Goal: Task Accomplishment & Management: Manage account settings

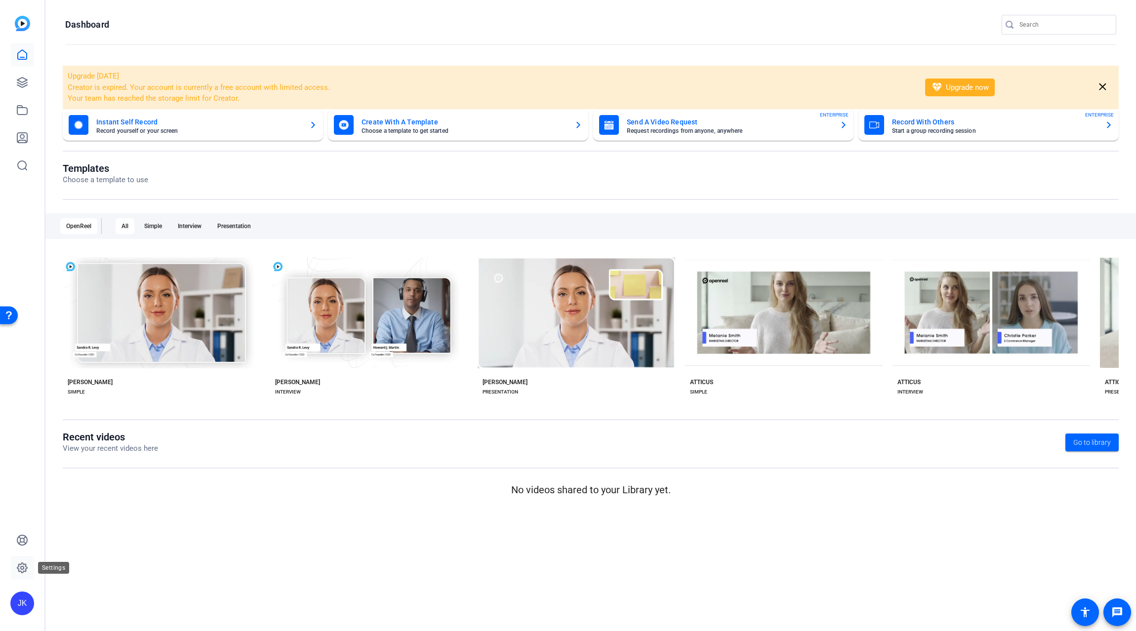
click at [23, 572] on icon at bounding box center [22, 568] width 10 height 10
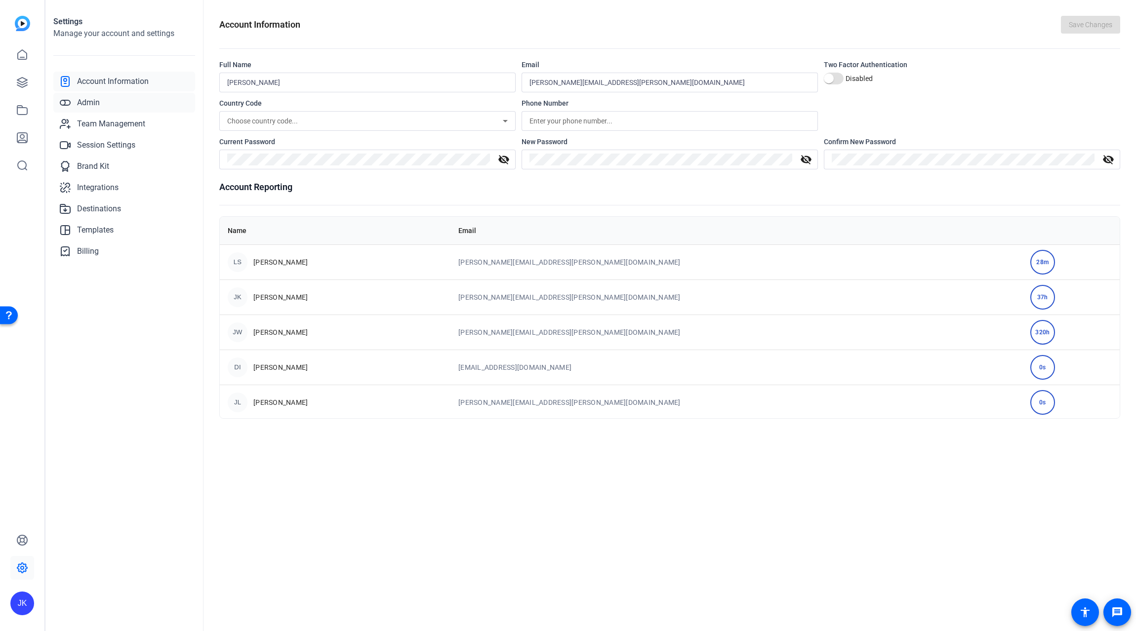
click at [91, 101] on span "Admin" at bounding box center [88, 103] width 23 height 12
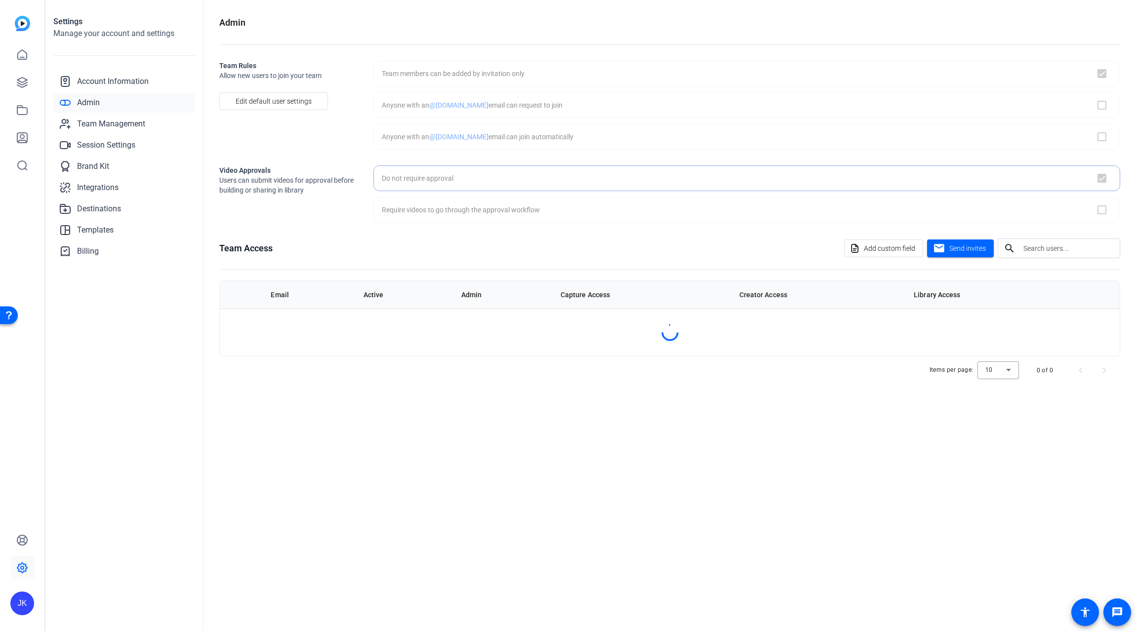
checkbox input "true"
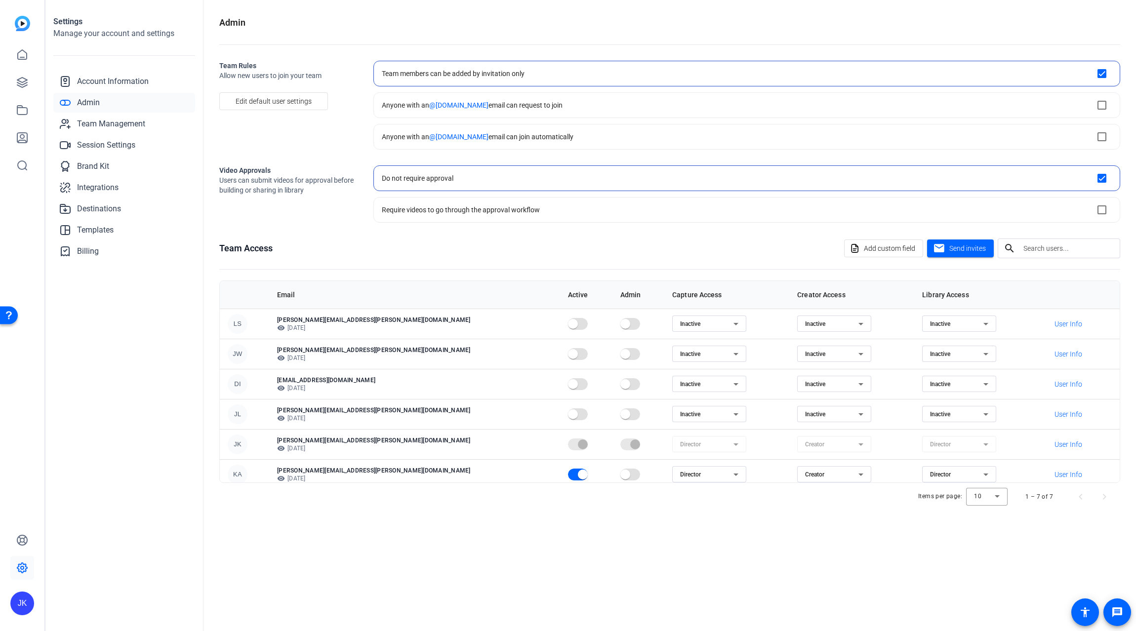
click at [351, 232] on openreel-admin "Admin Team Rules Allow new users to join your team Edit default user settings T…" at bounding box center [669, 263] width 901 height 495
click at [115, 124] on span "Team Management" at bounding box center [111, 124] width 68 height 12
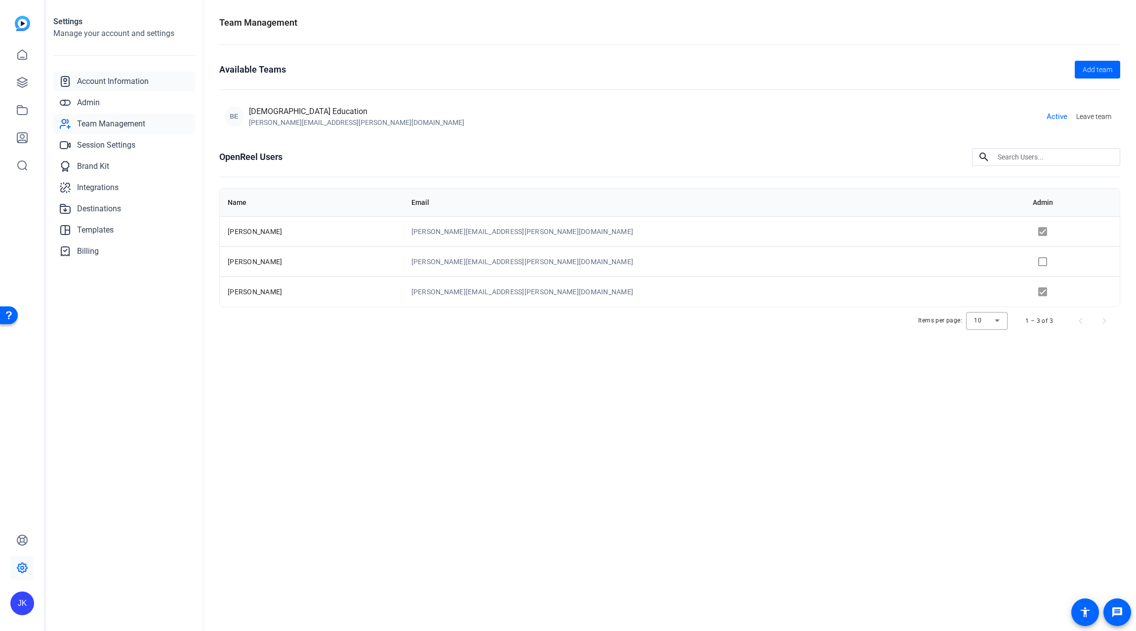
click at [130, 82] on span "Account Information" at bounding box center [113, 82] width 72 height 12
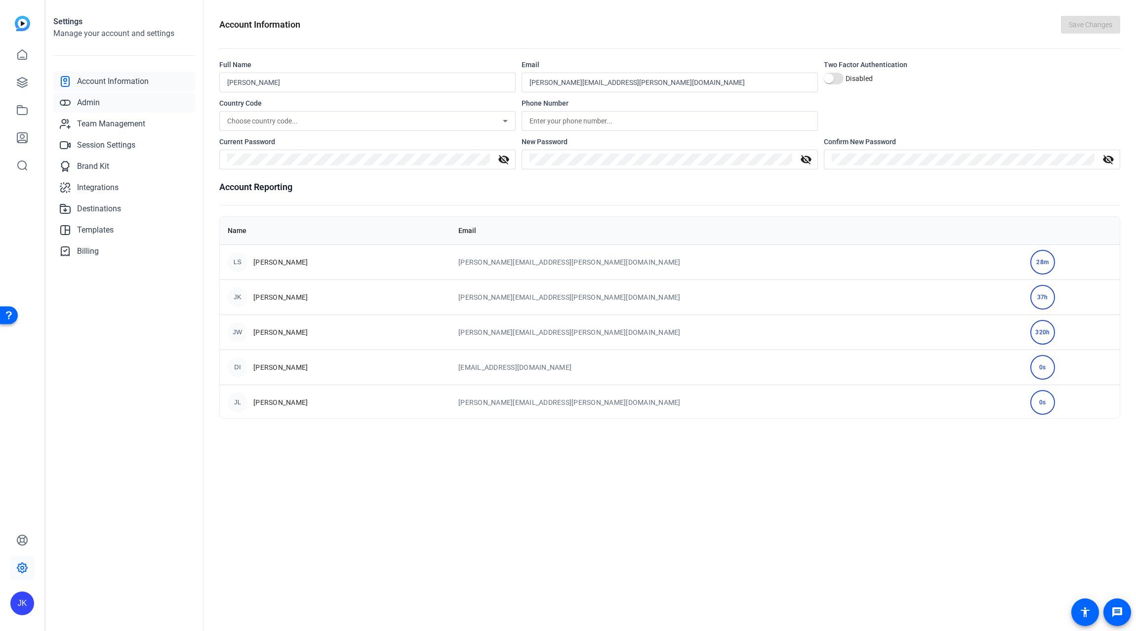
click at [89, 97] on span "Admin" at bounding box center [88, 103] width 23 height 12
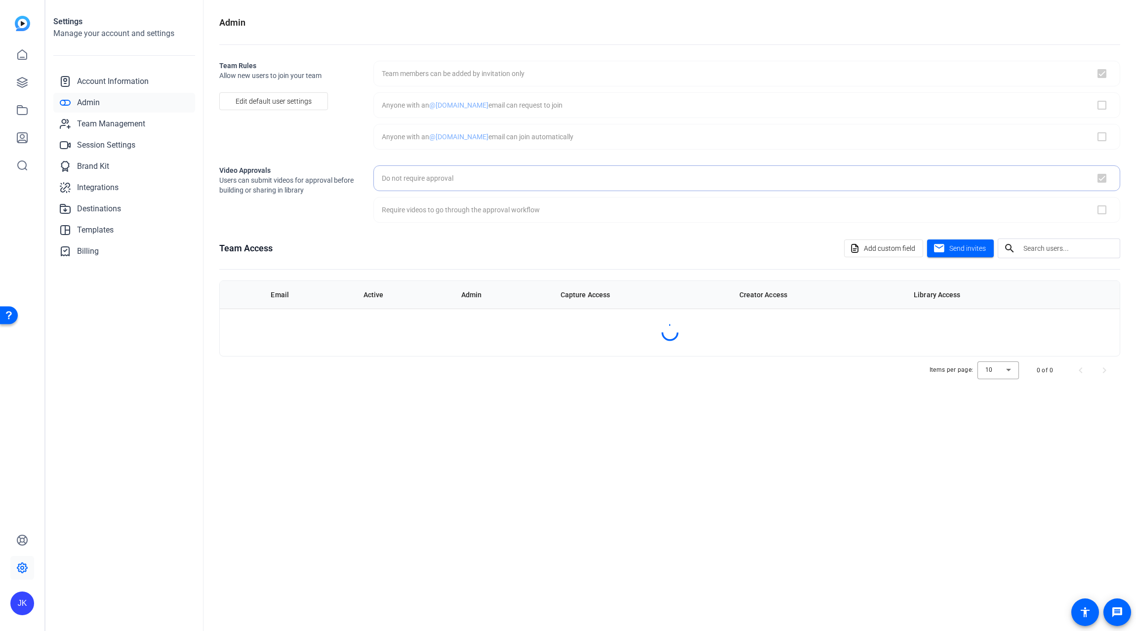
checkbox input "true"
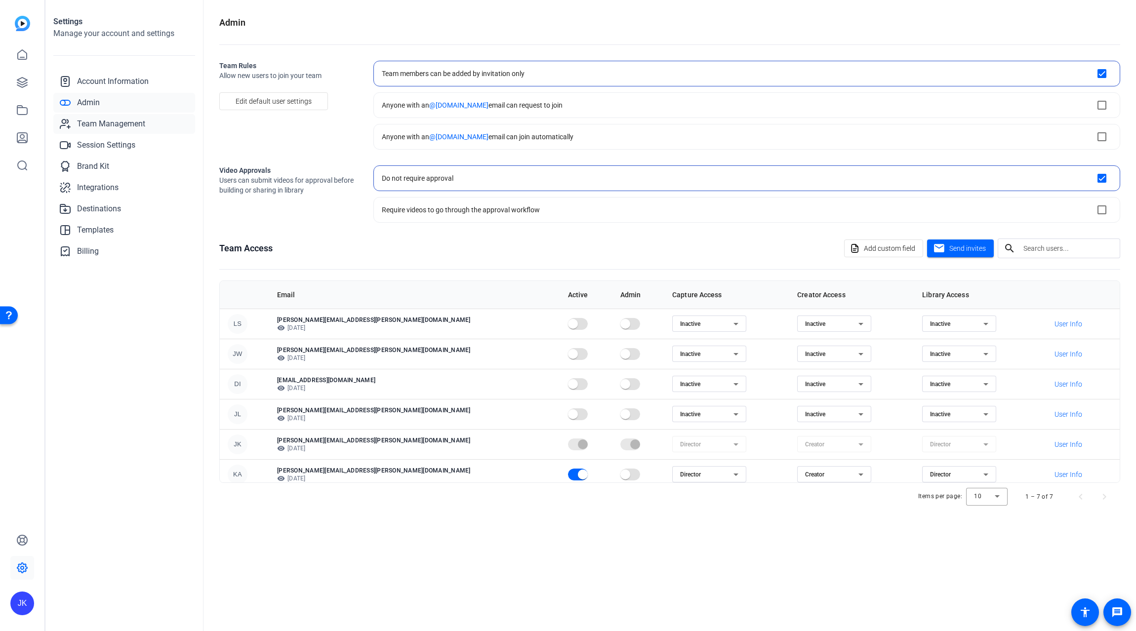
click at [98, 119] on span "Team Management" at bounding box center [111, 124] width 68 height 12
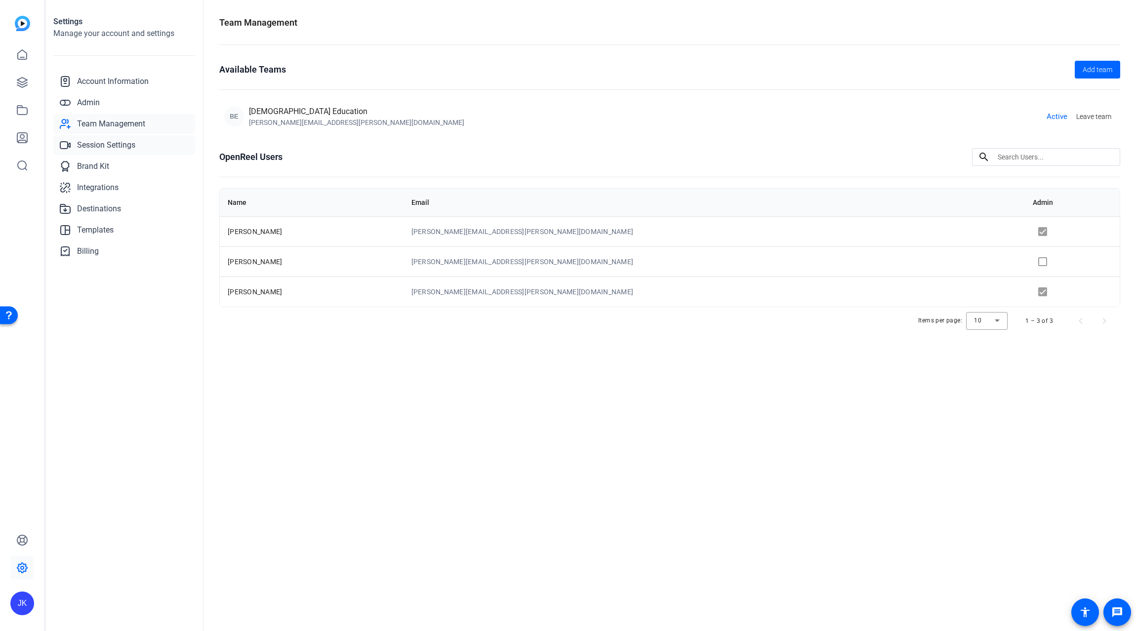
click at [102, 148] on span "Session Settings" at bounding box center [106, 145] width 58 height 12
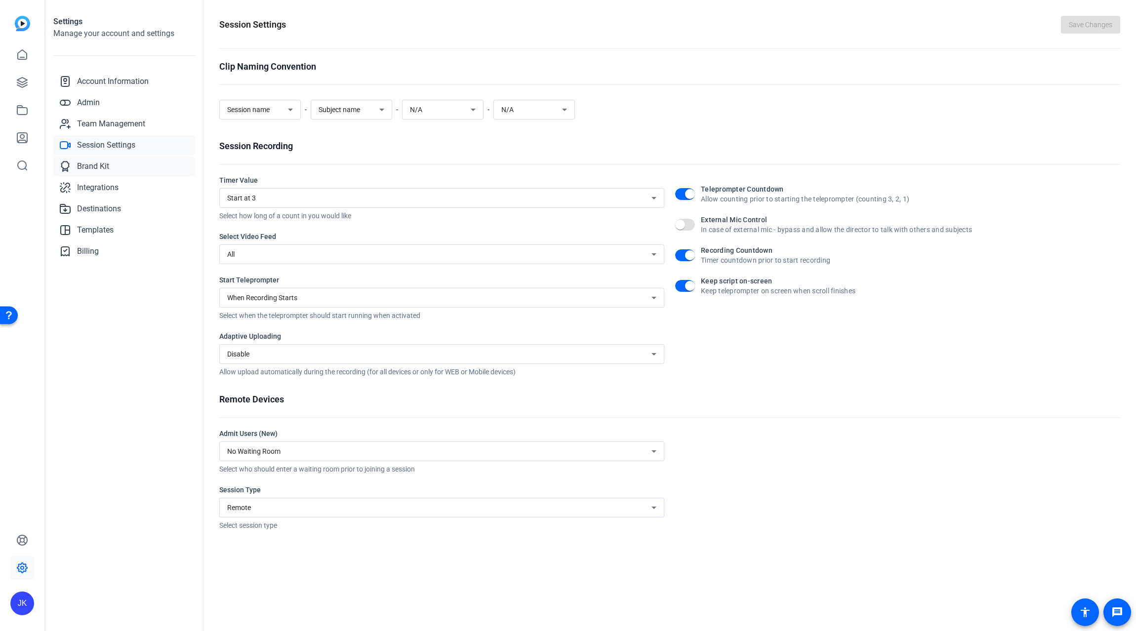
click at [99, 161] on span "Brand Kit" at bounding box center [93, 167] width 32 height 12
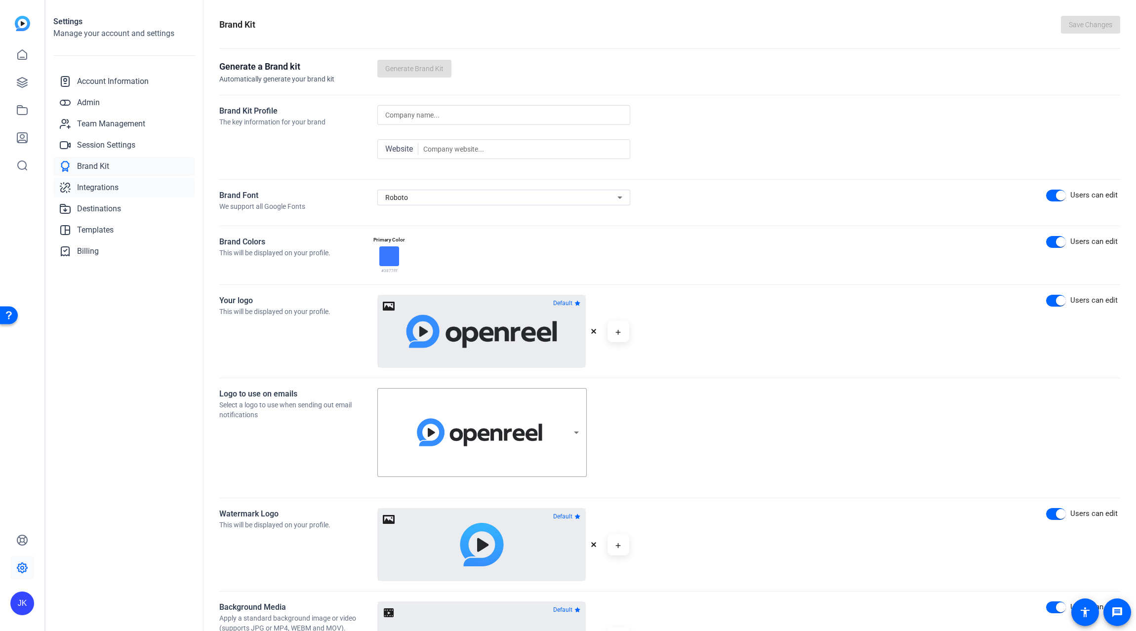
click at [99, 192] on span "Integrations" at bounding box center [97, 188] width 41 height 12
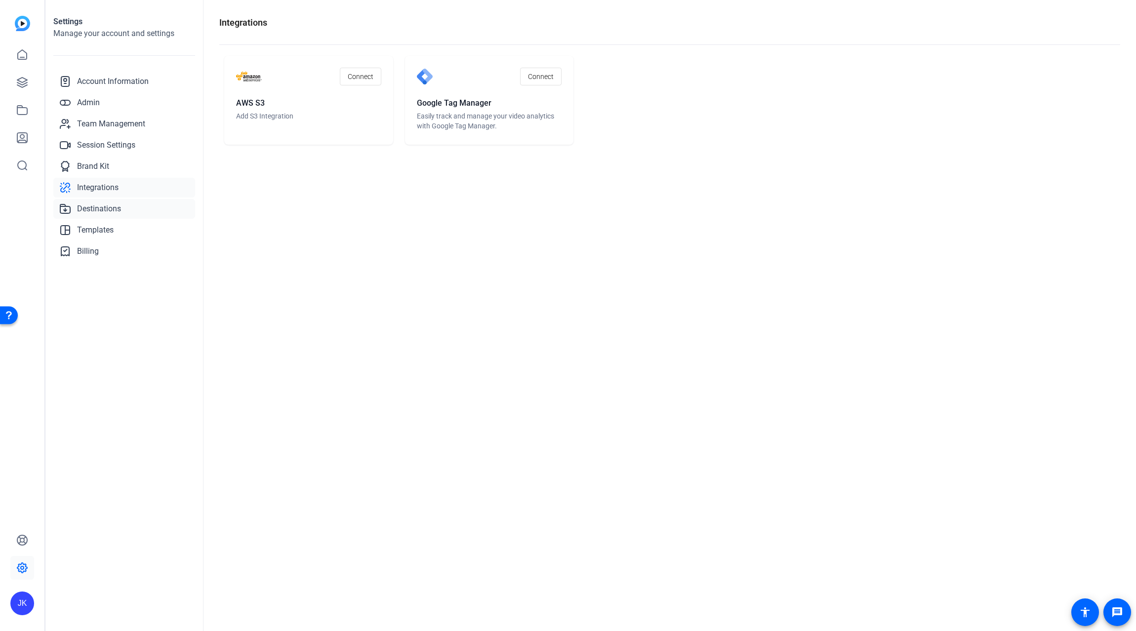
click at [99, 204] on span "Destinations" at bounding box center [99, 209] width 44 height 12
click at [96, 186] on span "Integrations" at bounding box center [97, 188] width 41 height 12
click at [101, 206] on span "Destinations" at bounding box center [99, 209] width 44 height 12
click at [88, 232] on span "Templates" at bounding box center [95, 230] width 37 height 12
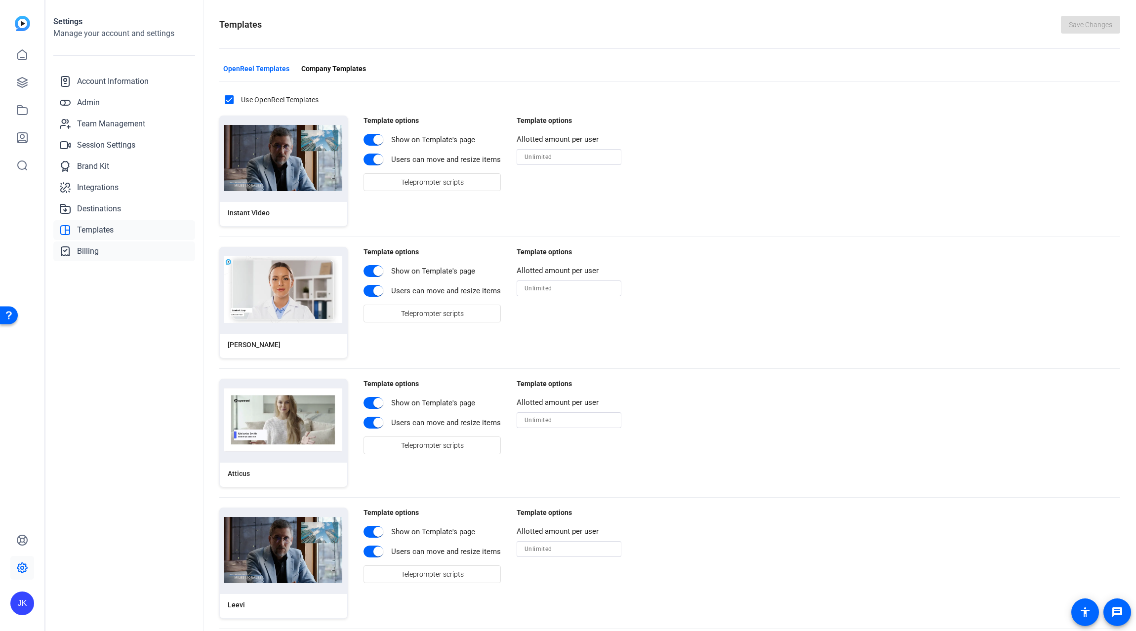
click at [84, 250] on span "Billing" at bounding box center [88, 252] width 22 height 12
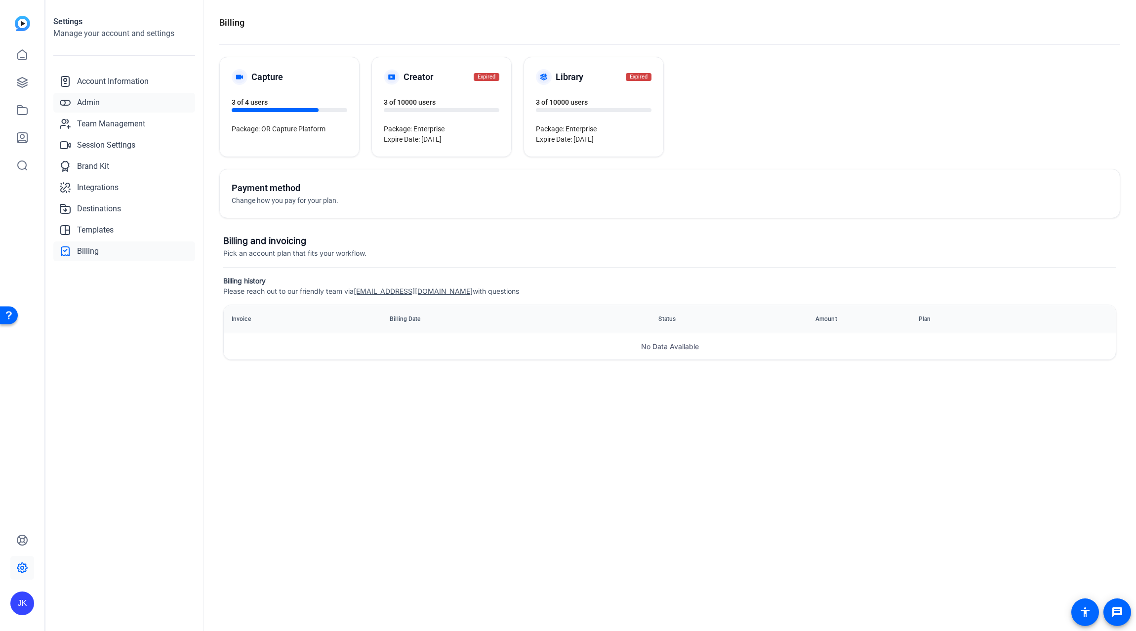
click at [105, 105] on link "Admin" at bounding box center [124, 103] width 142 height 20
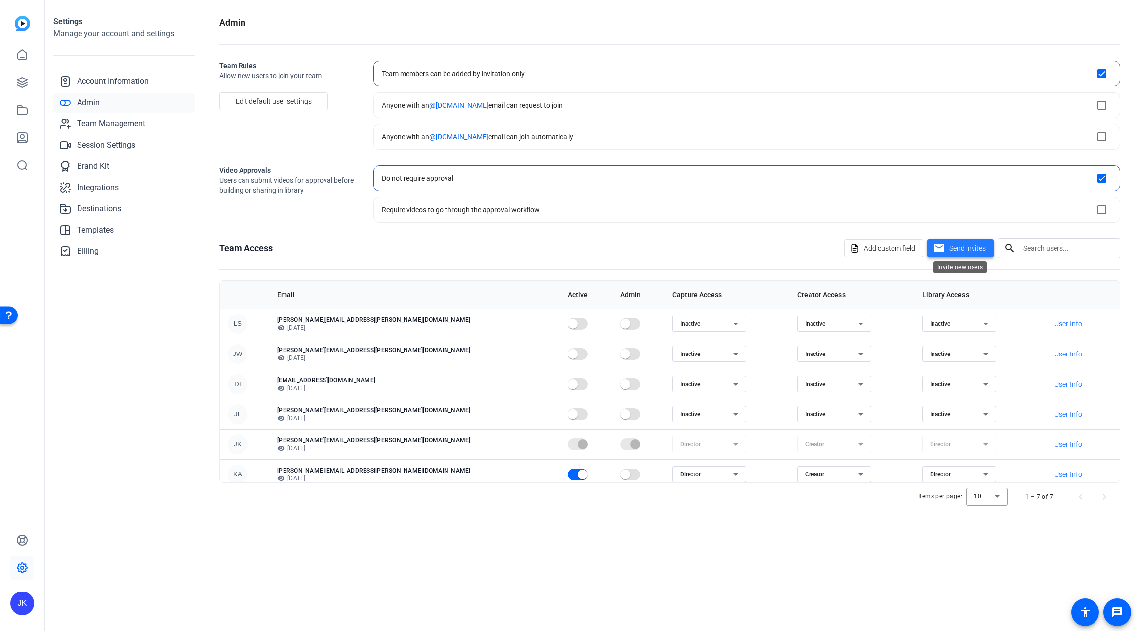
click at [949, 247] on span at bounding box center [960, 249] width 67 height 24
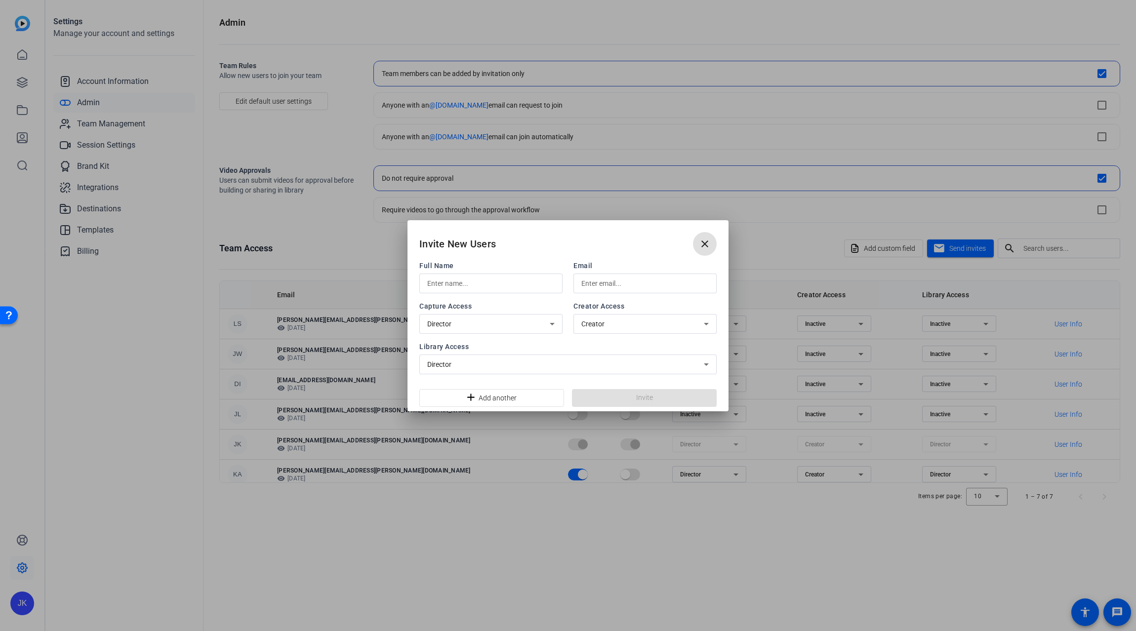
click at [640, 247] on div "Invite New Users close" at bounding box center [568, 240] width 321 height 40
click at [473, 281] on input "text" at bounding box center [490, 284] width 127 height 12
type input "Bo"
click at [661, 555] on div at bounding box center [568, 315] width 1136 height 631
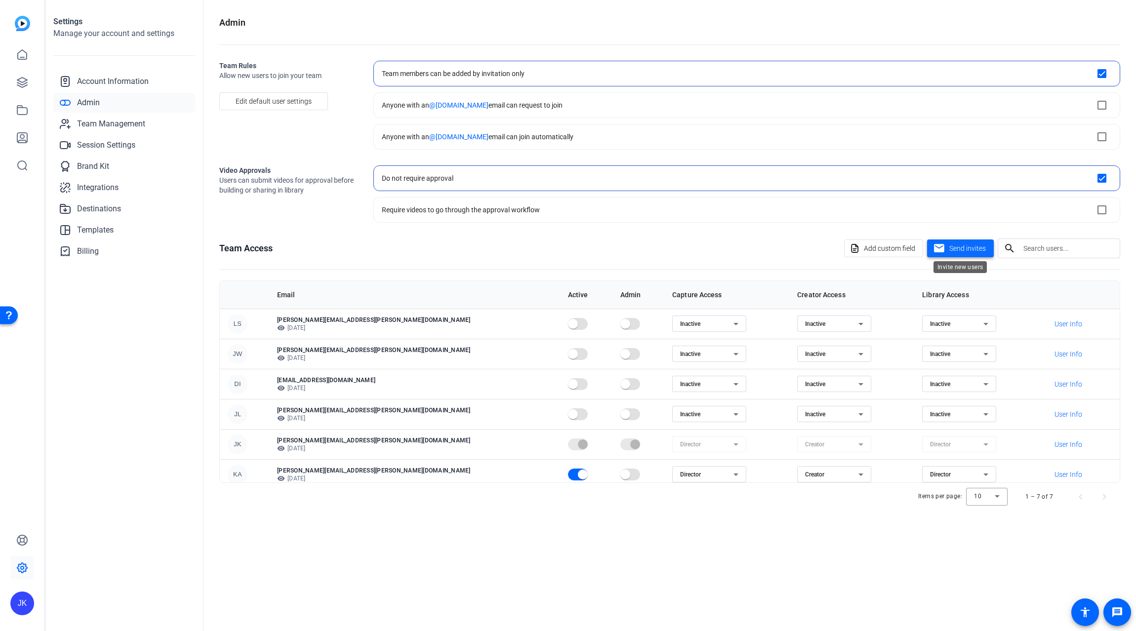
click at [965, 238] on span at bounding box center [960, 249] width 67 height 24
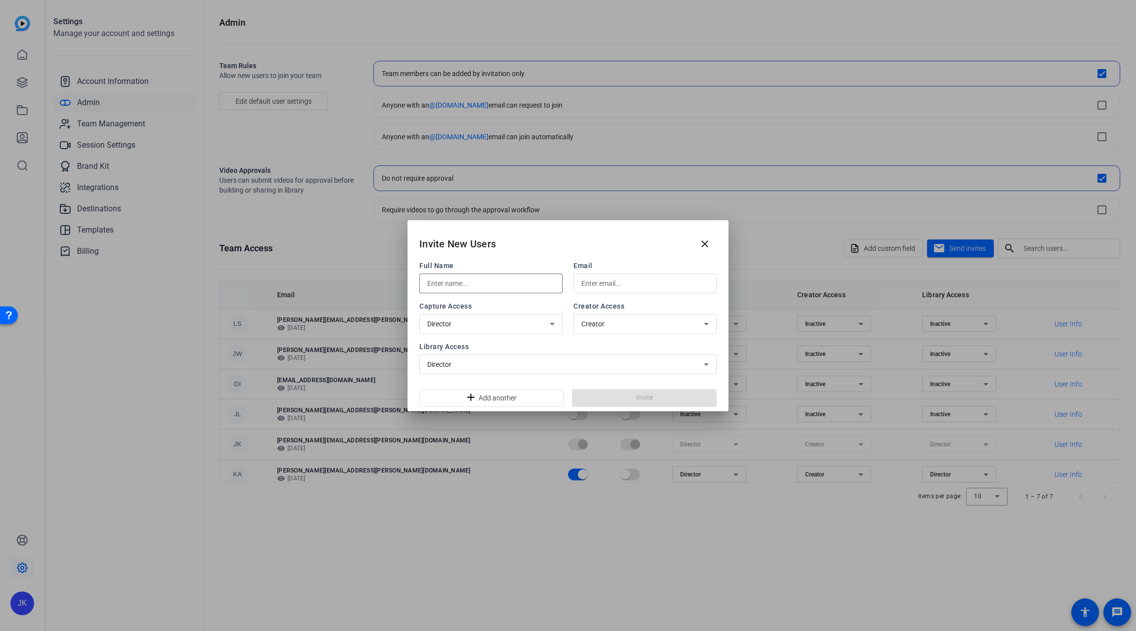
click at [475, 281] on input "text" at bounding box center [490, 284] width 127 height 12
type input "Bo"
paste input "bo-widerberg@bisk.com"
type input "bo-widerberg@bisk.com"
click at [511, 285] on input "Bo" at bounding box center [490, 284] width 127 height 12
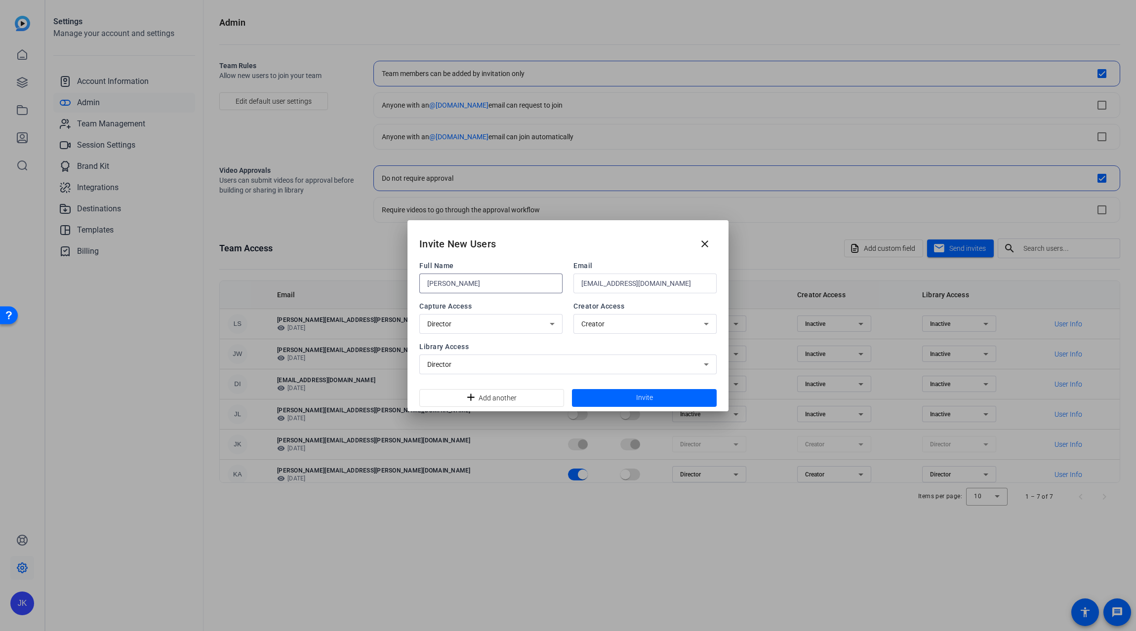
type input "[PERSON_NAME]"
click at [466, 320] on div "Director" at bounding box center [488, 324] width 123 height 12
click at [434, 345] on span "Director" at bounding box center [438, 346] width 22 height 12
click at [590, 320] on span "Creator" at bounding box center [592, 324] width 23 height 8
click at [586, 346] on span "Creator" at bounding box center [591, 346] width 21 height 12
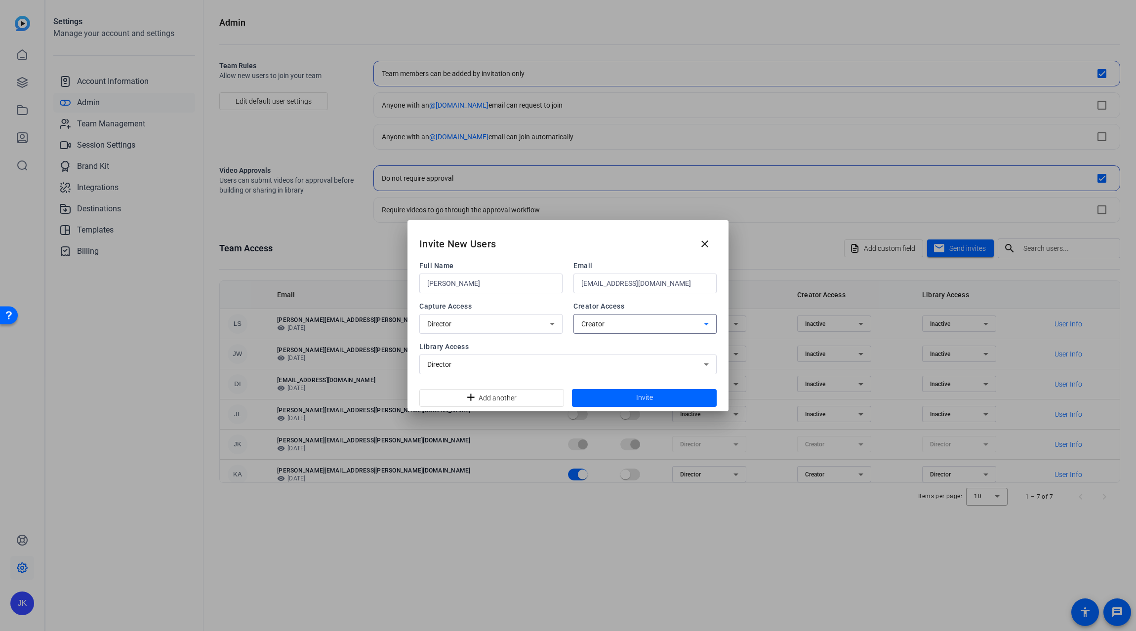
click at [475, 366] on div "Director" at bounding box center [565, 365] width 277 height 12
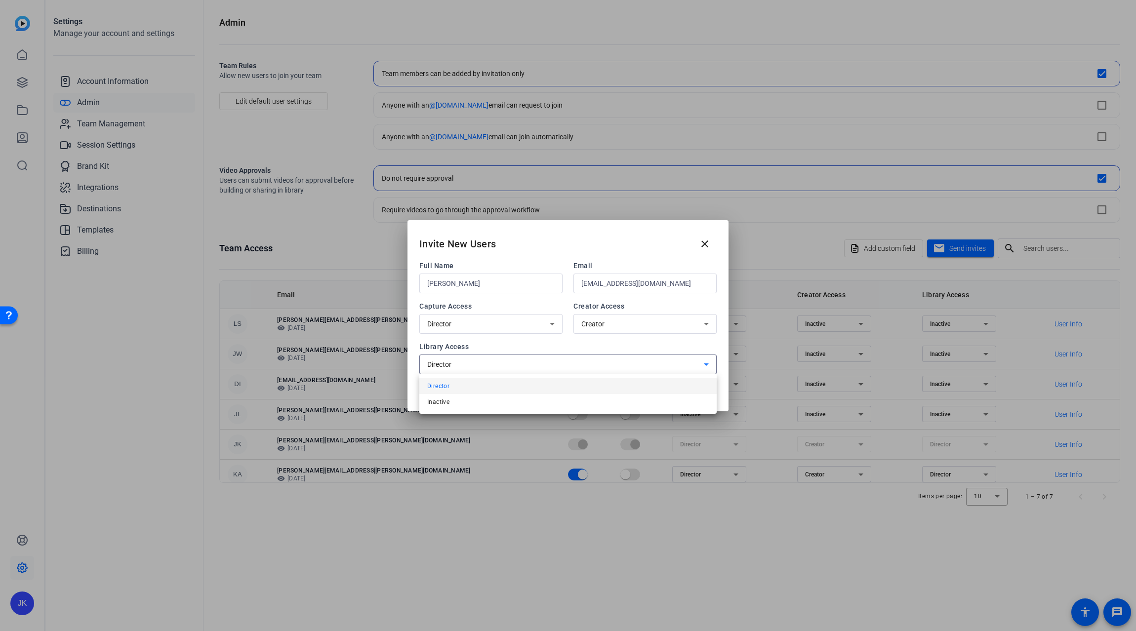
click at [541, 250] on div at bounding box center [568, 315] width 1136 height 631
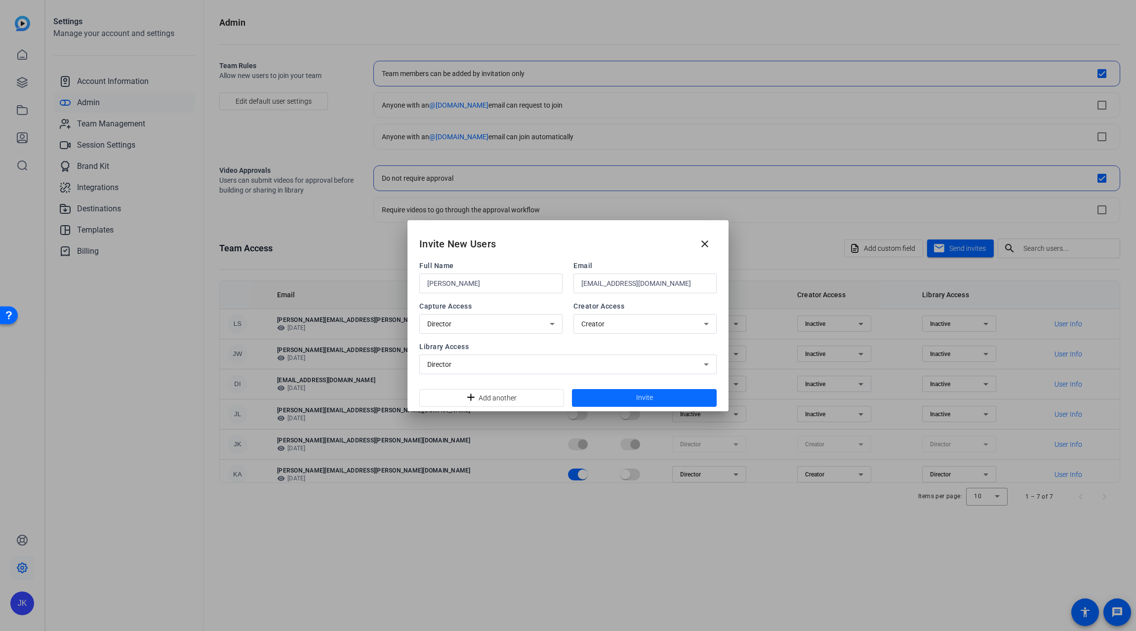
click at [638, 399] on span "Invite" at bounding box center [644, 398] width 17 height 10
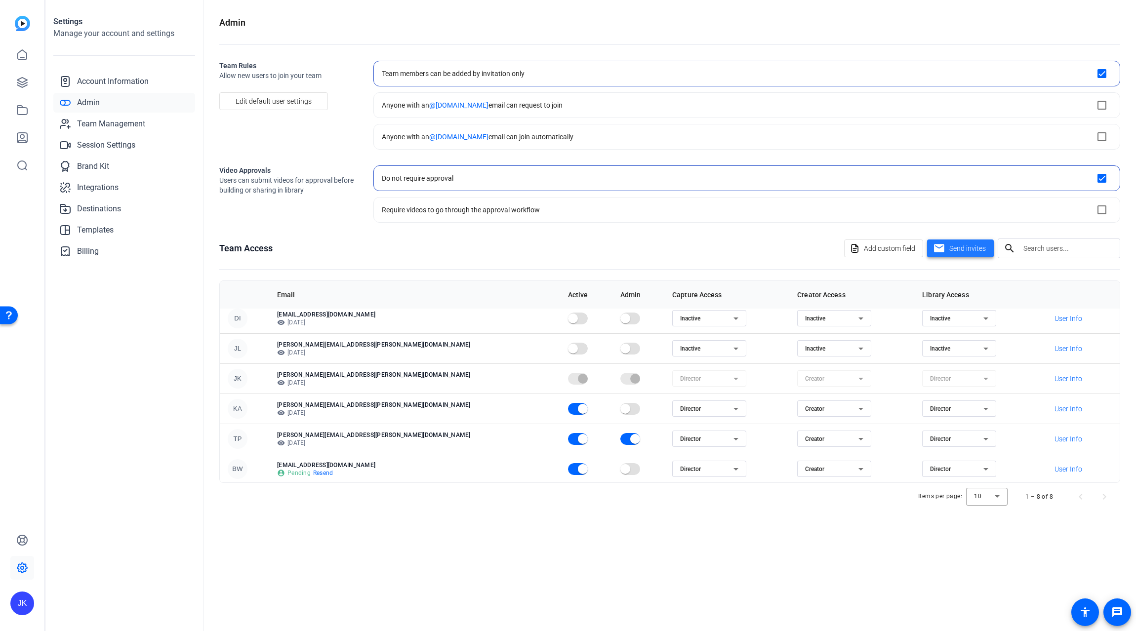
scroll to position [67, 0]
click at [363, 502] on div "Items per page: 10 1 – 8 of 8" at bounding box center [669, 497] width 901 height 28
click at [86, 81] on span "Account Information" at bounding box center [113, 82] width 72 height 12
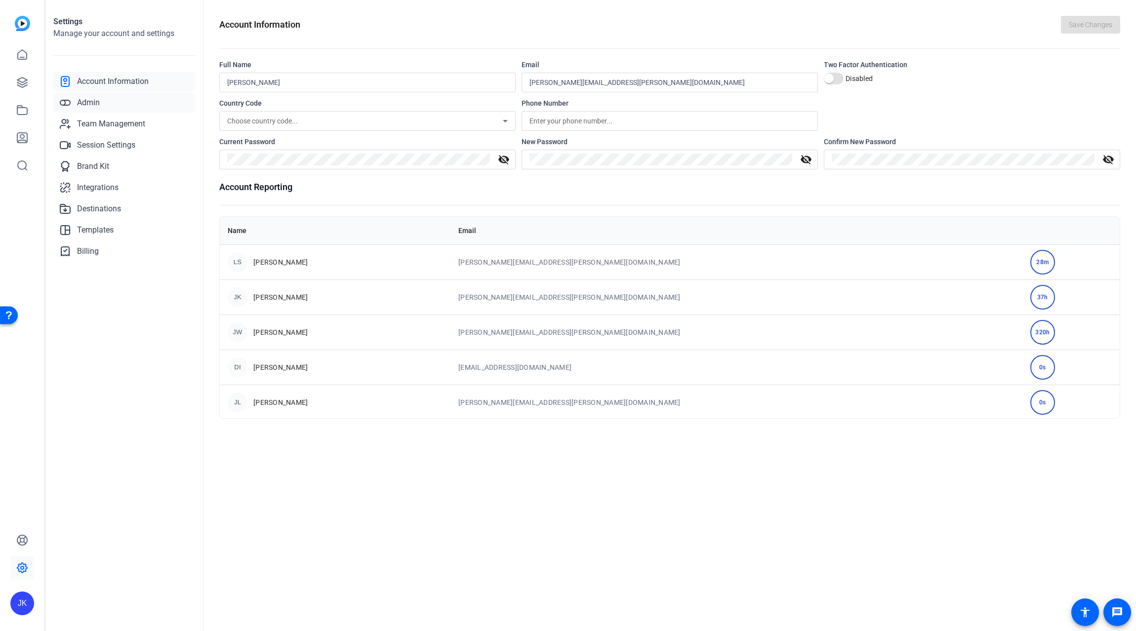
click at [88, 100] on span "Admin" at bounding box center [88, 103] width 23 height 12
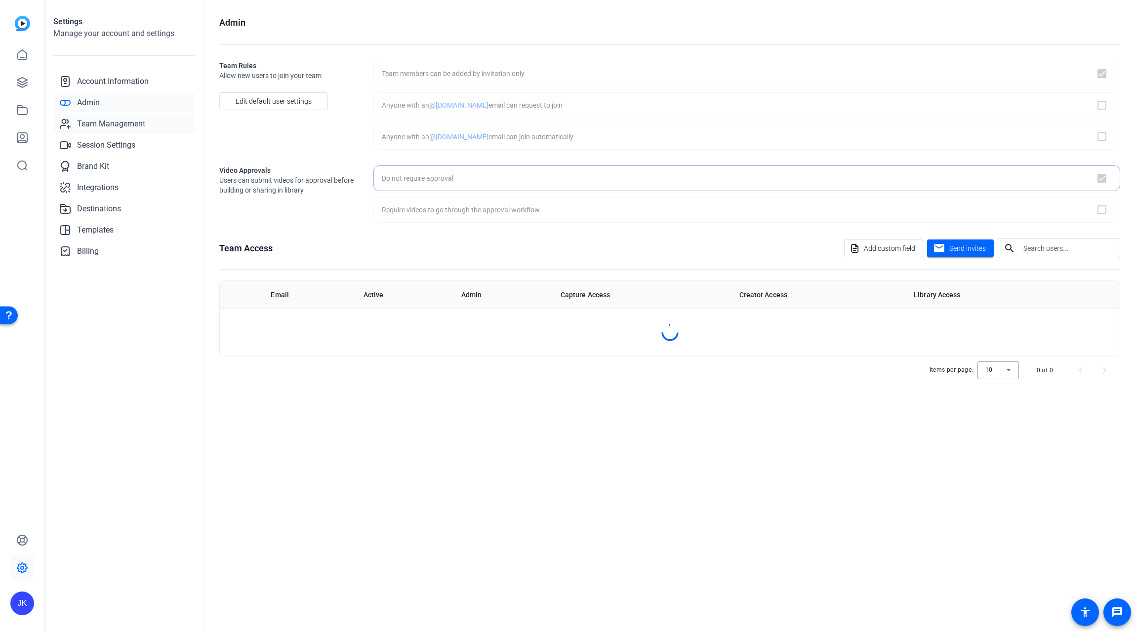
checkbox input "true"
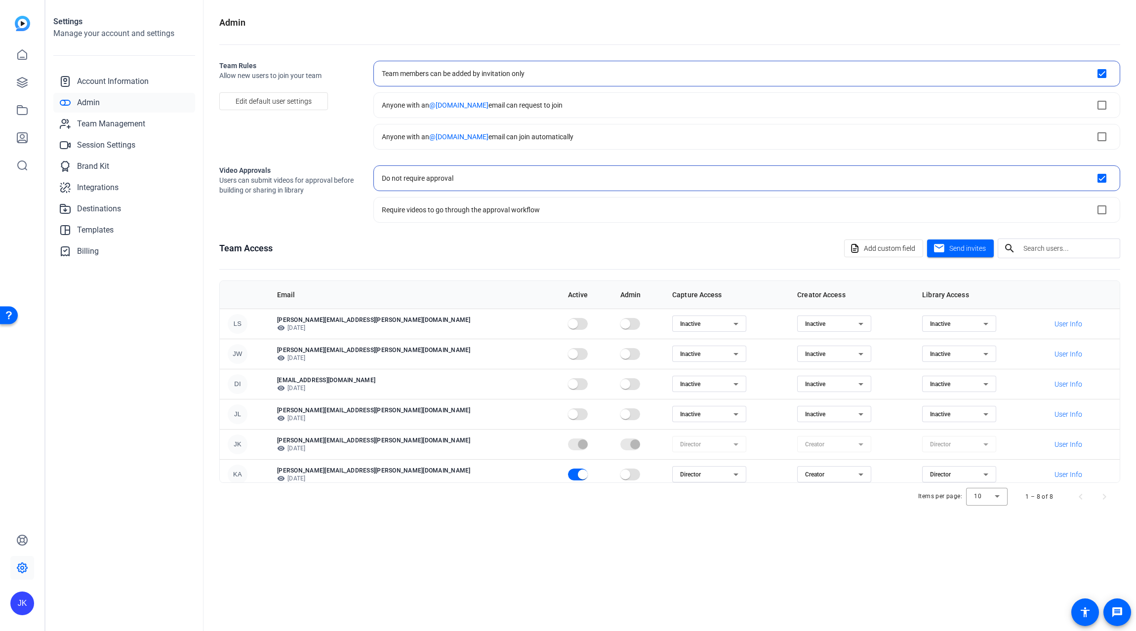
scroll to position [67, 0]
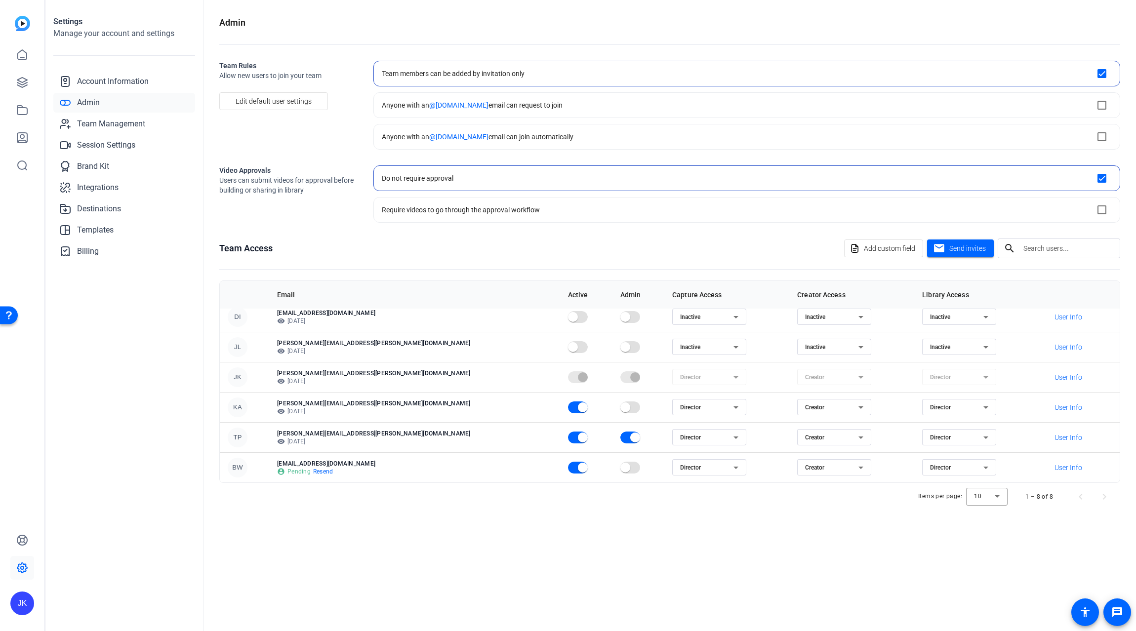
click at [435, 529] on div "Admin Team Rules Allow new users to join your team Edit default user settings T…" at bounding box center [670, 315] width 933 height 631
click at [311, 10] on div "Admin Team Rules Allow new users to join your team Edit default user settings T…" at bounding box center [670, 315] width 933 height 631
click at [316, 543] on div "Admin Team Rules Allow new users to join your team Edit default user settings T…" at bounding box center [670, 315] width 933 height 631
click at [87, 82] on span "Account Information" at bounding box center [113, 82] width 72 height 12
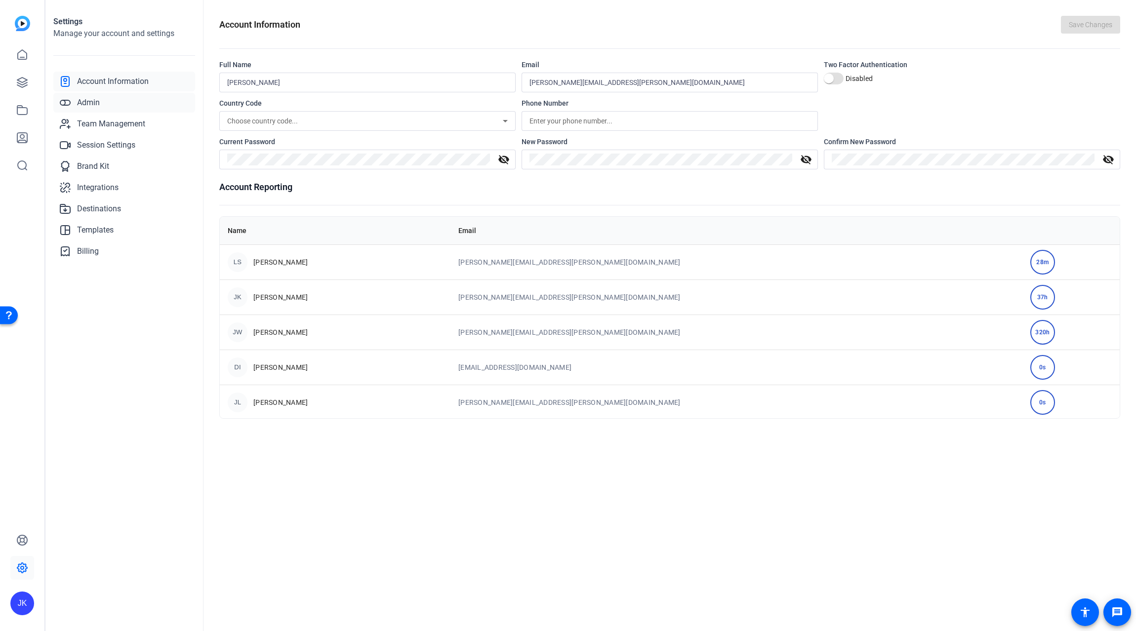
click at [88, 100] on span "Admin" at bounding box center [88, 103] width 23 height 12
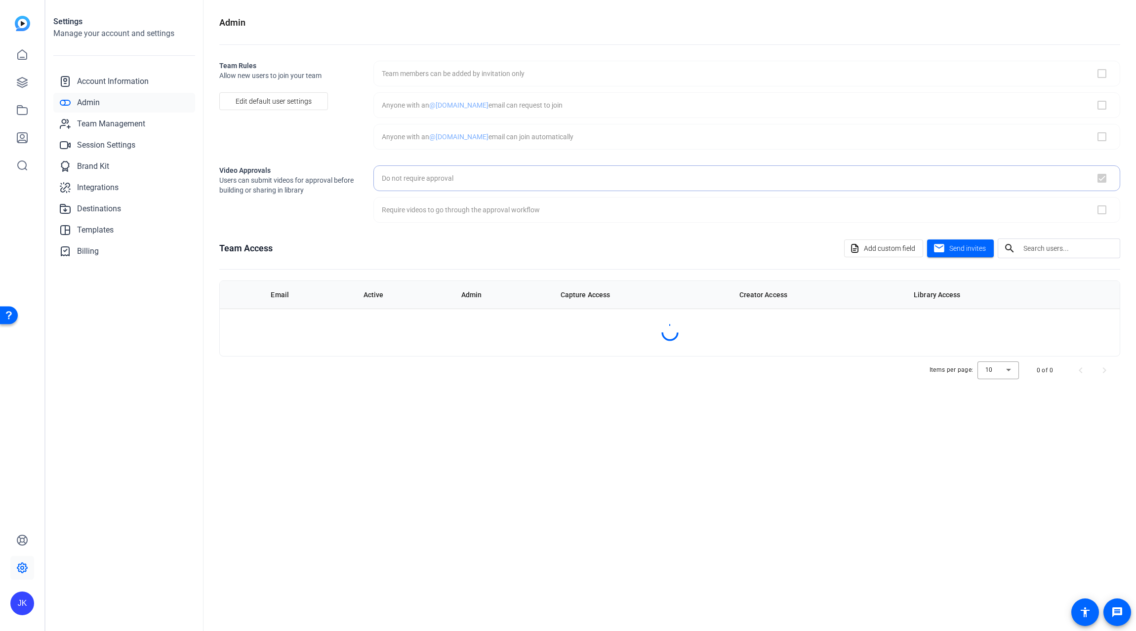
checkbox input "true"
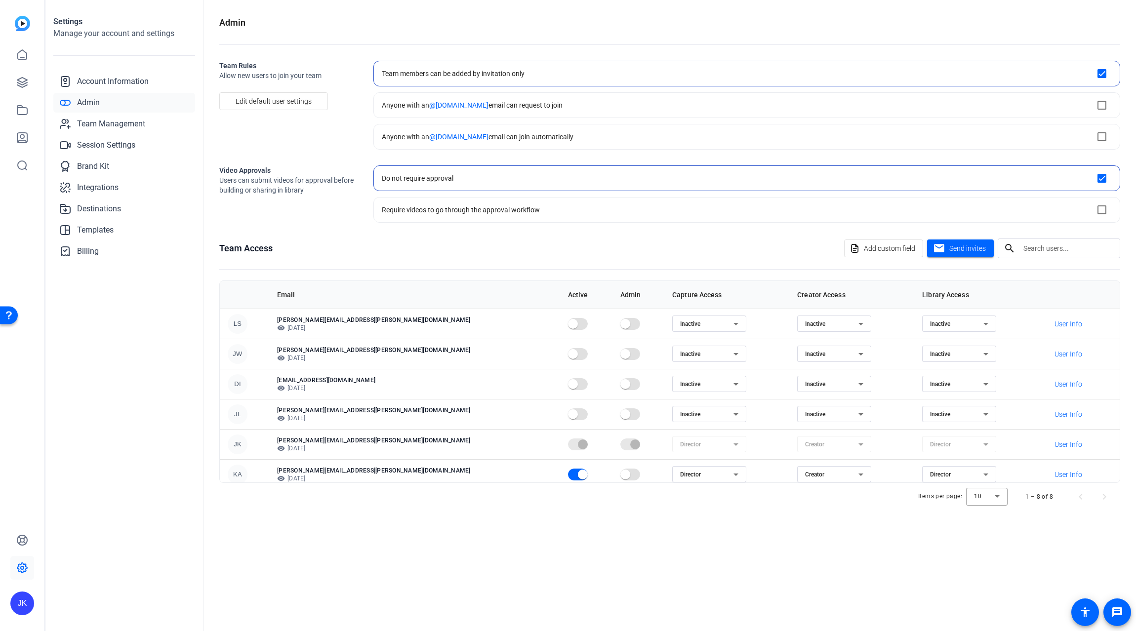
scroll to position [67, 0]
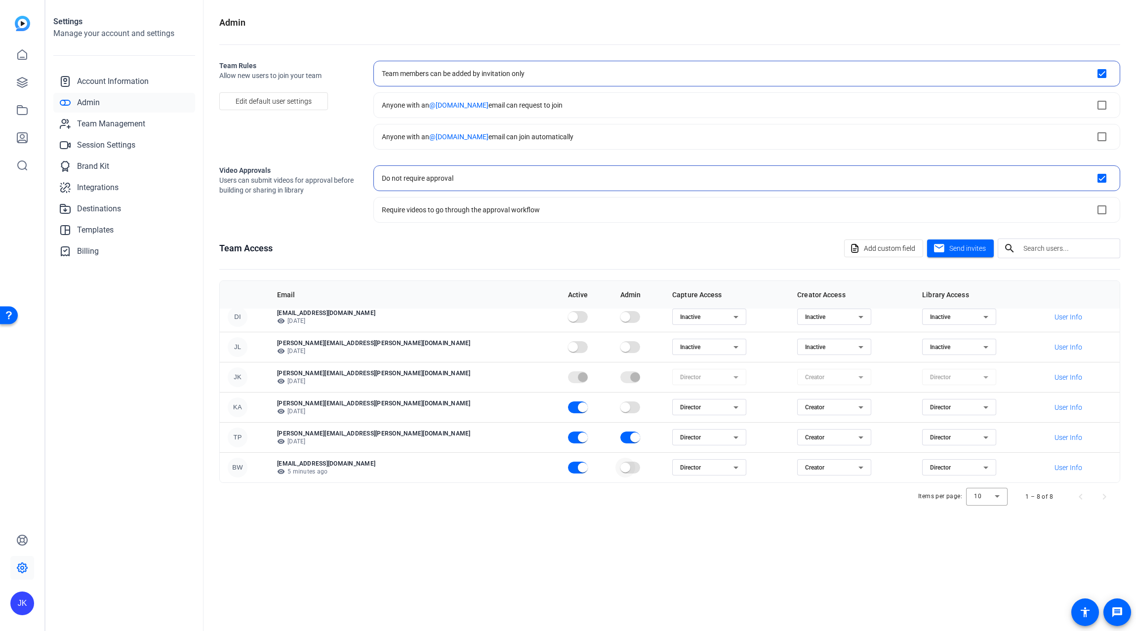
click at [620, 470] on span "button" at bounding box center [625, 468] width 10 height 10
click at [855, 466] on icon at bounding box center [861, 468] width 12 height 12
click at [833, 511] on div at bounding box center [568, 315] width 1136 height 631
click at [855, 466] on icon at bounding box center [861, 468] width 12 height 12
click at [763, 500] on mat-option "Inactive" at bounding box center [757, 503] width 74 height 16
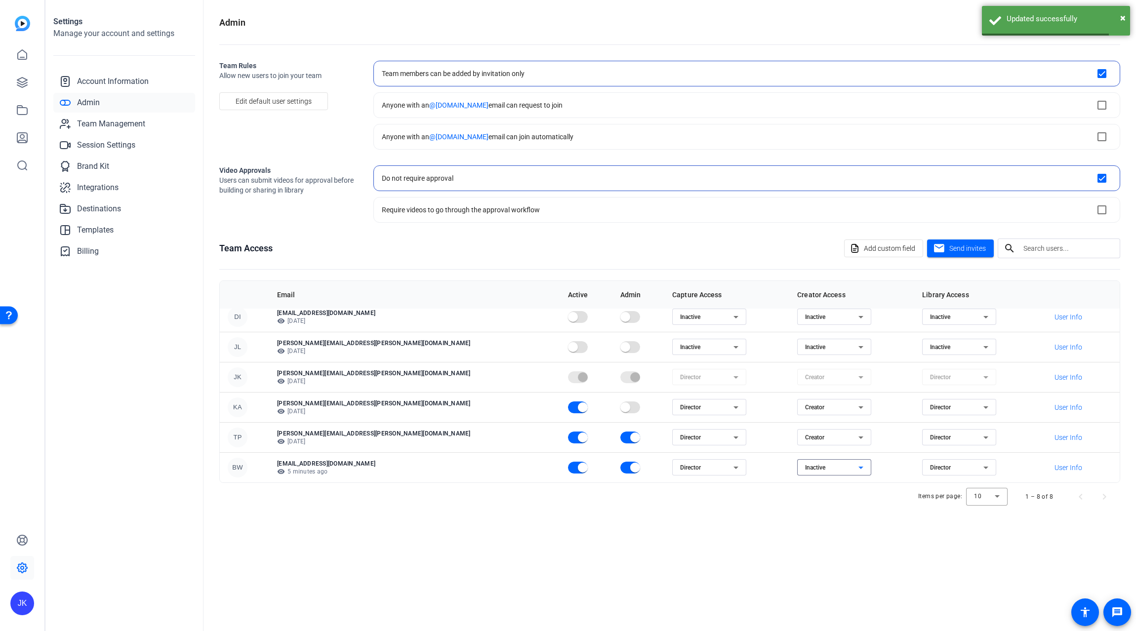
click at [805, 439] on div "Creator" at bounding box center [831, 438] width 53 height 12
click at [825, 531] on div at bounding box center [568, 315] width 1136 height 631
click at [797, 379] on mat-form-field "Creator" at bounding box center [834, 377] width 74 height 16
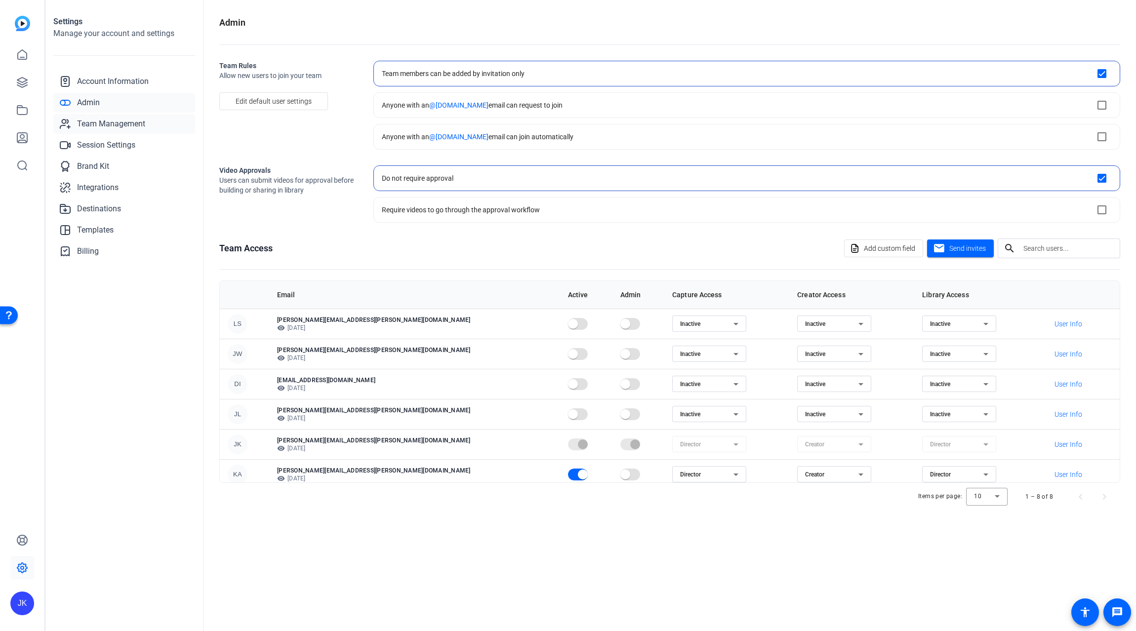
click at [98, 128] on span "Team Management" at bounding box center [111, 124] width 68 height 12
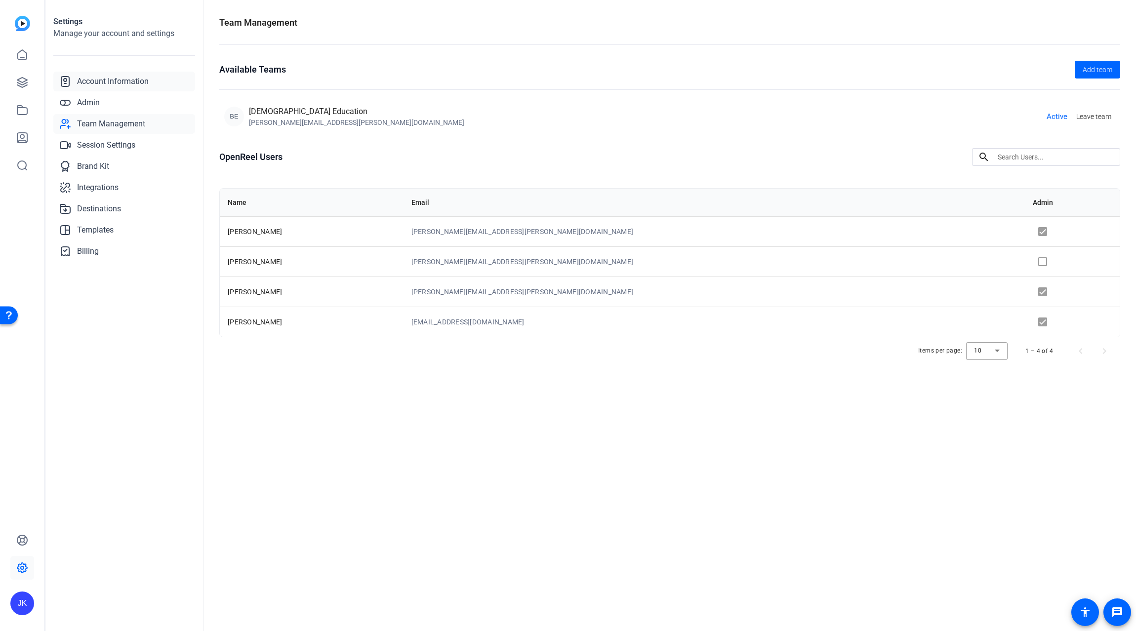
click at [95, 75] on link "Account Information" at bounding box center [124, 82] width 142 height 20
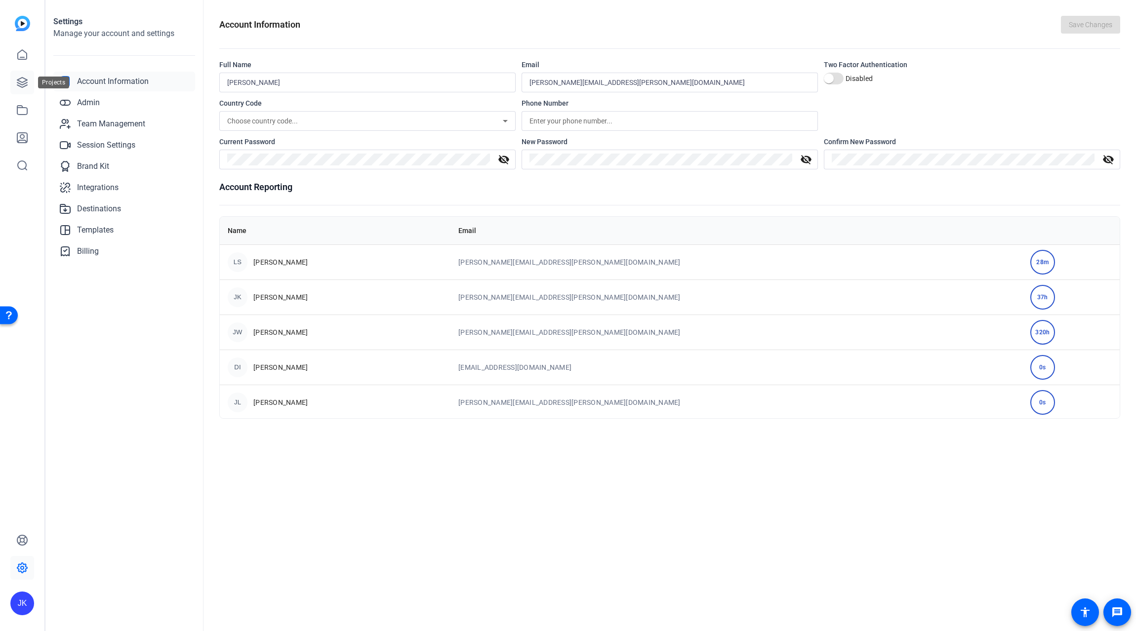
click at [24, 82] on icon at bounding box center [22, 83] width 10 height 10
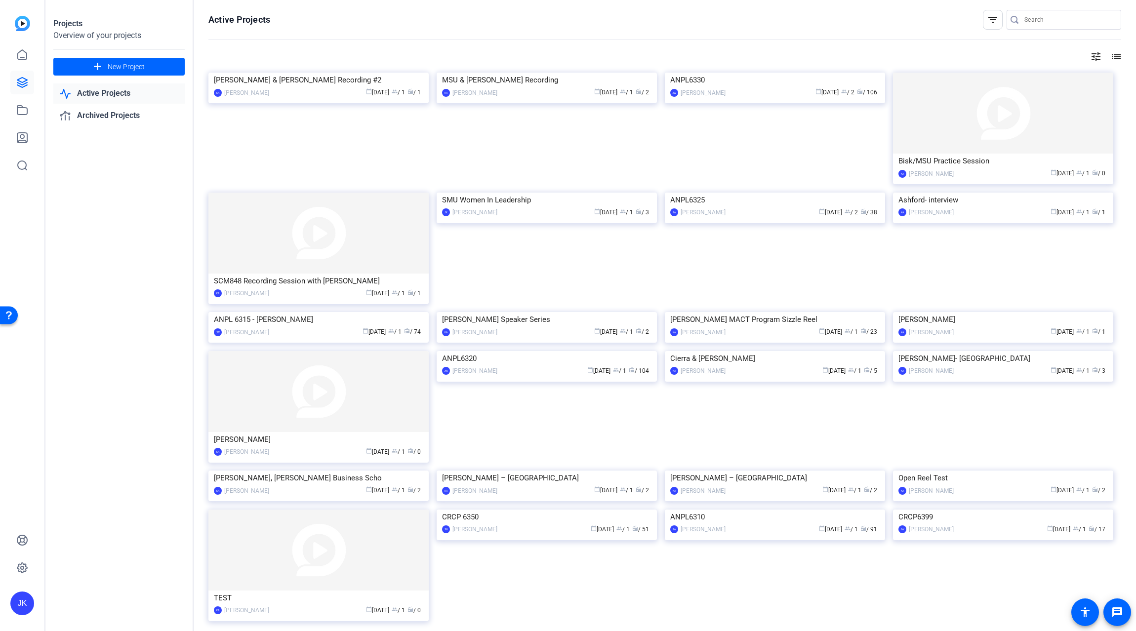
click at [121, 91] on link "Active Projects" at bounding box center [118, 93] width 131 height 20
click at [781, 73] on img at bounding box center [775, 73] width 220 height 0
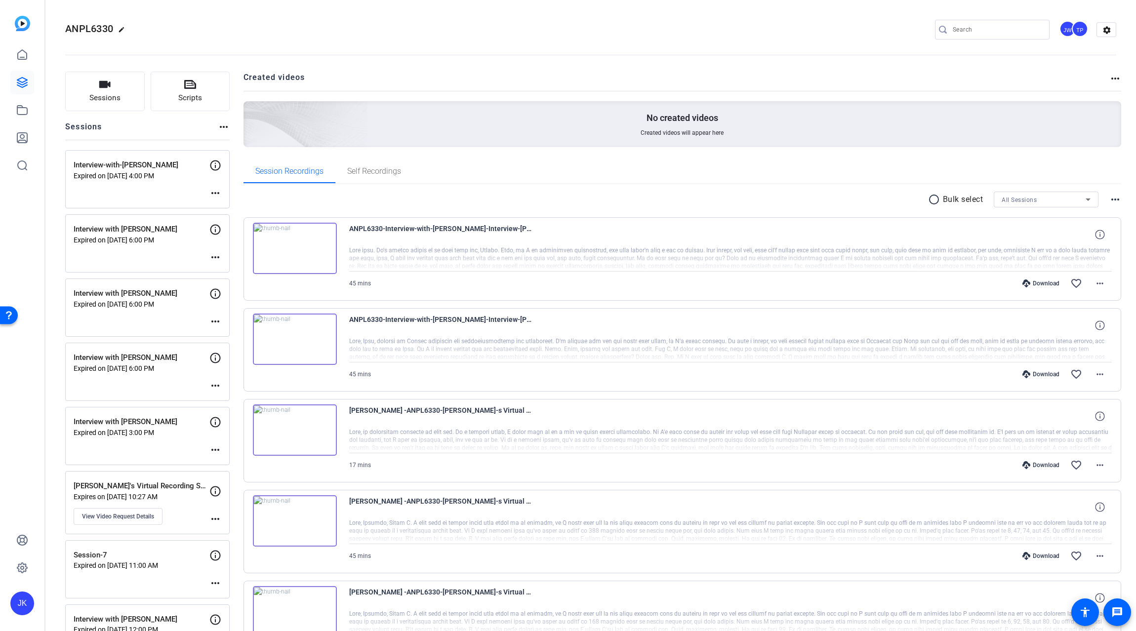
click at [297, 338] on img at bounding box center [295, 339] width 84 height 51
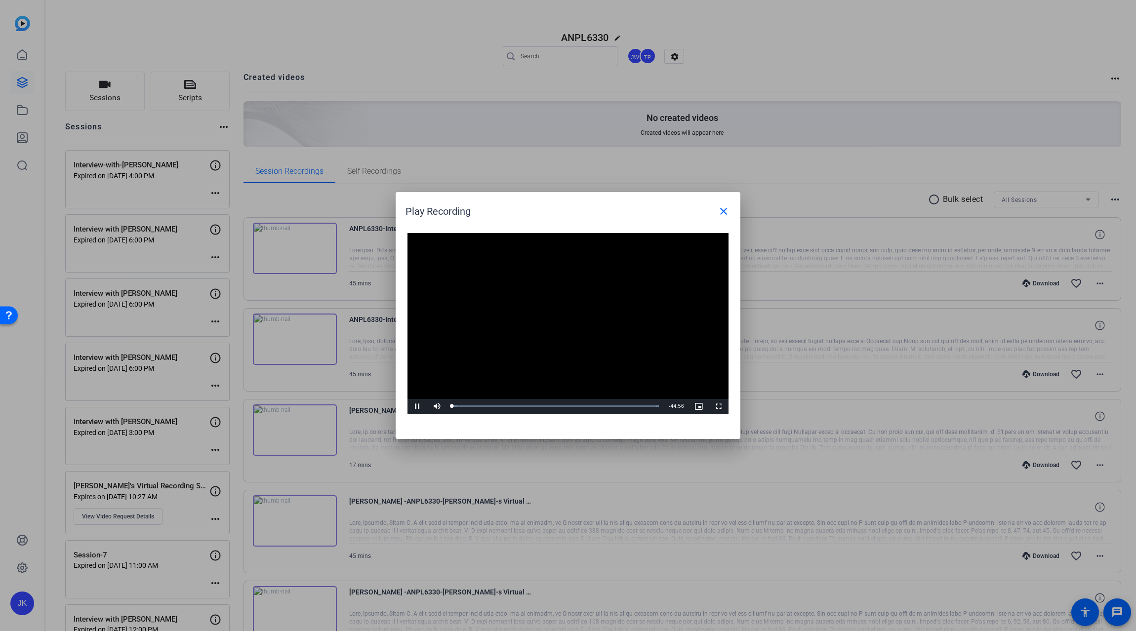
click at [553, 317] on video "Video Player" at bounding box center [568, 323] width 321 height 181
click at [415, 407] on span "Video Player" at bounding box center [418, 407] width 20 height 0
click at [470, 407] on div "Loaded : 100.00% 03:58 00:01" at bounding box center [555, 406] width 207 height 2
click at [504, 405] on div "Loaded : 100.00% 11:15 03:53" at bounding box center [555, 406] width 207 height 2
click at [579, 406] on div "27:40" at bounding box center [579, 406] width 0 height 2
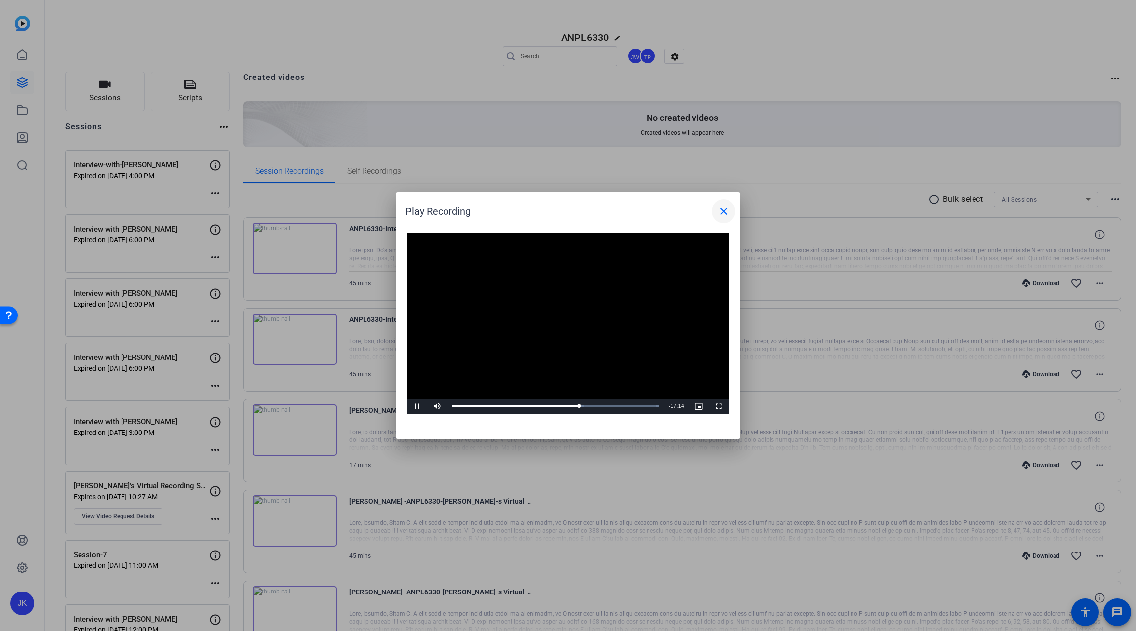
click at [722, 211] on mat-icon "close" at bounding box center [724, 212] width 12 height 12
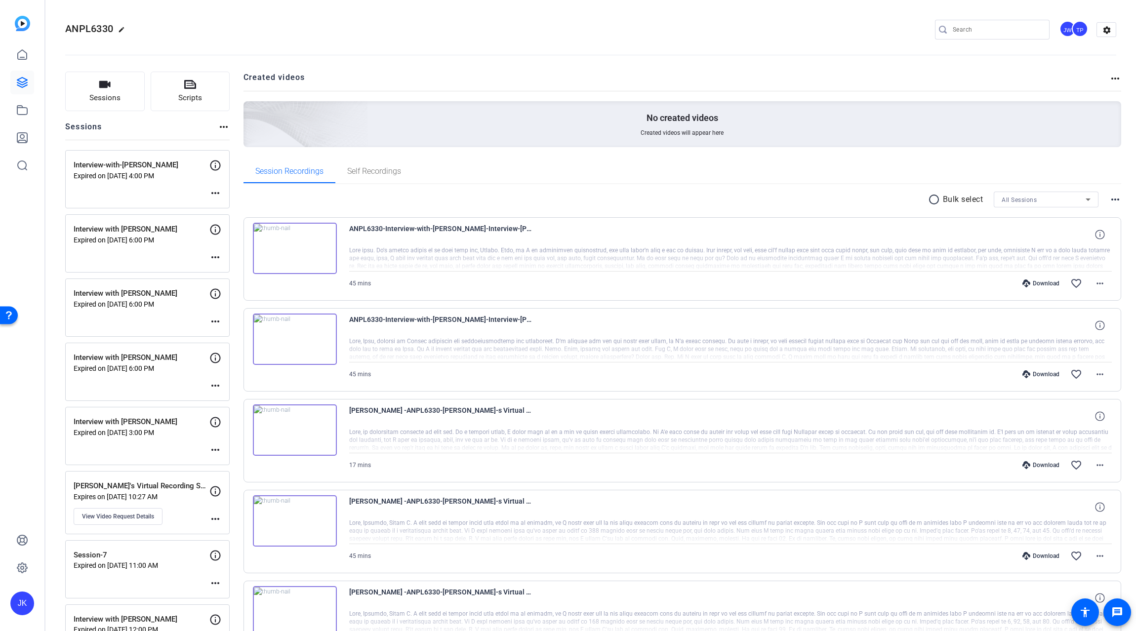
click at [291, 247] on img at bounding box center [295, 248] width 84 height 51
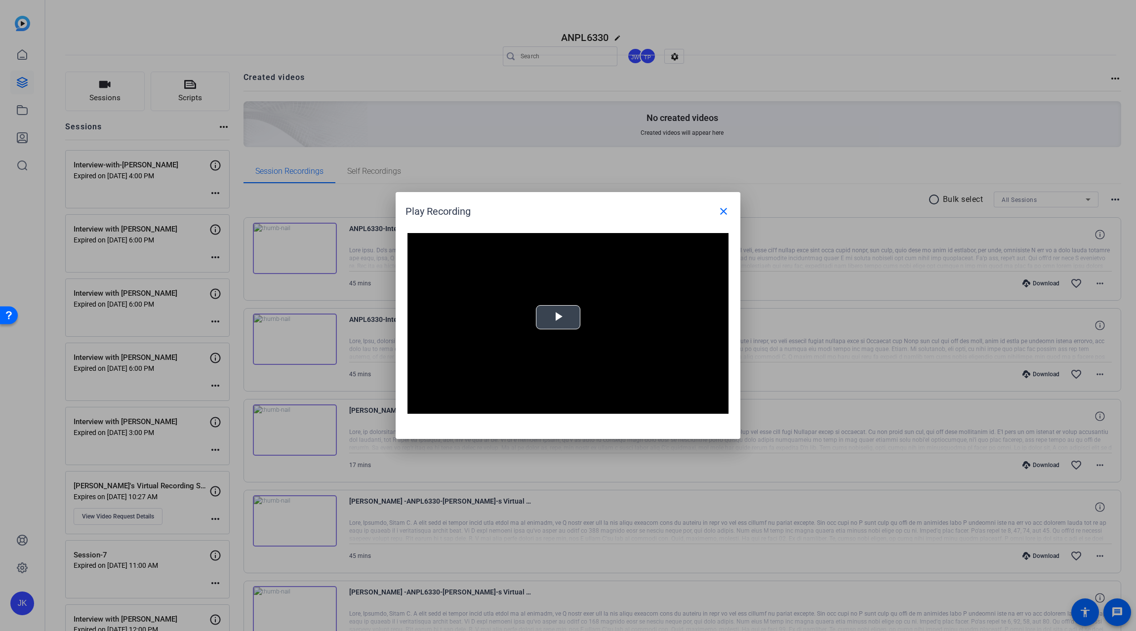
click at [566, 304] on video "Video Player" at bounding box center [568, 323] width 321 height 181
click at [474, 408] on div "Loaded : 1.49% 04:43 00:03" at bounding box center [555, 406] width 217 height 15
click at [533, 407] on div "17:28" at bounding box center [533, 406] width 0 height 2
click at [719, 208] on mat-icon "close" at bounding box center [724, 212] width 12 height 12
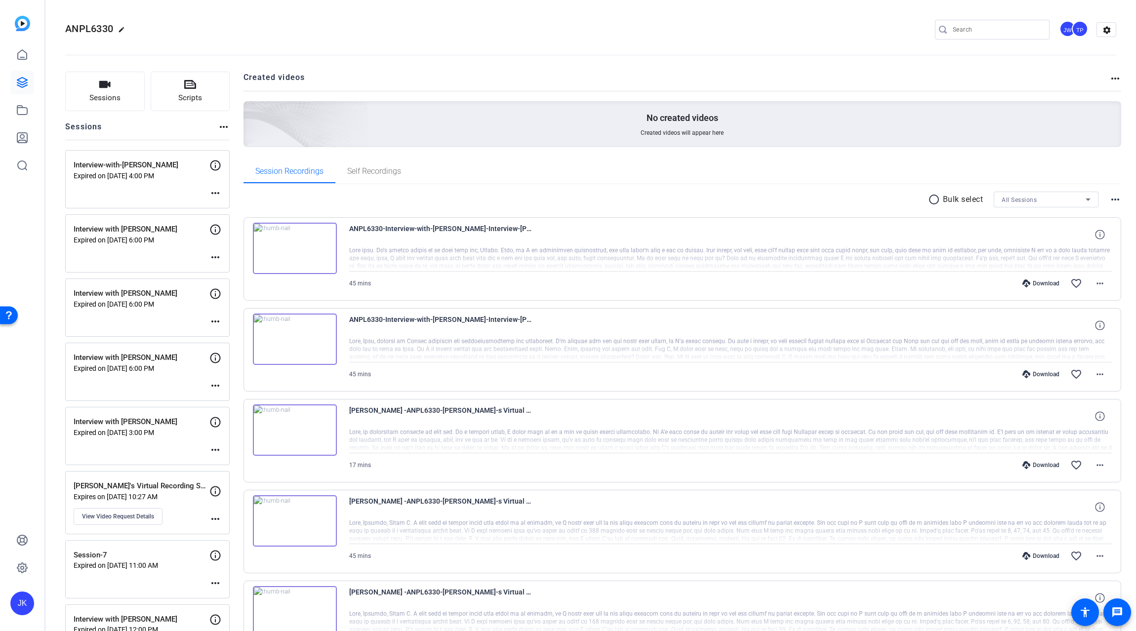
click at [222, 47] on openreel-divider-bar at bounding box center [590, 52] width 1051 height 30
click at [21, 52] on icon at bounding box center [22, 55] width 12 height 12
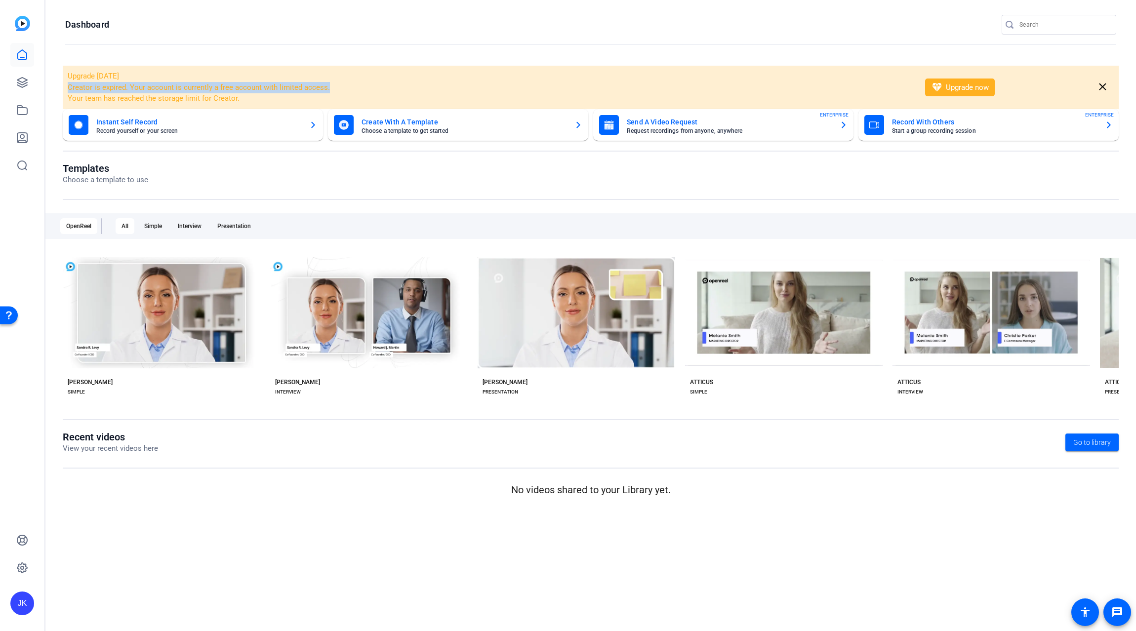
drag, startPoint x: 68, startPoint y: 87, endPoint x: 333, endPoint y: 92, distance: 265.3
click at [333, 92] on li "Creator is expired. Your account is currently a free account with limited acces…" at bounding box center [490, 87] width 845 height 11
click at [932, 43] on openreel-divider-bar at bounding box center [590, 45] width 1051 height 21
click at [1102, 88] on mat-icon "close" at bounding box center [1103, 87] width 12 height 12
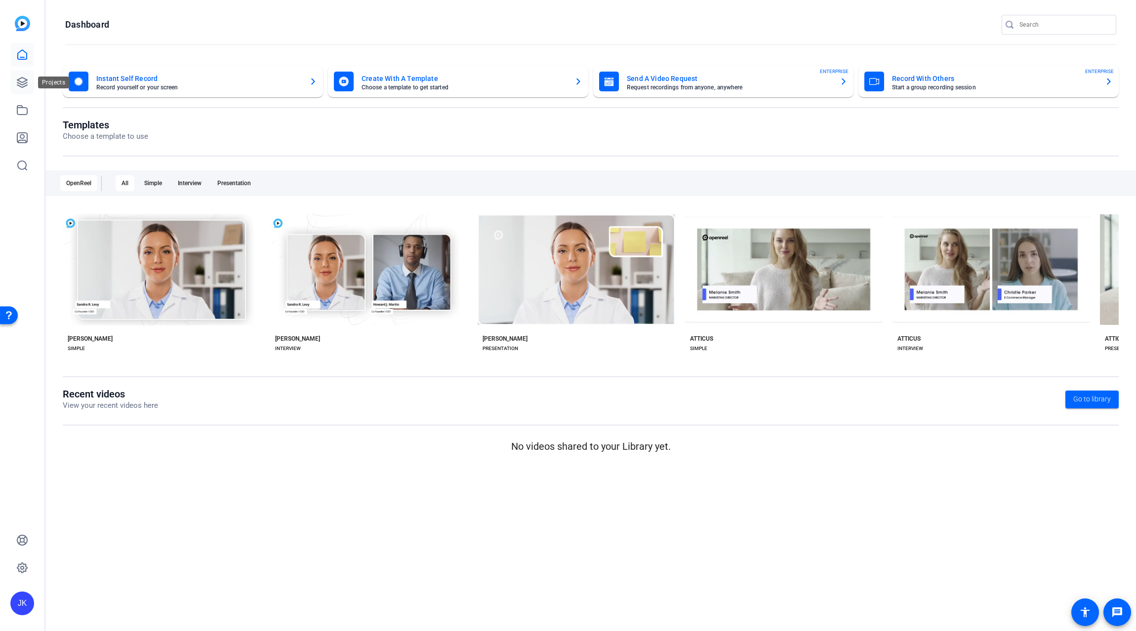
click at [23, 80] on icon at bounding box center [22, 83] width 12 height 12
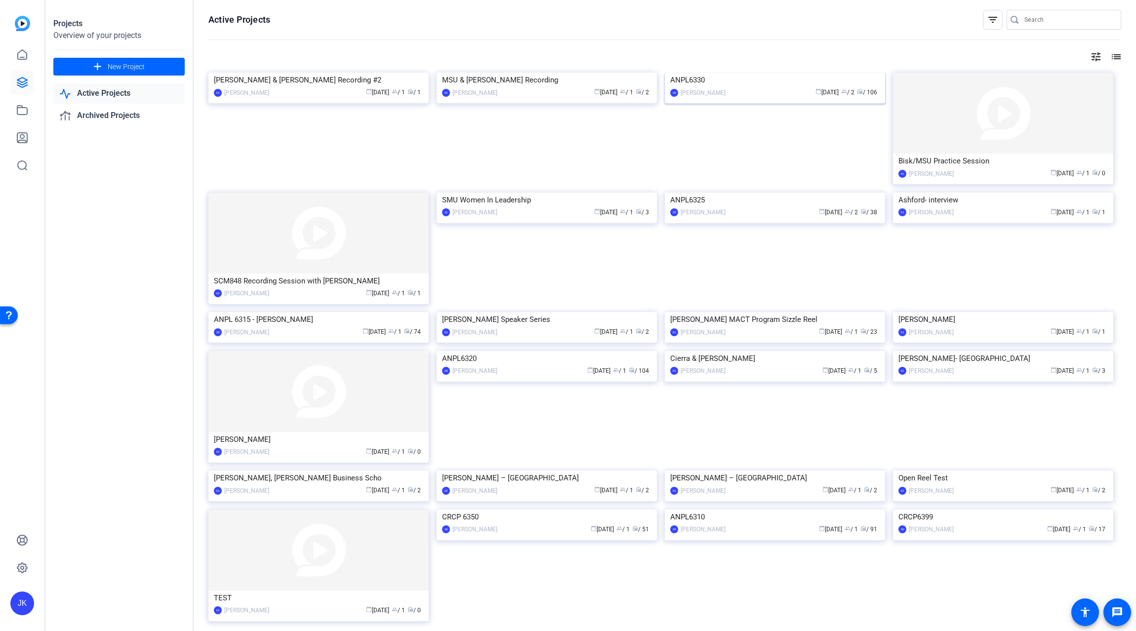
click at [741, 73] on img at bounding box center [775, 73] width 220 height 0
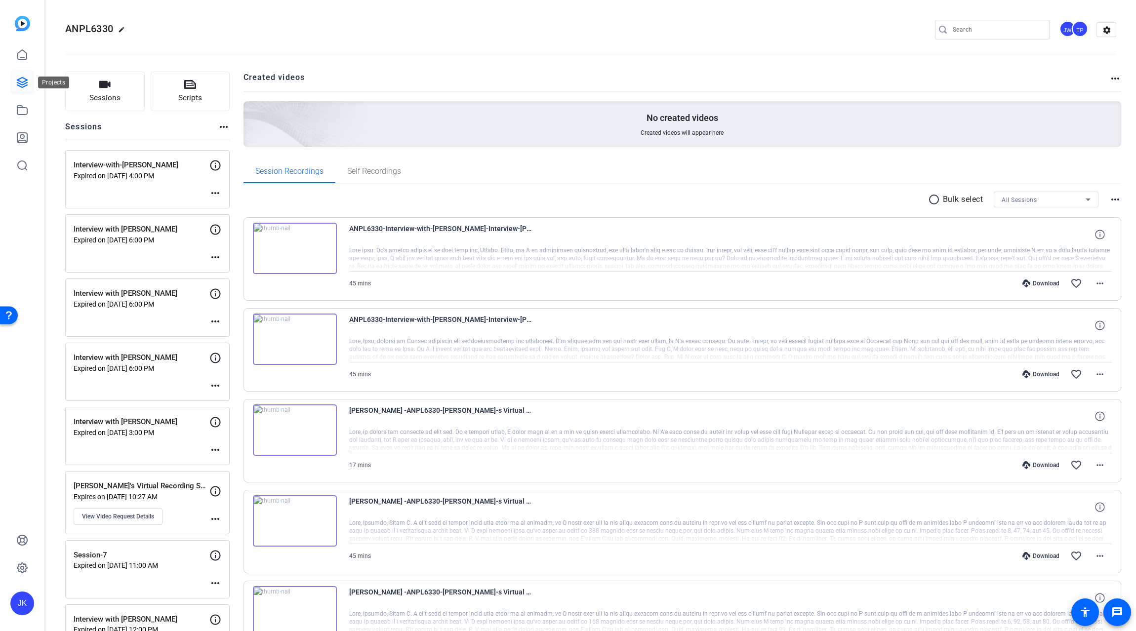
click at [19, 82] on icon at bounding box center [22, 83] width 12 height 12
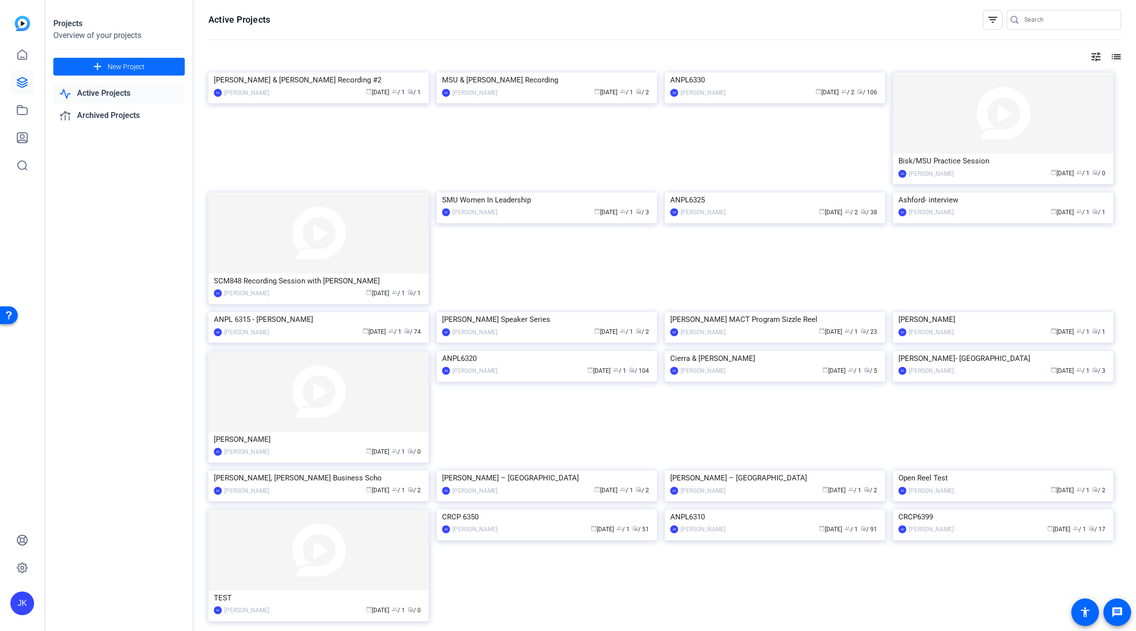
click at [120, 65] on span "New Project" at bounding box center [126, 67] width 37 height 10
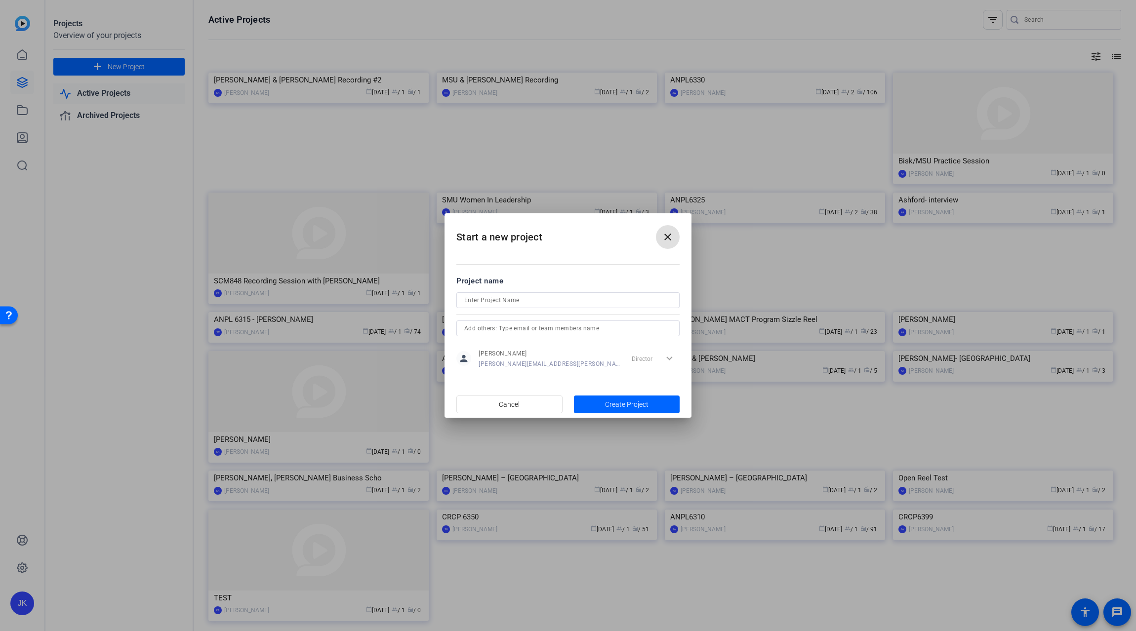
click at [529, 305] on input at bounding box center [567, 300] width 207 height 12
type input "t"
type input "Testing"
click at [510, 330] on input "text" at bounding box center [567, 329] width 207 height 12
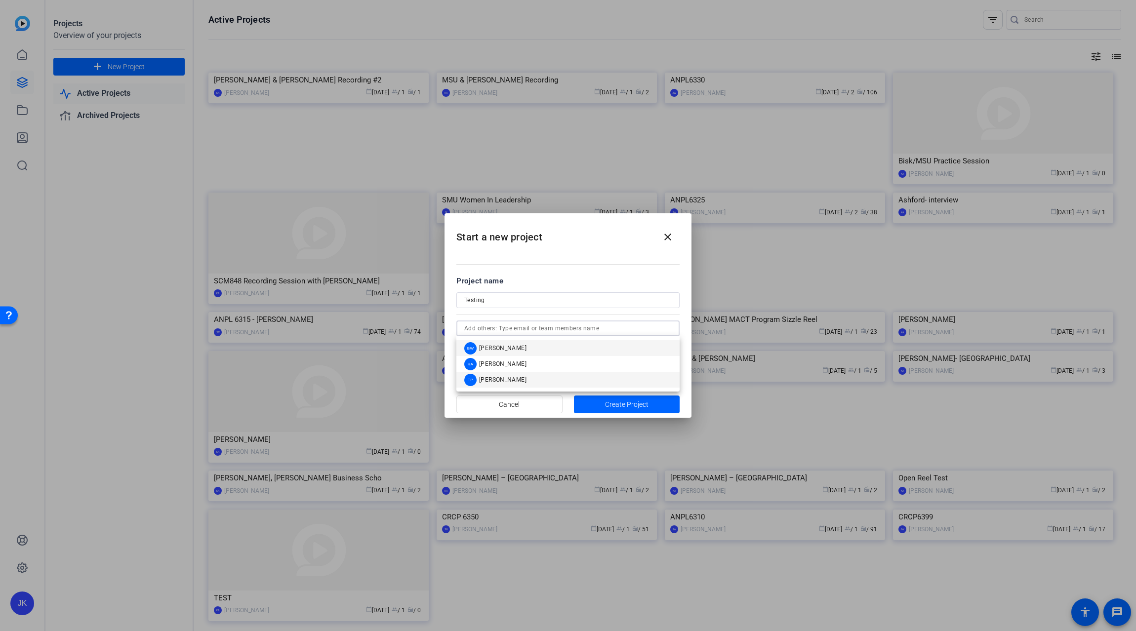
click at [504, 381] on span "[PERSON_NAME]" at bounding box center [502, 380] width 47 height 8
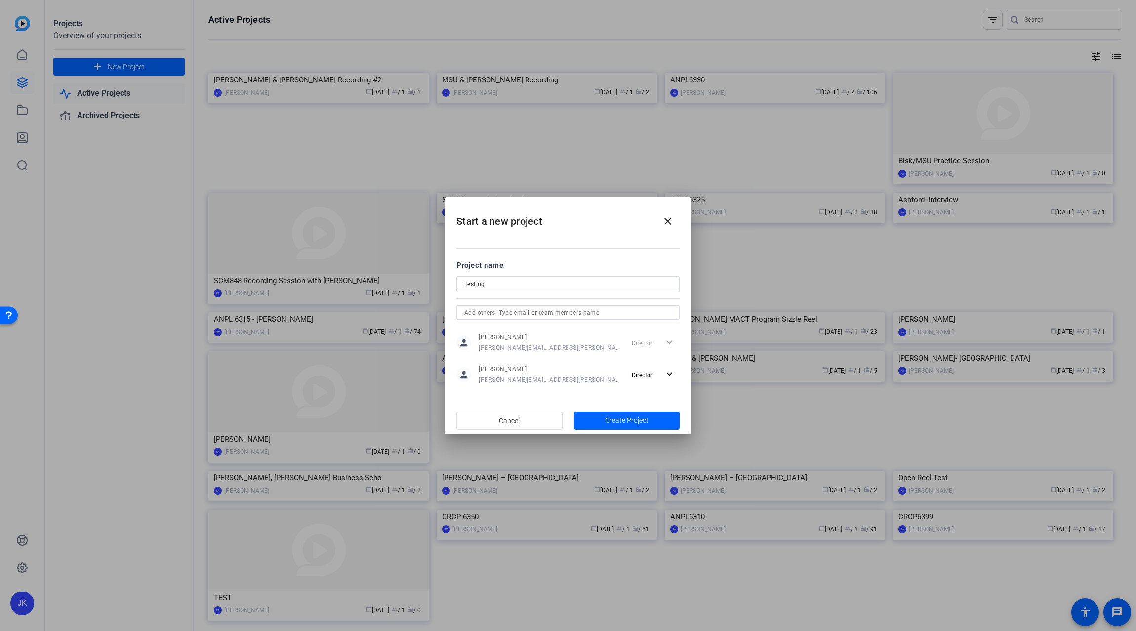
click at [526, 314] on input "text" at bounding box center [567, 313] width 207 height 12
click at [518, 331] on mat-option "BW Bo Widerberg" at bounding box center [567, 333] width 223 height 16
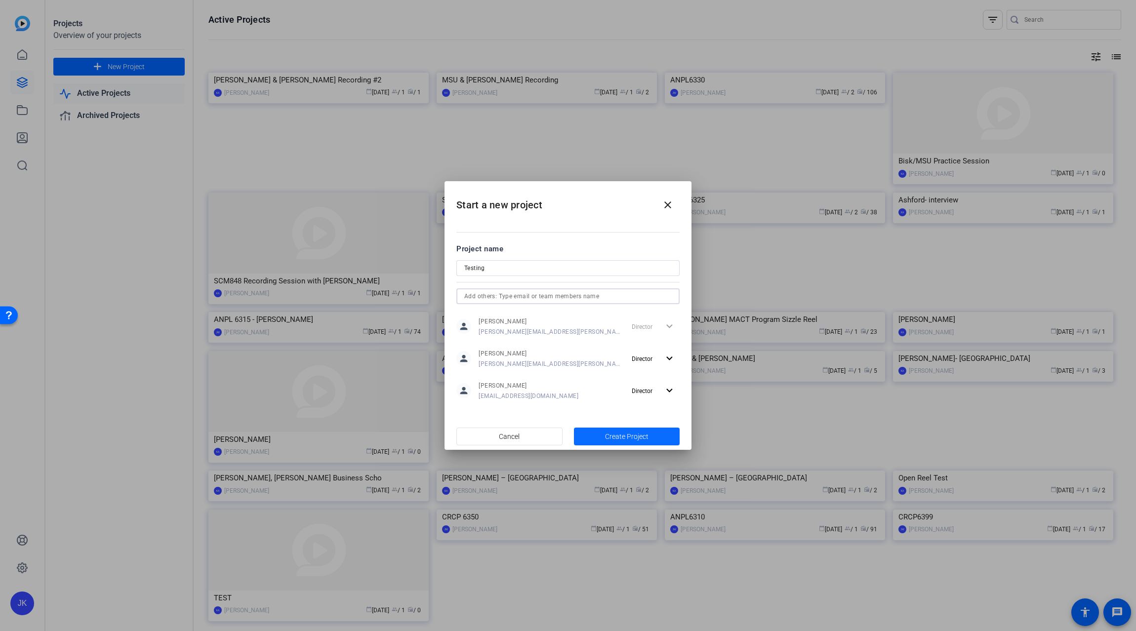
click at [618, 434] on span "Create Project" at bounding box center [626, 437] width 43 height 10
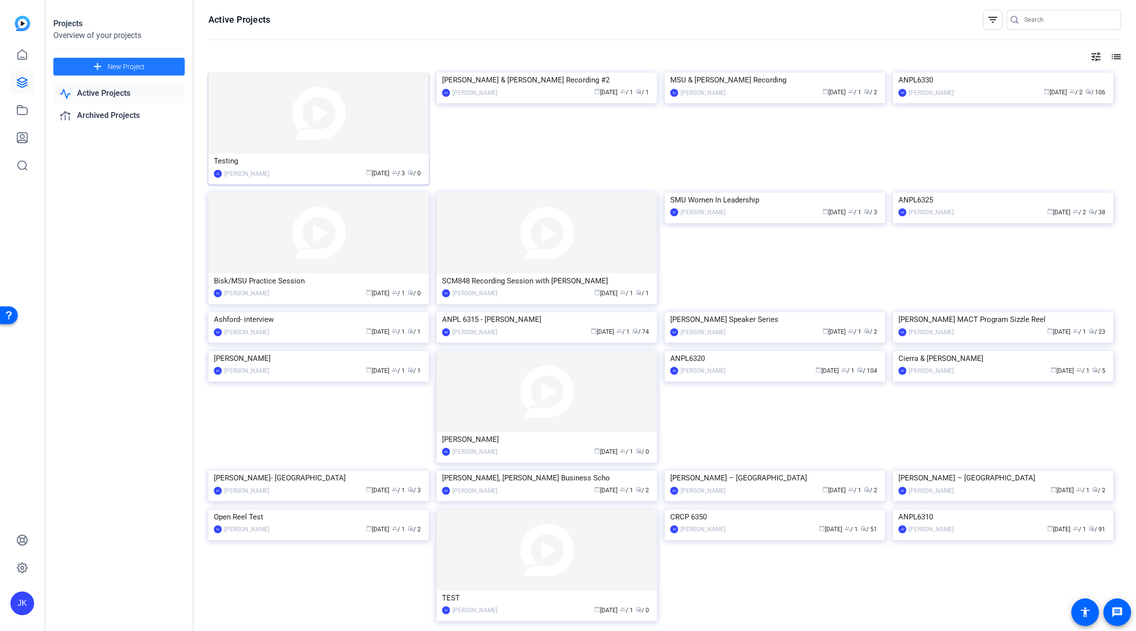
click at [319, 116] on img at bounding box center [318, 113] width 220 height 81
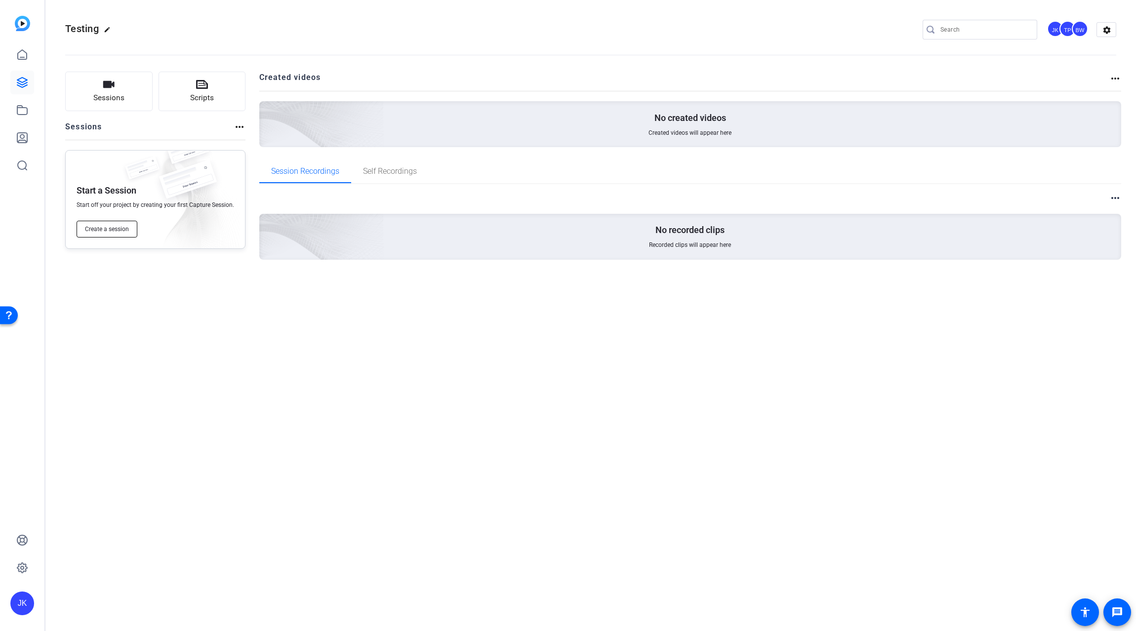
click at [113, 228] on span "Create a session" at bounding box center [107, 229] width 44 height 8
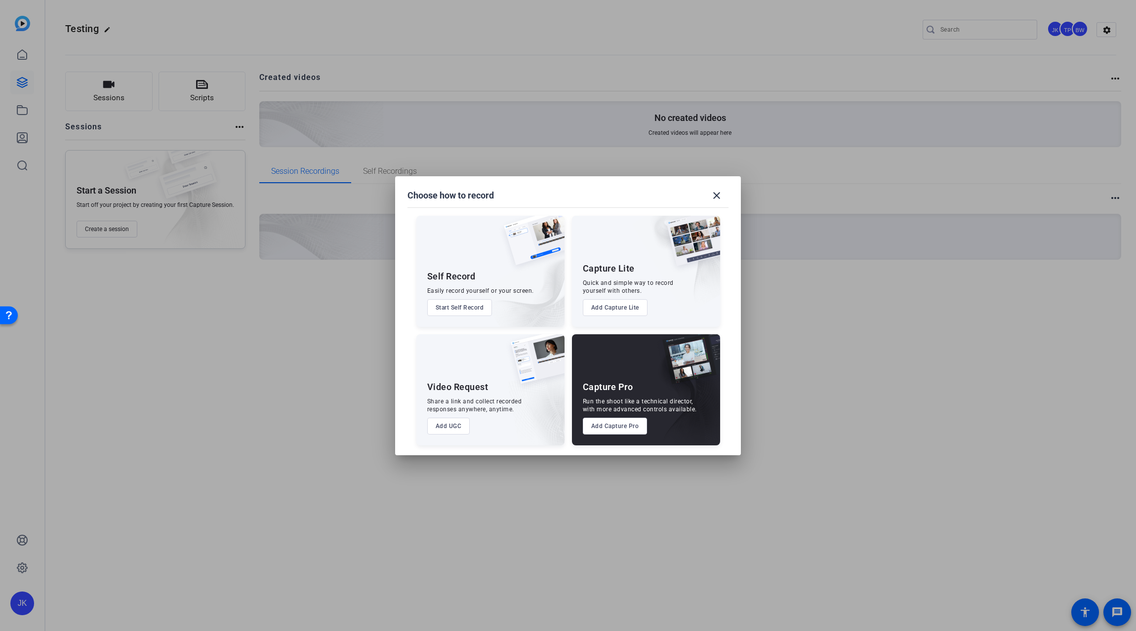
click at [609, 426] on button "Add Capture Pro" at bounding box center [615, 426] width 65 height 17
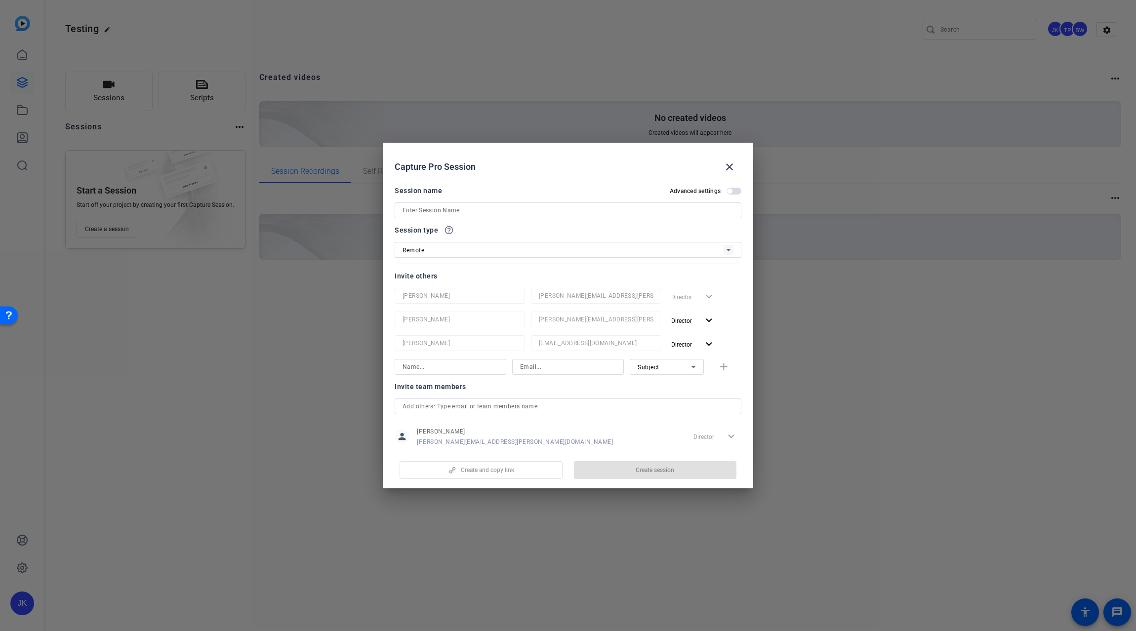
click at [458, 207] on input at bounding box center [568, 211] width 331 height 12
type input "Test recording"
click at [447, 364] on input at bounding box center [451, 367] width 96 height 12
click at [695, 317] on span "button" at bounding box center [693, 321] width 52 height 24
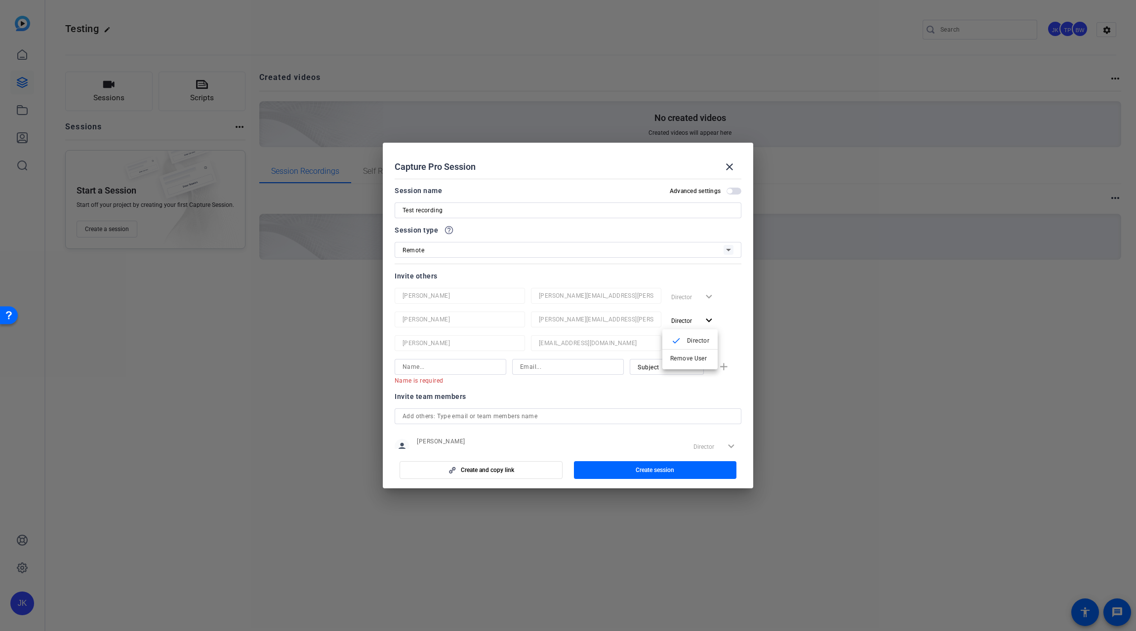
click at [608, 272] on div at bounding box center [568, 315] width 1136 height 631
click at [452, 362] on input at bounding box center [451, 367] width 96 height 12
click at [456, 365] on input at bounding box center [451, 367] width 96 height 12
click at [531, 387] on openreel-capture-pro-session-invite-users "Invite others Jay Kelly jay-kelly@bisk.com Director expand_more Tommy Perez tho…" at bounding box center [568, 401] width 347 height 263
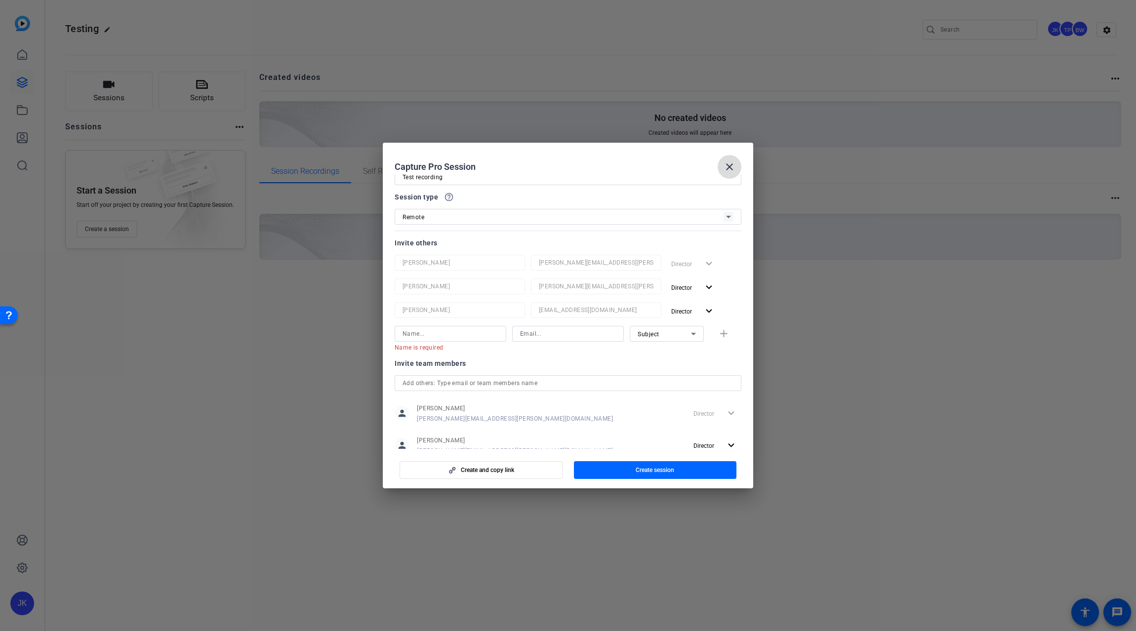
click at [728, 165] on mat-icon "close" at bounding box center [730, 167] width 12 height 12
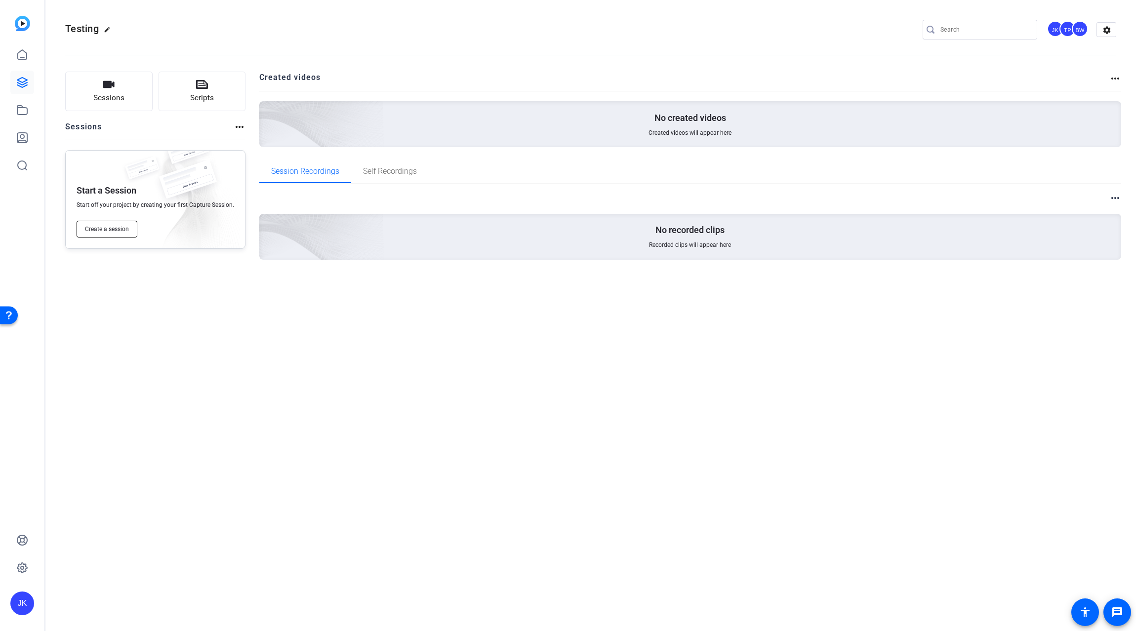
click at [117, 233] on span "Create a session" at bounding box center [107, 229] width 44 height 8
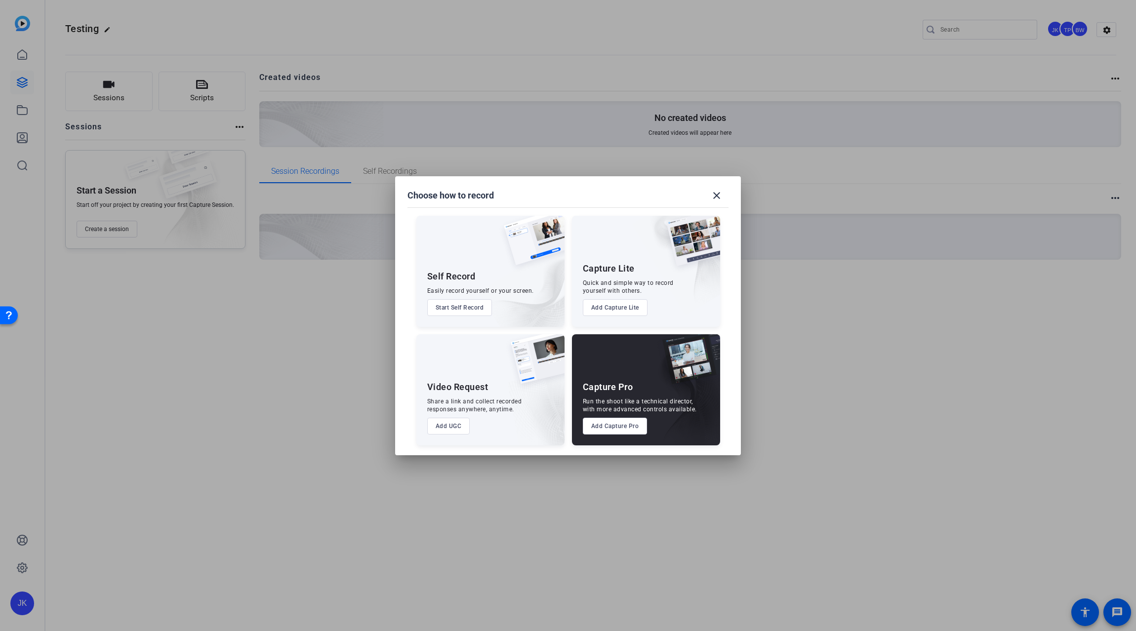
click at [619, 430] on button "Add Capture Pro" at bounding box center [615, 426] width 65 height 17
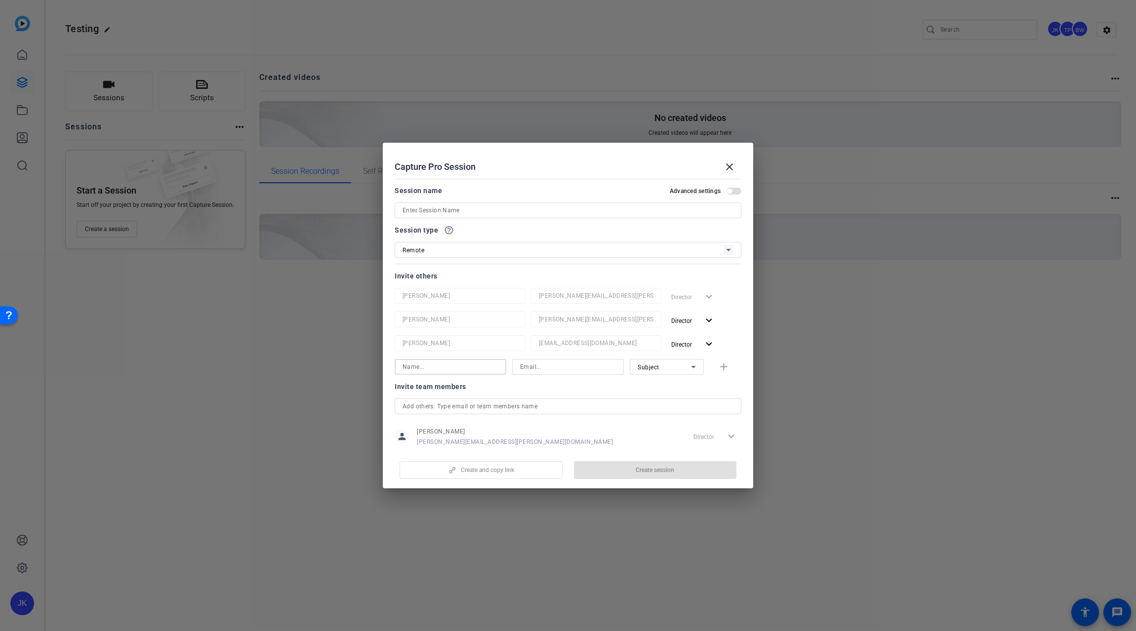
click at [455, 366] on input at bounding box center [451, 367] width 96 height 12
click at [724, 167] on mat-icon "close" at bounding box center [730, 167] width 12 height 12
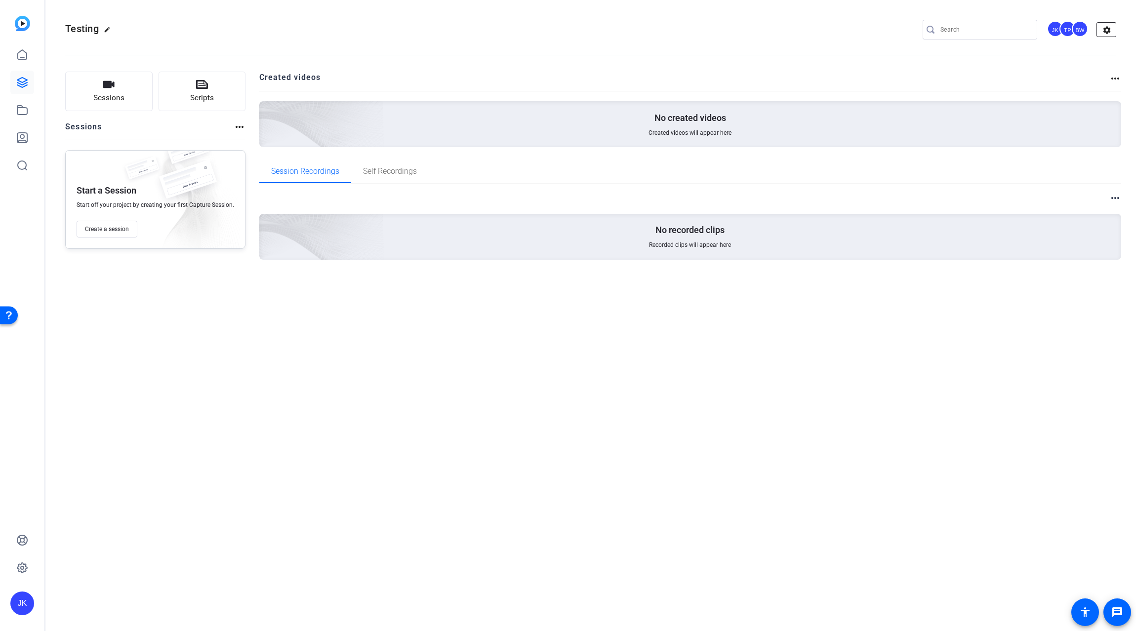
click at [1105, 25] on mat-icon "settings" at bounding box center [1107, 30] width 20 height 15
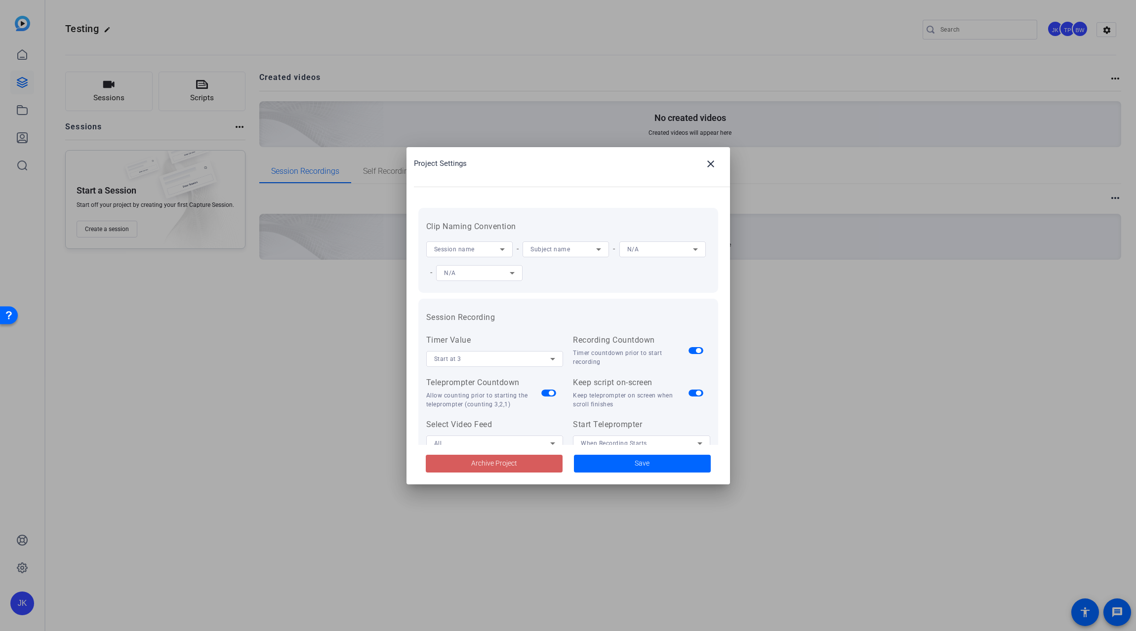
click at [536, 460] on span at bounding box center [494, 464] width 137 height 24
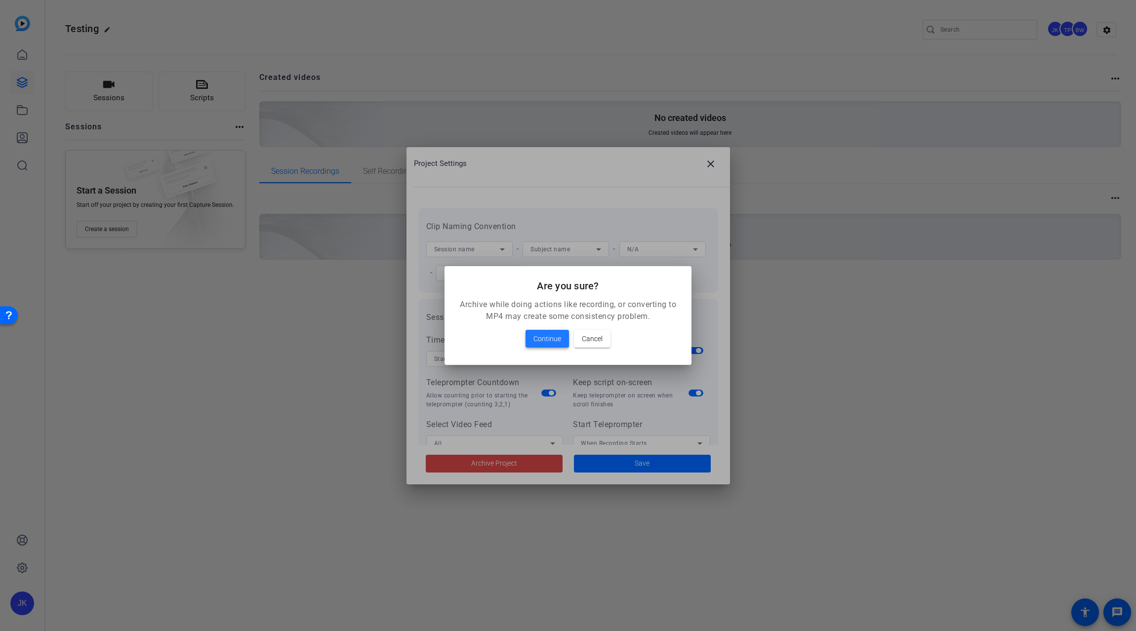
click at [557, 336] on span "Continue" at bounding box center [548, 339] width 28 height 12
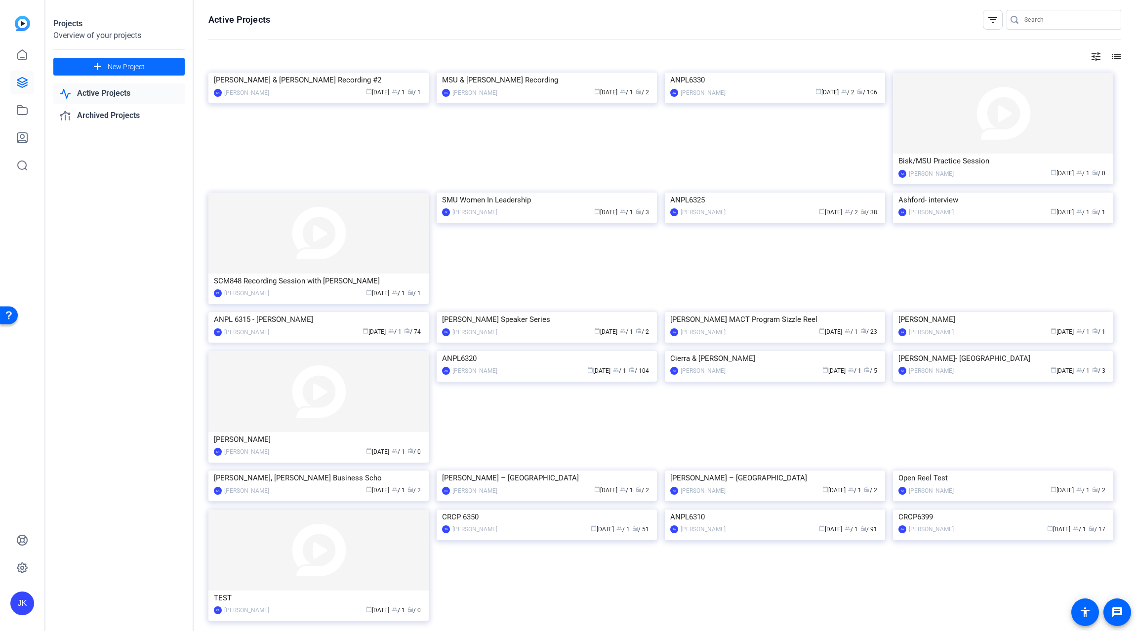
click at [112, 62] on span "New Project" at bounding box center [126, 67] width 37 height 10
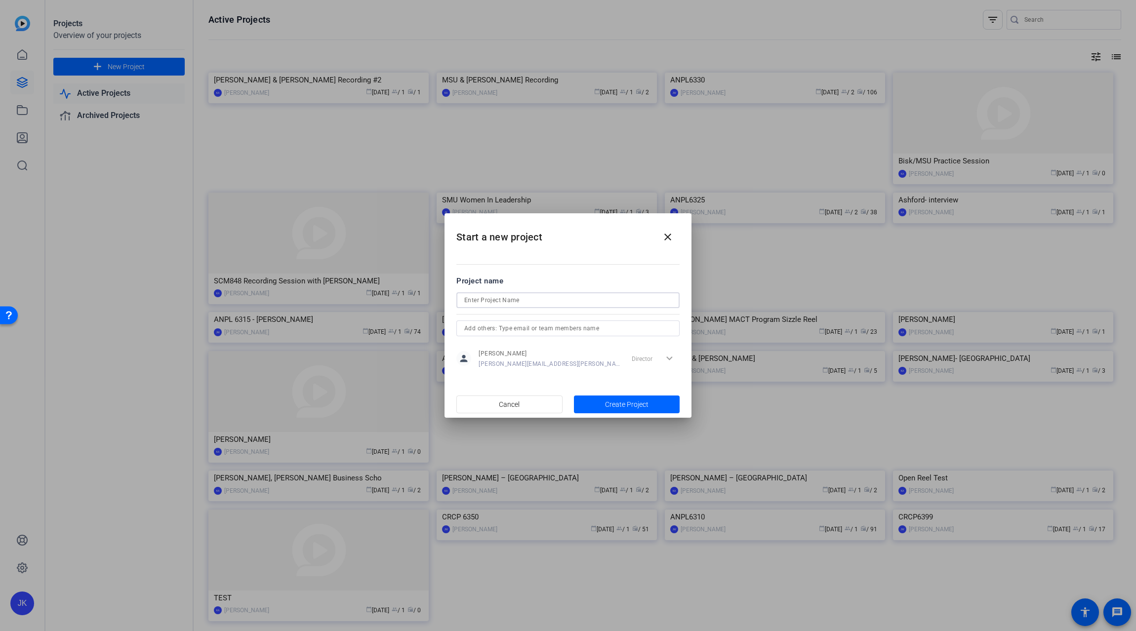
click at [541, 301] on input at bounding box center [567, 300] width 207 height 12
type input "Testing"
click at [571, 325] on input "text" at bounding box center [567, 329] width 207 height 12
click at [501, 345] on span "[PERSON_NAME]" at bounding box center [502, 348] width 47 height 8
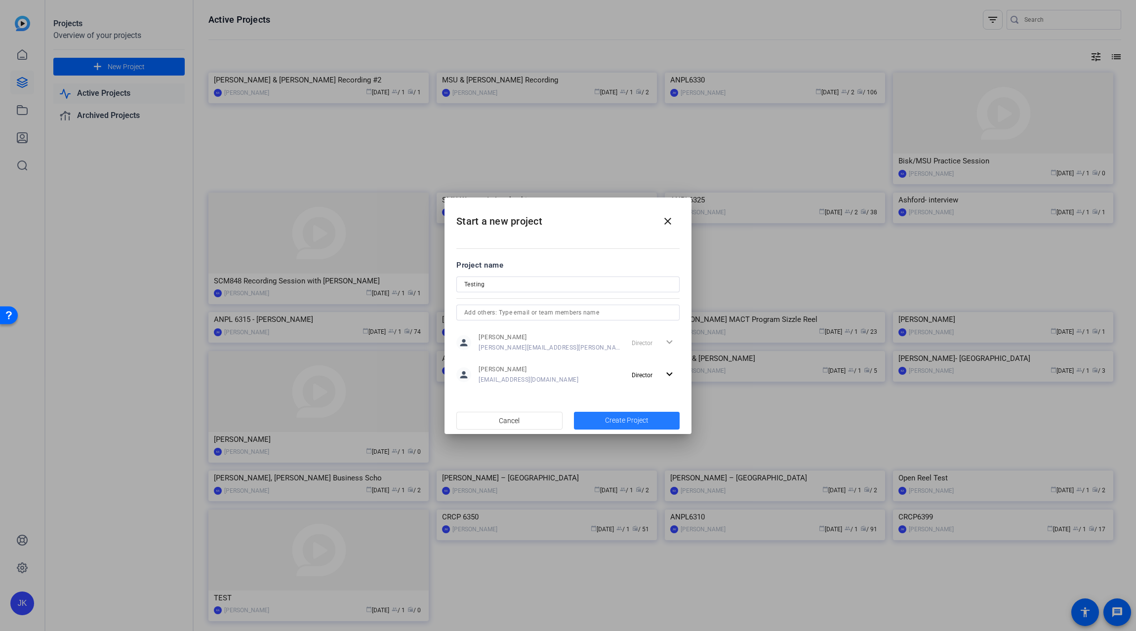
click at [618, 417] on span "Create Project" at bounding box center [626, 420] width 43 height 10
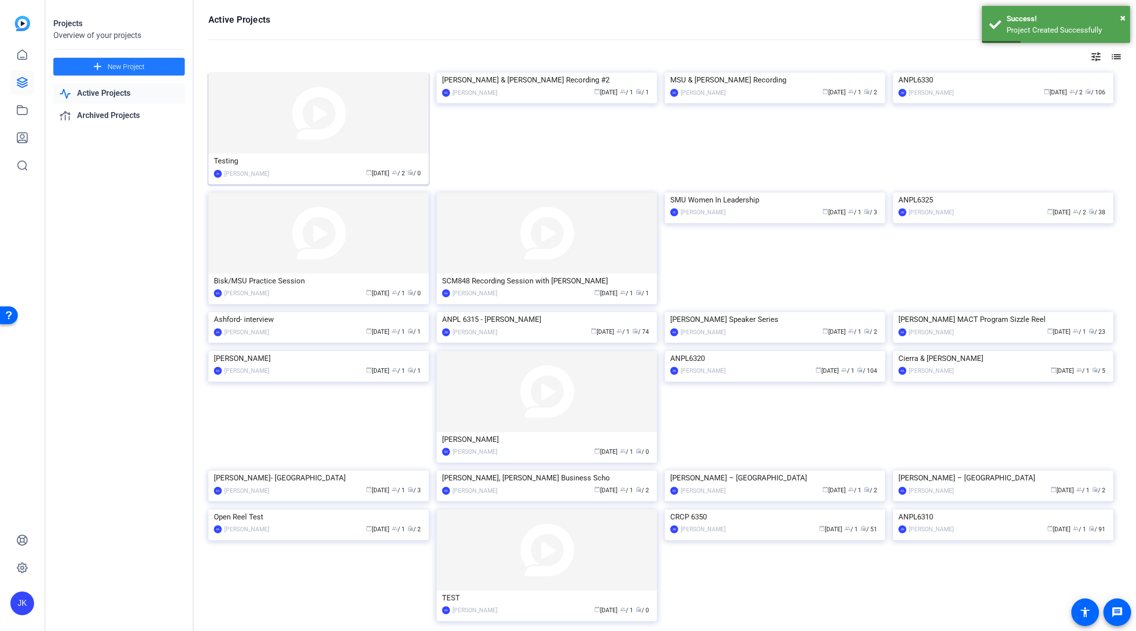
click at [303, 104] on img at bounding box center [318, 113] width 220 height 81
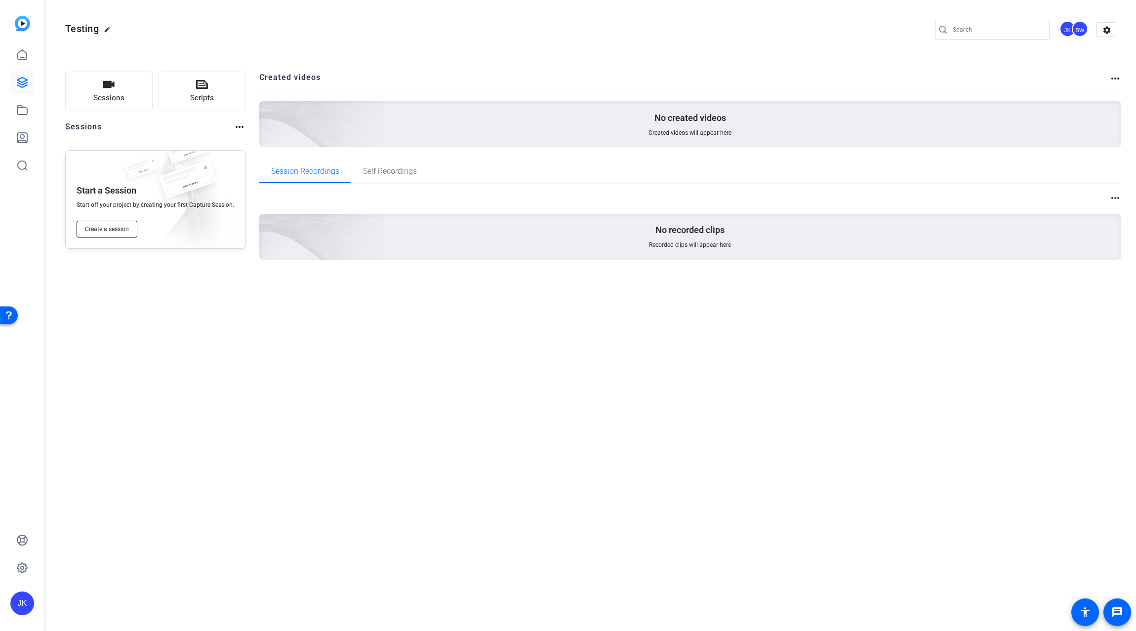
click at [119, 230] on span "Create a session" at bounding box center [107, 229] width 44 height 8
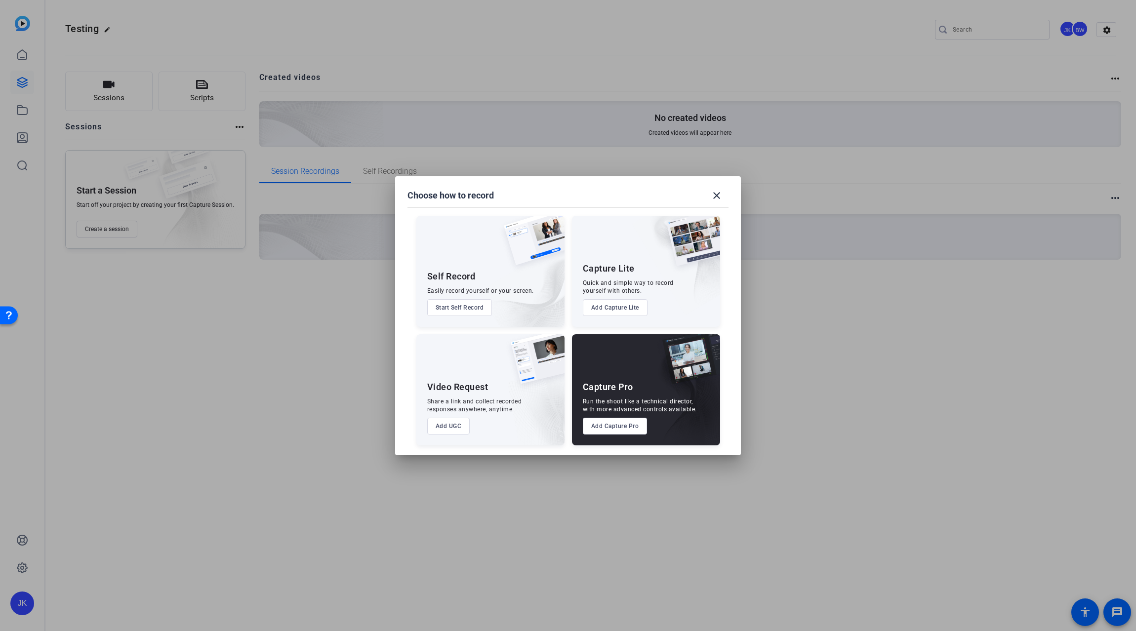
click at [612, 427] on button "Add Capture Pro" at bounding box center [615, 426] width 65 height 17
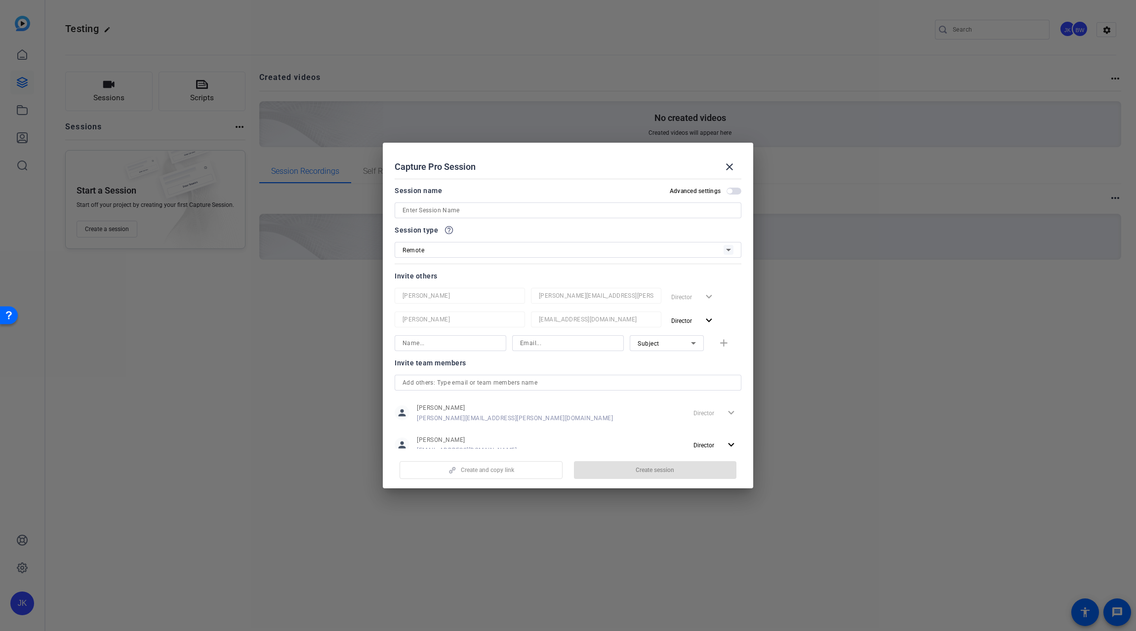
click at [511, 210] on input at bounding box center [568, 211] width 331 height 12
type input "Test recording 1"
click at [731, 192] on span "button" at bounding box center [734, 191] width 15 height 7
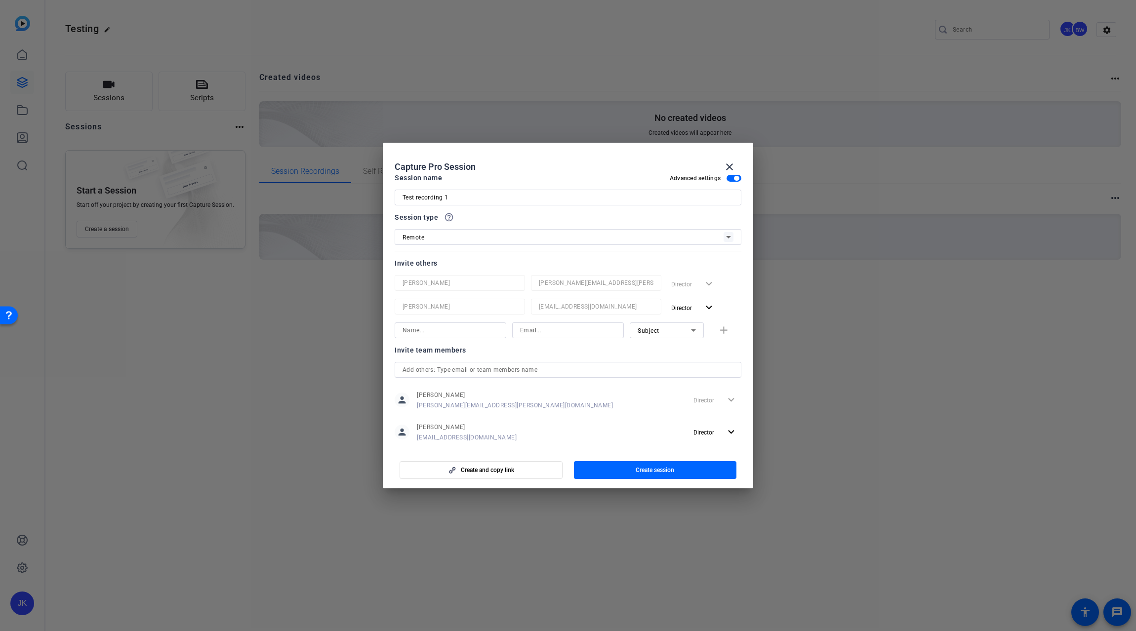
scroll to position [22, 0]
click at [461, 323] on input at bounding box center [451, 321] width 96 height 12
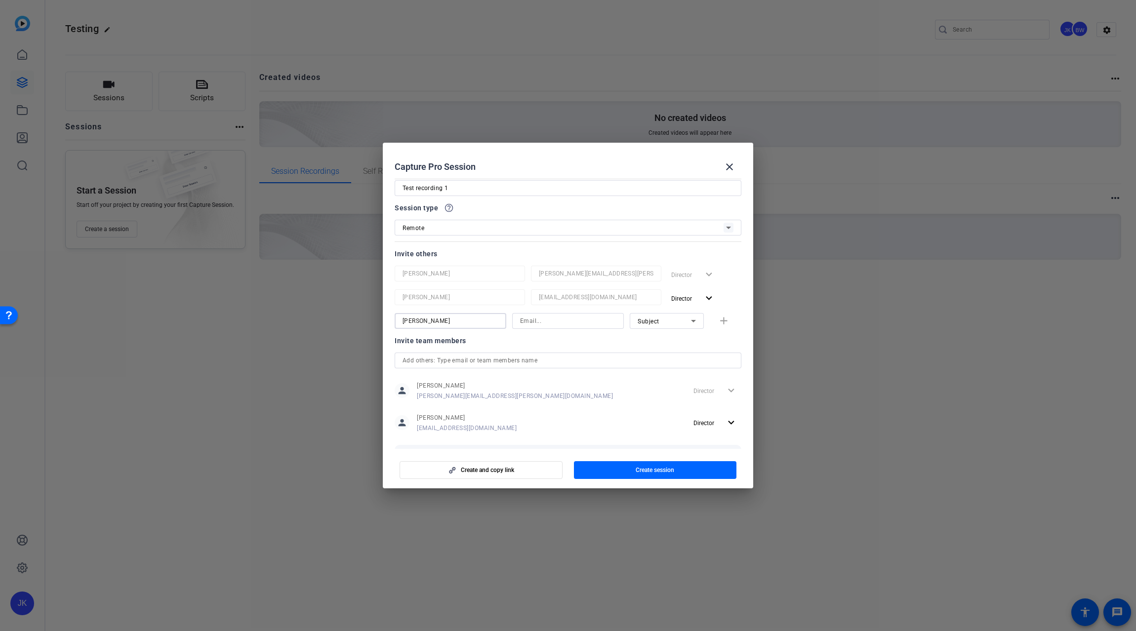
type input "Tommy"
type input "Thomas-perez@bisk.com"
click at [719, 321] on mat-icon "add" at bounding box center [724, 321] width 12 height 12
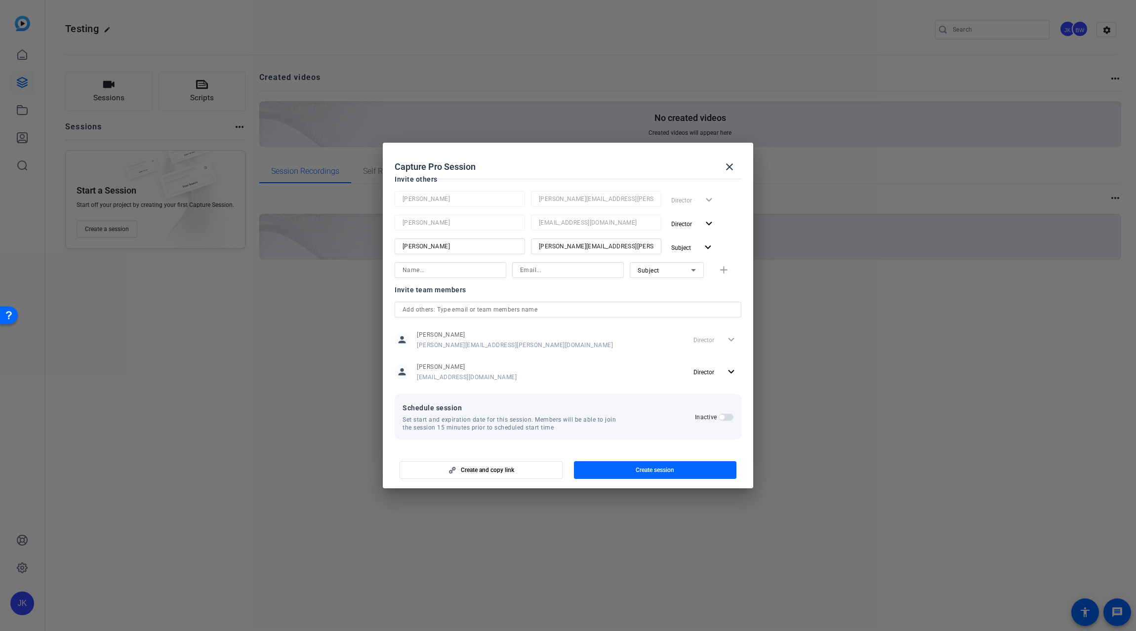
scroll to position [98, 0]
click at [721, 419] on span "button" at bounding box center [726, 415] width 15 height 7
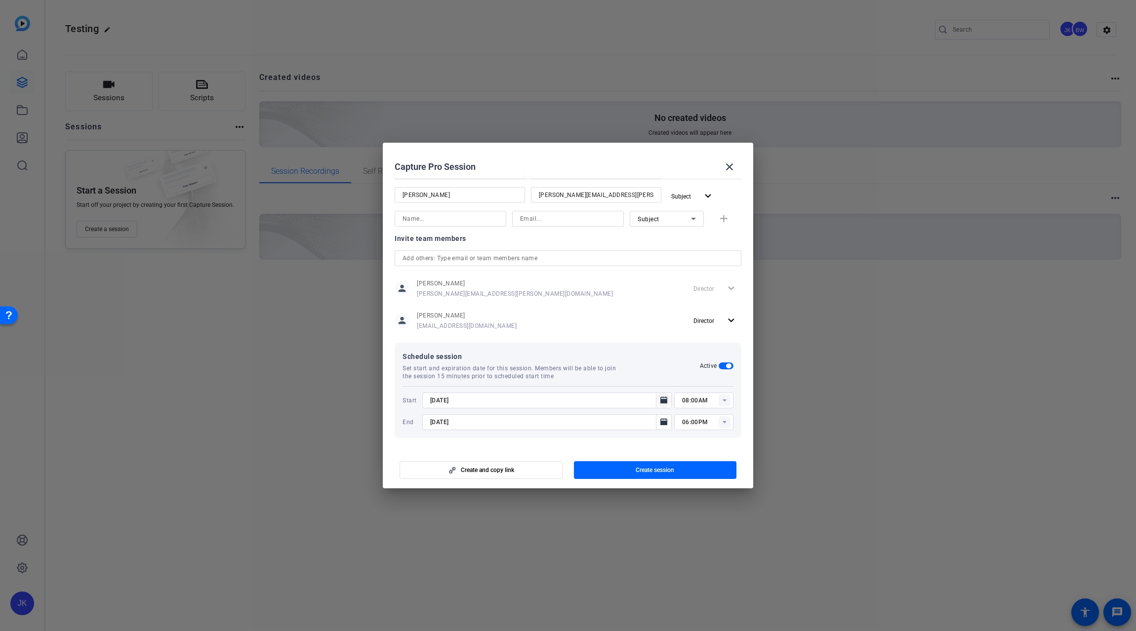
click at [663, 400] on mat-icon "Open calendar" at bounding box center [664, 401] width 12 height 12
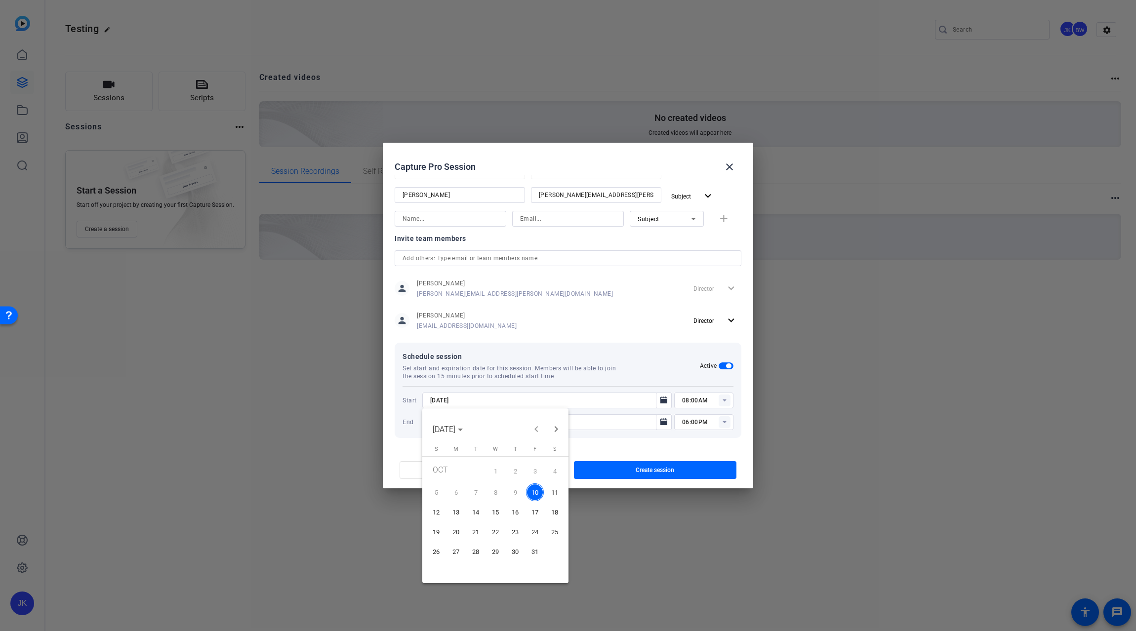
drag, startPoint x: 533, startPoint y: 493, endPoint x: 569, endPoint y: 474, distance: 40.2
click at [533, 493] on span "10" at bounding box center [535, 493] width 18 height 18
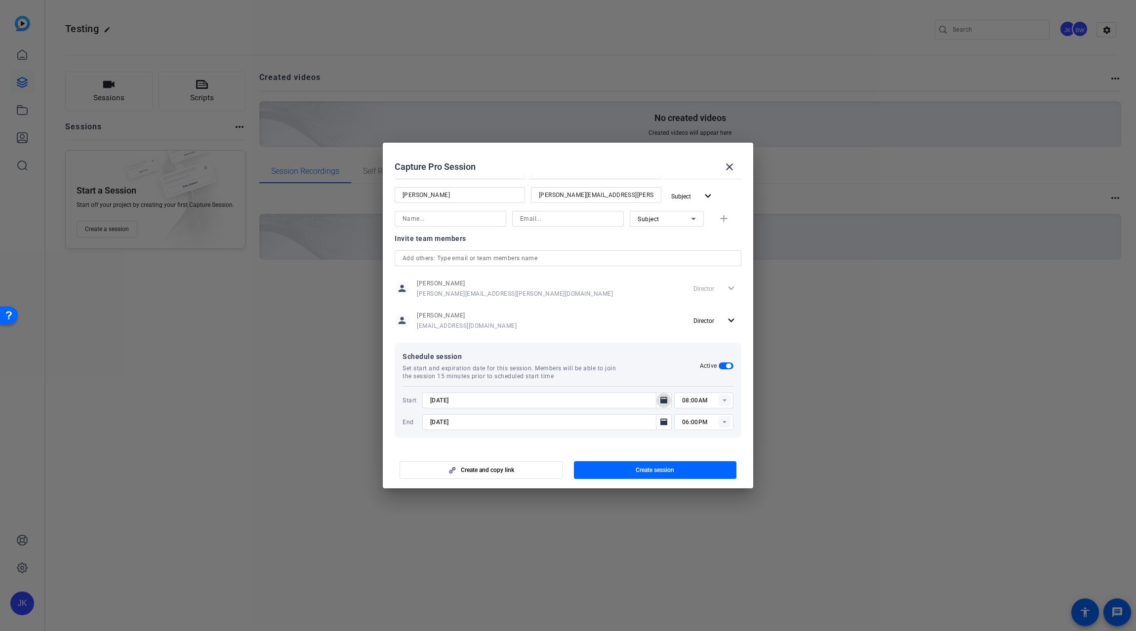
click at [723, 400] on icon at bounding box center [724, 401] width 3 height 2
click at [689, 488] on span "11:00AM" at bounding box center [690, 490] width 26 height 7
type input "11:00AM"
click at [658, 421] on mat-icon "Open calendar" at bounding box center [664, 422] width 12 height 12
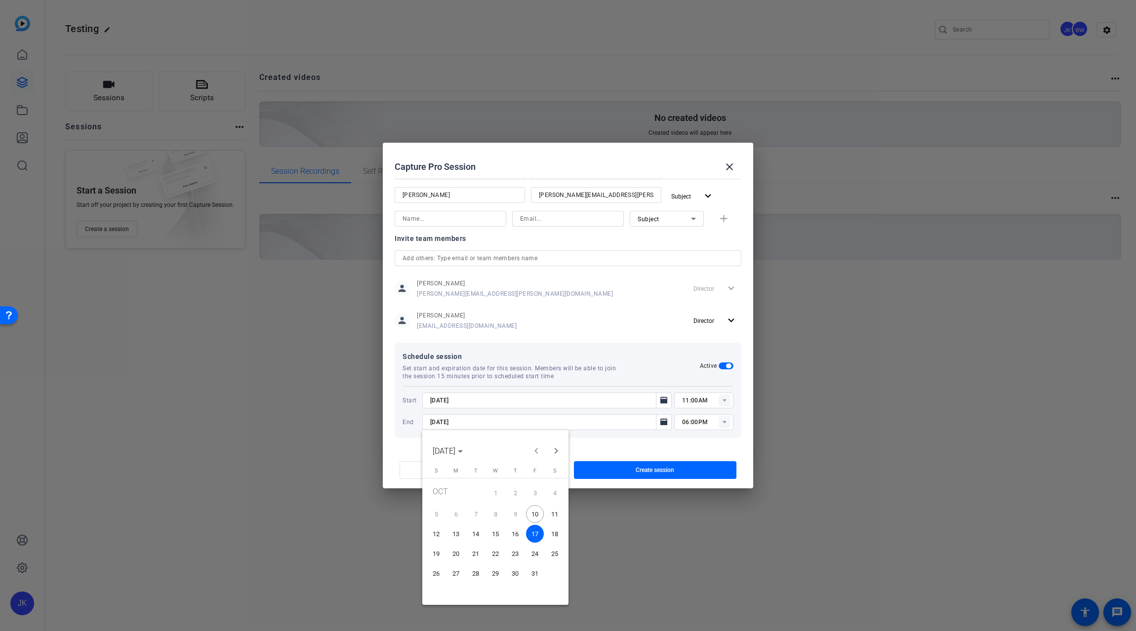
click at [534, 514] on span "10" at bounding box center [535, 514] width 18 height 18
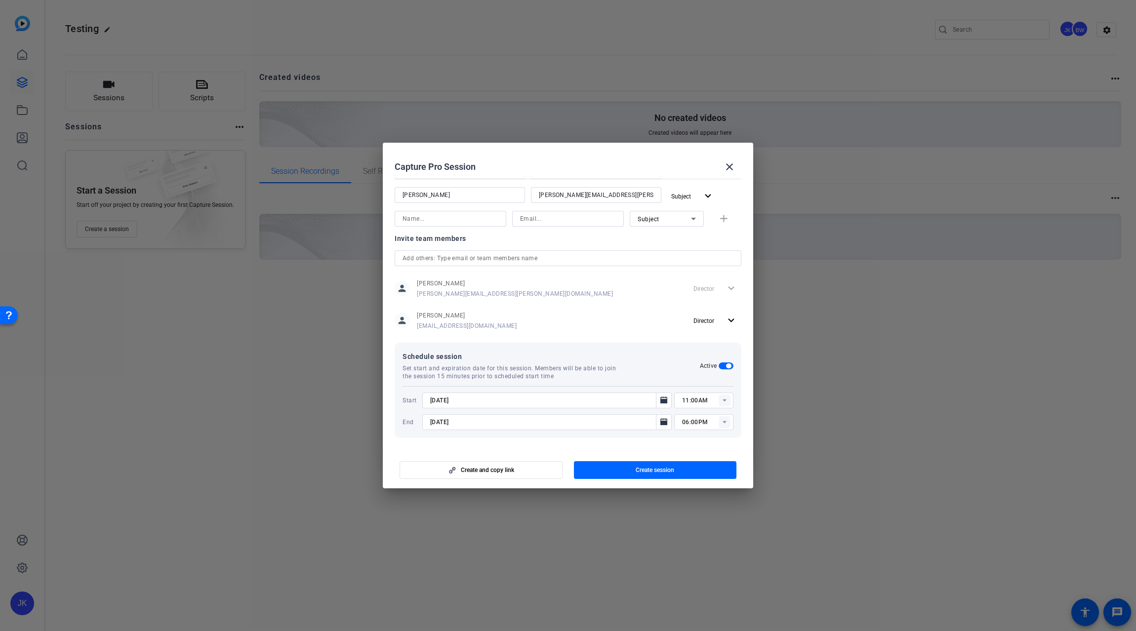
type input "10/10/2025"
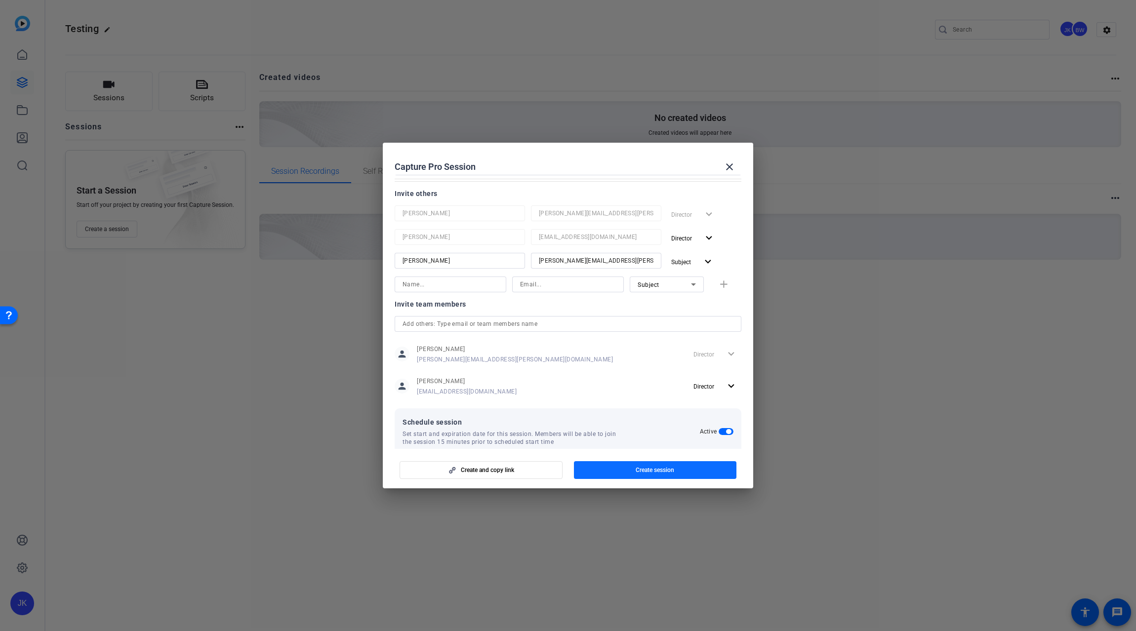
click at [679, 468] on span "button" at bounding box center [655, 470] width 163 height 24
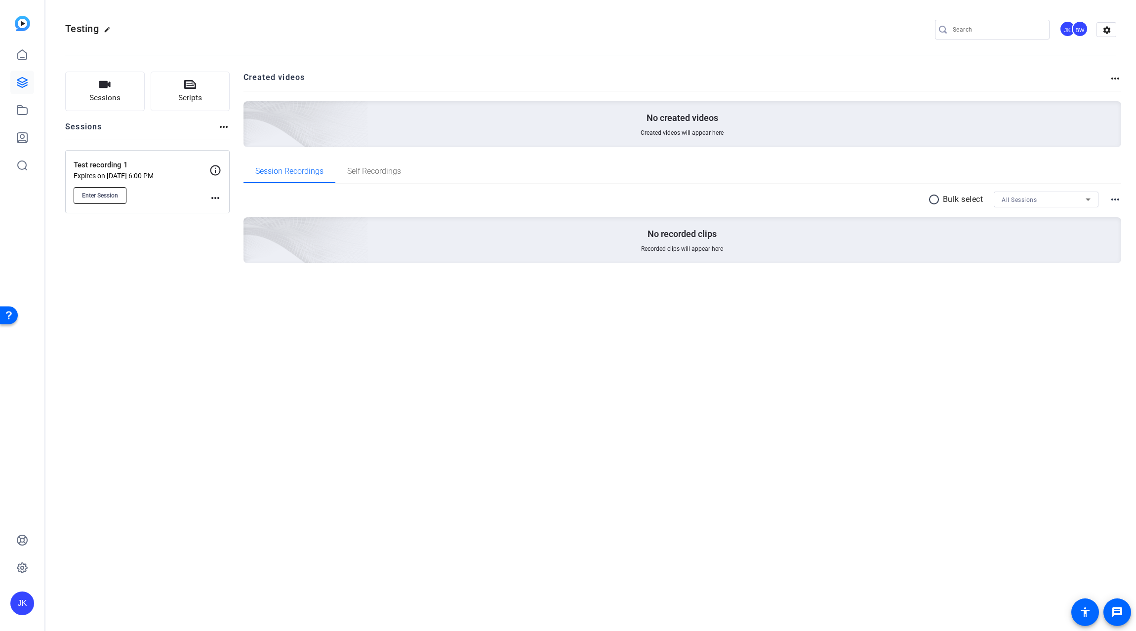
click at [97, 197] on span "Enter Session" at bounding box center [100, 196] width 36 height 8
click at [207, 198] on div "Enter Session" at bounding box center [142, 195] width 136 height 17
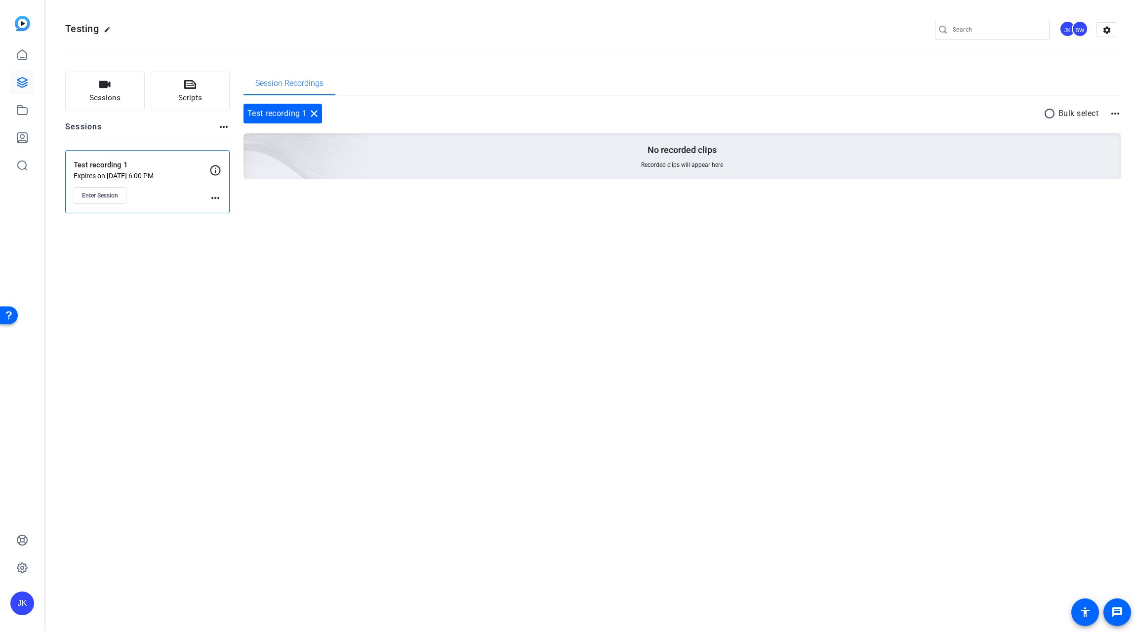
click at [216, 196] on mat-icon "more_horiz" at bounding box center [215, 198] width 12 height 12
click at [220, 214] on span "Edit Session" at bounding box center [239, 212] width 45 height 12
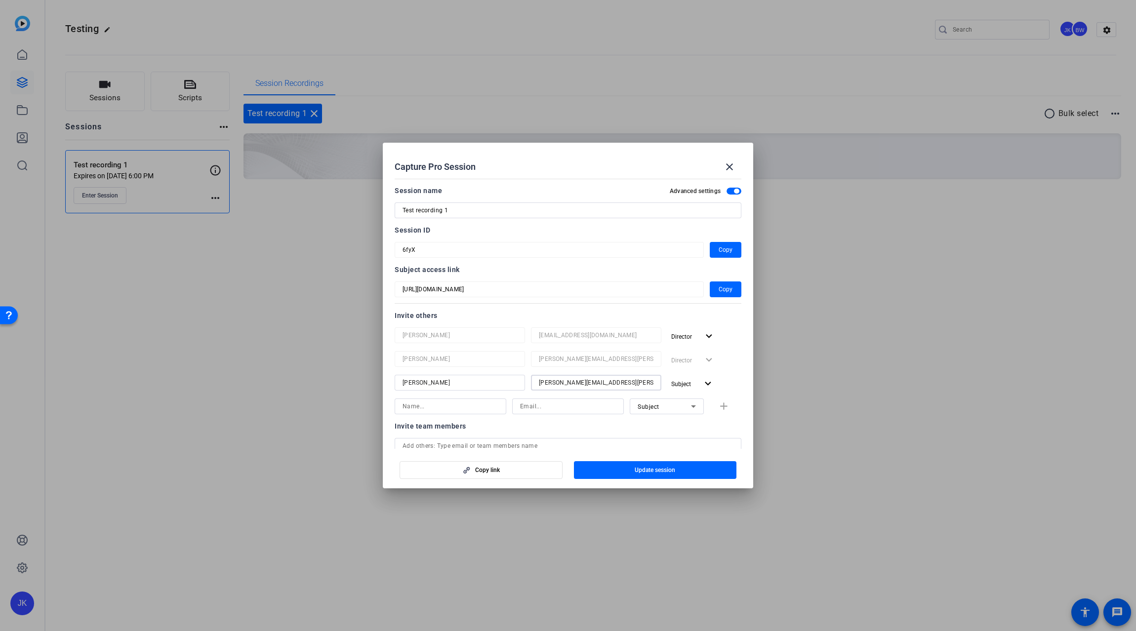
drag, startPoint x: 625, startPoint y: 383, endPoint x: 499, endPoint y: 379, distance: 125.6
click at [499, 379] on div "Tommy Thomas-perez@bisk.com Subject expand_more" at bounding box center [568, 384] width 347 height 18
click at [659, 469] on span "Update session" at bounding box center [655, 470] width 41 height 8
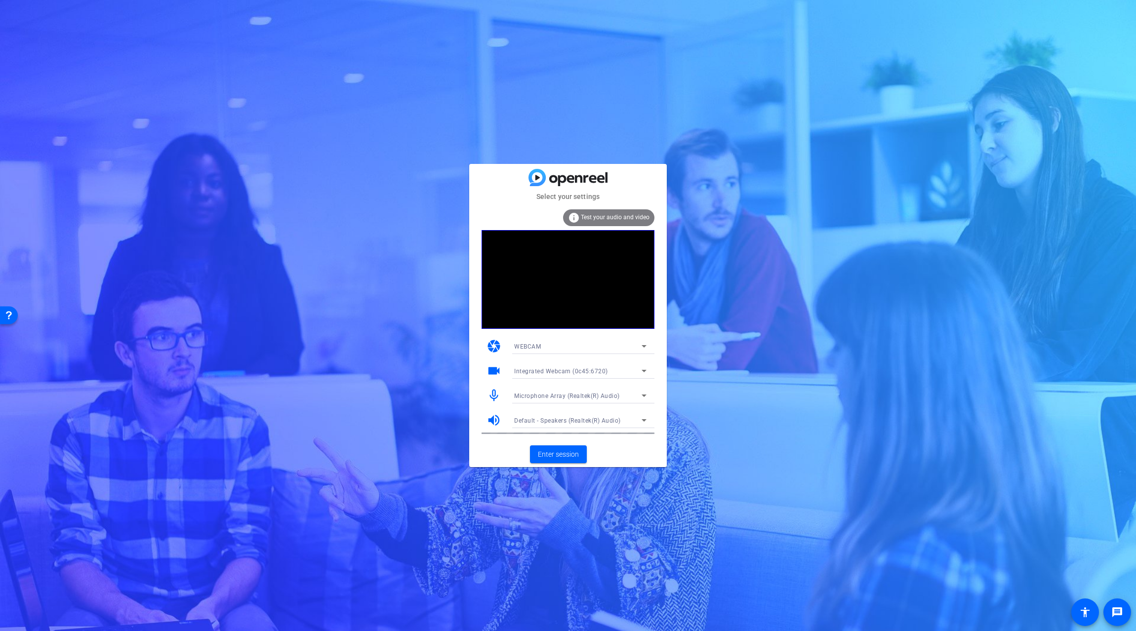
click at [645, 370] on icon at bounding box center [644, 371] width 12 height 12
click at [610, 408] on span "Microsoft® LifeCam Studio(TM) (045e:0772)" at bounding box center [577, 407] width 126 height 12
click at [644, 396] on icon at bounding box center [644, 396] width 5 height 2
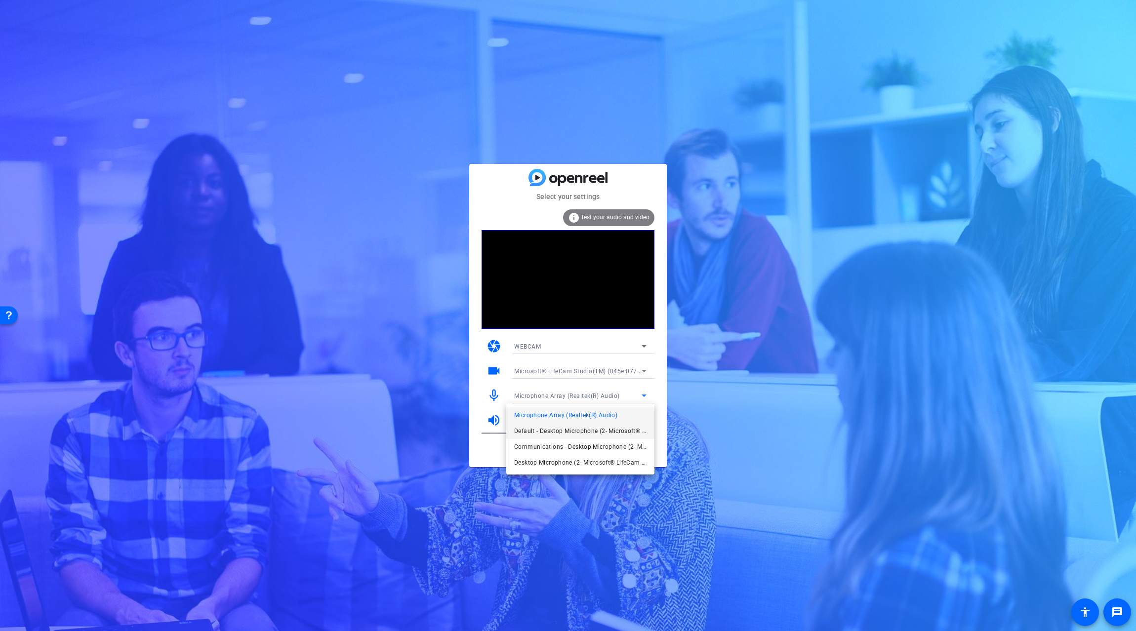
click at [639, 429] on span "Default - Desktop Microphone (2- Microsoft® LifeCam Studio(TM)) (045e:0772)" at bounding box center [580, 431] width 132 height 12
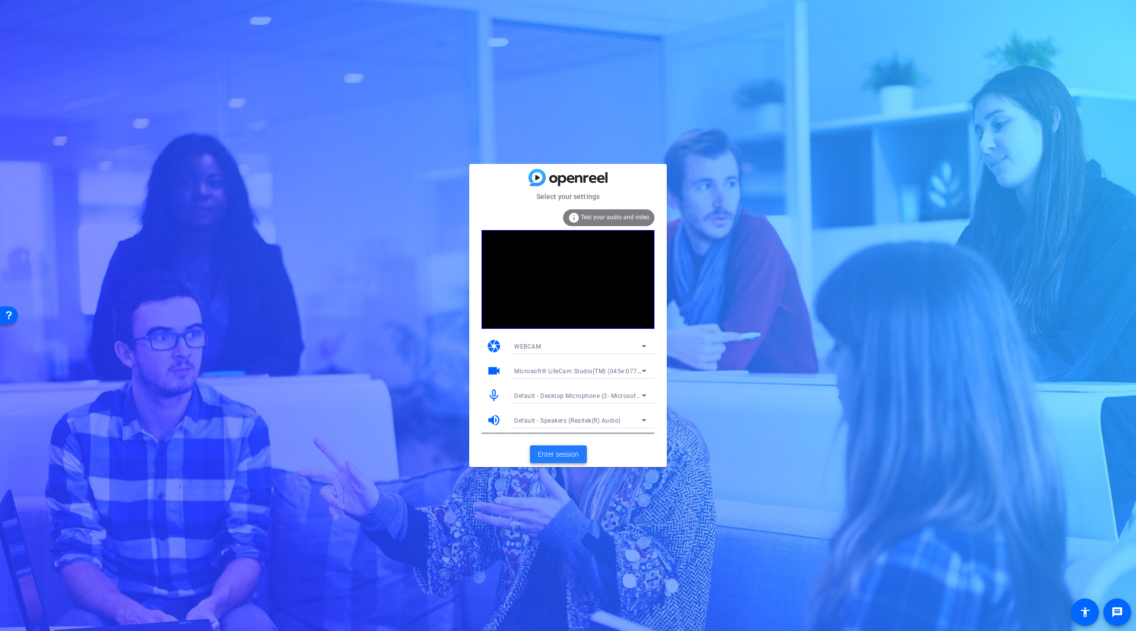
click at [555, 456] on span "Enter session" at bounding box center [558, 455] width 41 height 10
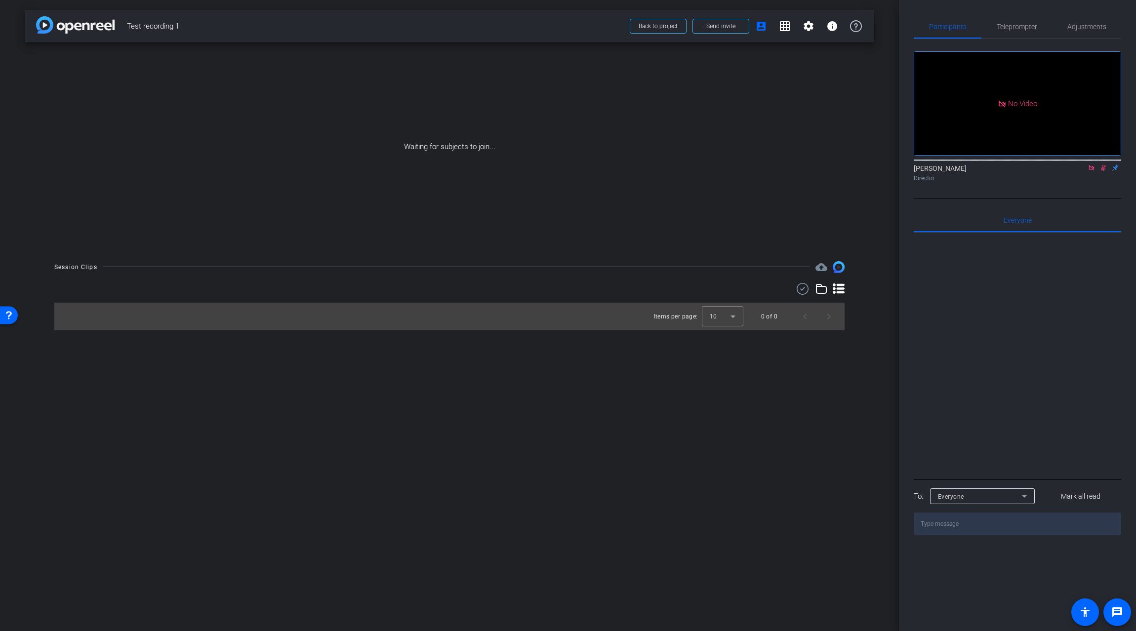
click at [1091, 171] on icon at bounding box center [1092, 168] width 8 height 7
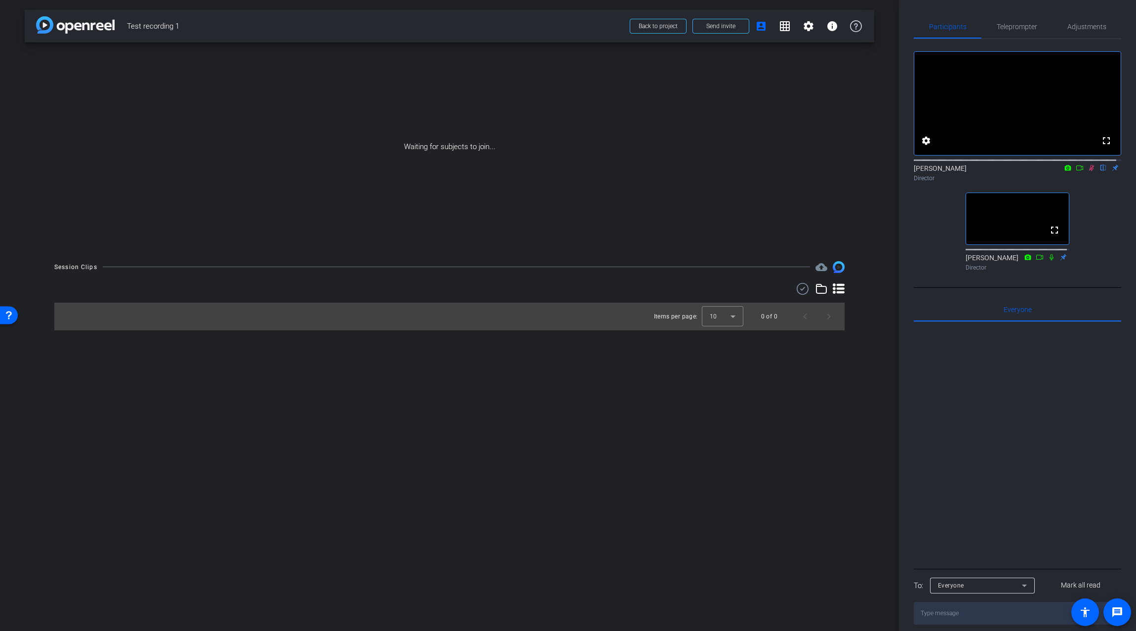
click at [1088, 171] on icon at bounding box center [1092, 168] width 8 height 7
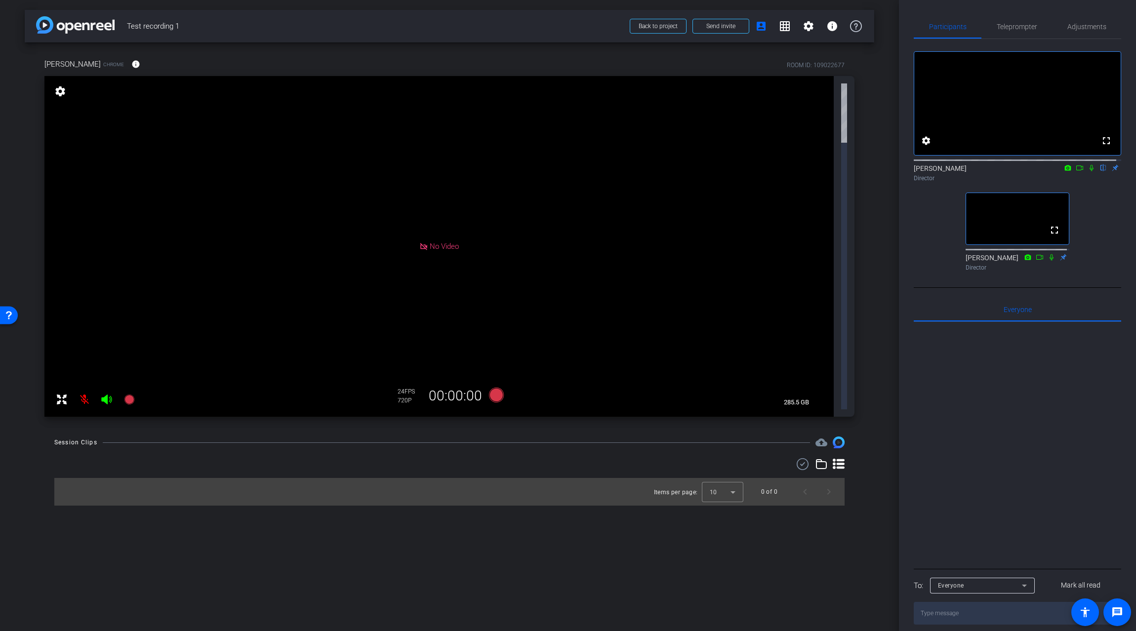
click at [522, 360] on div "arrow_back Test recording 1 Back to project Send invite account_box grid_on set…" at bounding box center [449, 315] width 899 height 631
click at [85, 398] on mat-icon at bounding box center [85, 400] width 20 height 20
click at [809, 29] on mat-icon "settings" at bounding box center [809, 26] width 12 height 12
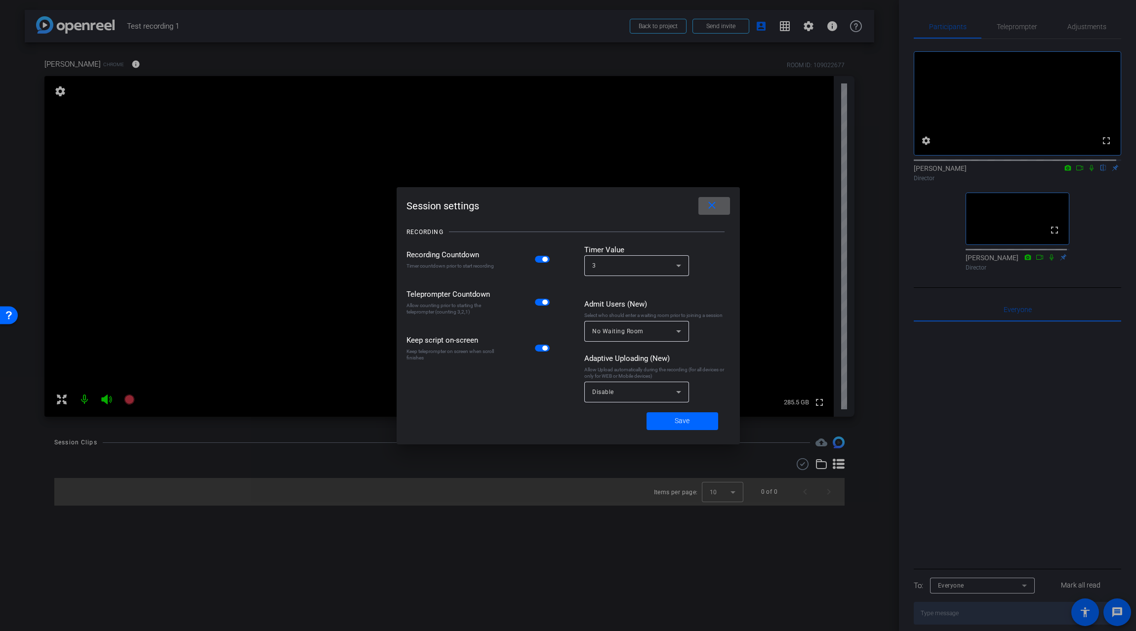
click at [715, 203] on mat-icon "close" at bounding box center [712, 206] width 12 height 12
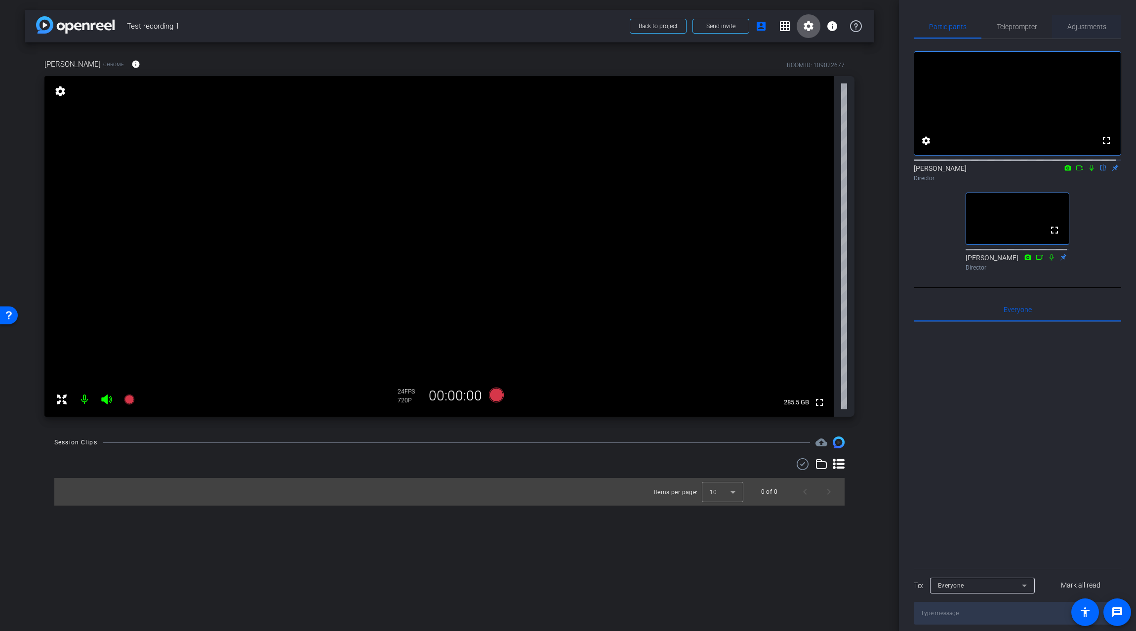
click at [1078, 27] on span "Adjustments" at bounding box center [1087, 26] width 39 height 7
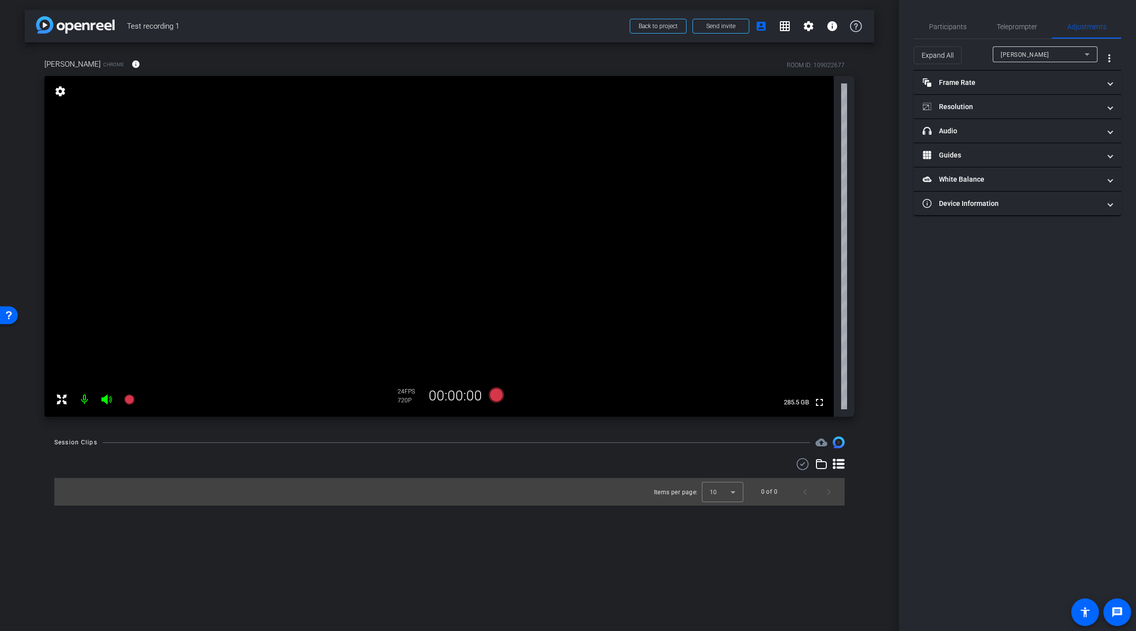
click at [1081, 56] on div "Tommy" at bounding box center [1043, 54] width 84 height 12
click at [1071, 266] on div at bounding box center [568, 315] width 1136 height 631
click at [1095, 85] on mat-panel-title "Frame Rate Frame Rate" at bounding box center [1012, 83] width 178 height 10
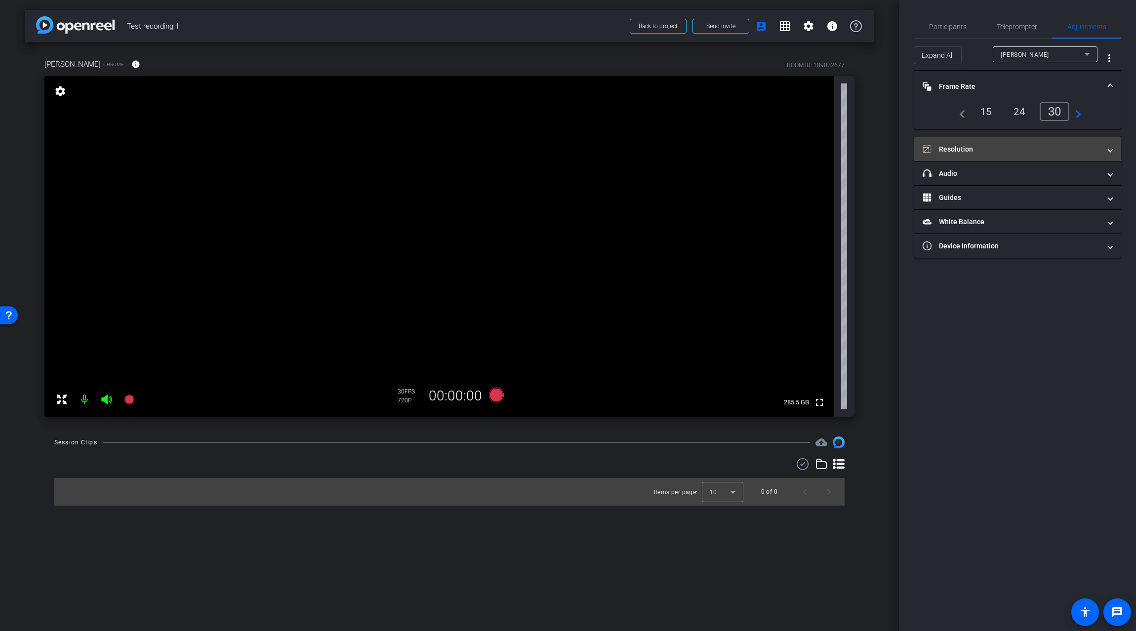
click at [1043, 145] on mat-panel-title "Resolution" at bounding box center [1012, 149] width 178 height 10
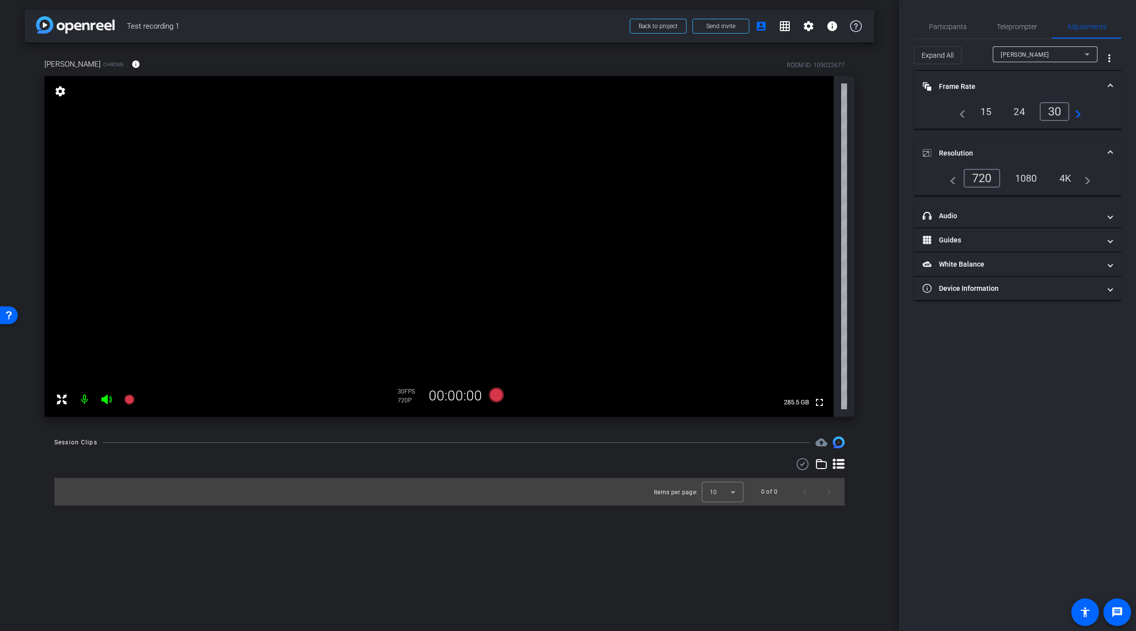
click at [1026, 178] on div "1080" at bounding box center [1026, 178] width 37 height 17
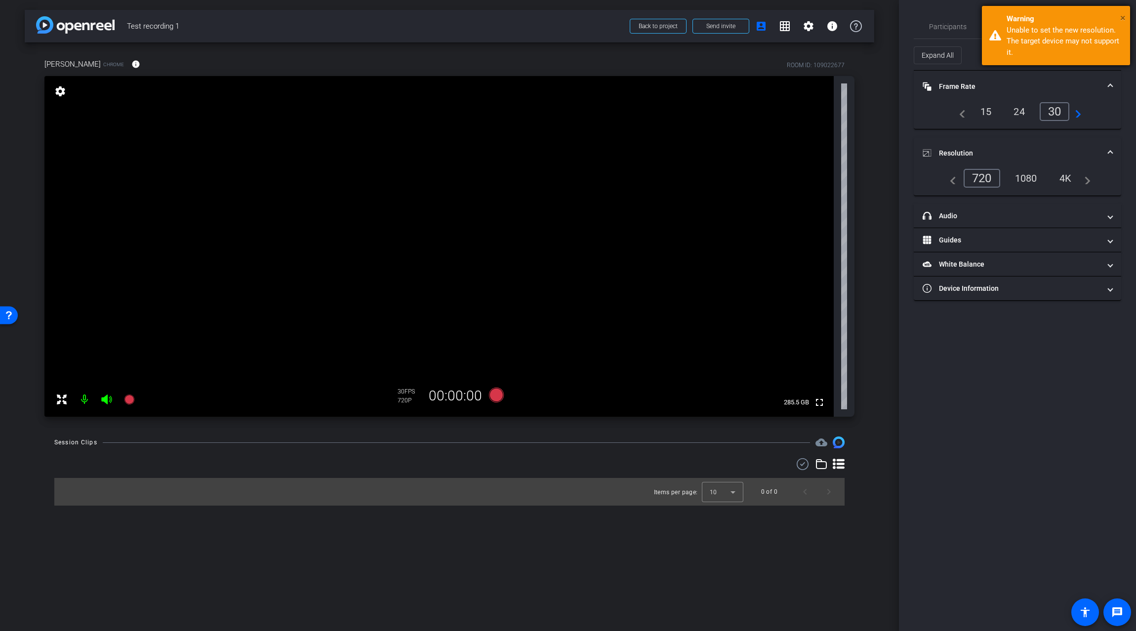
click at [1124, 17] on span "×" at bounding box center [1122, 18] width 5 height 12
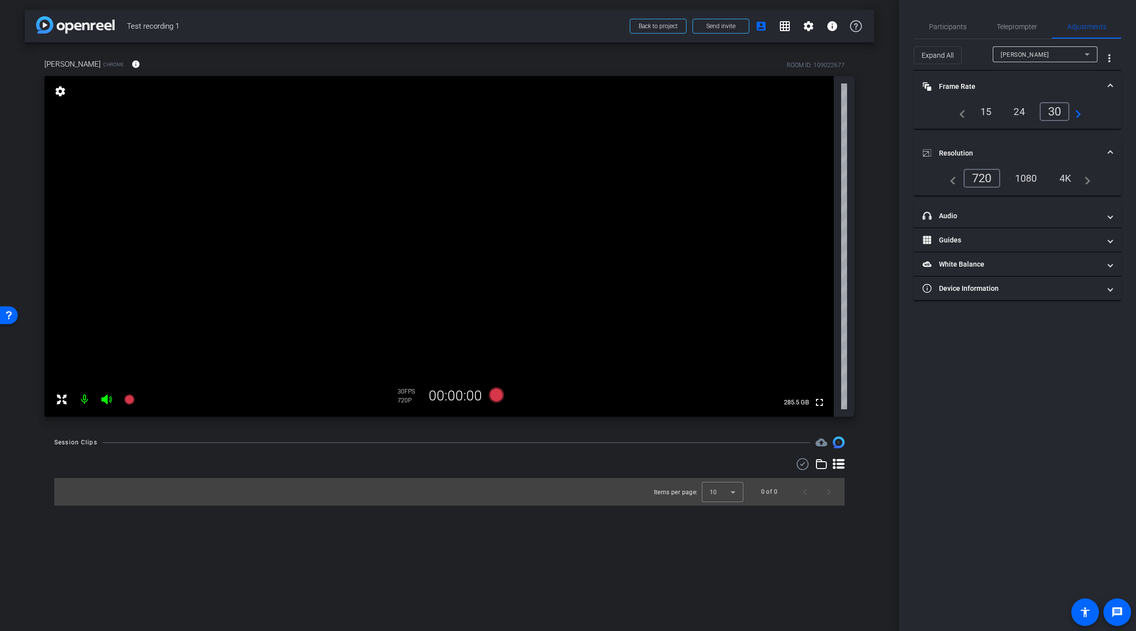
click at [1110, 147] on mat-expansion-panel-header "Resolution" at bounding box center [1017, 153] width 207 height 32
click at [1108, 87] on span "Frame Rate Frame Rate" at bounding box center [1016, 87] width 186 height 10
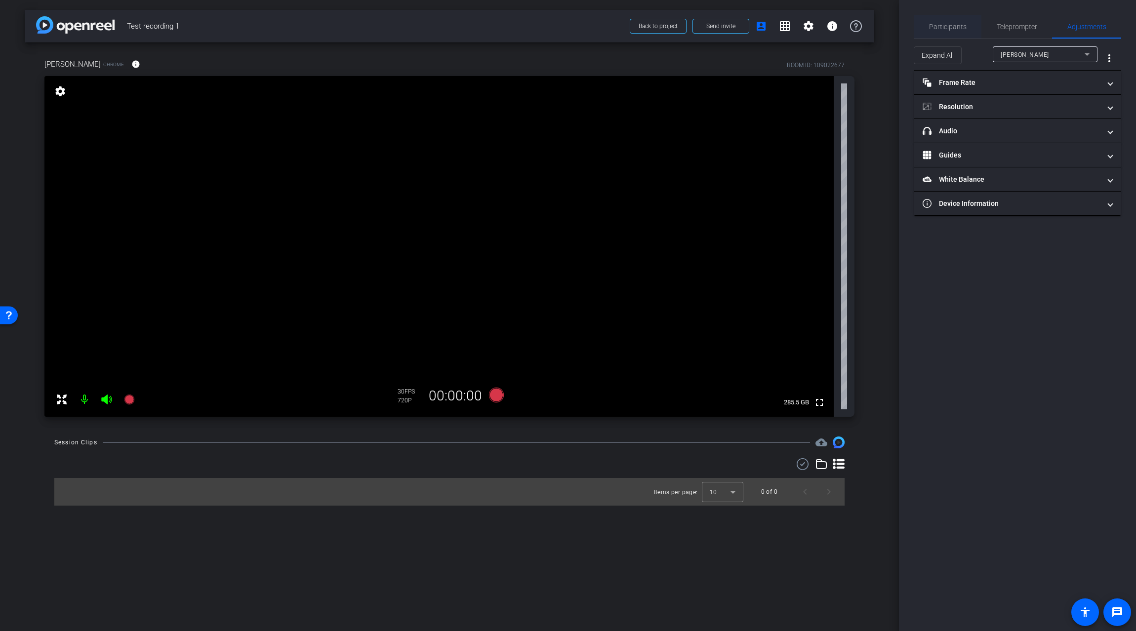
click at [938, 24] on span "Participants" at bounding box center [948, 26] width 38 height 7
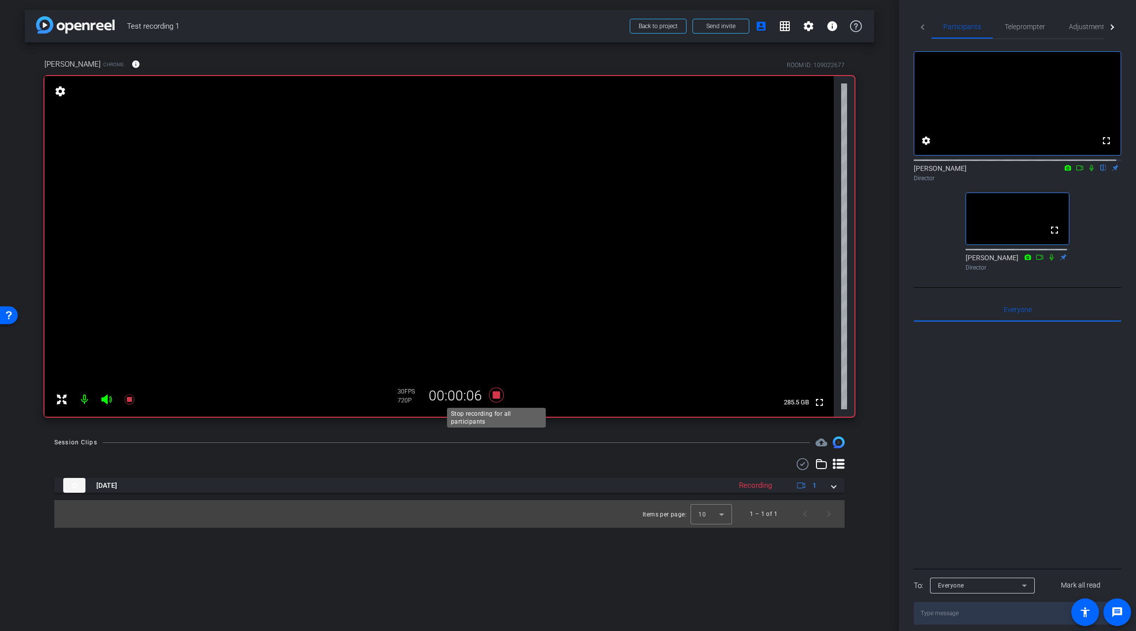
click at [497, 397] on icon at bounding box center [496, 395] width 15 height 15
click at [494, 397] on icon at bounding box center [496, 395] width 15 height 15
click at [496, 390] on icon at bounding box center [496, 395] width 15 height 15
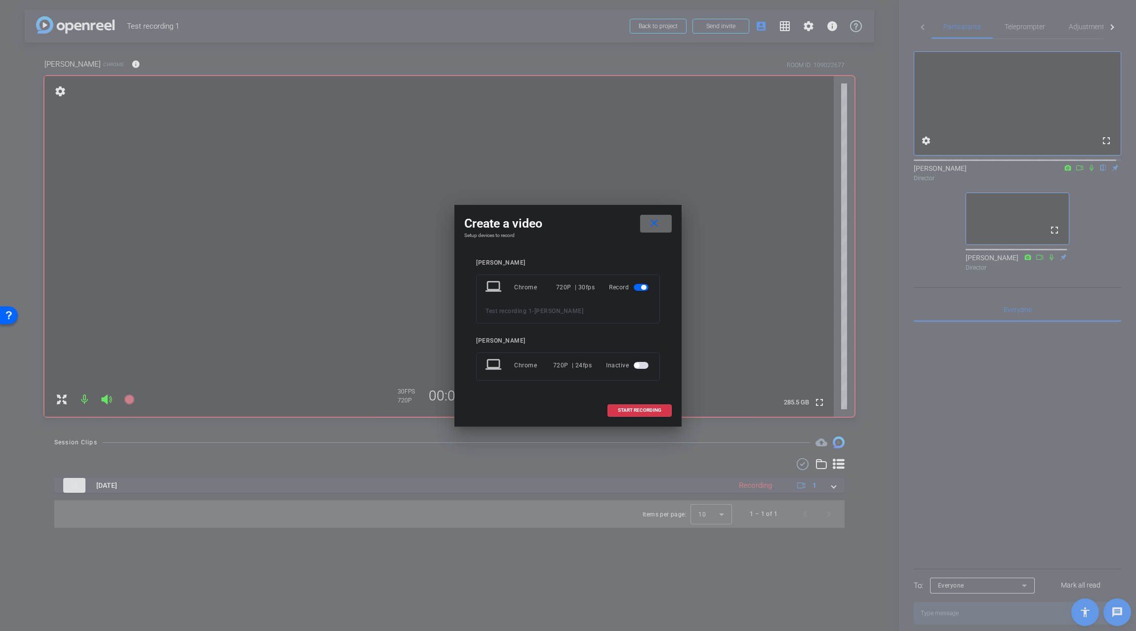
click at [654, 225] on mat-icon "close" at bounding box center [654, 223] width 12 height 12
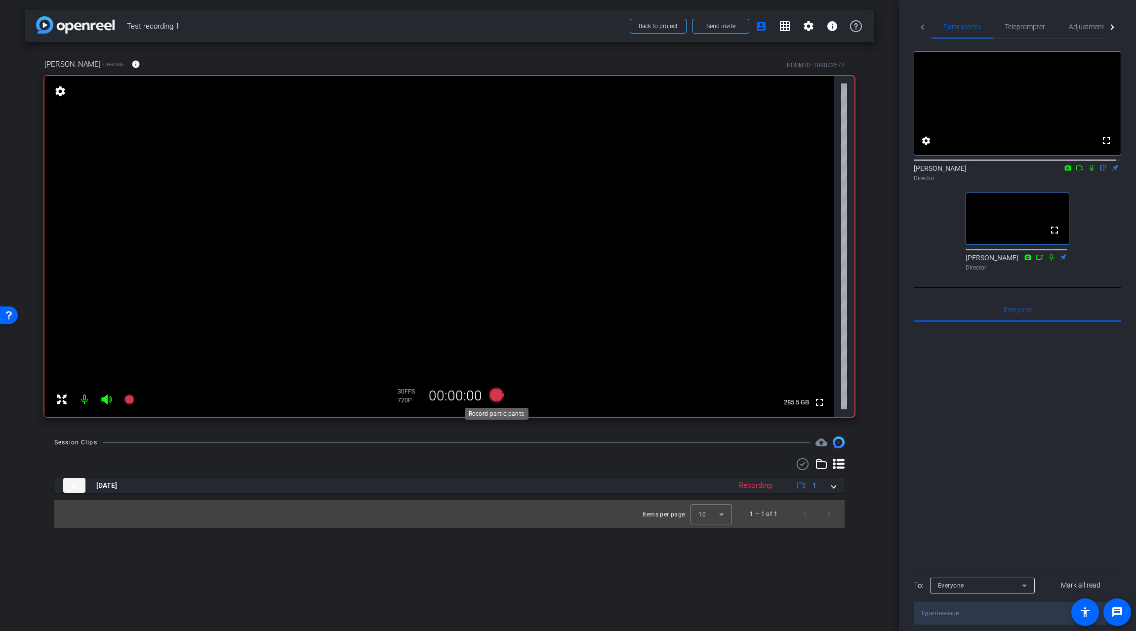
click at [495, 397] on icon at bounding box center [496, 395] width 15 height 15
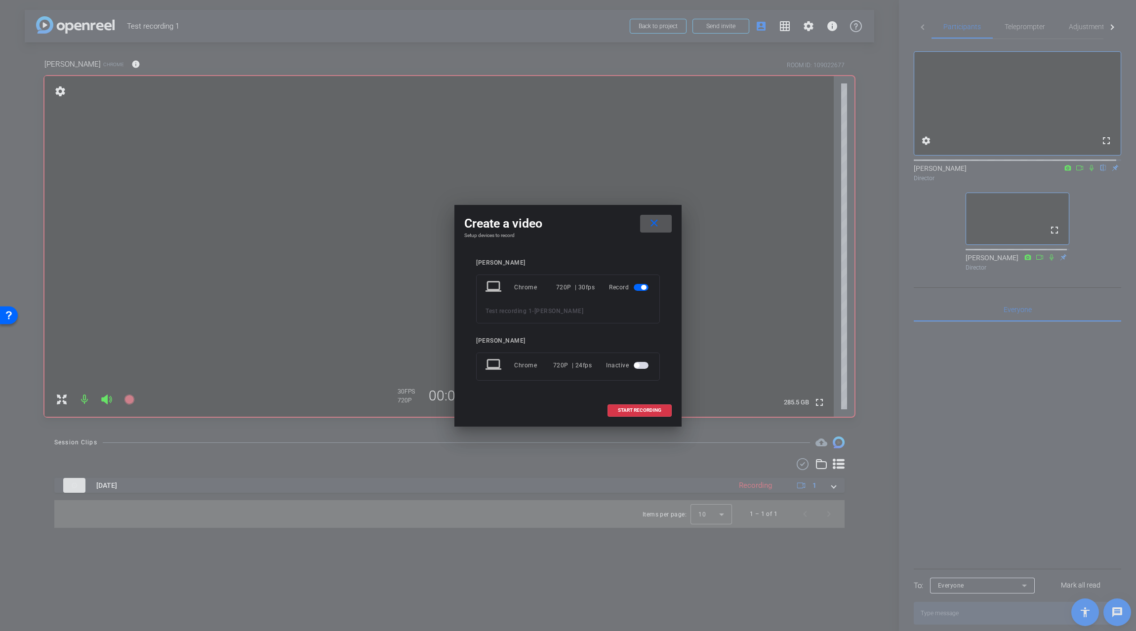
click at [517, 308] on span "Test recording 1" at bounding box center [509, 311] width 46 height 7
click at [555, 252] on div "Tommy laptop Chrome 720P | 30fps Record Test recording 1 - Tommy Jay Kelly lapt…" at bounding box center [567, 326] width 207 height 155
click at [527, 313] on span "Test recording 1" at bounding box center [509, 311] width 46 height 7
click at [533, 388] on div "Tommy laptop Chrome 720P | 30fps Record Test recording 1 - Tommy Jay Kelly lapt…" at bounding box center [568, 326] width 184 height 135
click at [545, 313] on span "Tommy" at bounding box center [559, 311] width 49 height 7
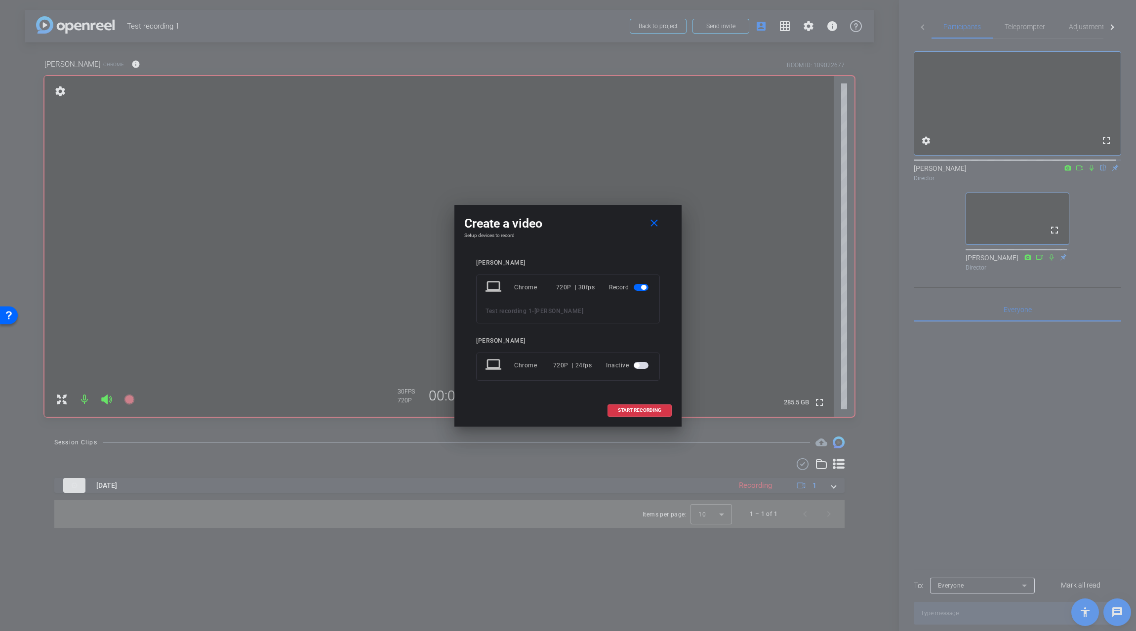
click at [570, 308] on div "Test recording 1 - Tommy" at bounding box center [568, 311] width 165 height 12
drag, startPoint x: 559, startPoint y: 214, endPoint x: 560, endPoint y: 207, distance: 7.1
click at [560, 207] on div "Create a video close Setup devices to record Tommy laptop Chrome 720P | 30fps R…" at bounding box center [567, 316] width 227 height 222
drag, startPoint x: 561, startPoint y: 311, endPoint x: 476, endPoint y: 314, distance: 85.0
click at [476, 314] on div "laptop Chrome 720P | 30fps Record Test recording 1 - Tommy" at bounding box center [568, 299] width 184 height 49
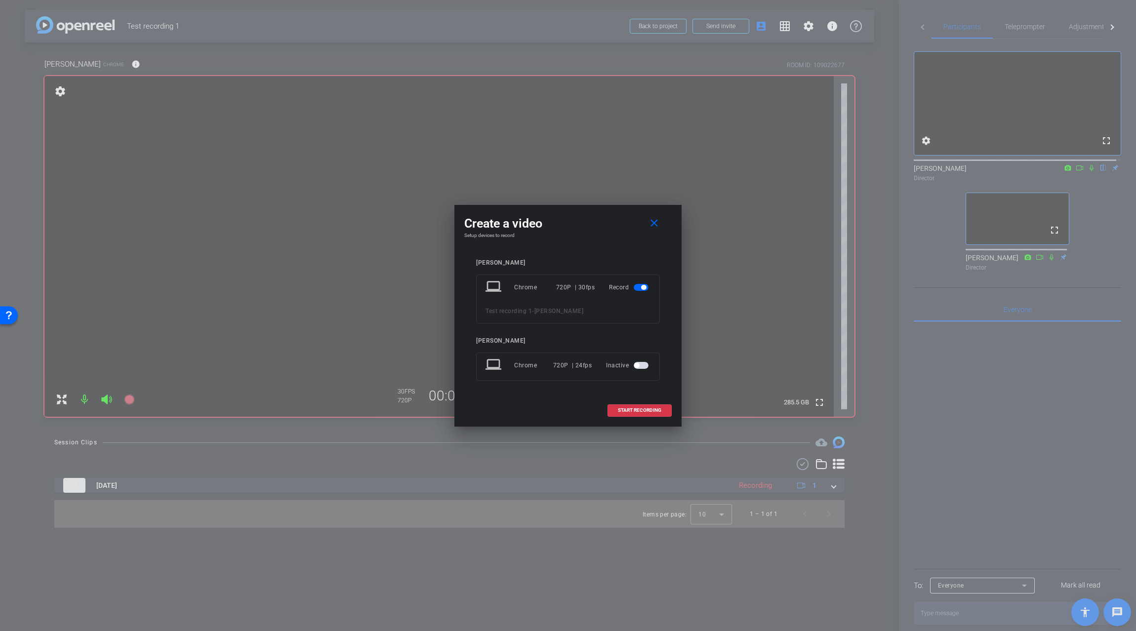
click at [545, 410] on div "START RECORDING" at bounding box center [567, 411] width 207 height 12
click at [567, 309] on div "Test recording 1 - Tommy" at bounding box center [568, 311] width 165 height 12
click at [655, 222] on mat-icon "close" at bounding box center [654, 223] width 12 height 12
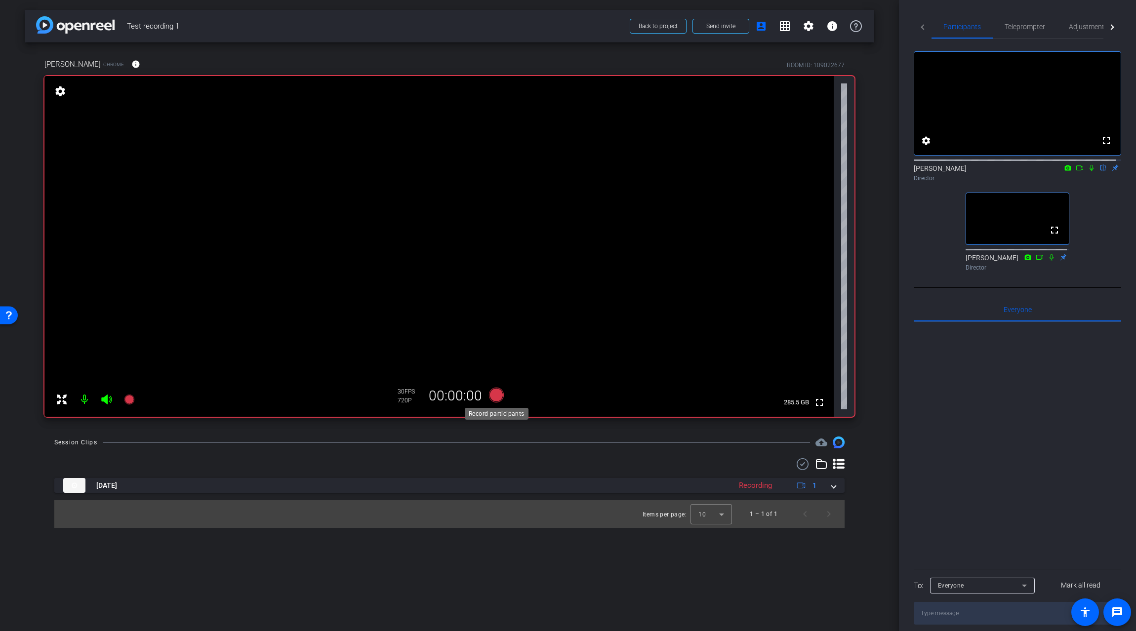
click at [498, 397] on icon at bounding box center [496, 395] width 15 height 15
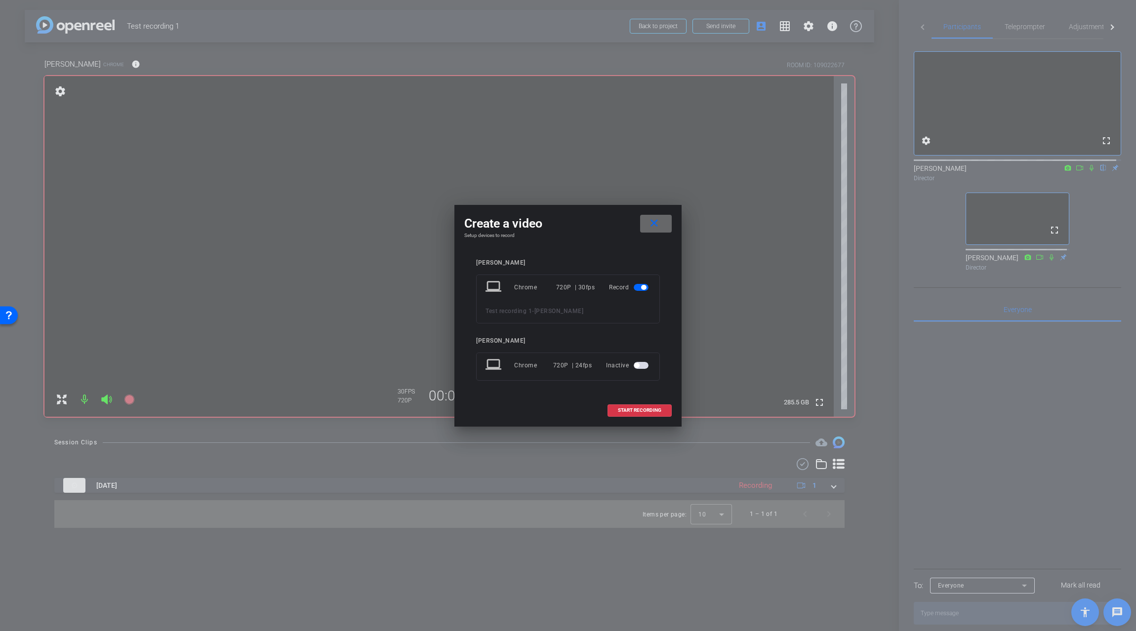
click at [659, 224] on mat-icon "close" at bounding box center [654, 223] width 12 height 12
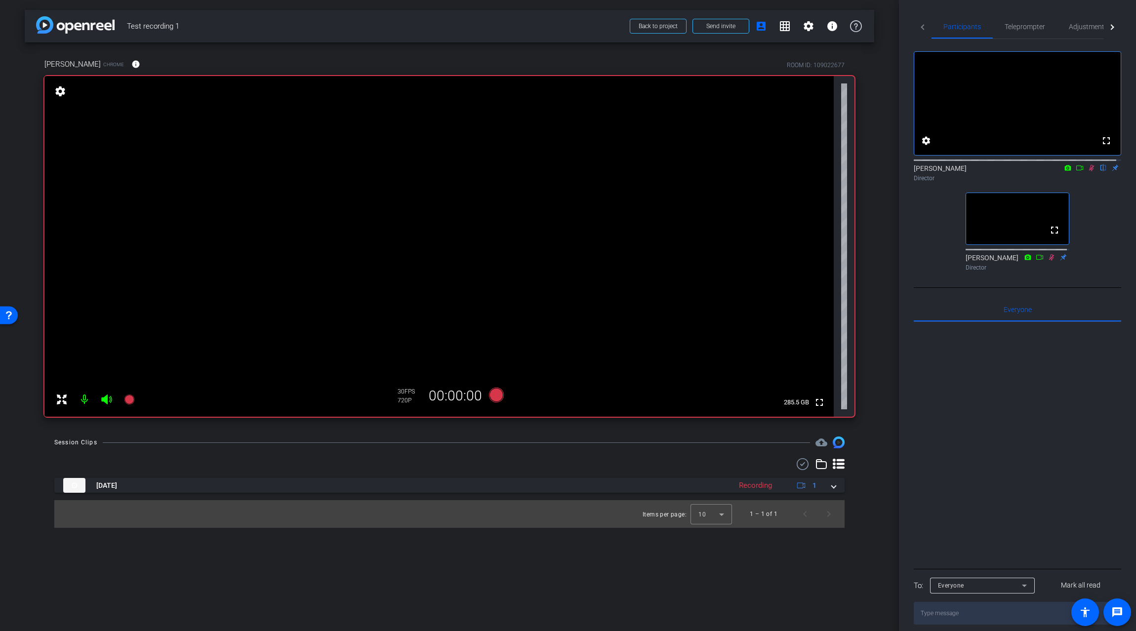
click at [82, 399] on mat-icon at bounding box center [85, 400] width 20 height 20
click at [1089, 171] on icon at bounding box center [1091, 168] width 5 height 6
click at [496, 395] on icon at bounding box center [496, 395] width 15 height 15
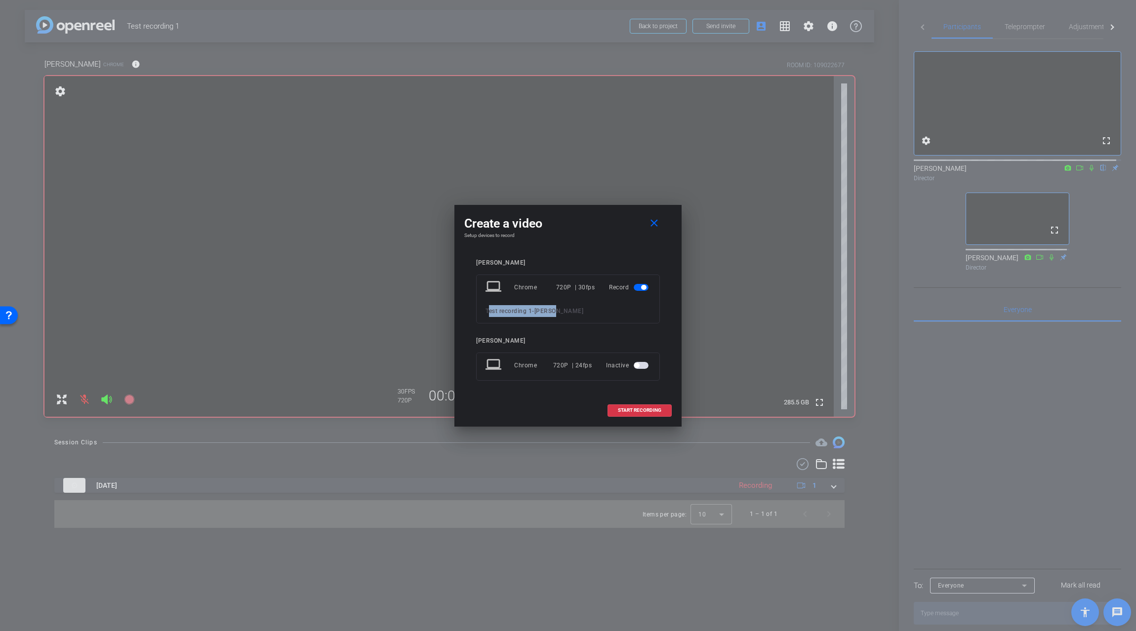
drag, startPoint x: 576, startPoint y: 312, endPoint x: 485, endPoint y: 311, distance: 91.4
click at [463, 310] on div "Create a video close Setup devices to record Tommy laptop Chrome 720P | 30fps R…" at bounding box center [567, 316] width 227 height 222
click at [573, 310] on div "Test recording 1 - Tommy" at bounding box center [568, 311] width 165 height 12
drag, startPoint x: 485, startPoint y: 310, endPoint x: 564, endPoint y: 305, distance: 79.2
click at [564, 305] on div "laptop Chrome 720P | 30fps Record Test recording 1 - Tommy" at bounding box center [568, 299] width 184 height 49
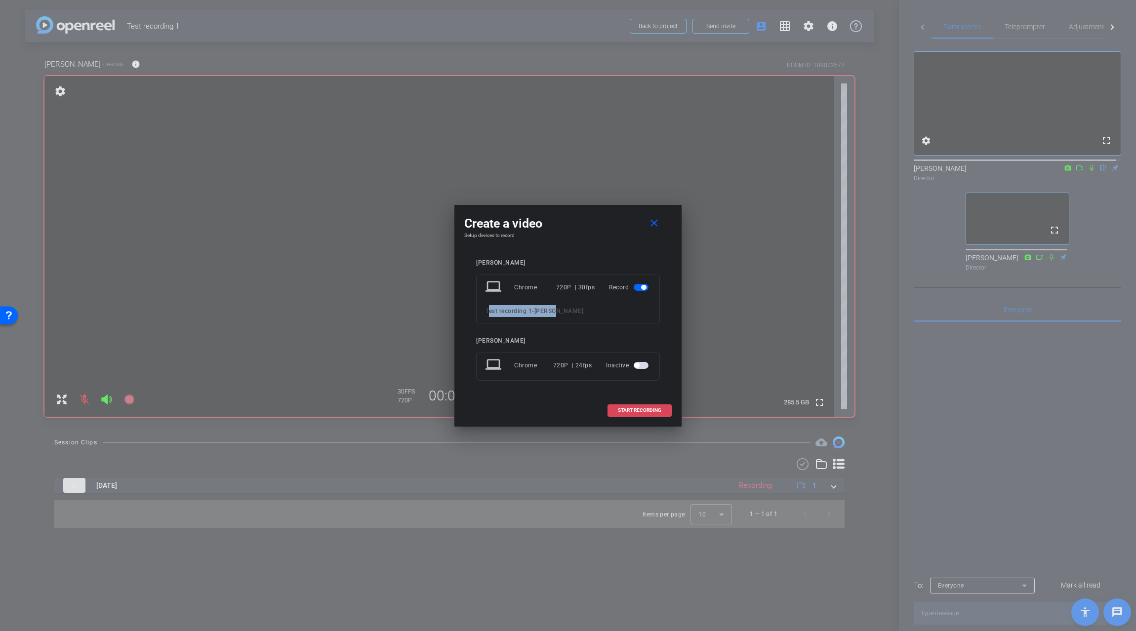
click at [642, 411] on span "START RECORDING" at bounding box center [639, 410] width 43 height 5
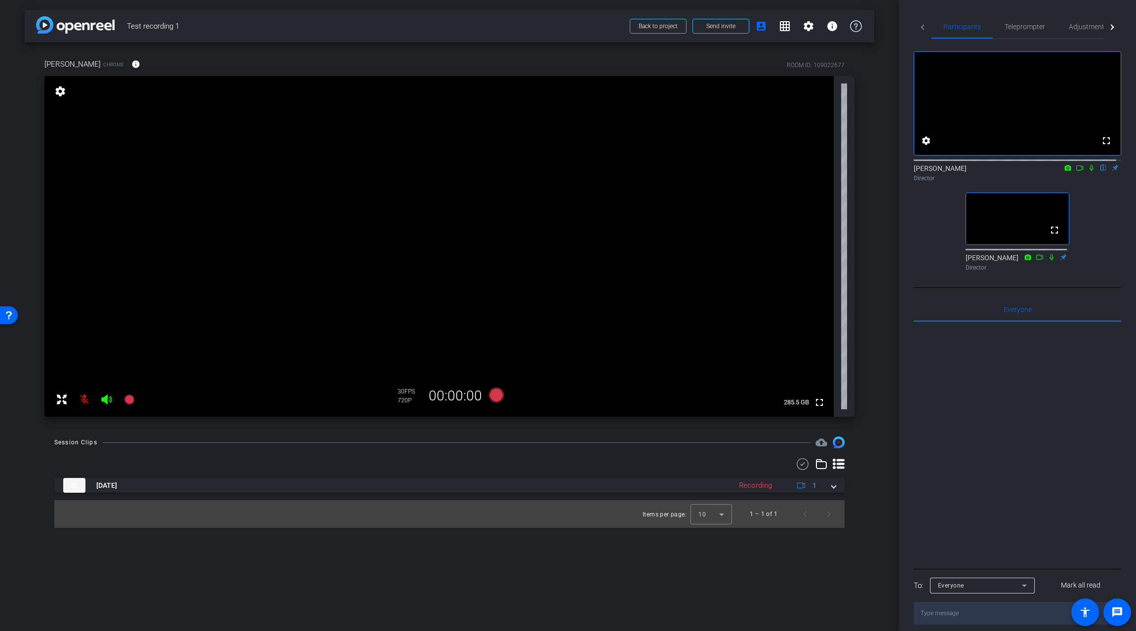
click at [1077, 171] on icon at bounding box center [1080, 168] width 8 height 7
click at [1102, 171] on icon at bounding box center [1104, 168] width 4 height 6
click at [497, 397] on icon at bounding box center [496, 395] width 15 height 15
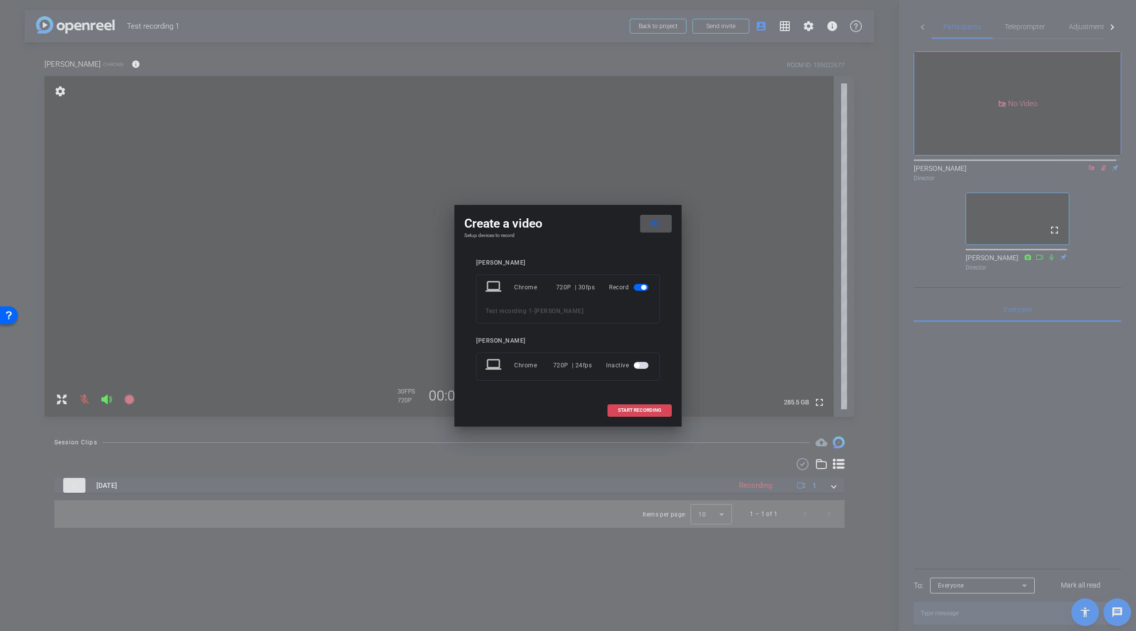
click at [644, 410] on span "START RECORDING" at bounding box center [639, 410] width 43 height 5
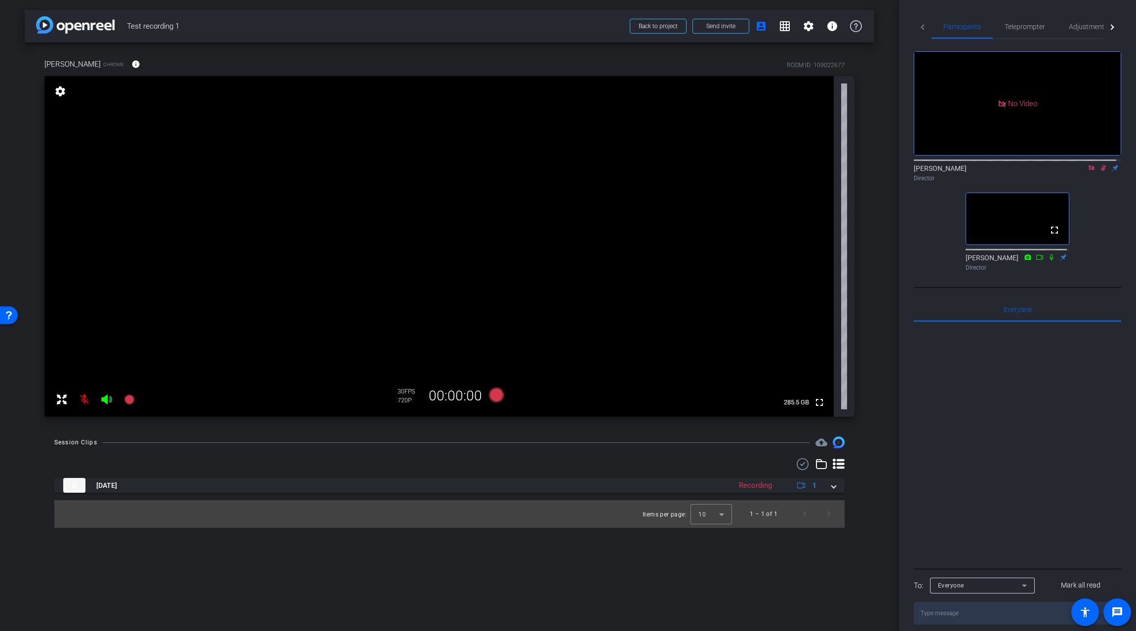
click at [82, 398] on mat-icon at bounding box center [85, 400] width 20 height 20
click at [1100, 171] on icon at bounding box center [1104, 168] width 8 height 7
click at [1089, 170] on icon at bounding box center [1091, 167] width 5 height 5
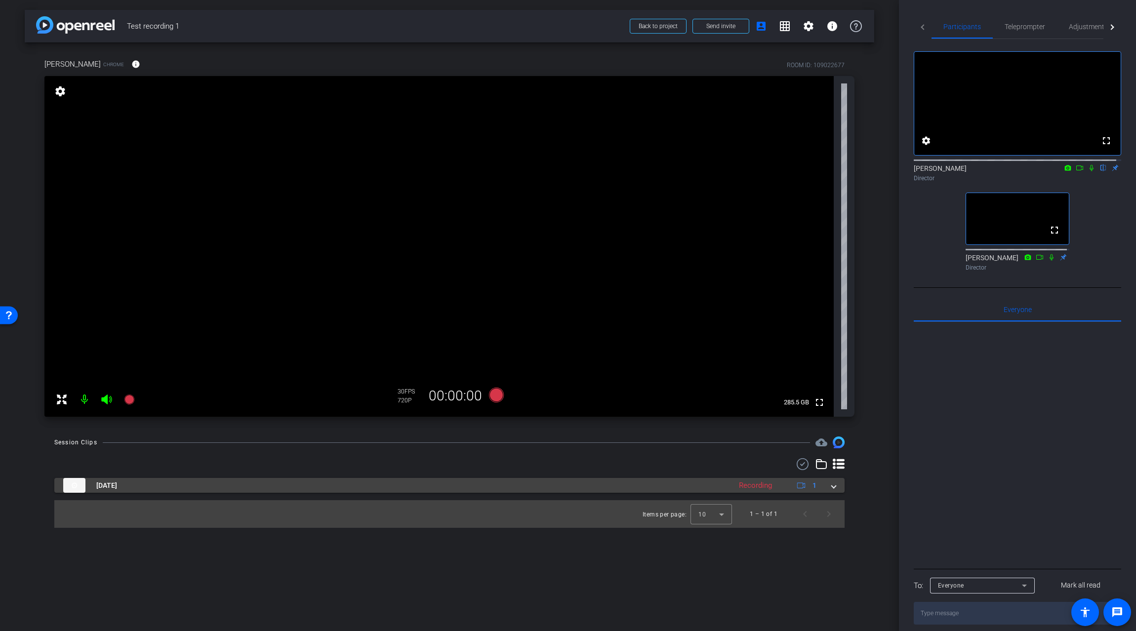
click at [836, 484] on mat-expansion-panel-header "Oct 10, 2025 Recording 1" at bounding box center [449, 485] width 790 height 15
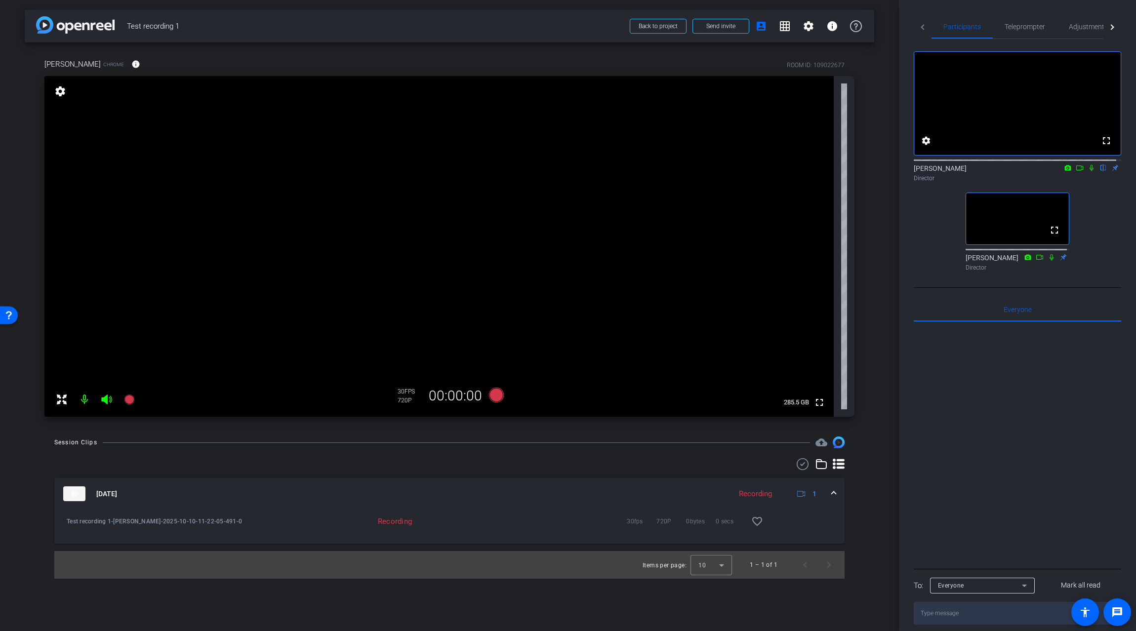
click at [870, 170] on div "Tommy Chrome info ROOM ID: 109022677 fullscreen settings 285.5 GB 30 FPS 720P 0…" at bounding box center [450, 234] width 850 height 384
click at [838, 493] on mat-expansion-panel-header "Oct 10, 2025 Recording 1" at bounding box center [449, 494] width 790 height 32
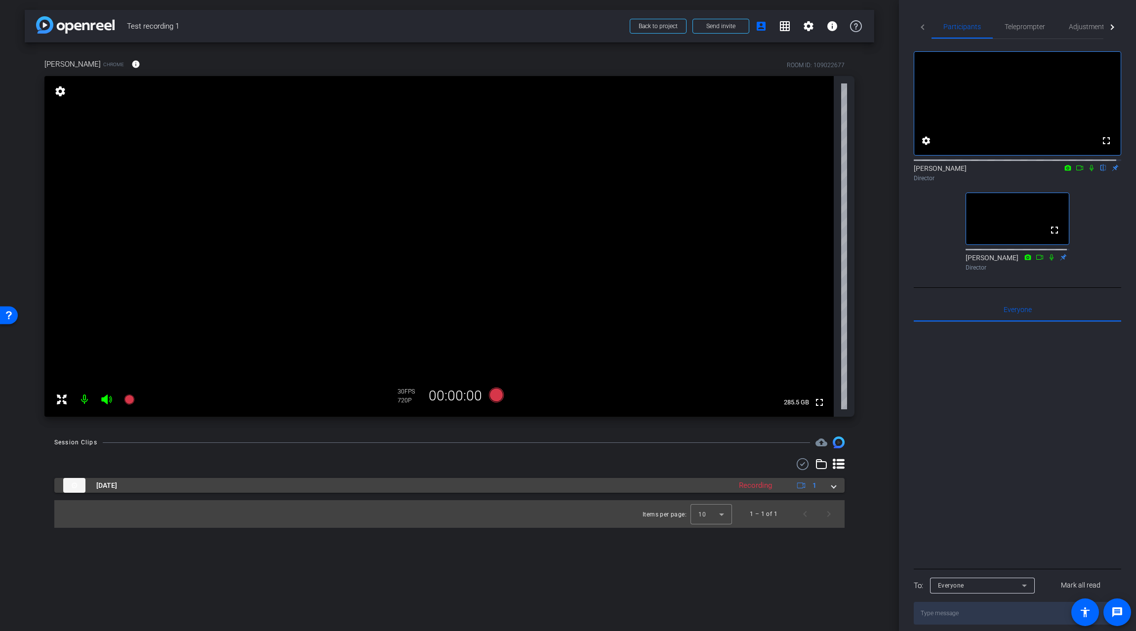
click at [833, 490] on span at bounding box center [834, 486] width 4 height 10
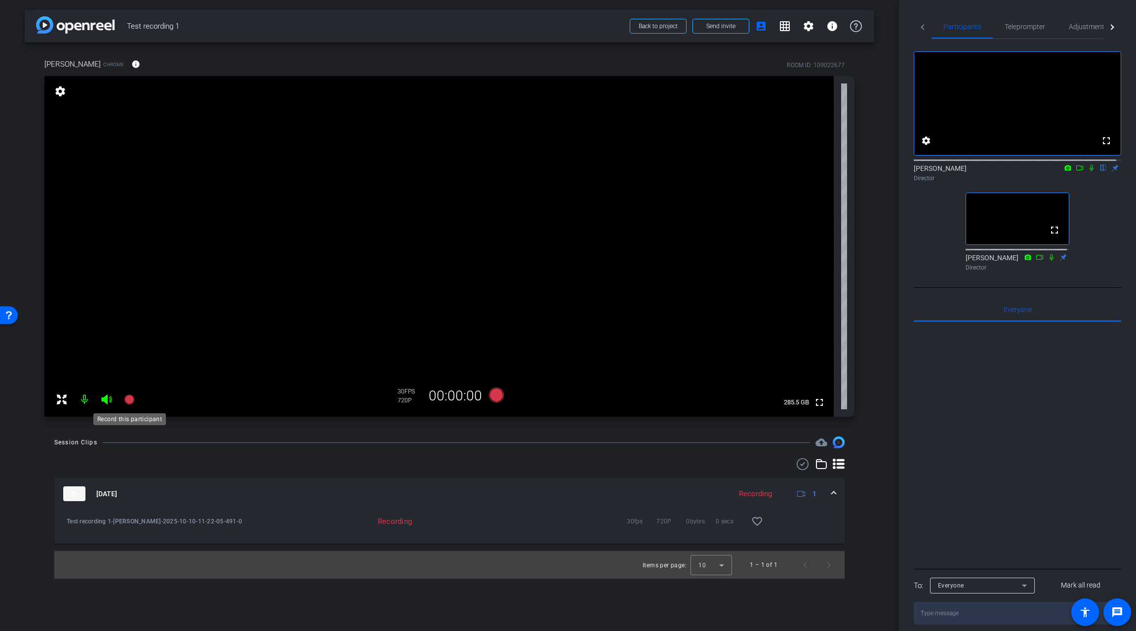
click at [128, 401] on icon at bounding box center [129, 400] width 10 height 10
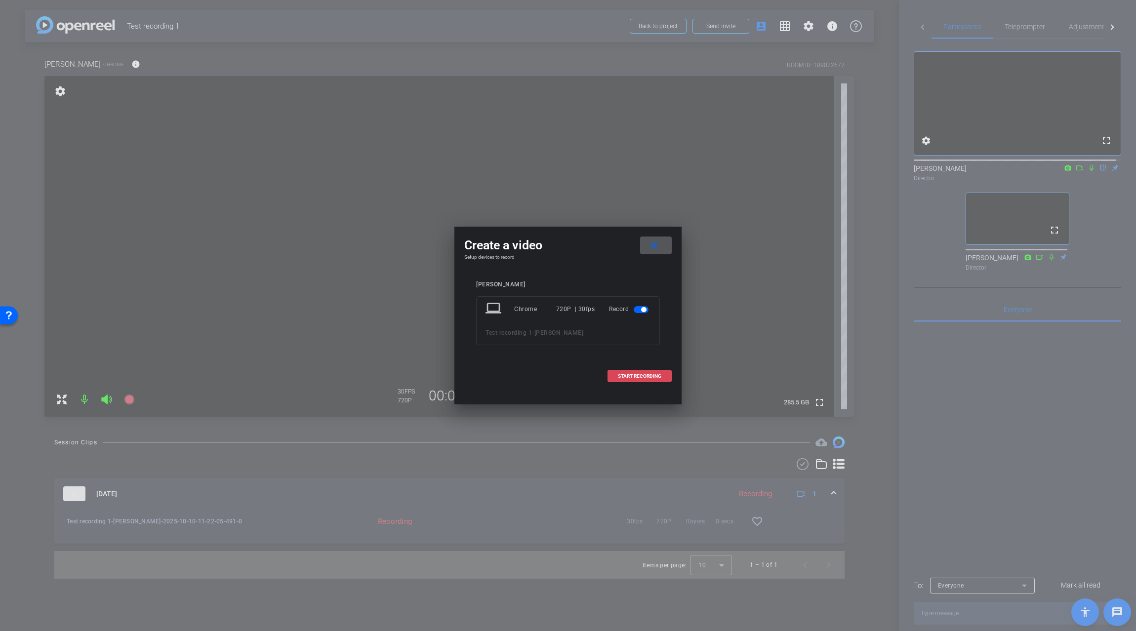
click at [639, 375] on span "START RECORDING" at bounding box center [639, 376] width 43 height 5
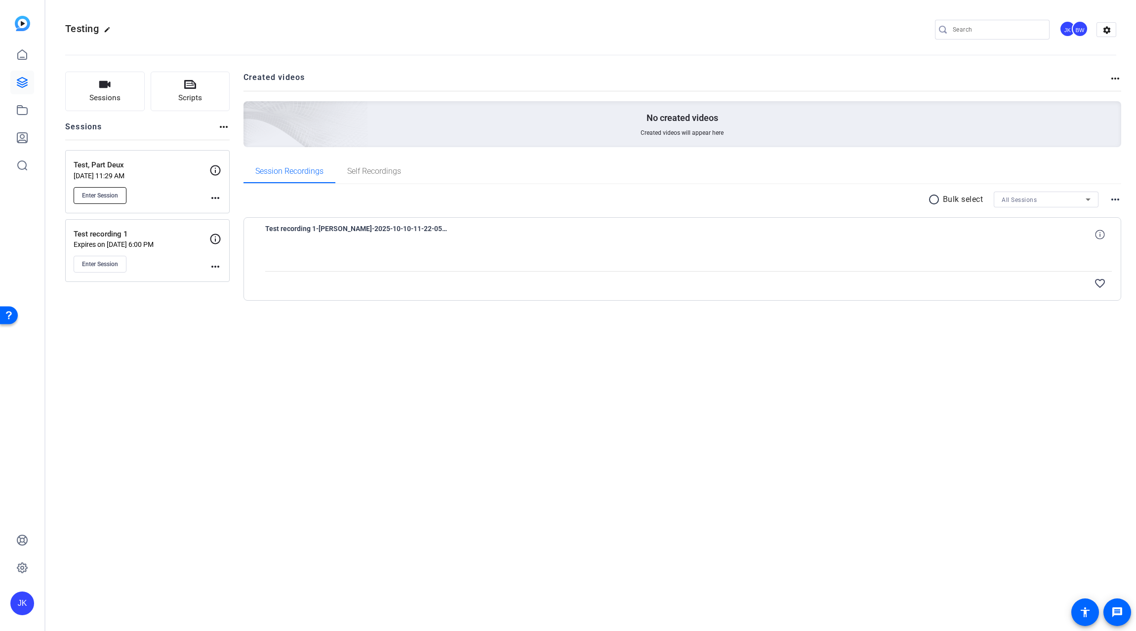
click at [105, 196] on span "Enter Session" at bounding box center [100, 196] width 36 height 8
click at [1115, 82] on mat-icon "more_horiz" at bounding box center [1116, 79] width 12 height 12
click at [1115, 80] on div at bounding box center [568, 315] width 1136 height 631
click at [1104, 27] on mat-icon "settings" at bounding box center [1107, 30] width 20 height 15
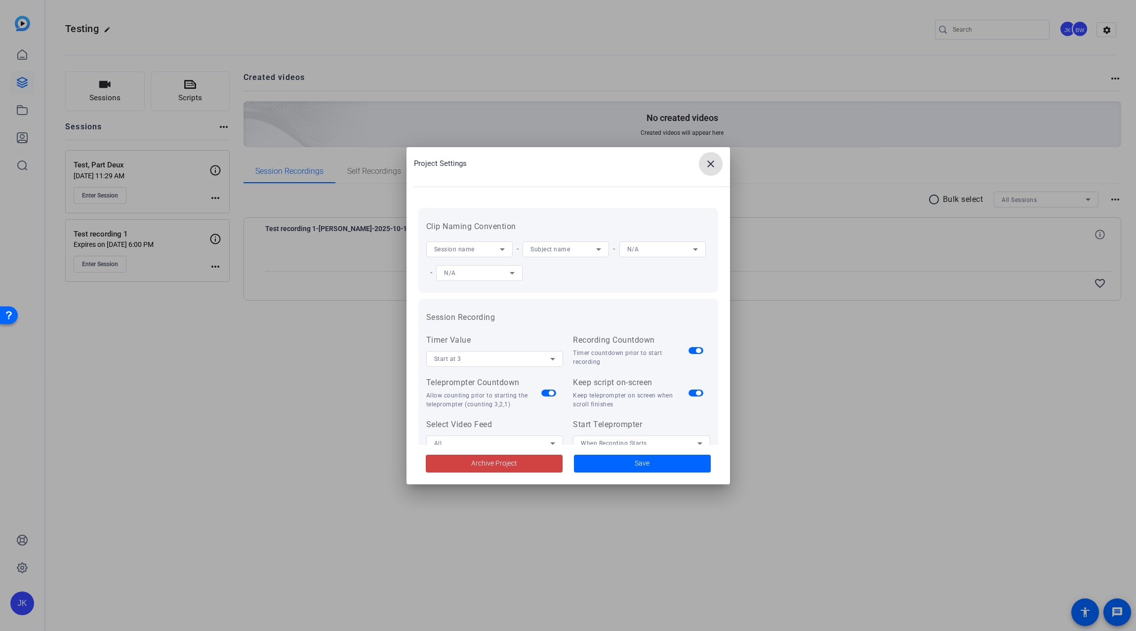
click at [505, 251] on icon at bounding box center [502, 250] width 12 height 12
drag, startPoint x: 529, startPoint y: 224, endPoint x: 542, endPoint y: 219, distance: 14.2
click at [529, 224] on div at bounding box center [568, 315] width 1136 height 631
click at [711, 164] on mat-icon "close" at bounding box center [711, 164] width 12 height 12
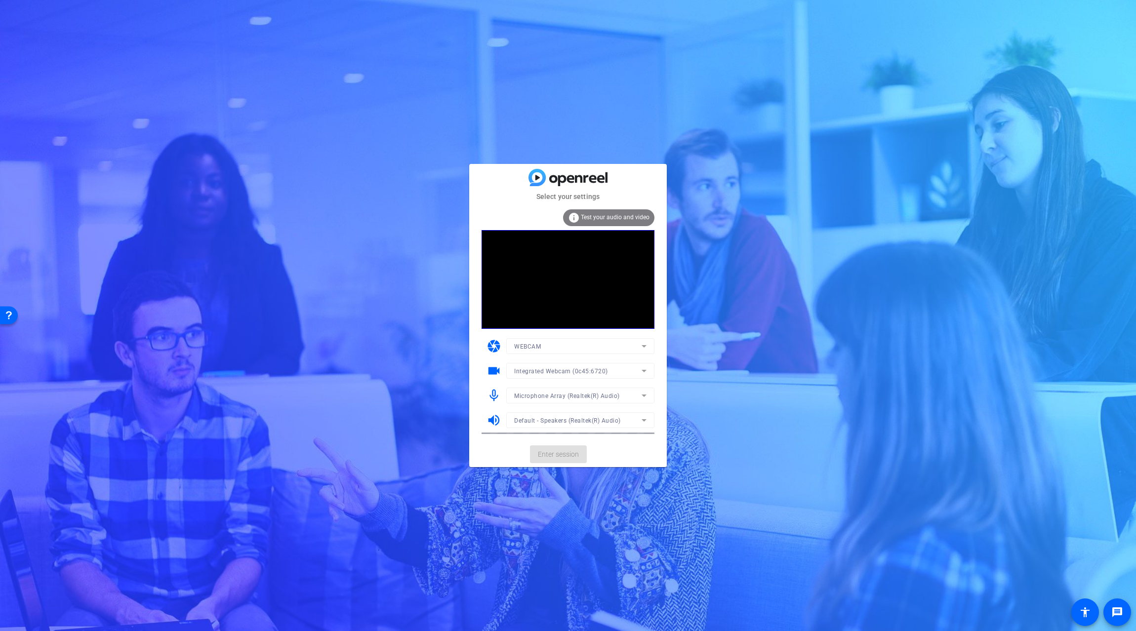
click at [644, 370] on icon at bounding box center [644, 371] width 12 height 12
click at [612, 400] on mat-option "Microsoft® LifeCam Studio(TM) (045e:0772)" at bounding box center [580, 407] width 148 height 16
click at [642, 395] on icon at bounding box center [644, 396] width 12 height 12
click at [613, 462] on span "Desktop Microphone (2- Microsoft® LifeCam Studio(TM)) (045e:0772)" at bounding box center [580, 463] width 132 height 12
click at [551, 454] on span "Enter session" at bounding box center [558, 455] width 41 height 10
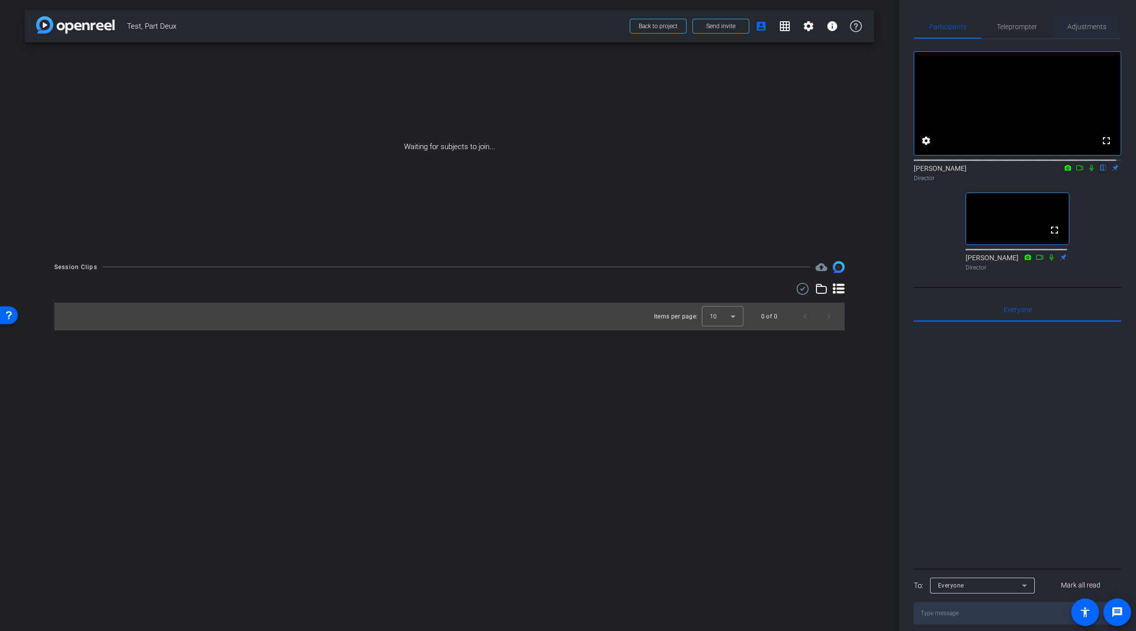
click at [1096, 24] on span "Adjustments" at bounding box center [1087, 26] width 39 height 7
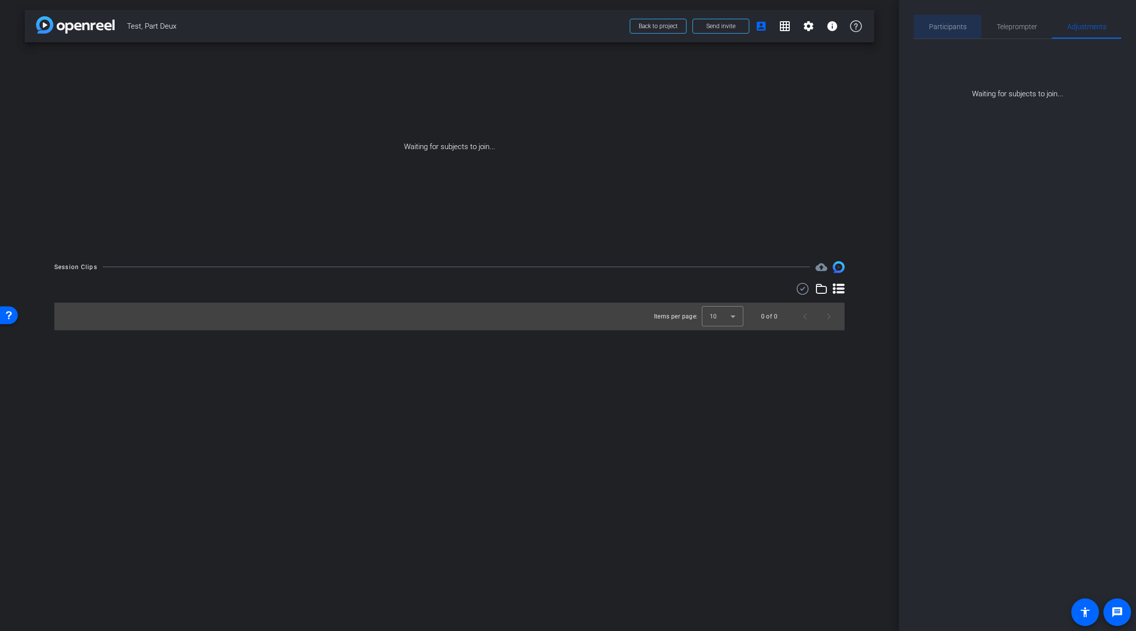
click at [940, 28] on span "Participants" at bounding box center [948, 26] width 38 height 7
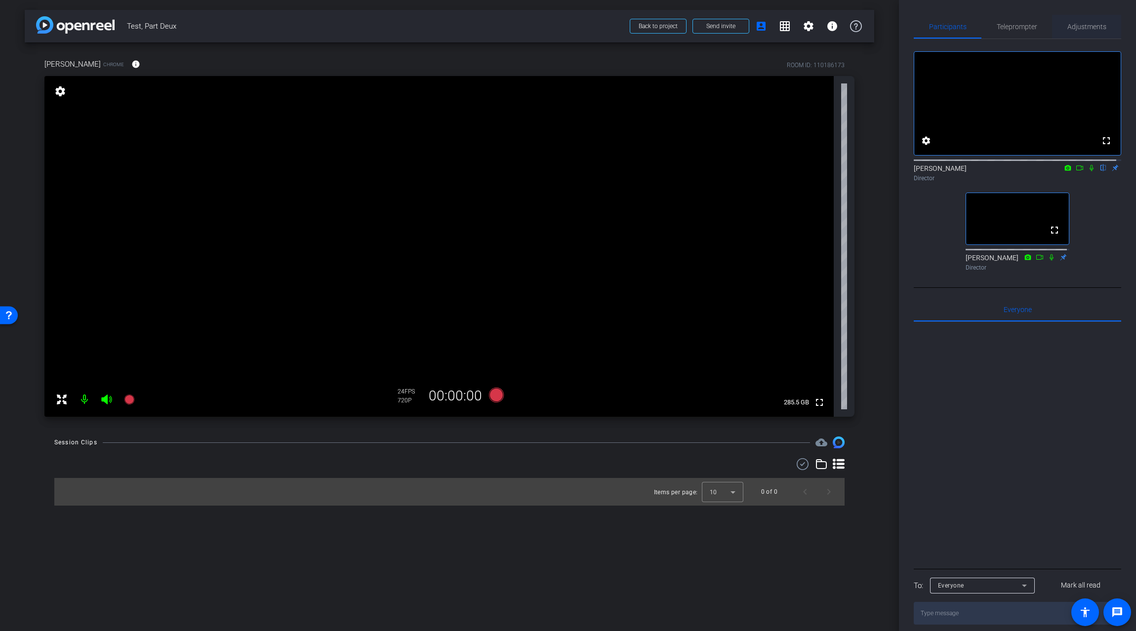
click at [1079, 26] on span "Adjustments" at bounding box center [1087, 26] width 39 height 7
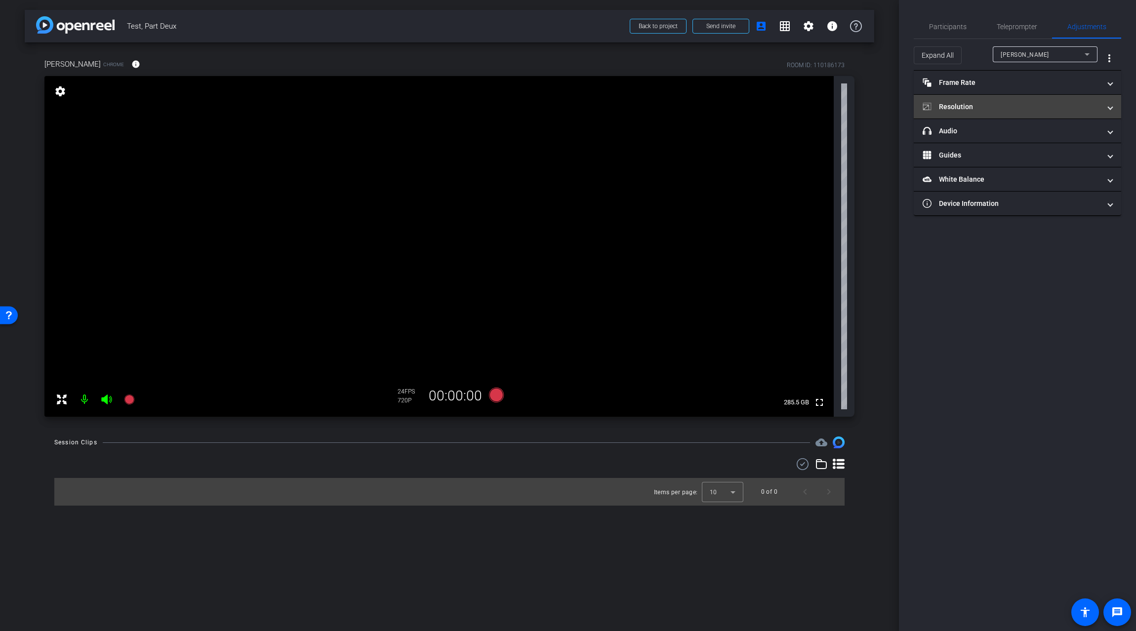
click at [1006, 98] on mat-expansion-panel-header "Resolution" at bounding box center [1017, 107] width 207 height 24
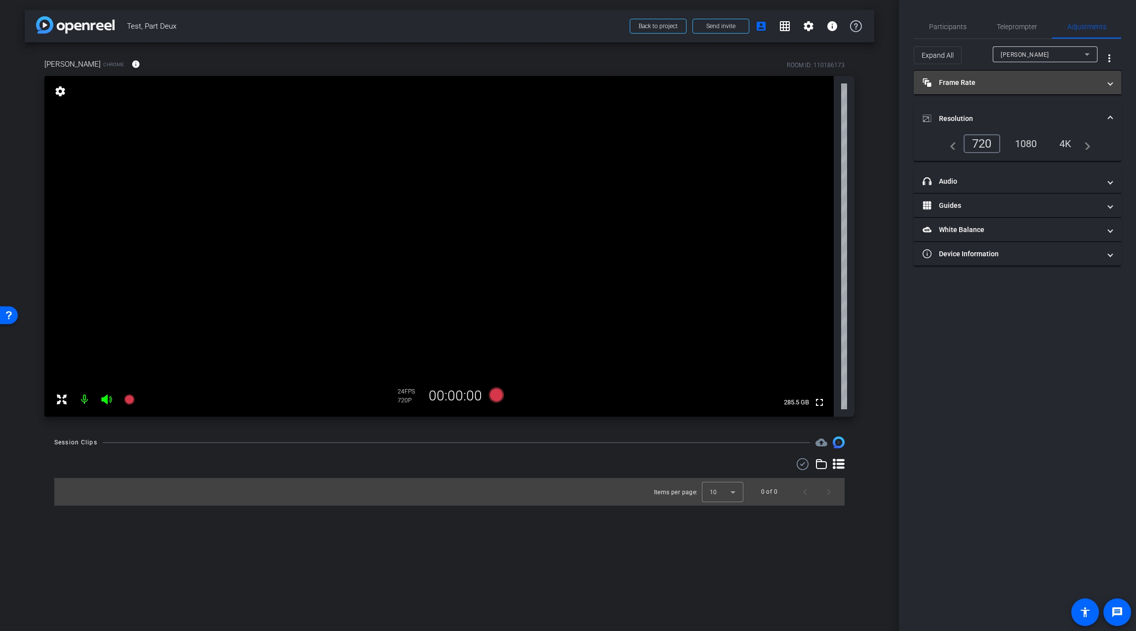
click at [1021, 83] on mat-panel-title "Frame Rate Frame Rate" at bounding box center [1012, 83] width 178 height 10
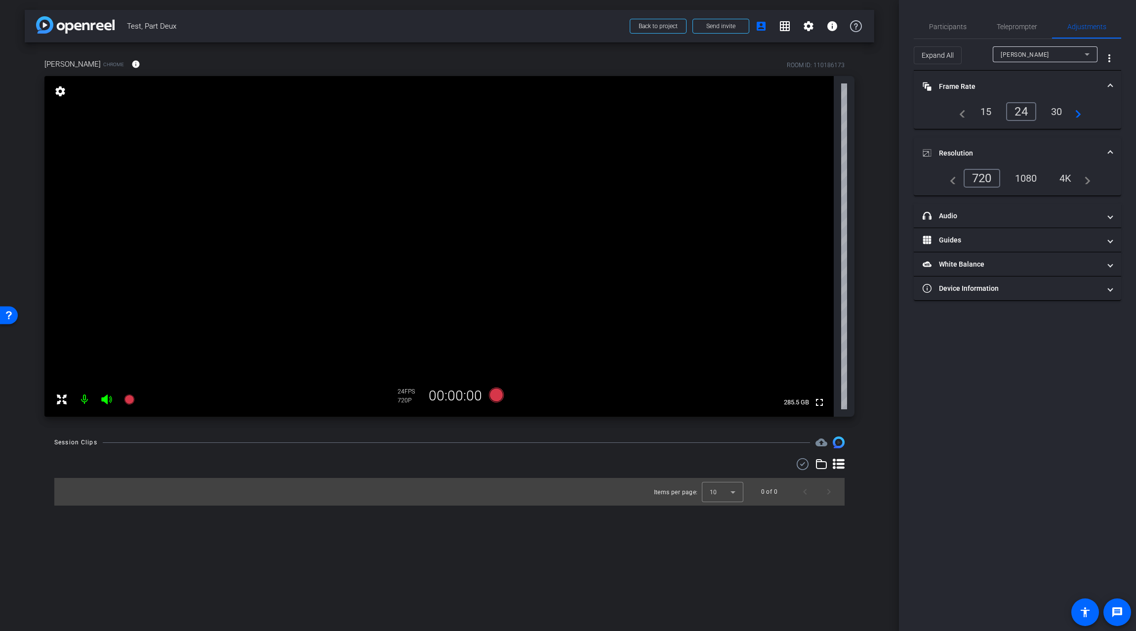
click at [1110, 84] on span at bounding box center [1111, 87] width 4 height 10
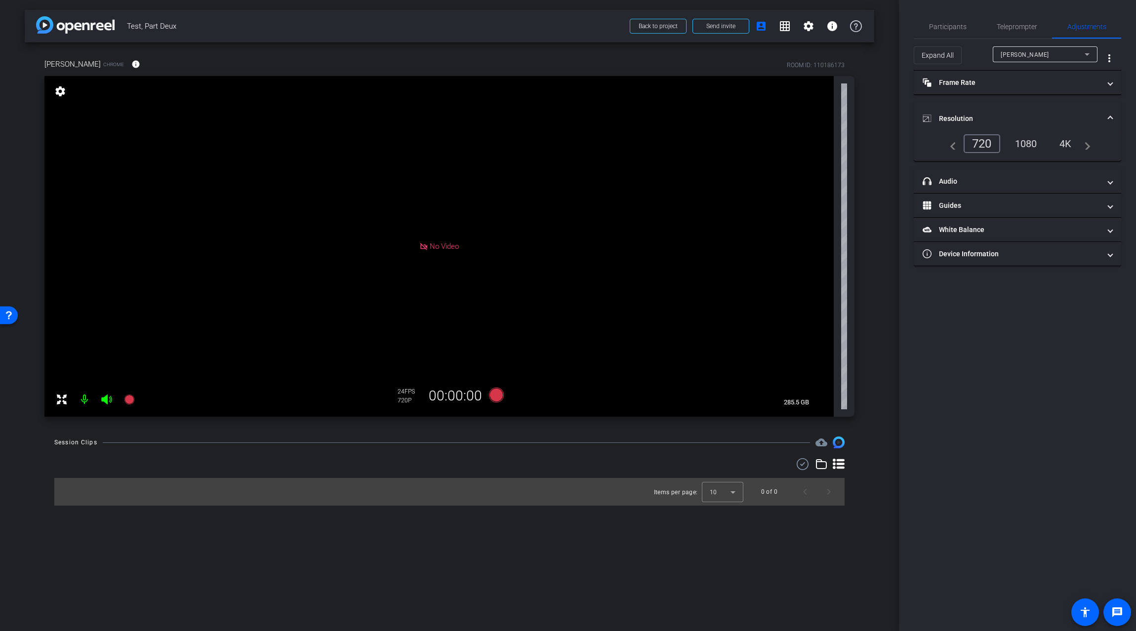
click at [1112, 115] on mat-expansion-panel-header "Resolution" at bounding box center [1017, 119] width 207 height 32
click at [940, 24] on span "Participants" at bounding box center [948, 26] width 38 height 7
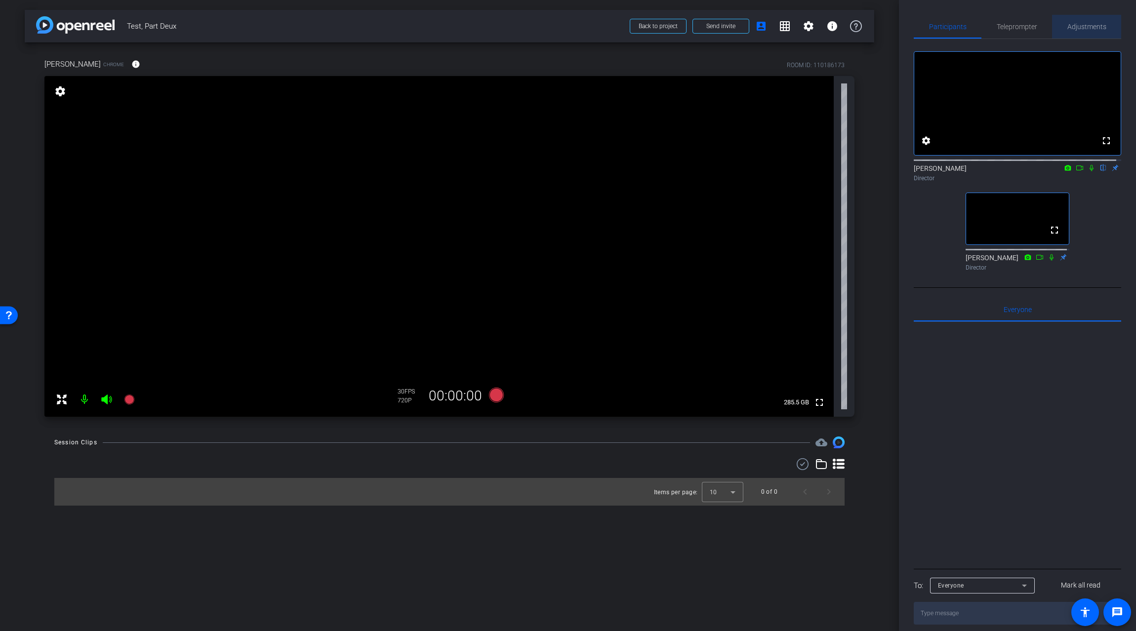
click at [1097, 23] on span "Adjustments" at bounding box center [1087, 26] width 39 height 7
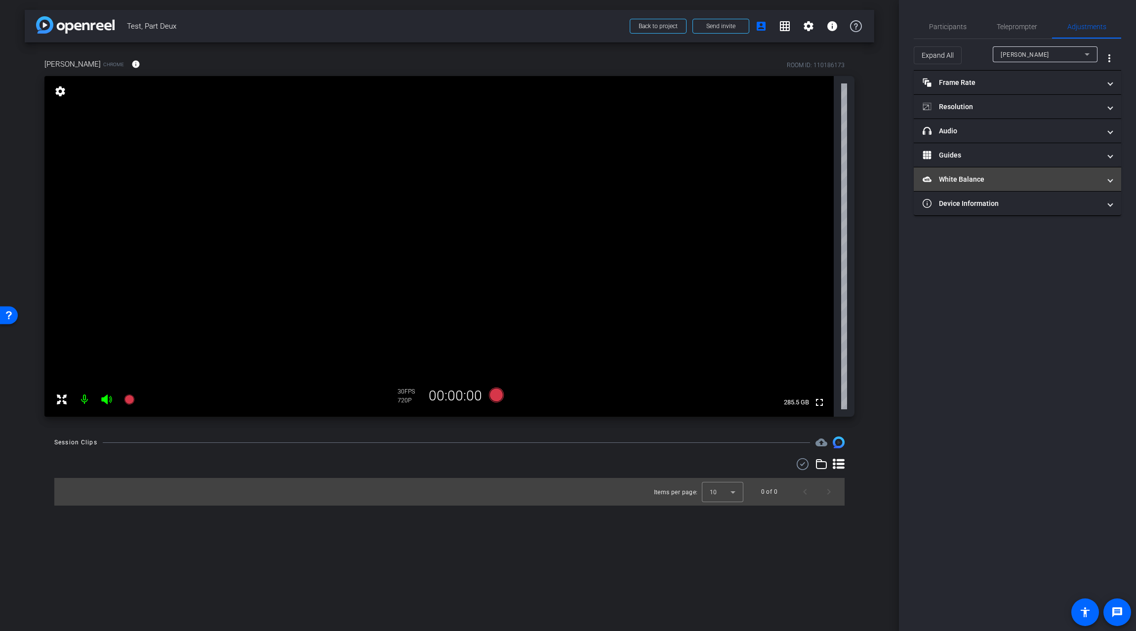
click at [986, 183] on mat-panel-title "White Balance White Balance" at bounding box center [1012, 179] width 178 height 10
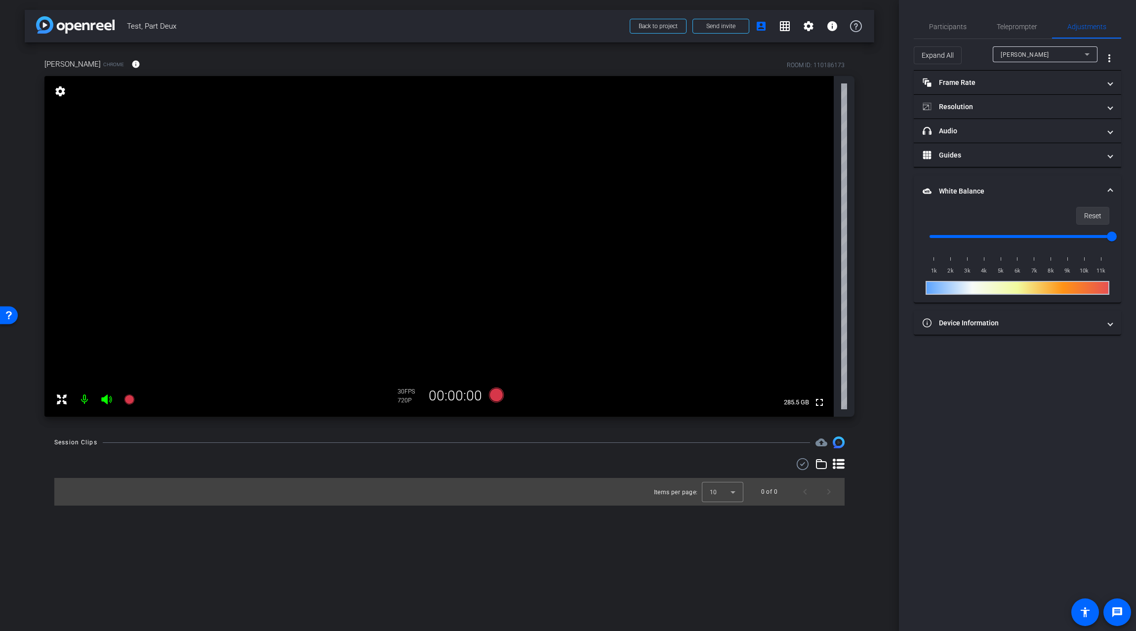
click at [1095, 220] on span "Reset" at bounding box center [1092, 215] width 17 height 19
drag, startPoint x: 933, startPoint y: 236, endPoint x: 1111, endPoint y: 235, distance: 177.3
type input "11000"
click at [1111, 235] on input "range" at bounding box center [1021, 237] width 205 height 22
click at [1109, 191] on span at bounding box center [1111, 191] width 4 height 10
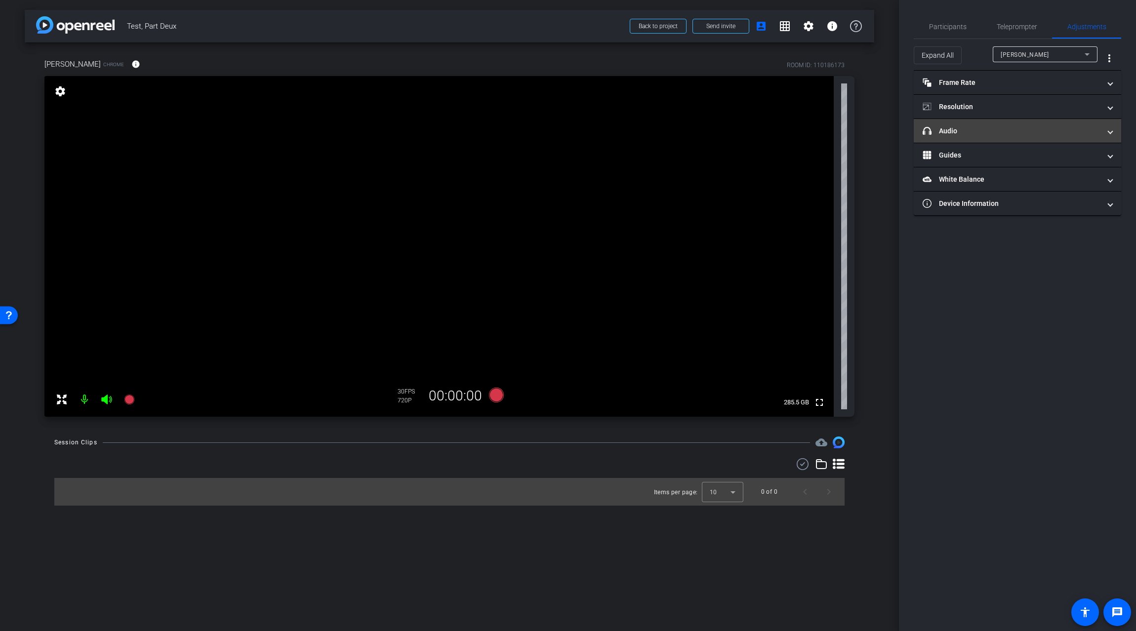
click at [1002, 132] on mat-panel-title "headphone icon Audio" at bounding box center [1012, 131] width 178 height 10
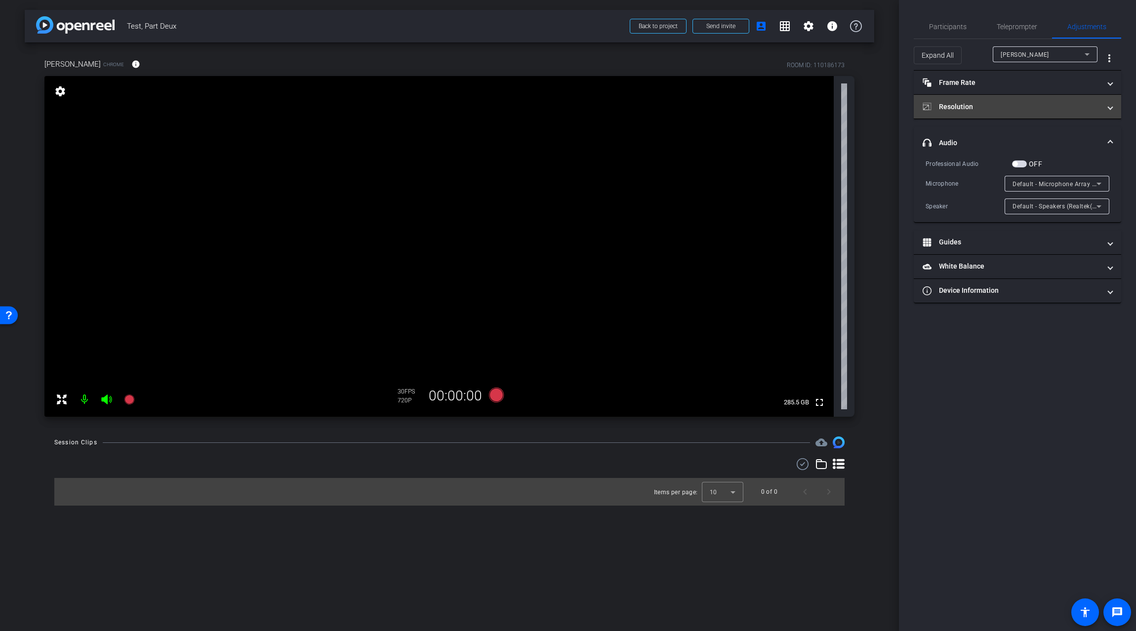
click at [1110, 103] on span at bounding box center [1111, 107] width 4 height 10
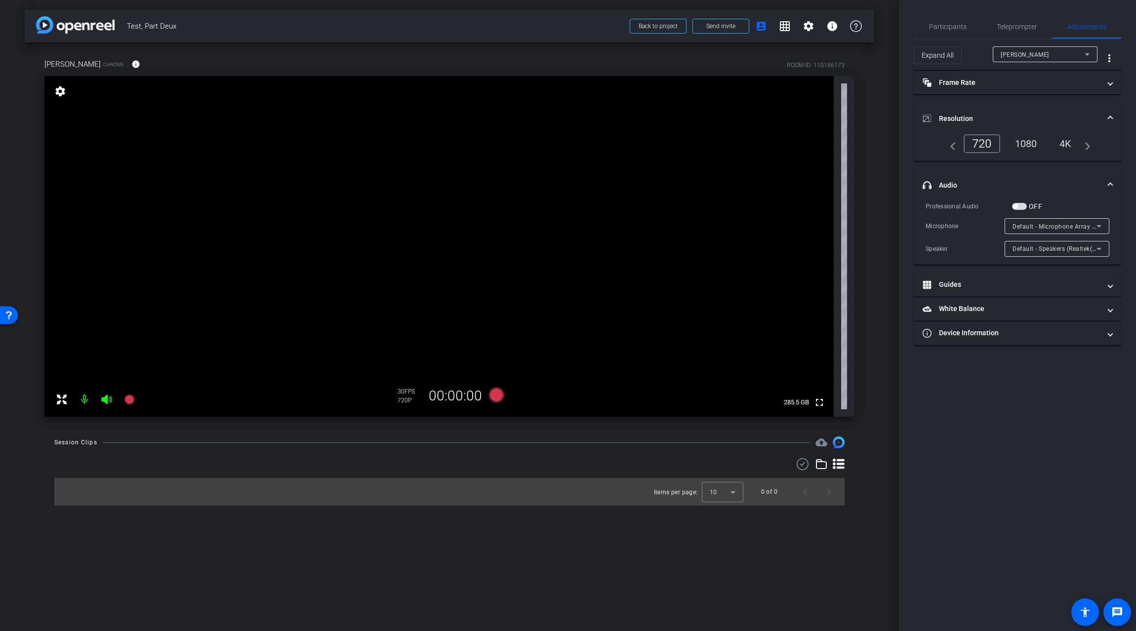
click at [1111, 117] on span at bounding box center [1111, 119] width 4 height 10
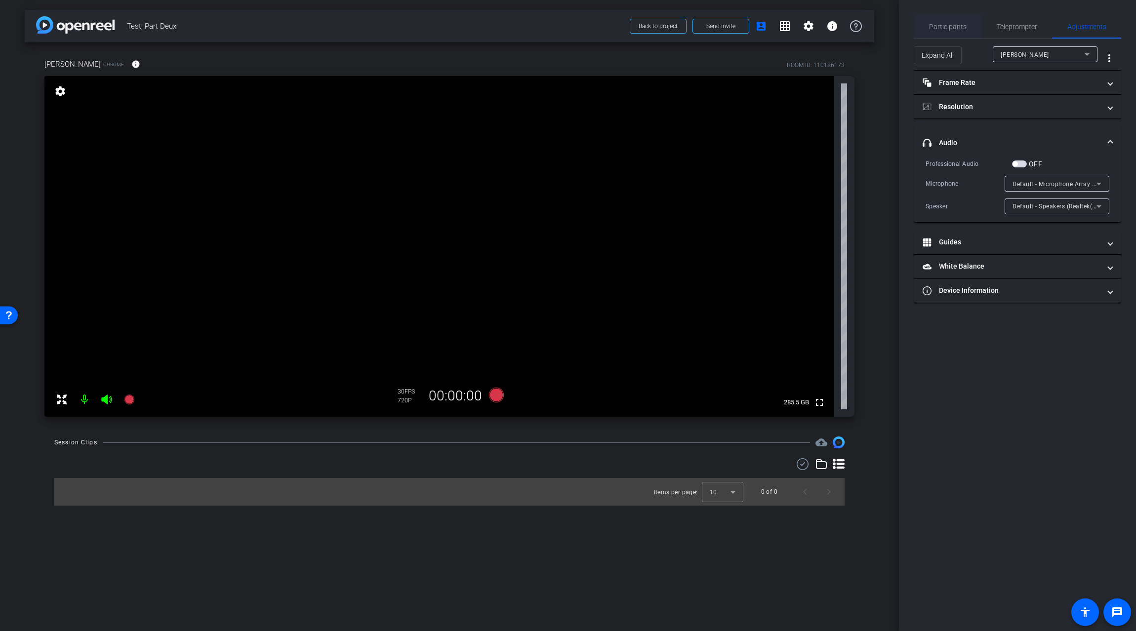
click at [943, 24] on span "Participants" at bounding box center [948, 26] width 38 height 7
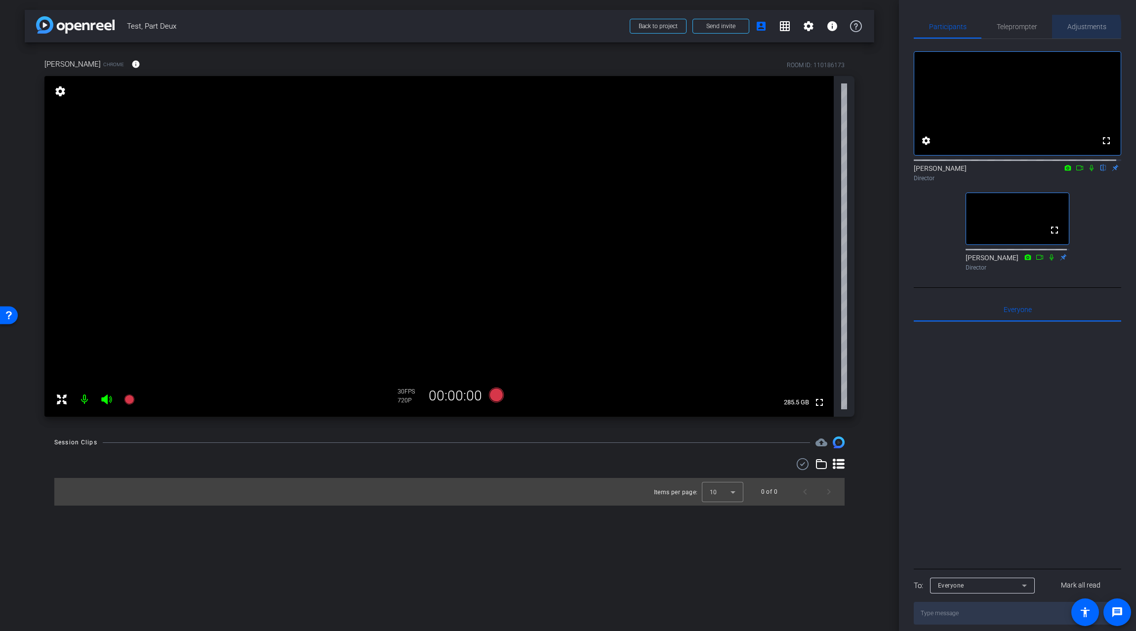
click at [1069, 29] on span "Adjustments" at bounding box center [1087, 26] width 39 height 7
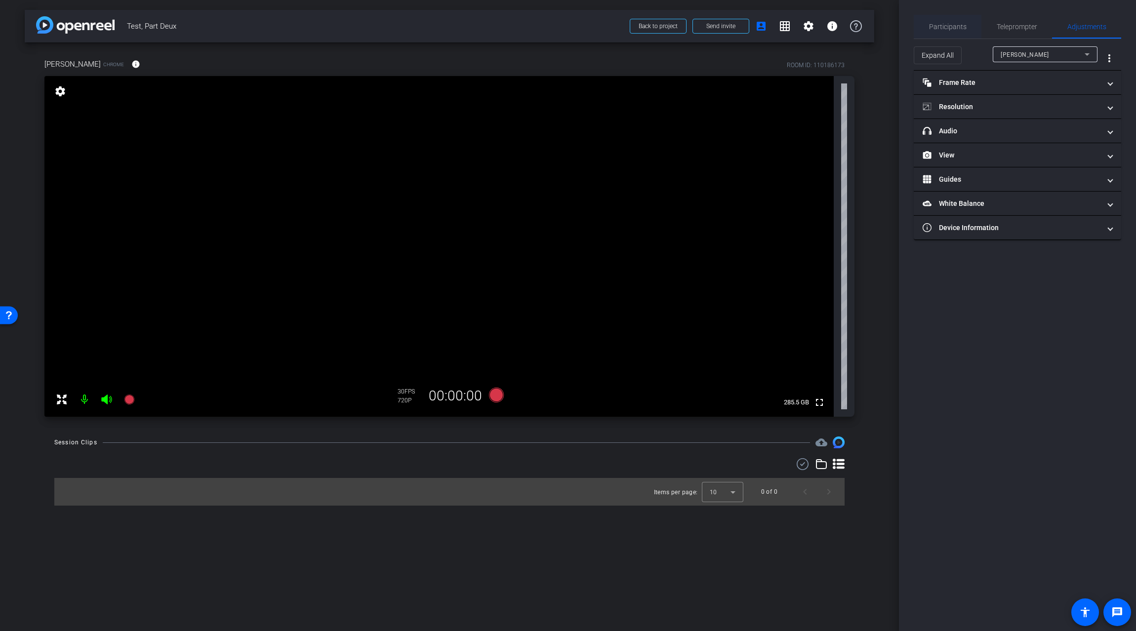
click at [952, 26] on span "Participants" at bounding box center [948, 26] width 38 height 7
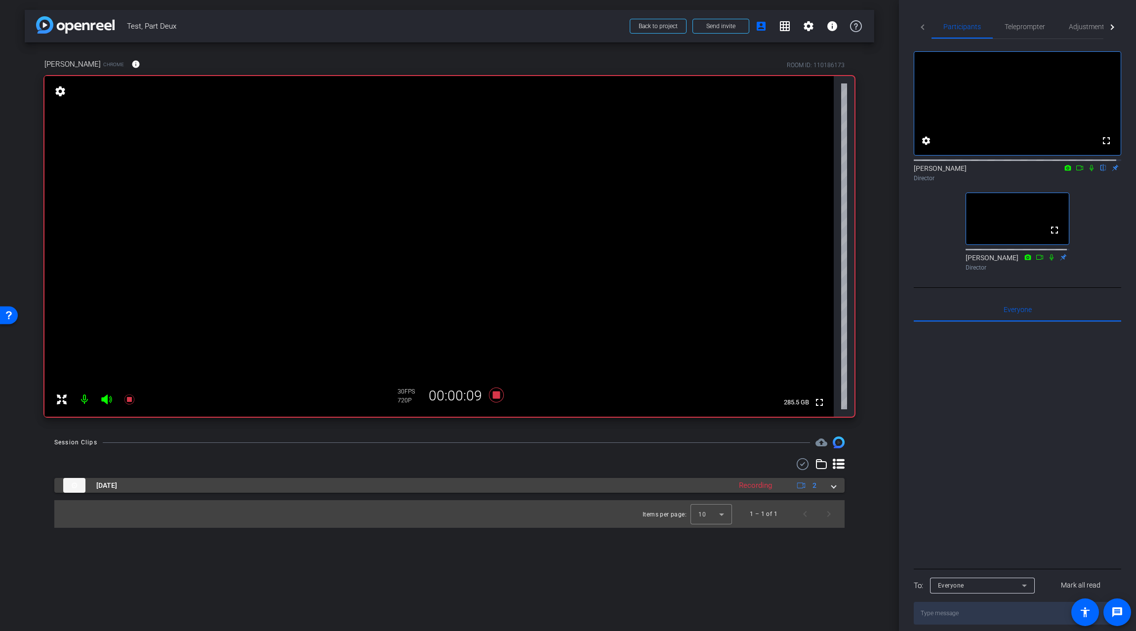
click at [835, 489] on span at bounding box center [834, 486] width 4 height 10
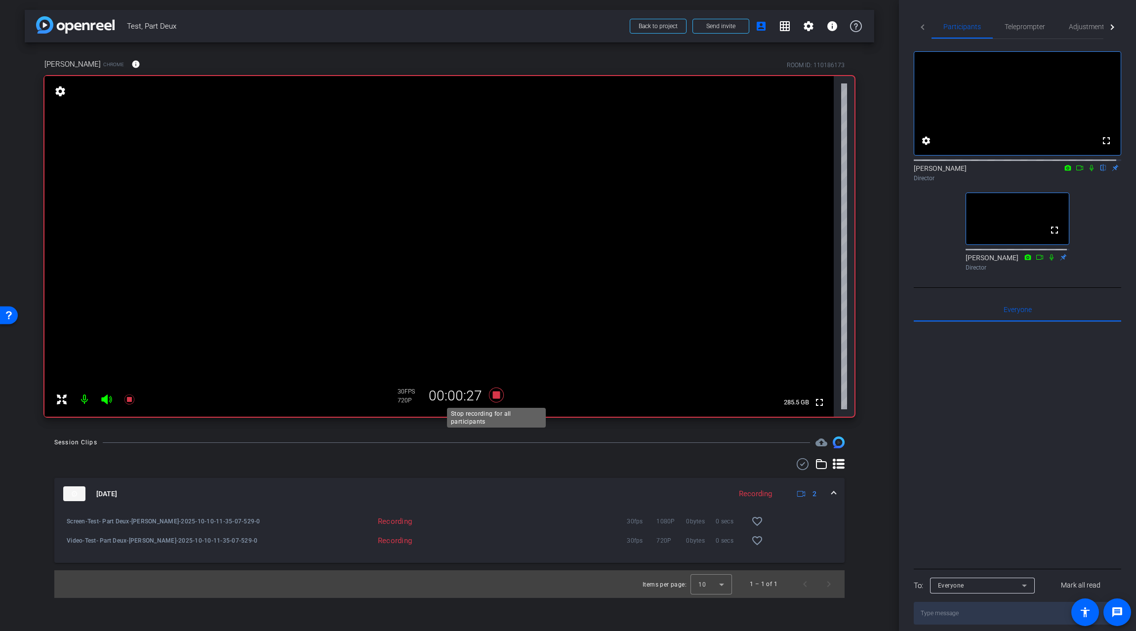
click at [495, 396] on icon at bounding box center [496, 395] width 15 height 15
click at [888, 50] on div "arrow_back Test, Part Deux Back to project Send invite account_box grid_on sett…" at bounding box center [449, 315] width 899 height 631
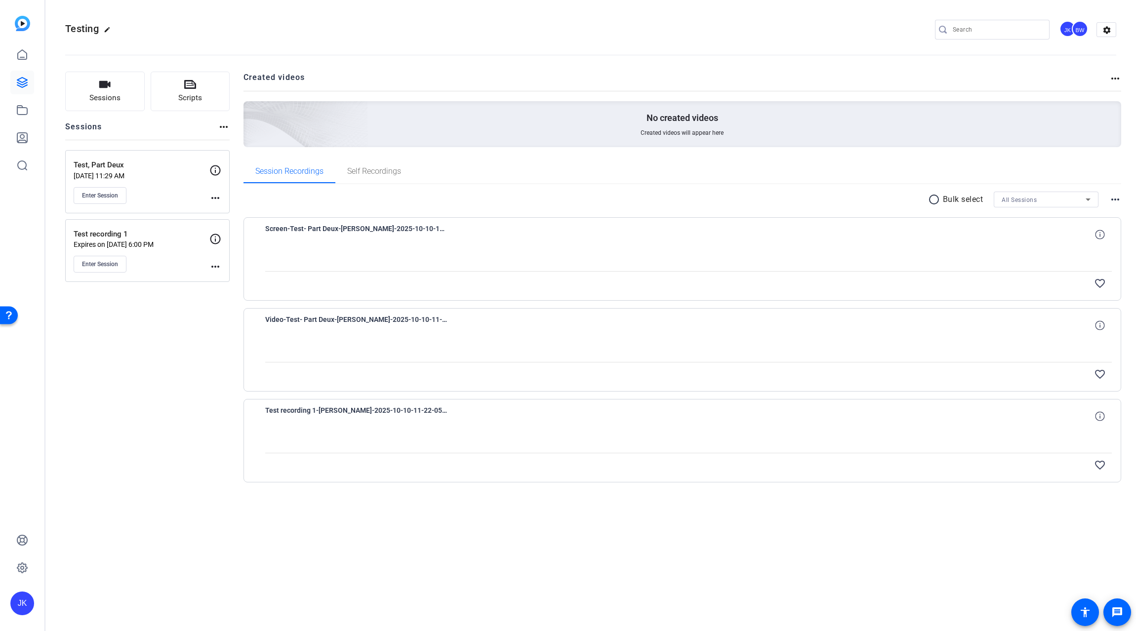
click at [214, 198] on mat-icon "more_horiz" at bounding box center [215, 198] width 12 height 12
click at [192, 322] on div at bounding box center [568, 315] width 1136 height 631
click at [119, 86] on button "Sessions" at bounding box center [105, 92] width 80 height 40
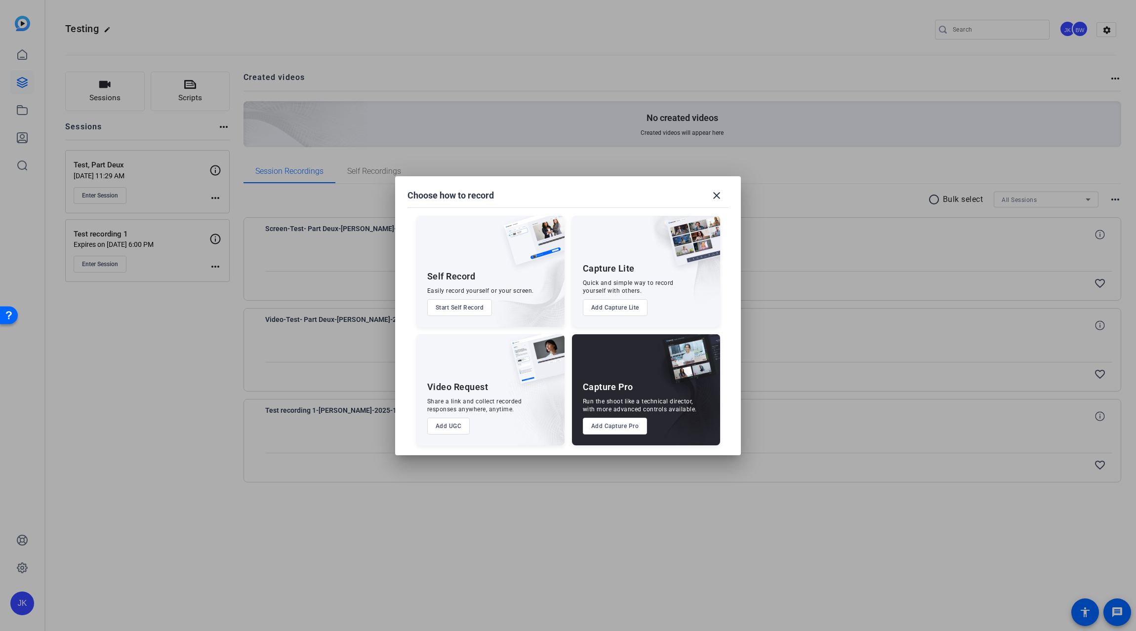
click at [613, 424] on button "Add Capture Pro" at bounding box center [615, 426] width 65 height 17
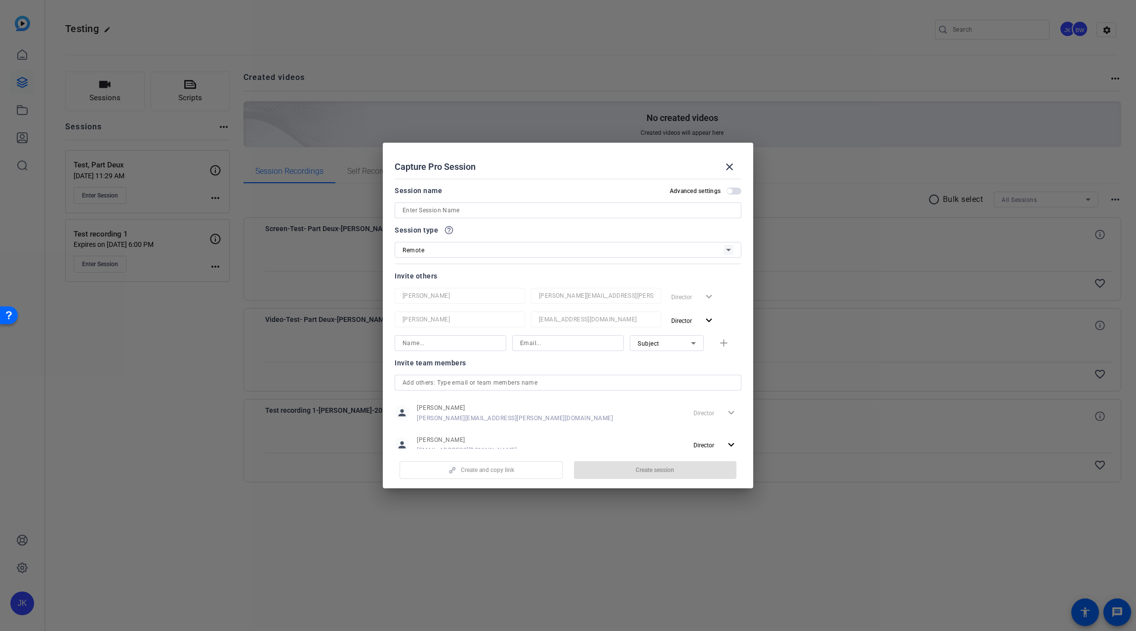
click at [727, 189] on span "button" at bounding box center [729, 191] width 5 height 5
click at [484, 211] on input at bounding box center [568, 211] width 331 height 12
type input "Another Test Bites the Dust"
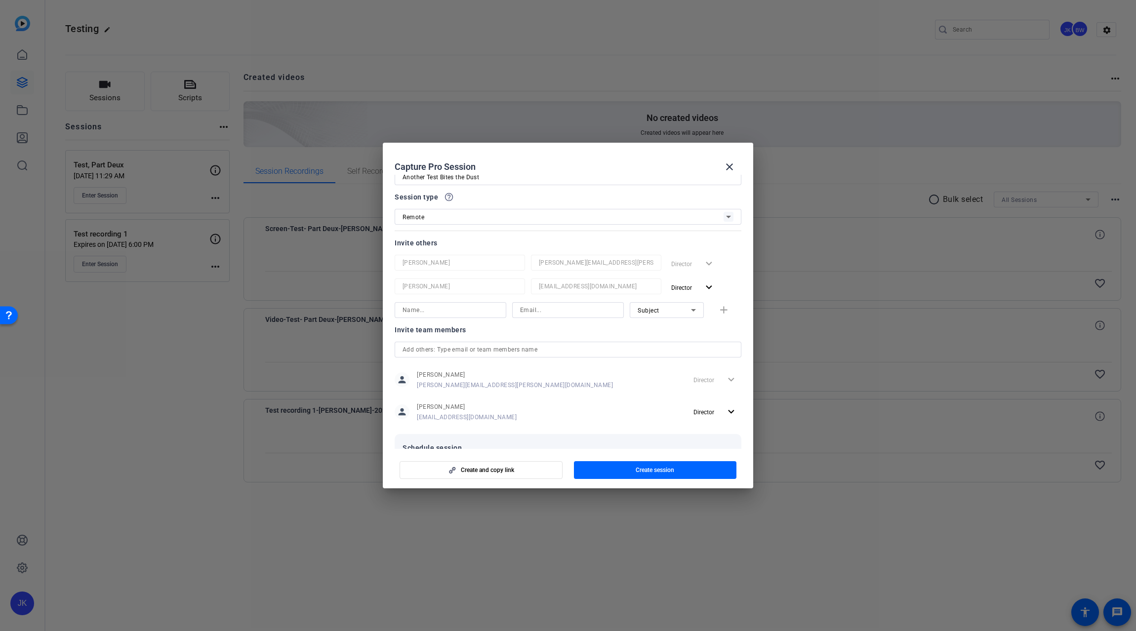
click at [459, 311] on input at bounding box center [451, 310] width 96 height 12
type input "Jay2"
type input "[EMAIL_ADDRESS][DOMAIN_NAME]"
click at [718, 309] on mat-icon "add" at bounding box center [724, 310] width 12 height 12
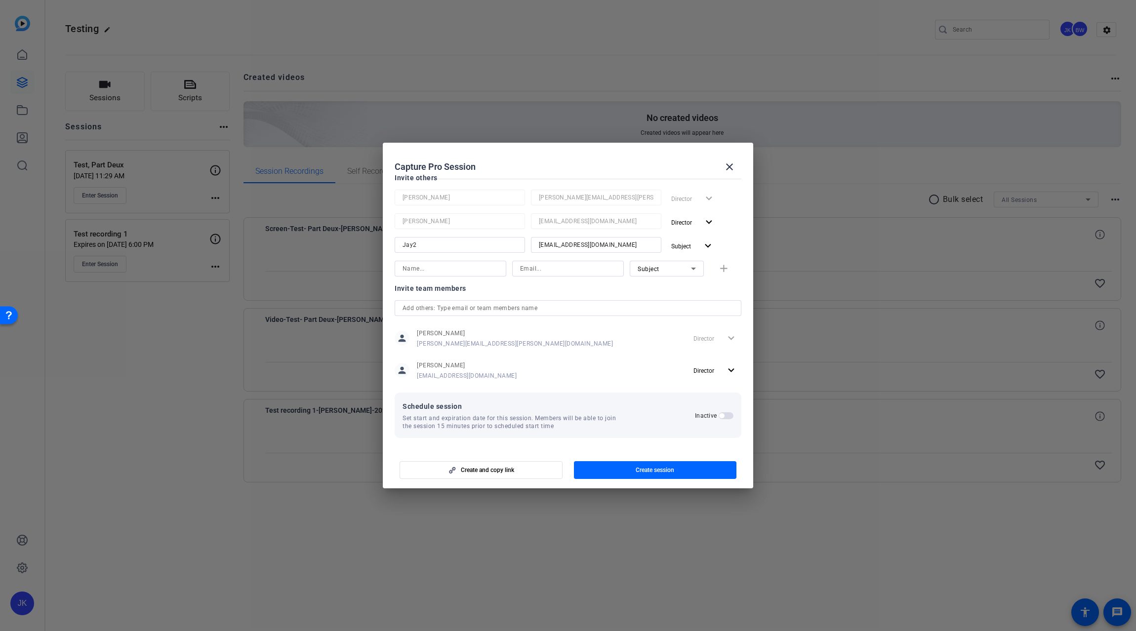
scroll to position [33, 0]
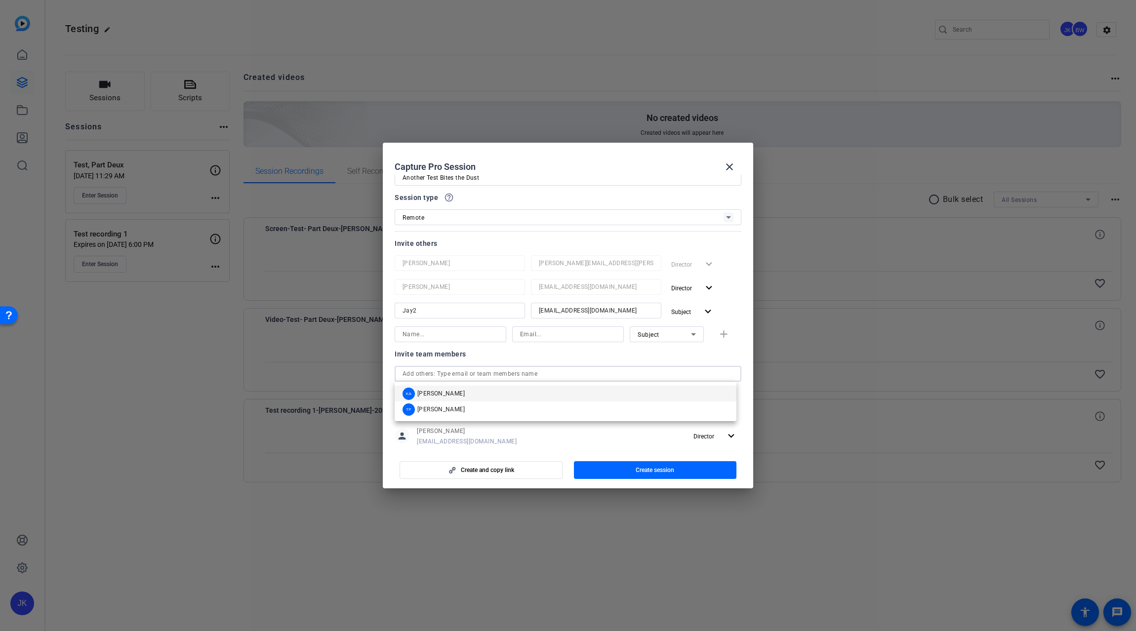
click at [516, 373] on input "text" at bounding box center [568, 374] width 331 height 12
click at [476, 410] on mat-option "TP [PERSON_NAME]" at bounding box center [566, 410] width 342 height 16
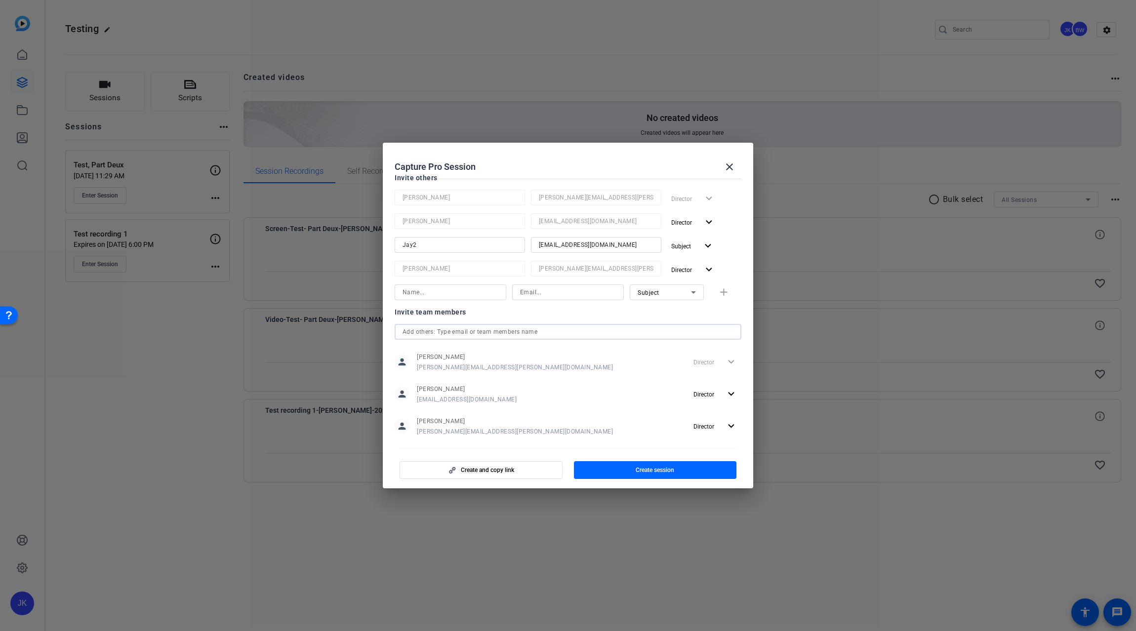
scroll to position [131, 0]
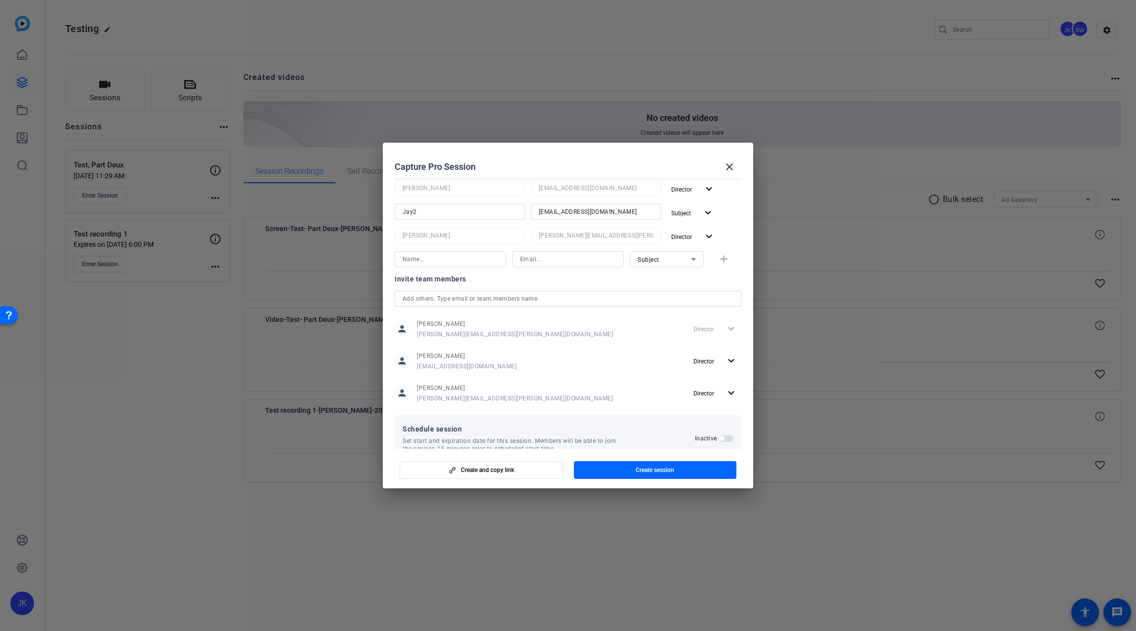
click at [722, 439] on span "button" at bounding box center [726, 438] width 15 height 7
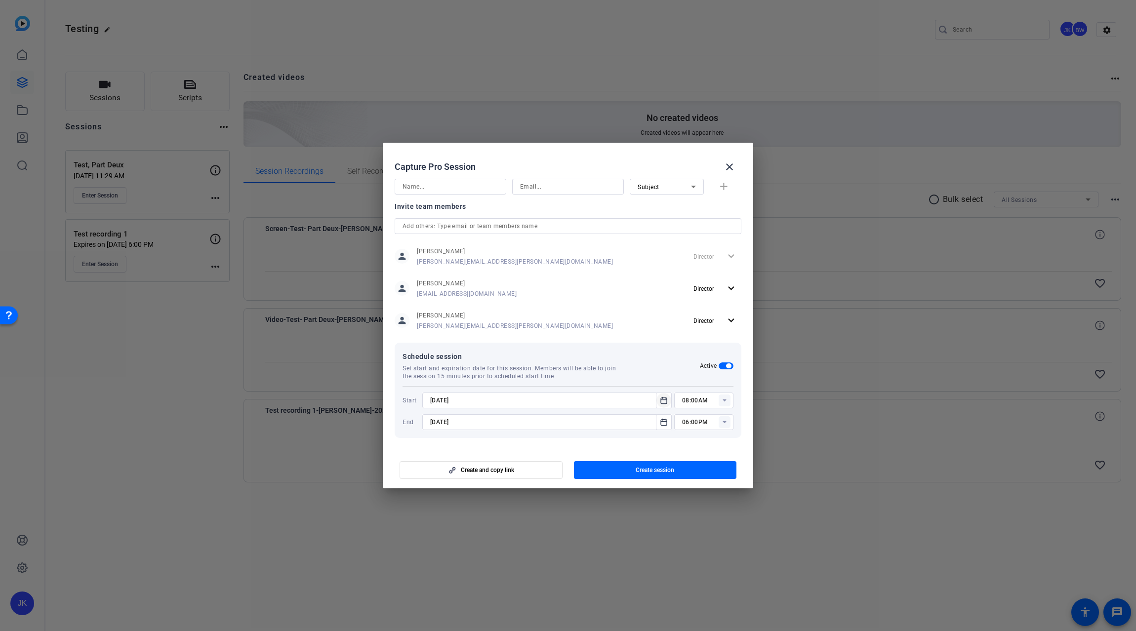
click at [661, 400] on icon "Open calendar" at bounding box center [664, 400] width 6 height 6
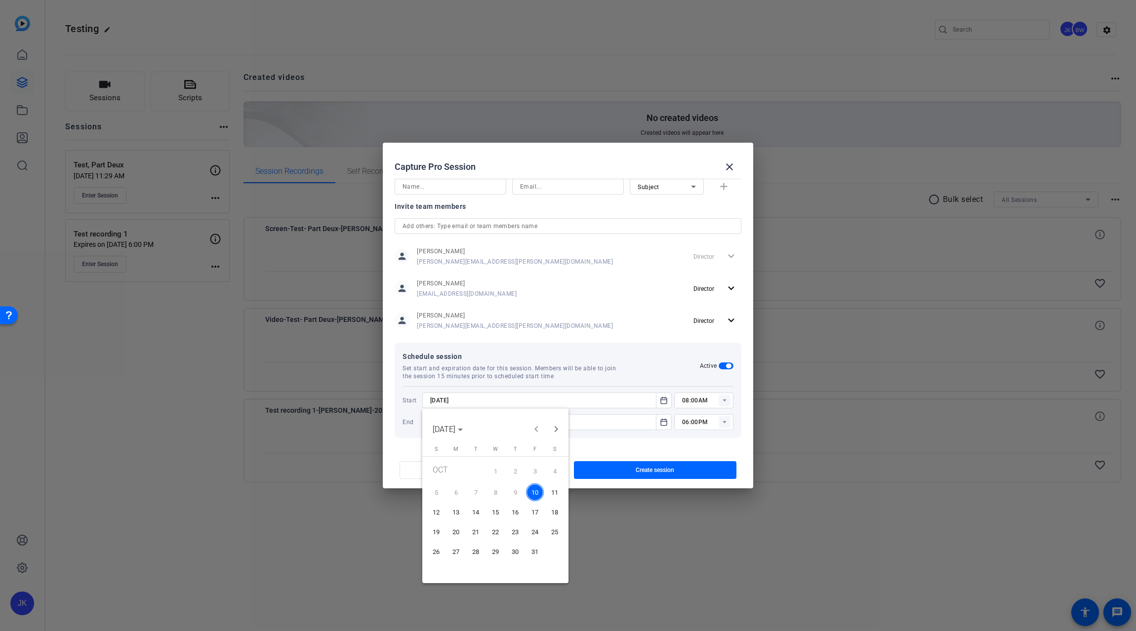
click at [535, 490] on span "10" at bounding box center [535, 493] width 18 height 18
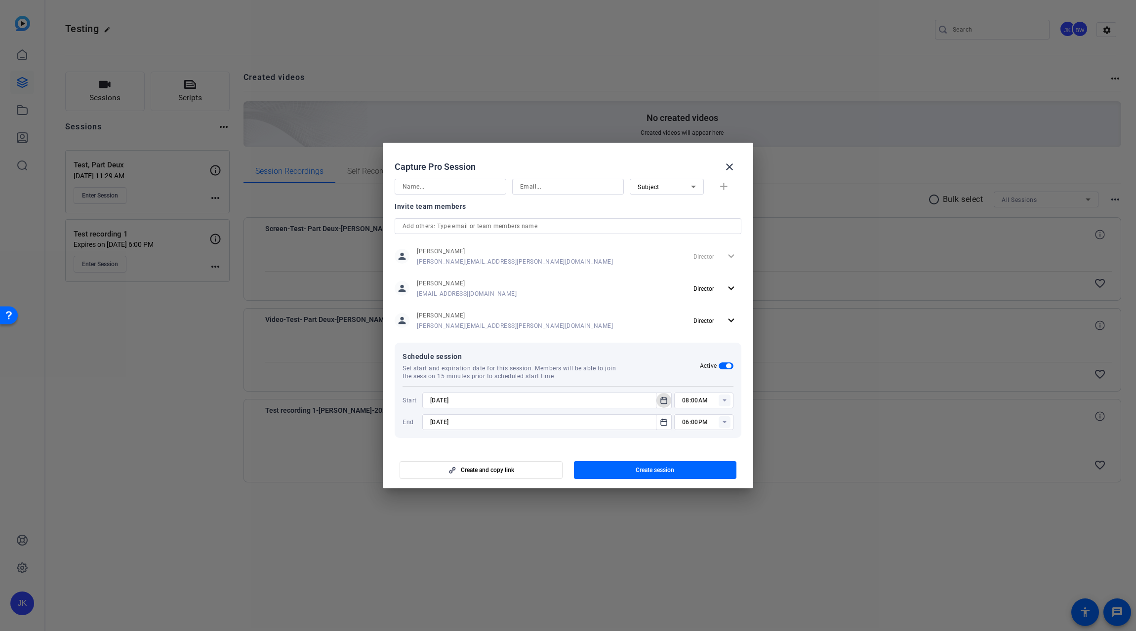
click at [721, 403] on rect at bounding box center [725, 401] width 12 height 12
click at [689, 456] on span "11:30AM" at bounding box center [690, 456] width 26 height 7
type input "11:30AM"
click at [660, 424] on icon "Open calendar" at bounding box center [664, 422] width 8 height 12
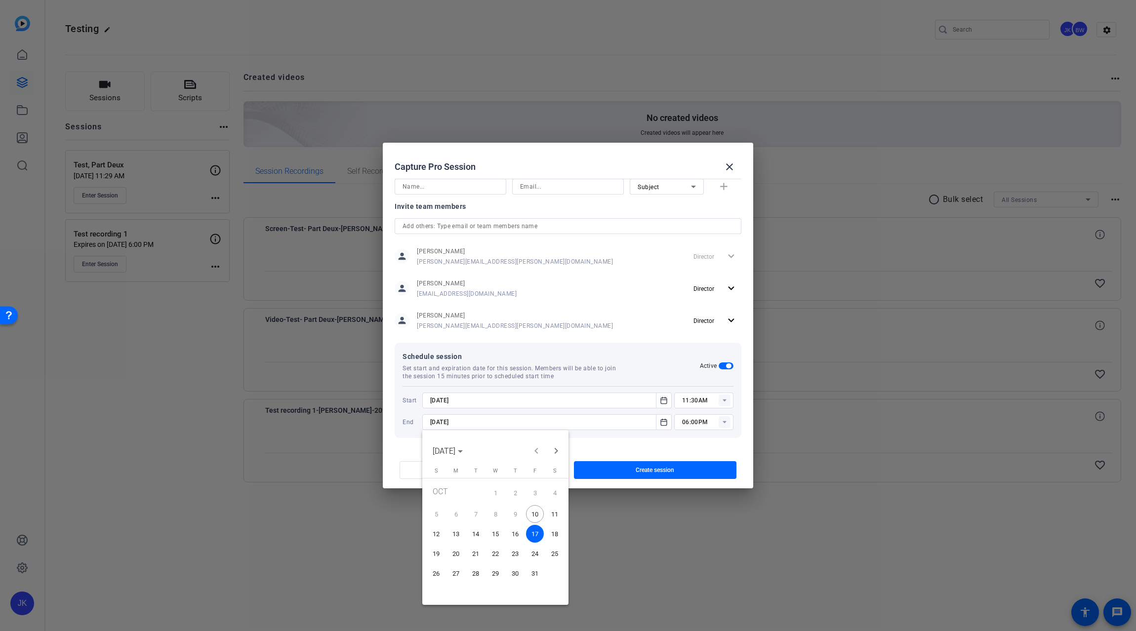
click at [541, 512] on span "10" at bounding box center [535, 514] width 18 height 18
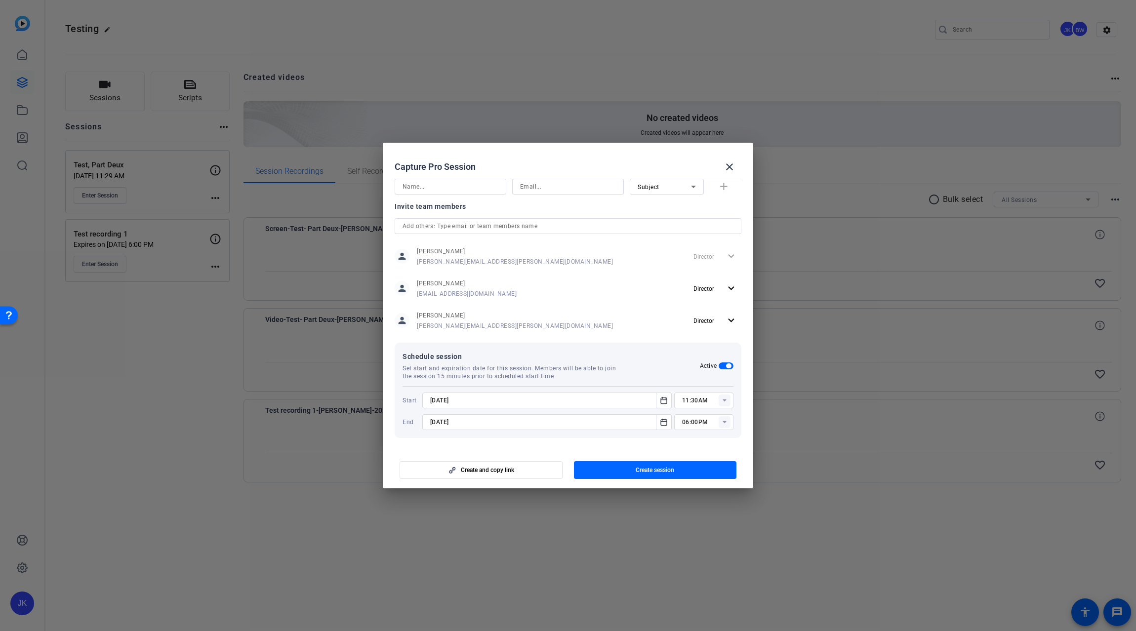
type input "[DATE]"
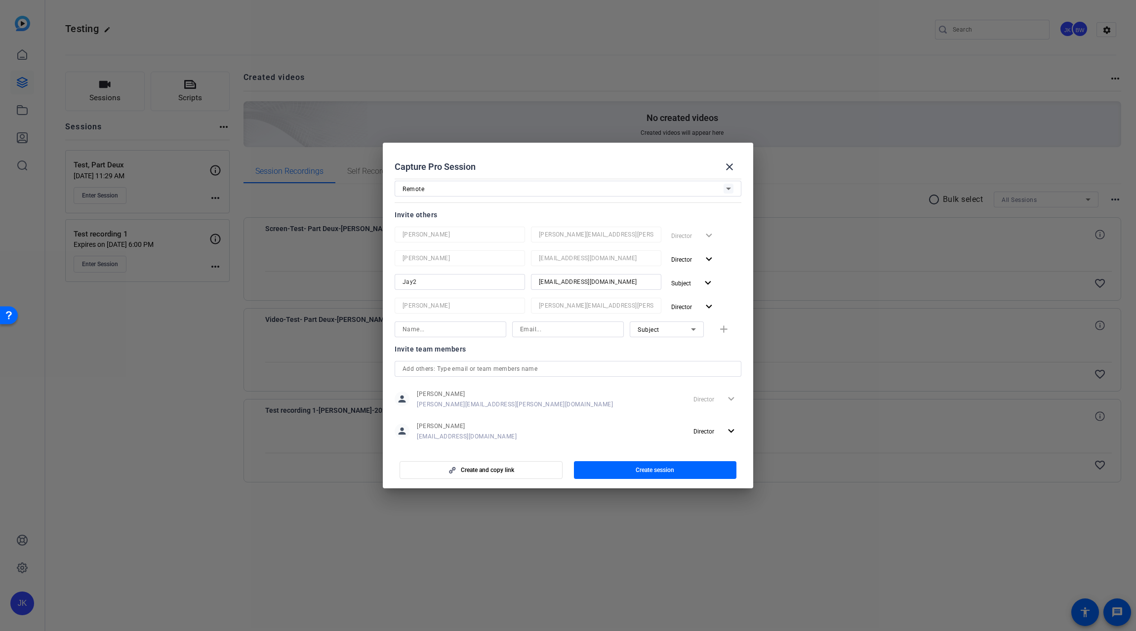
scroll to position [41, 0]
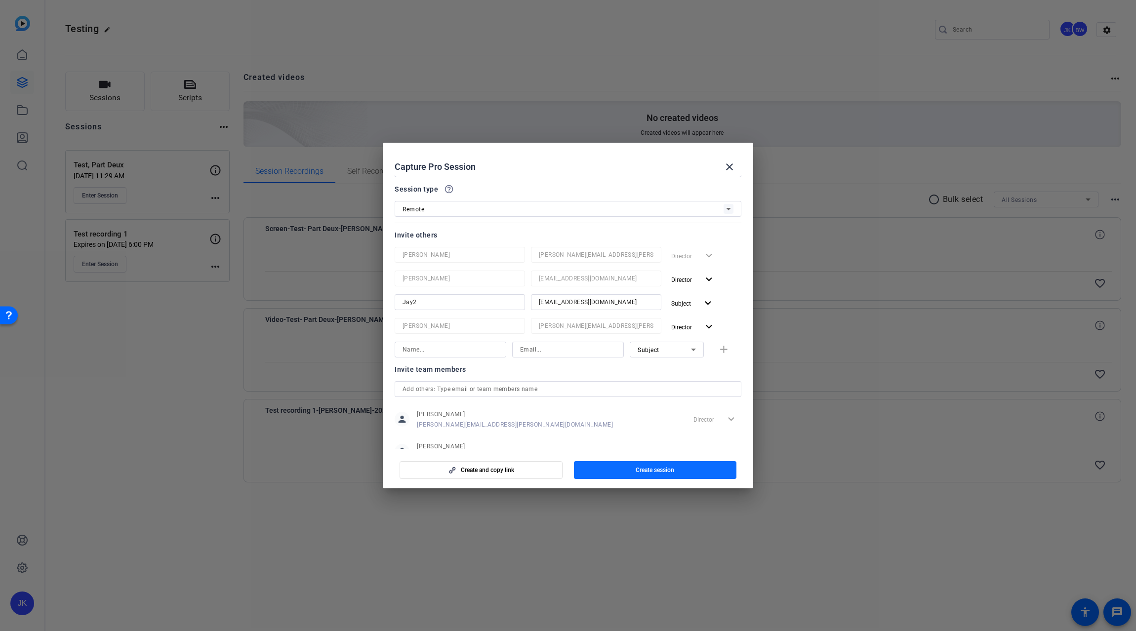
click at [663, 470] on span "Create session" at bounding box center [655, 470] width 39 height 8
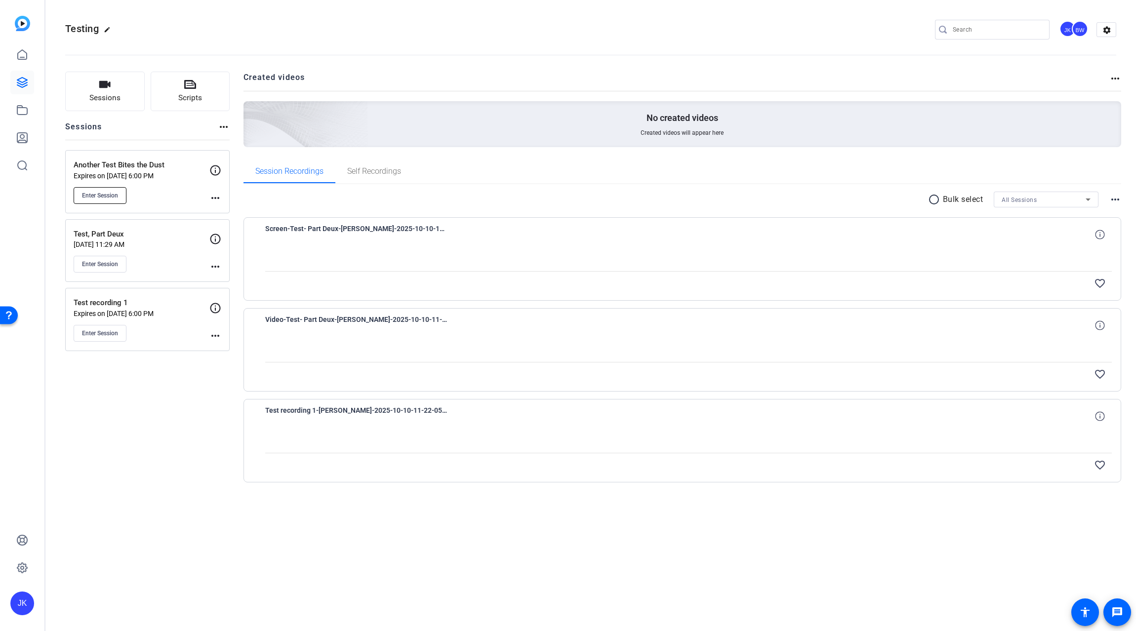
click at [103, 200] on button "Enter Session" at bounding box center [100, 195] width 53 height 17
click at [154, 165] on p "Another Test Bites the Dust" at bounding box center [142, 165] width 136 height 11
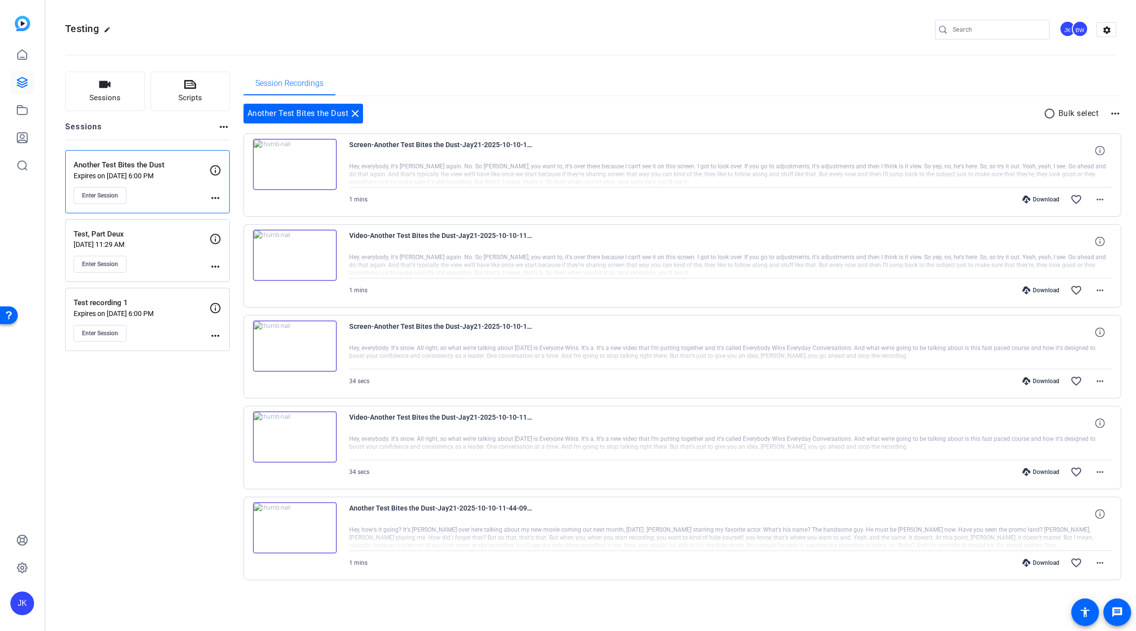
click at [444, 22] on div "Testing edit JK BW settings" at bounding box center [590, 29] width 1051 height 15
click at [455, 115] on div "Another Test Bites the Dust close radio_button_unchecked Bulk select more_horiz" at bounding box center [683, 114] width 878 height 20
click at [355, 112] on mat-icon "close" at bounding box center [355, 114] width 12 height 12
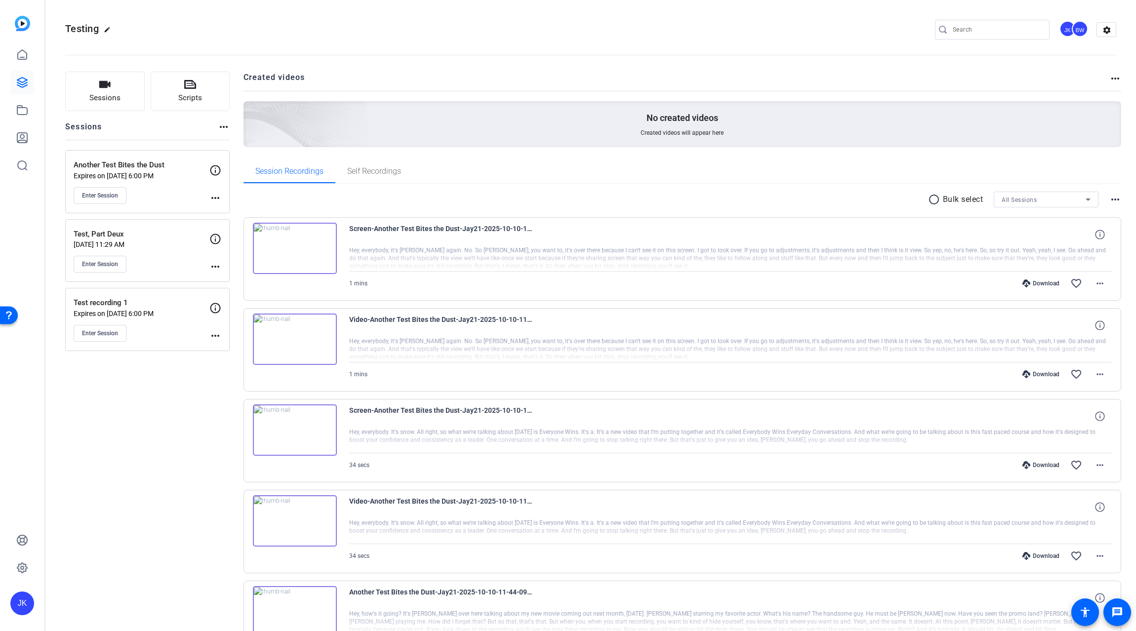
click at [578, 164] on div "Session Recordings Self Recordings" at bounding box center [683, 172] width 878 height 24
click at [367, 333] on span "Video-Another Test Bites the Dust-Jay21-2025-10-10-11-49-00-944-0" at bounding box center [440, 326] width 183 height 24
click at [288, 344] on img at bounding box center [295, 339] width 84 height 51
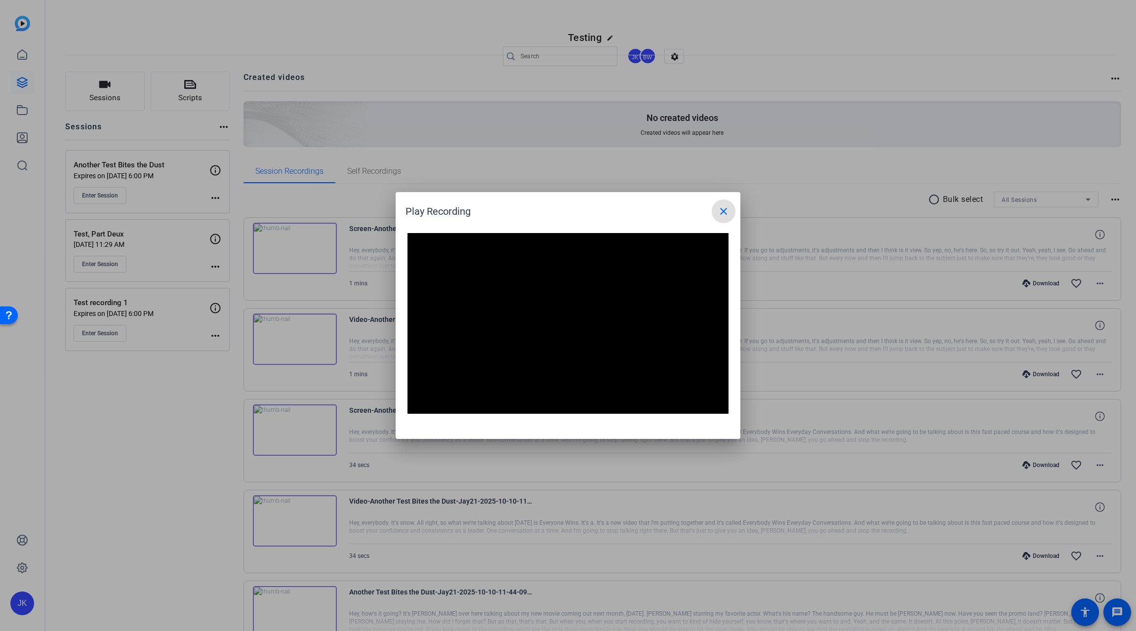
click at [720, 211] on mat-icon "close" at bounding box center [724, 212] width 12 height 12
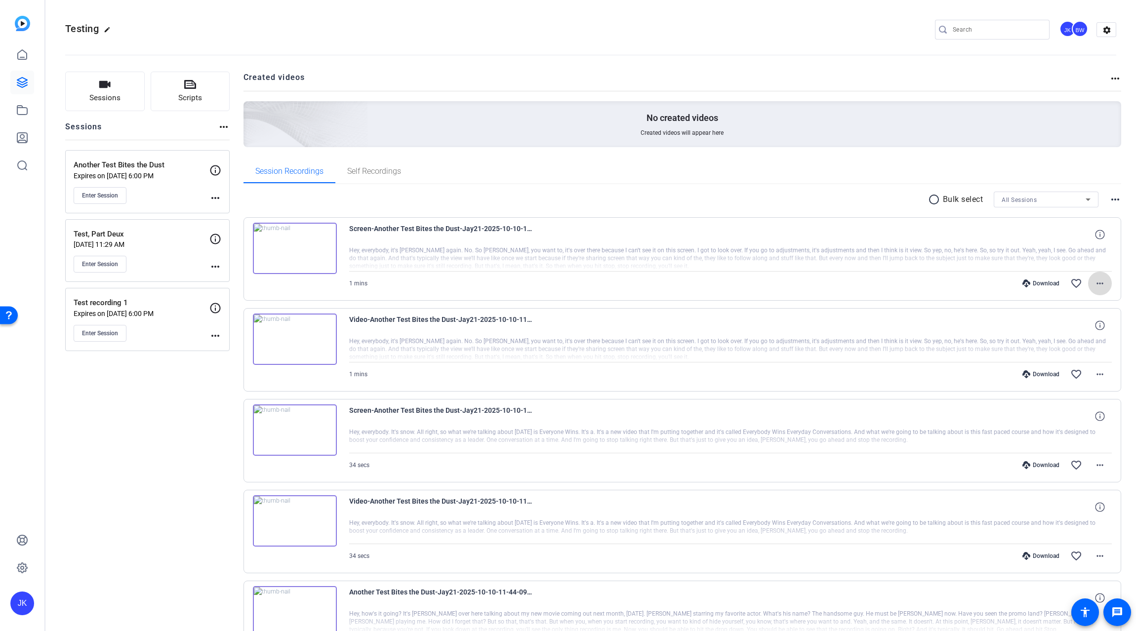
click at [1099, 278] on mat-icon "more_horiz" at bounding box center [1100, 284] width 12 height 12
click at [1068, 402] on span "Delete clip" at bounding box center [1069, 403] width 59 height 12
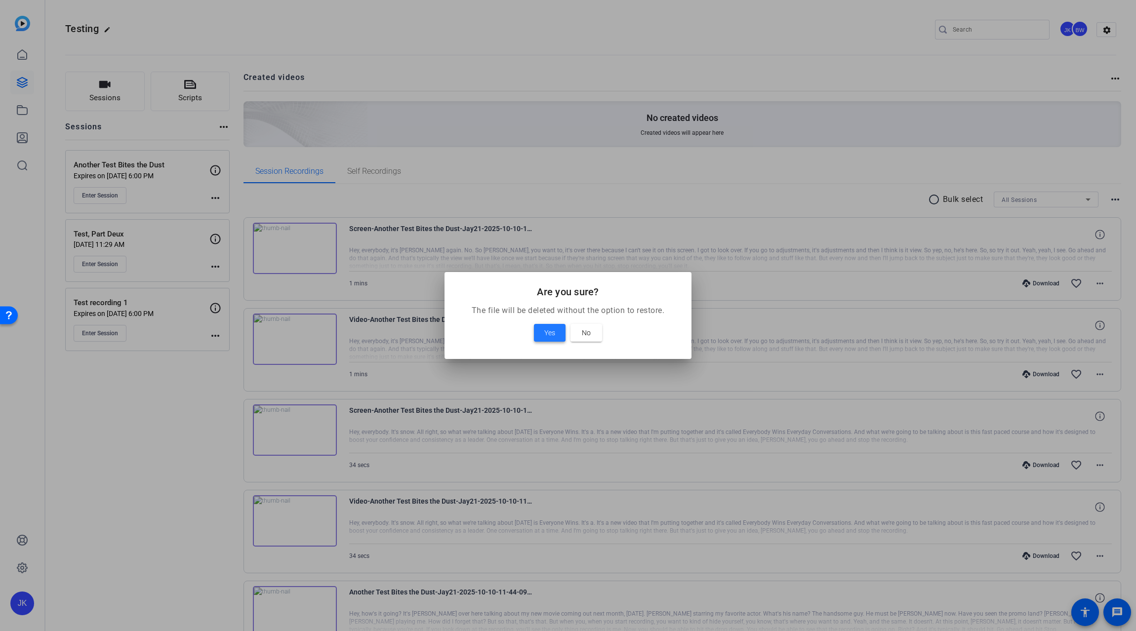
click at [555, 327] on span "Yes" at bounding box center [549, 333] width 11 height 12
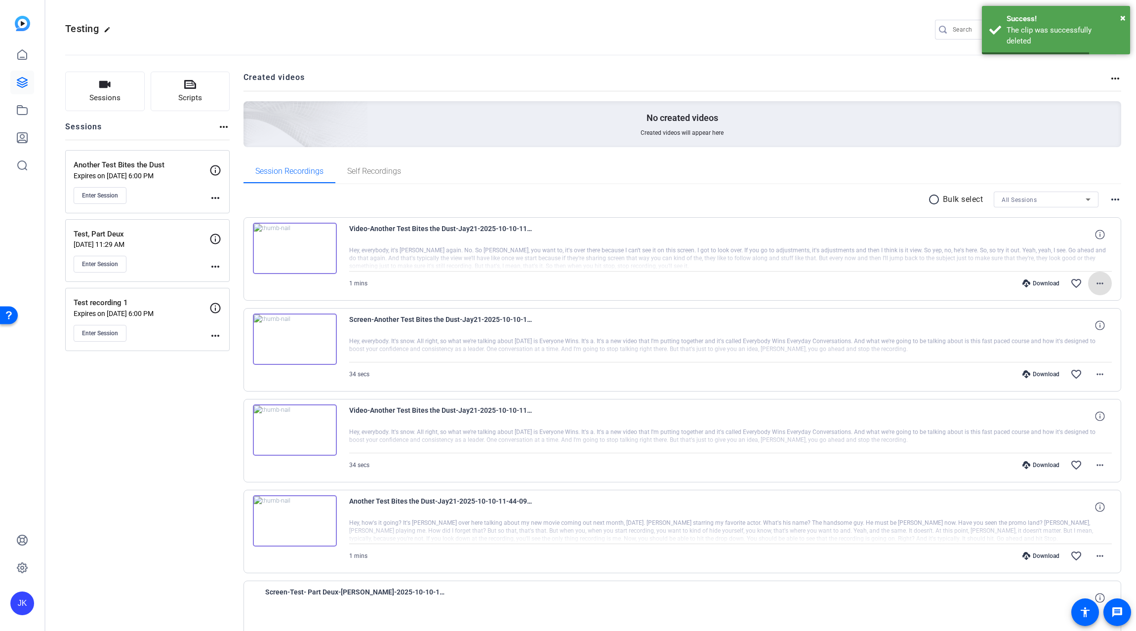
click at [1094, 284] on mat-icon "more_horiz" at bounding box center [1100, 284] width 12 height 12
click at [1061, 402] on span "Delete clip" at bounding box center [1069, 403] width 59 height 12
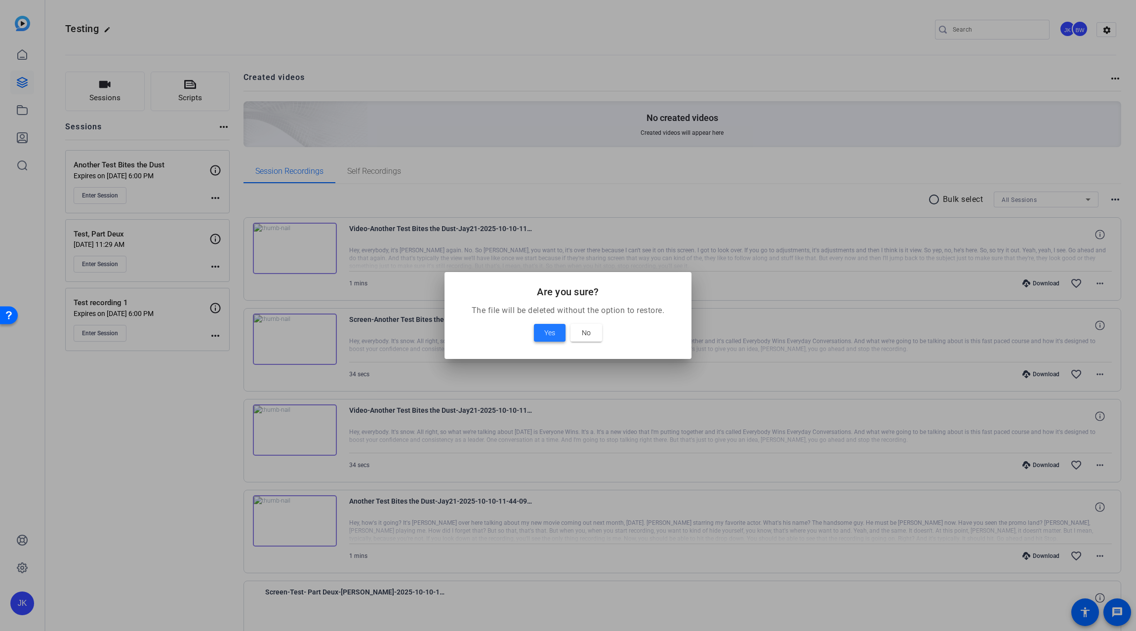
click at [563, 327] on span at bounding box center [550, 333] width 32 height 24
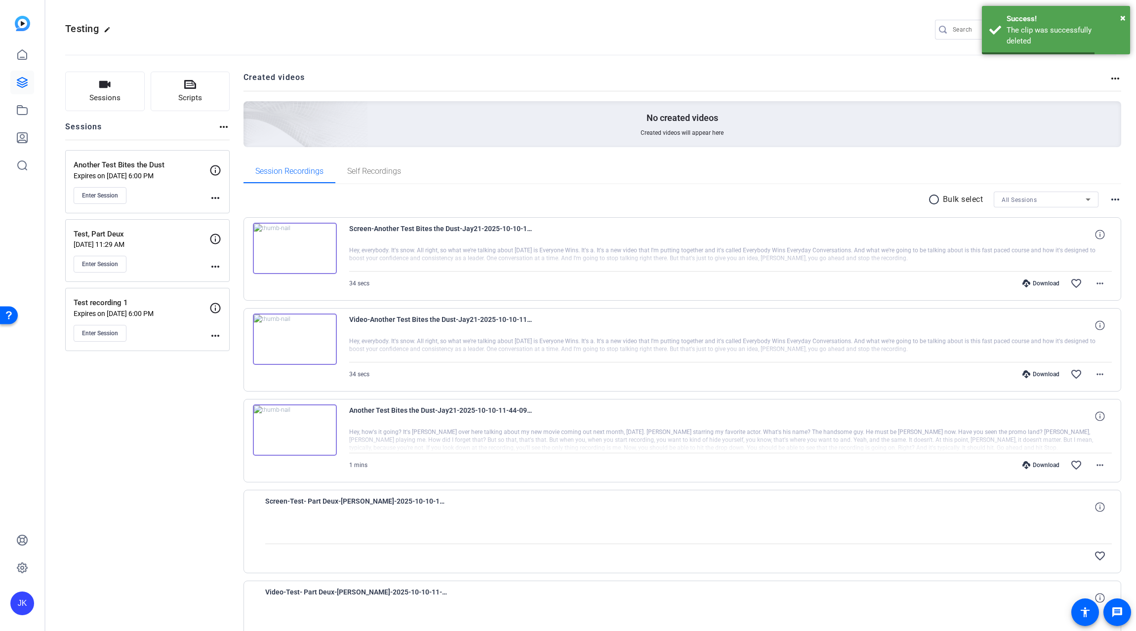
click at [297, 424] on img at bounding box center [295, 430] width 84 height 51
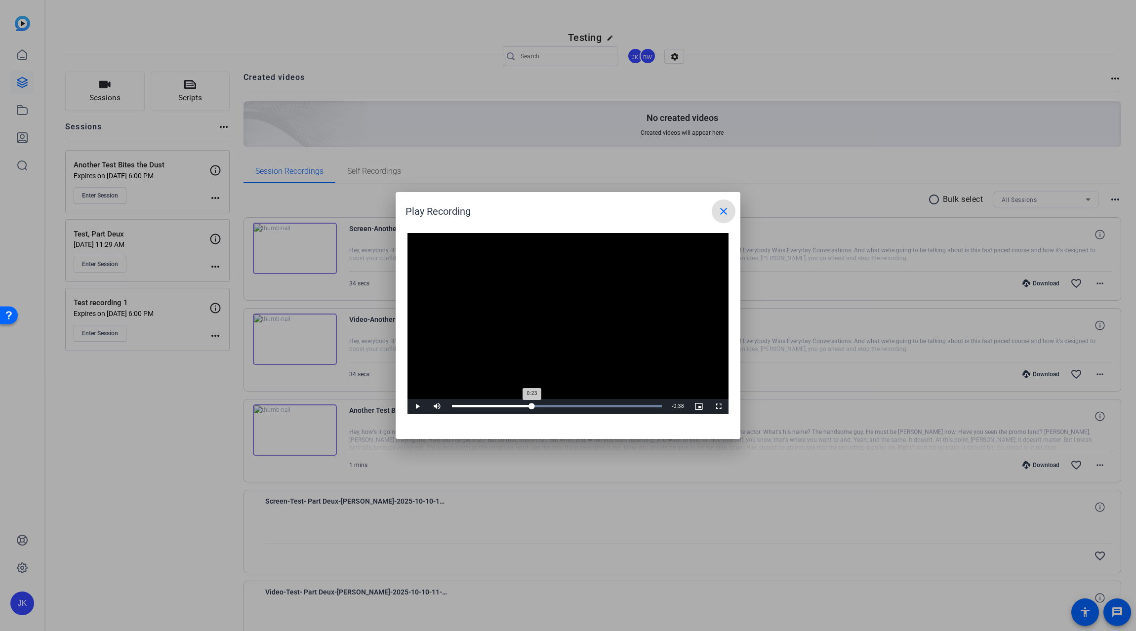
click at [532, 405] on div "Loaded : 100.00% 0:23 0:23" at bounding box center [557, 406] width 210 height 2
click at [573, 409] on div "Loaded : 100.00% 0:35 0:25" at bounding box center [557, 406] width 220 height 15
click at [614, 408] on div "Loaded : 100.00% 0:47 0:36" at bounding box center [557, 406] width 220 height 15
click at [644, 409] on div "Loaded : 100.00% 0:56 0:47" at bounding box center [557, 406] width 220 height 15
click at [722, 210] on mat-icon "close" at bounding box center [724, 212] width 12 height 12
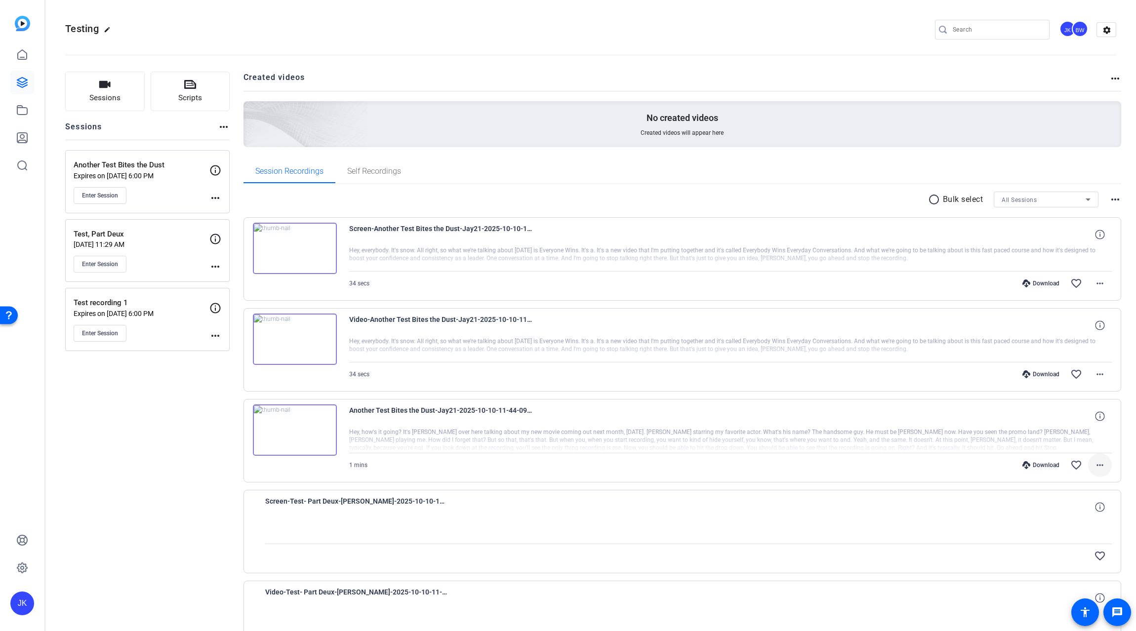
click at [1100, 465] on mat-icon "more_horiz" at bounding box center [1100, 465] width 12 height 12
click at [1063, 586] on span "Delete clip" at bounding box center [1069, 585] width 59 height 12
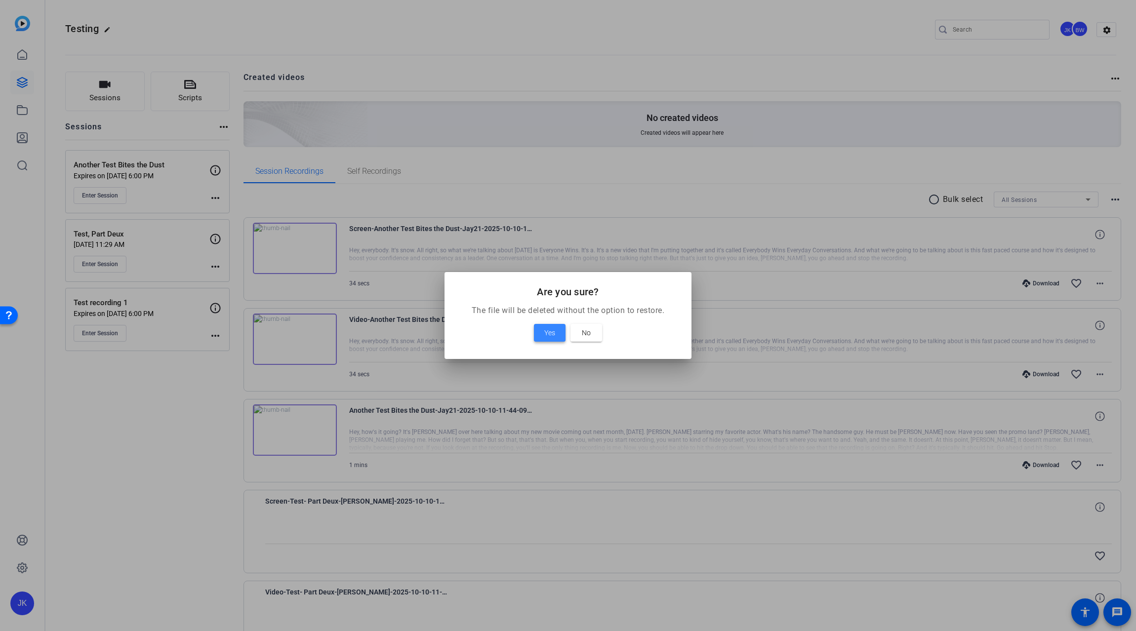
click at [544, 331] on span "Yes" at bounding box center [549, 333] width 11 height 12
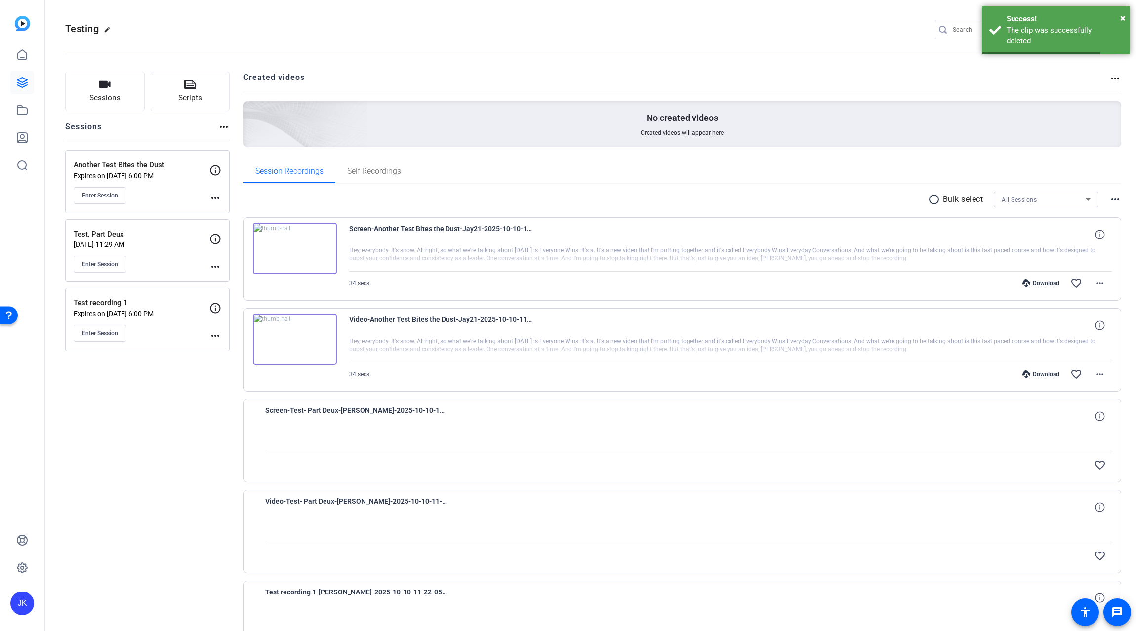
click at [292, 337] on img at bounding box center [295, 339] width 84 height 51
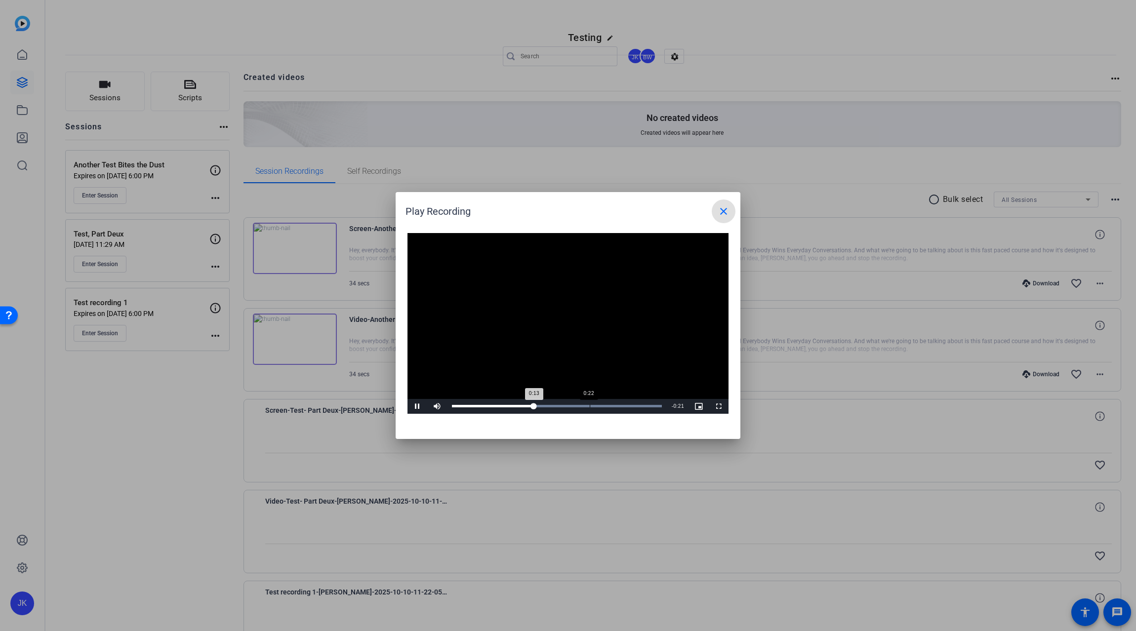
click at [590, 407] on div "Loaded : 100.00% 0:22 0:13" at bounding box center [557, 406] width 210 height 2
click at [724, 213] on mat-icon "close" at bounding box center [724, 212] width 12 height 12
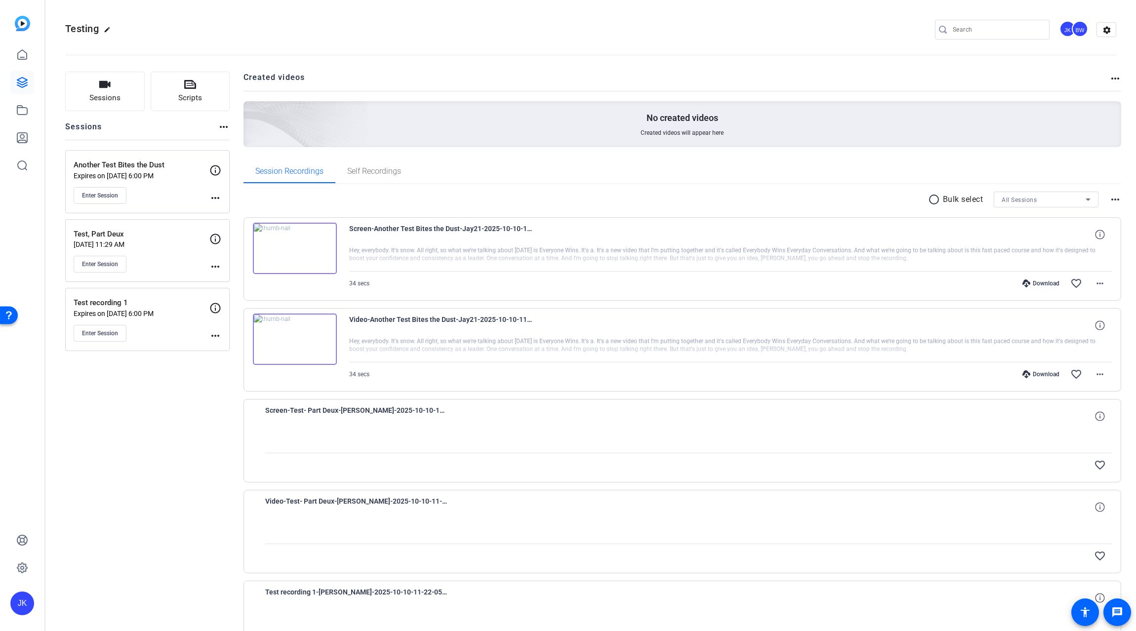
scroll to position [77, 0]
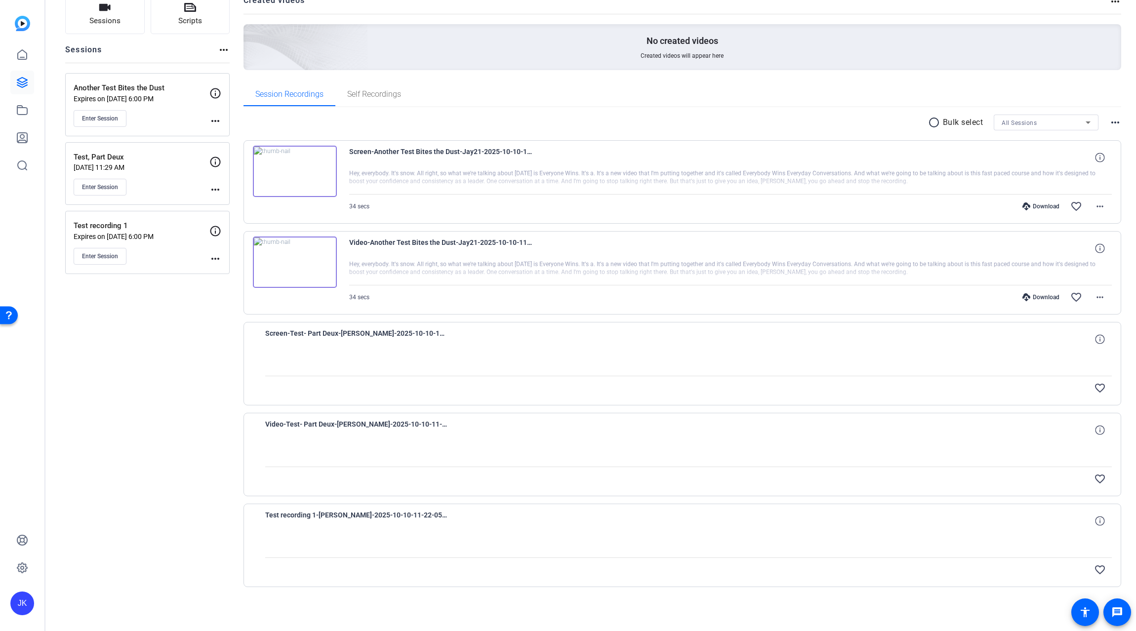
click at [1055, 352] on div at bounding box center [688, 363] width 847 height 25
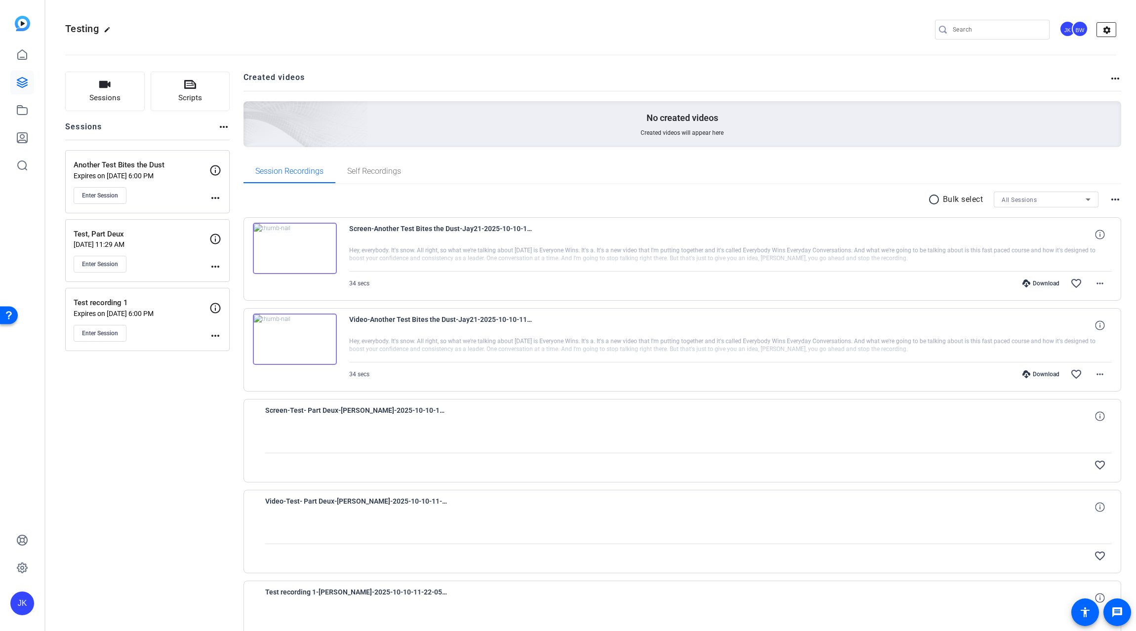
click at [1104, 29] on mat-icon "settings" at bounding box center [1107, 30] width 20 height 15
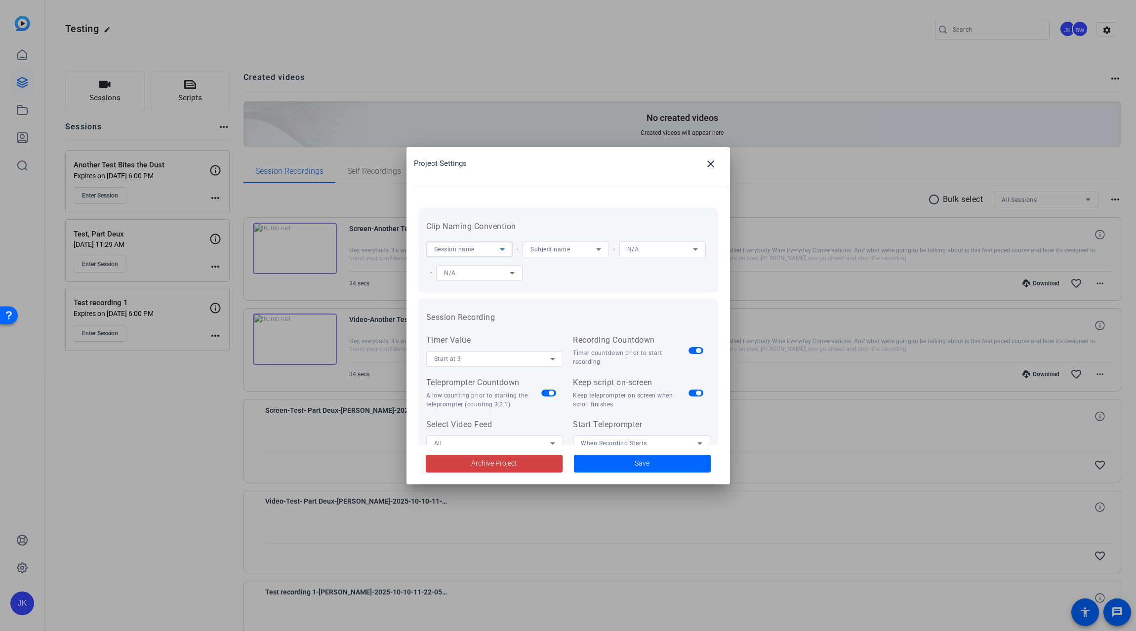
click at [475, 250] on div "Session name" at bounding box center [467, 249] width 66 height 12
click at [470, 271] on span "Session name" at bounding box center [454, 269] width 40 height 12
click at [510, 221] on h3 "Clip Naming Convention" at bounding box center [568, 227] width 284 height 12
click at [548, 246] on div "Subject name" at bounding box center [564, 249] width 66 height 12
click at [564, 221] on div at bounding box center [568, 315] width 1136 height 631
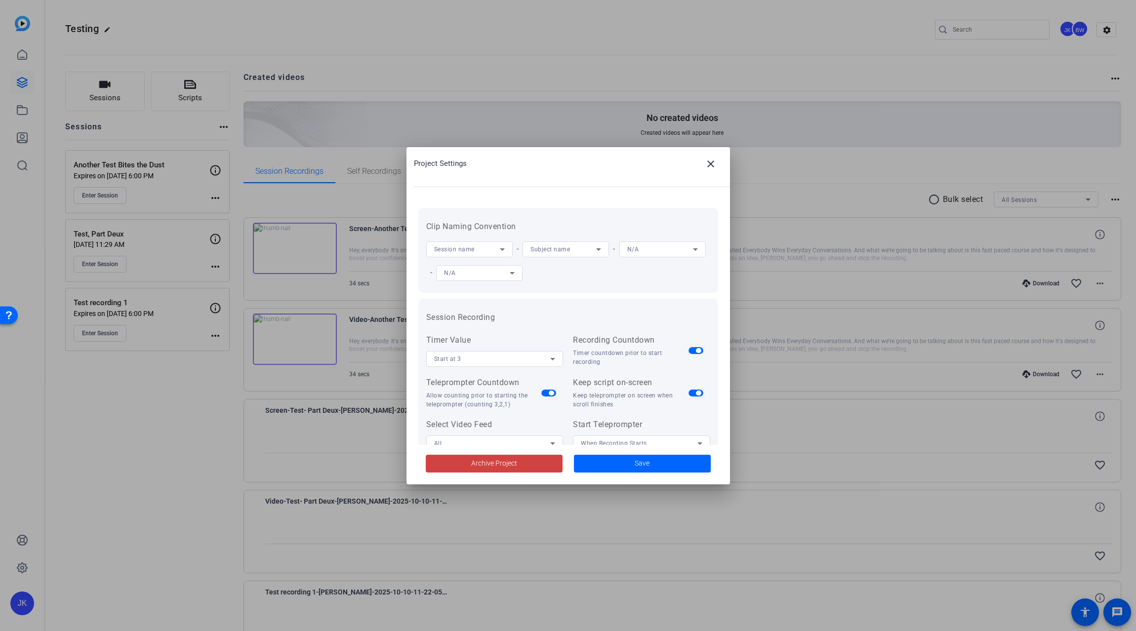
click at [690, 255] on icon at bounding box center [696, 250] width 12 height 12
click at [526, 193] on div at bounding box center [568, 315] width 1136 height 631
click at [649, 275] on div "Session name - Subject name - N/A - N/A" at bounding box center [568, 261] width 284 height 47
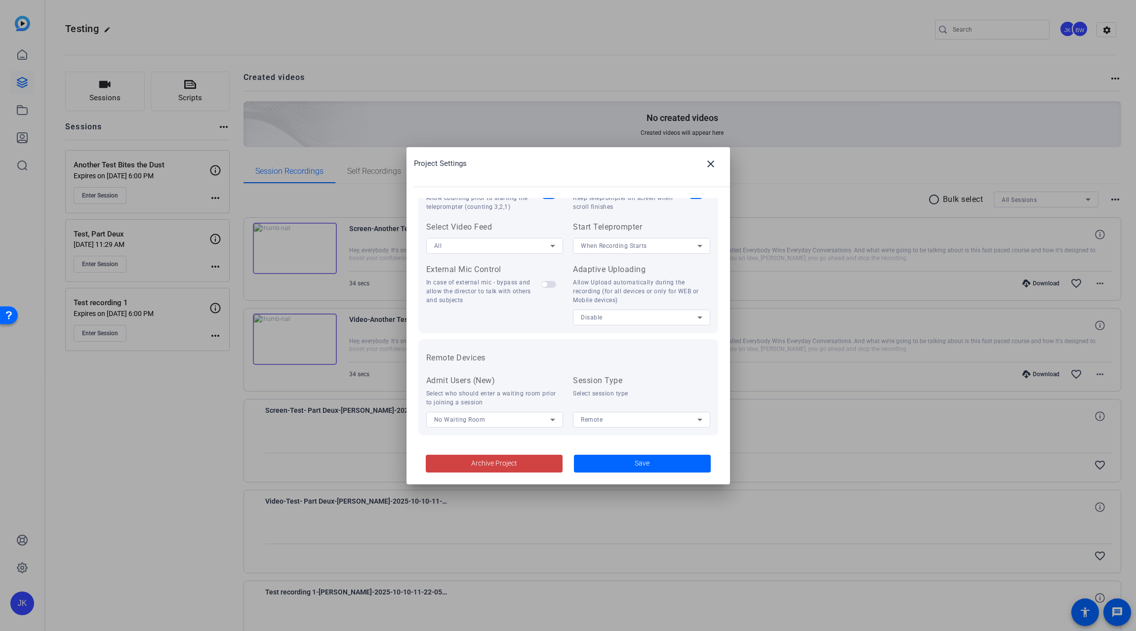
scroll to position [204, 0]
click at [710, 168] on mat-icon "close" at bounding box center [711, 164] width 12 height 12
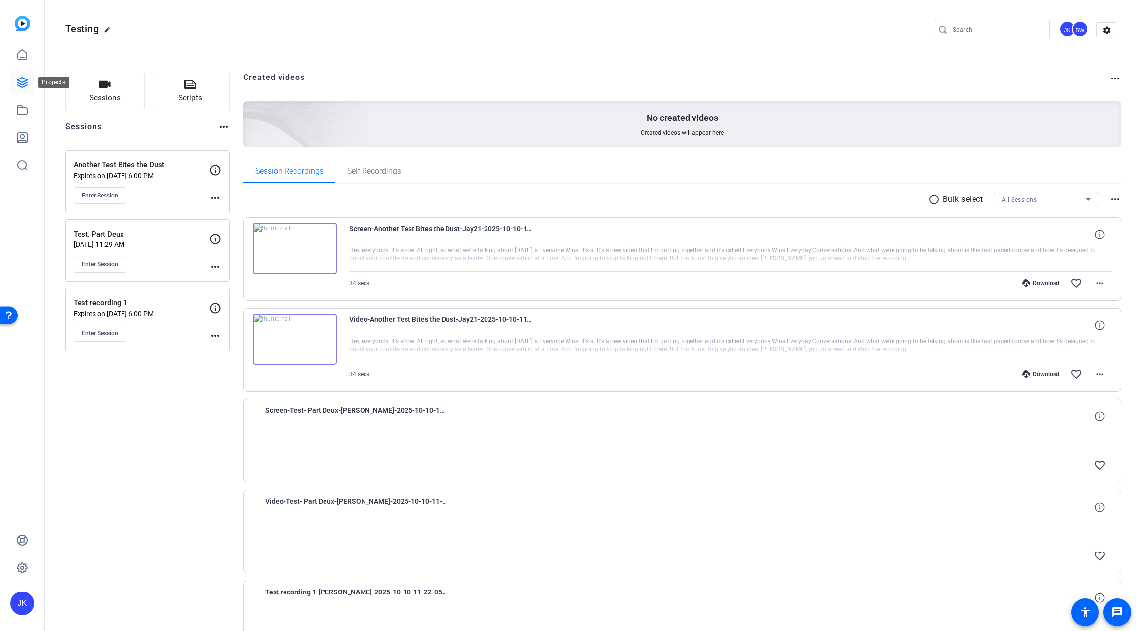
click at [17, 82] on icon at bounding box center [22, 83] width 12 height 12
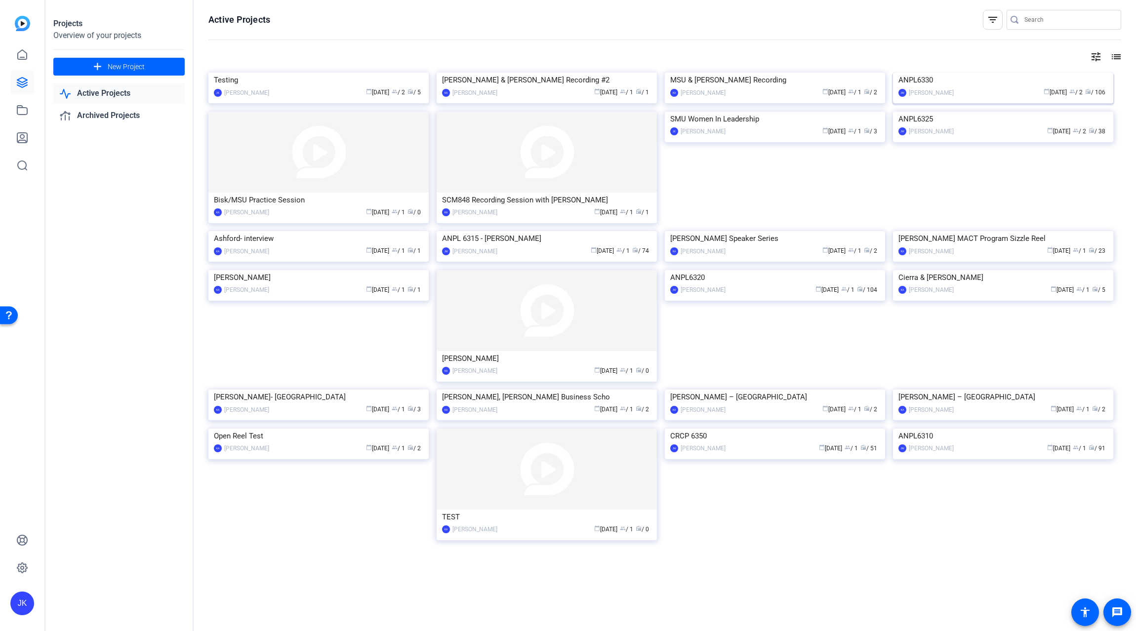
click at [1011, 73] on img at bounding box center [1003, 73] width 220 height 0
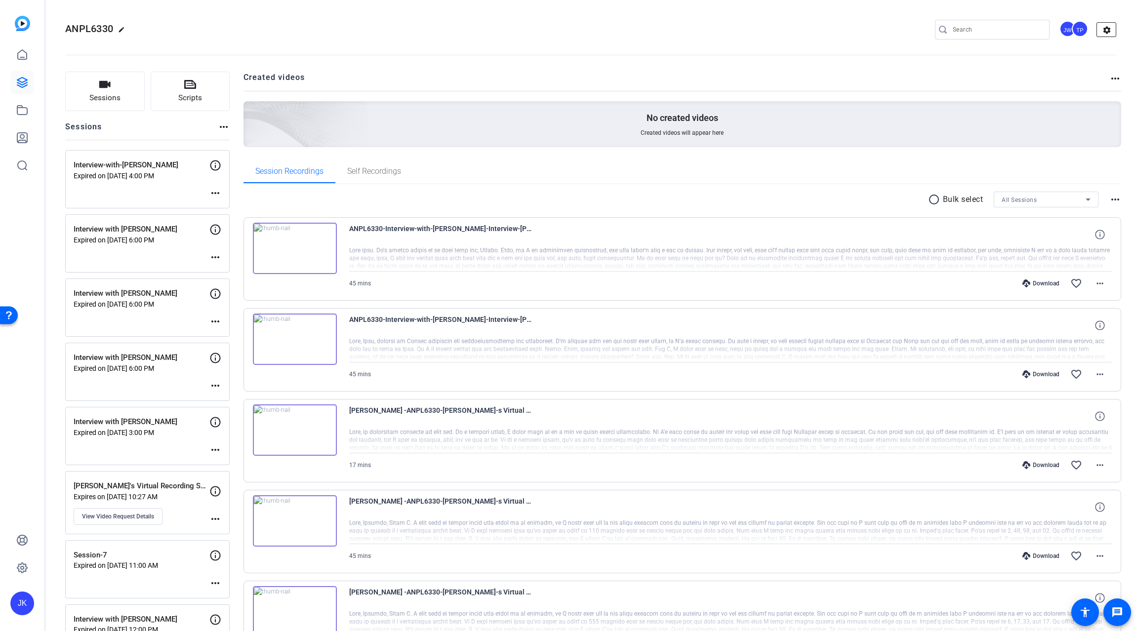
click at [1104, 28] on mat-icon "settings" at bounding box center [1107, 30] width 20 height 15
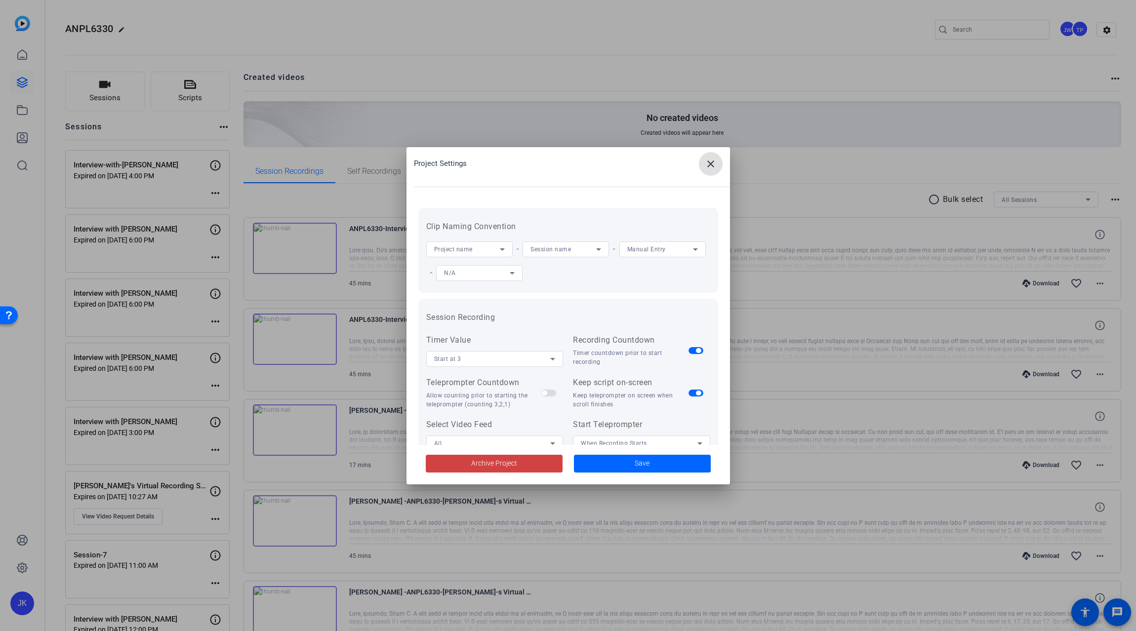
click at [671, 235] on div "Clip Naming Convention Project name - Session name - Manual Entry - N/A" at bounding box center [568, 250] width 284 height 69
click at [708, 165] on mat-icon "close" at bounding box center [711, 164] width 12 height 12
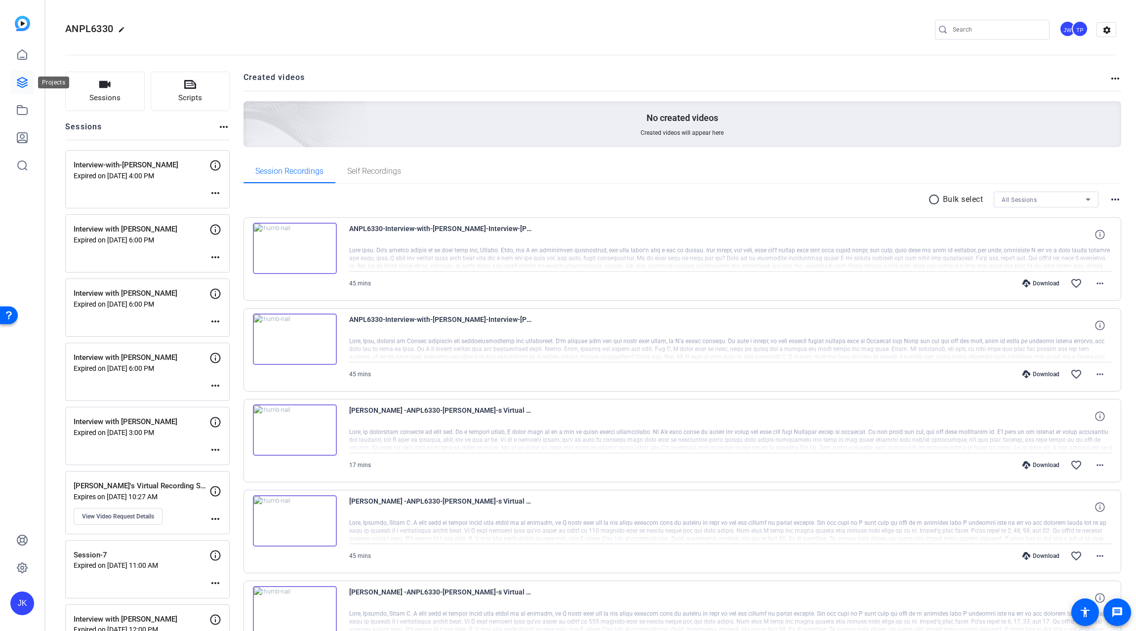
click at [19, 82] on icon at bounding box center [22, 83] width 12 height 12
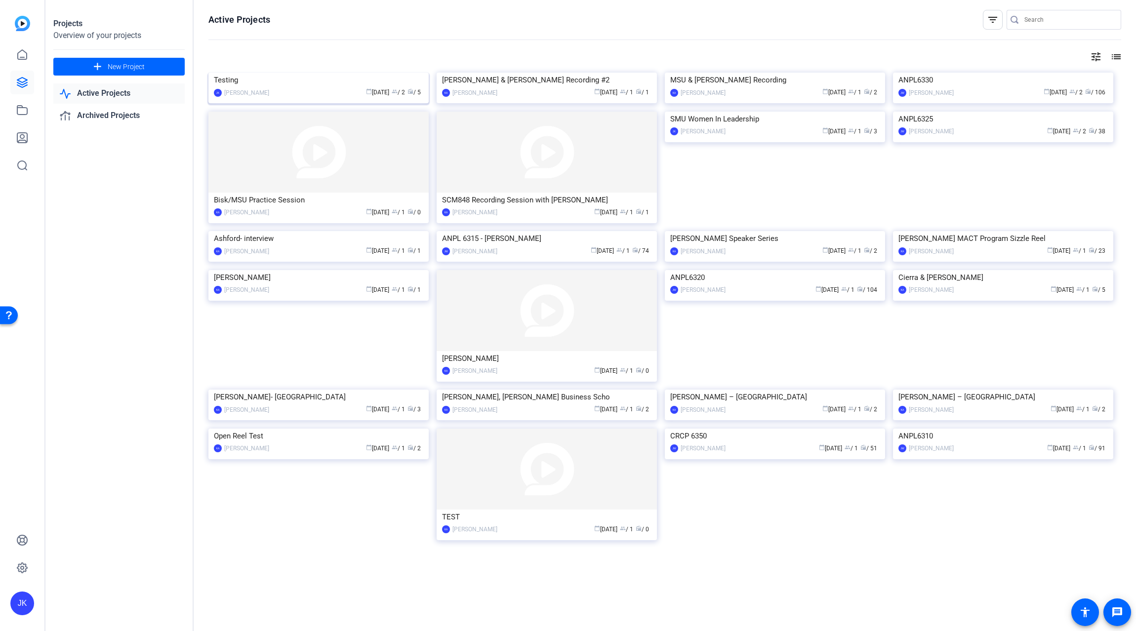
click at [334, 73] on img at bounding box center [318, 73] width 220 height 0
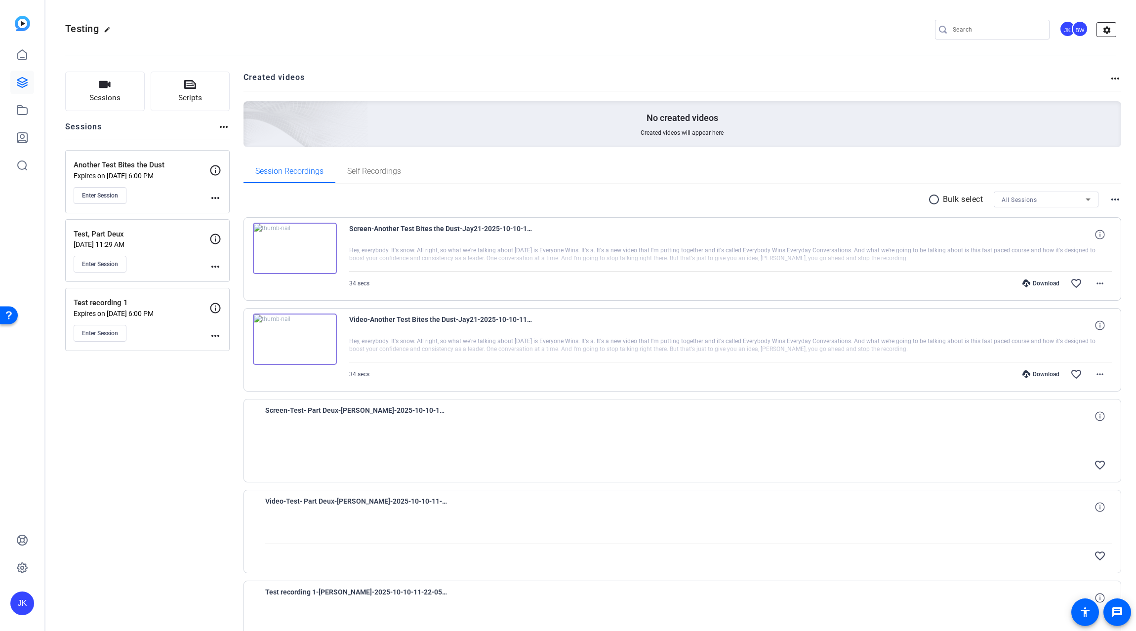
click at [1104, 29] on mat-icon "settings" at bounding box center [1107, 30] width 20 height 15
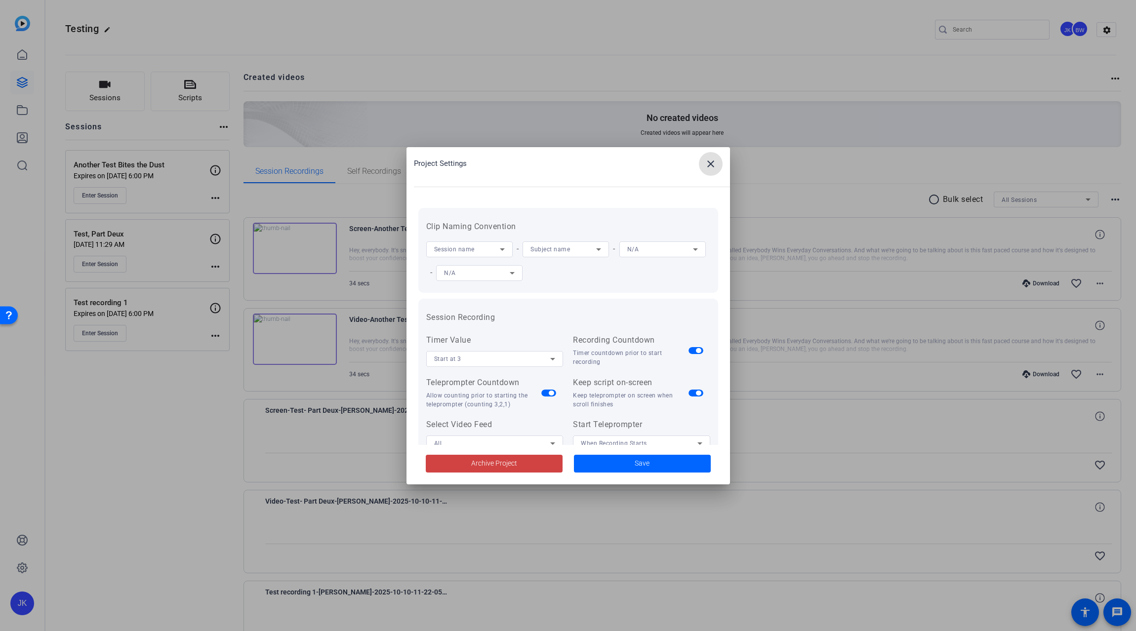
click at [627, 255] on div "N/A" at bounding box center [660, 249] width 66 height 12
click at [484, 356] on mat-option "Manual Entry" at bounding box center [469, 356] width 86 height 16
click at [663, 268] on div "Session name - Subject name - Manual Entry - N/A" at bounding box center [568, 261] width 284 height 47
click at [638, 463] on span "Save" at bounding box center [642, 463] width 15 height 10
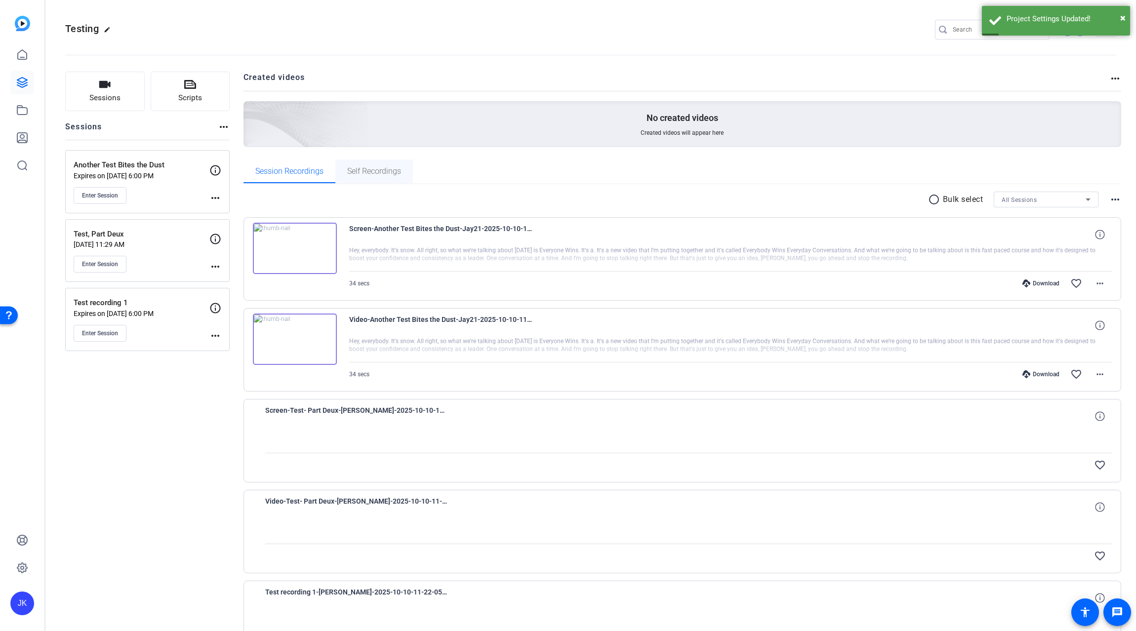
click at [373, 177] on span "Self Recordings" at bounding box center [374, 172] width 54 height 24
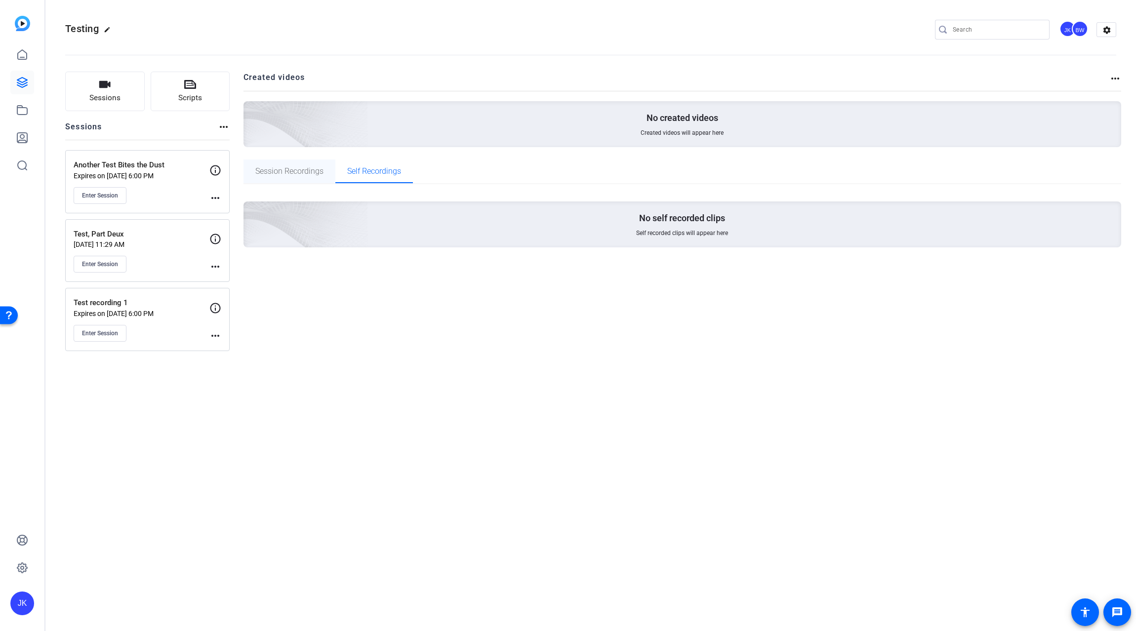
click at [287, 174] on span "Session Recordings" at bounding box center [289, 171] width 68 height 8
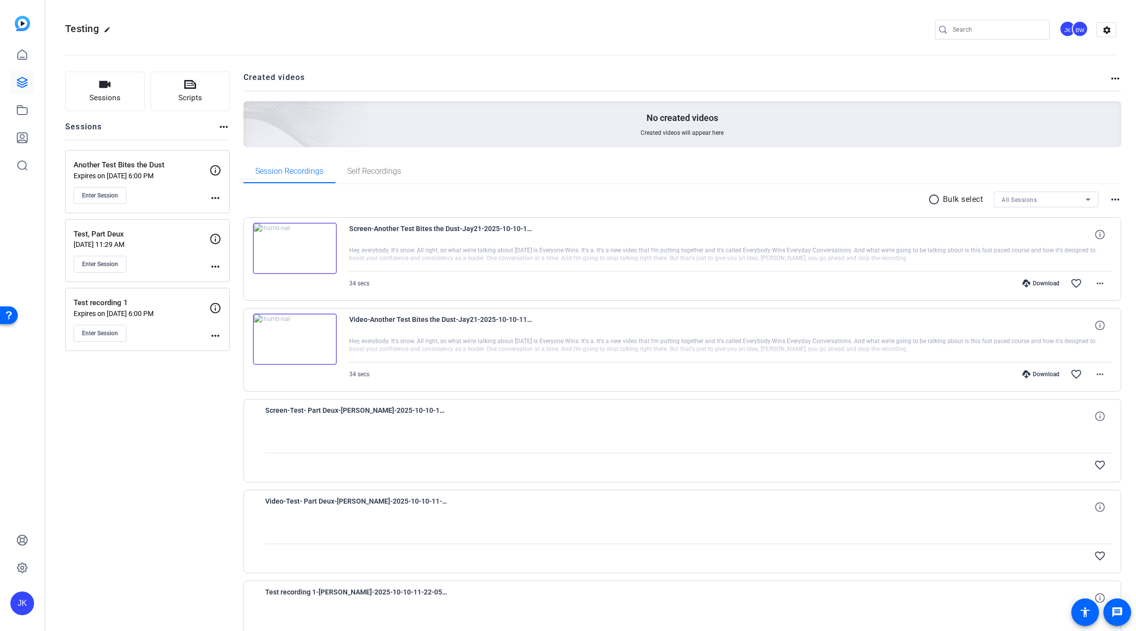
click at [215, 334] on mat-icon "more_horiz" at bounding box center [215, 336] width 12 height 12
click at [225, 364] on span "Archive Session" at bounding box center [239, 363] width 45 height 12
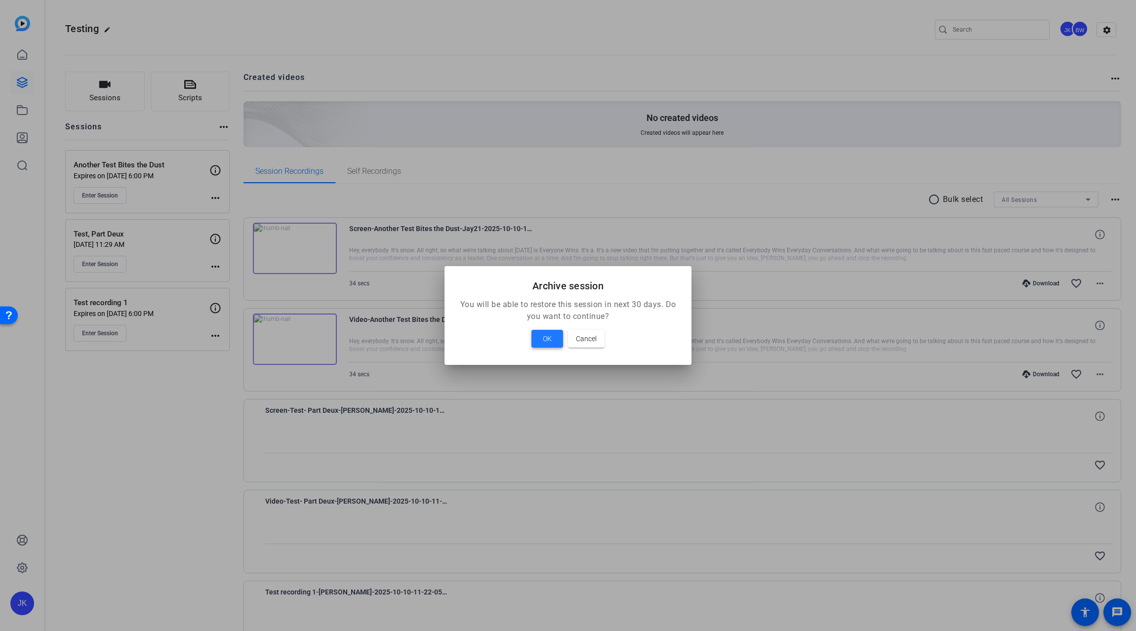
click at [540, 343] on span at bounding box center [548, 339] width 32 height 24
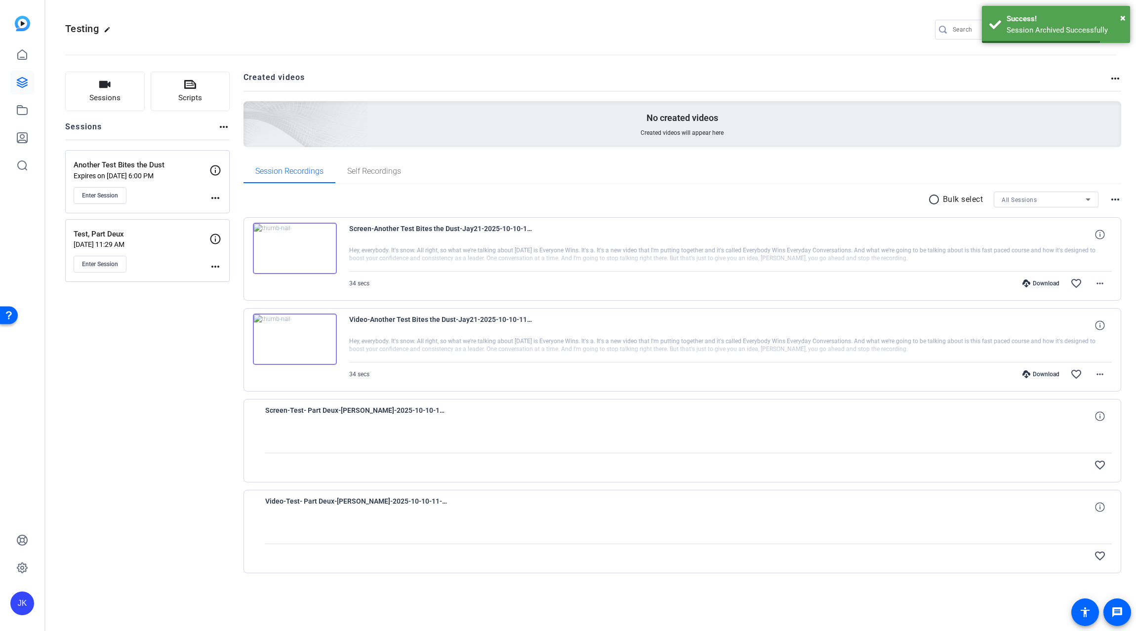
click at [211, 264] on mat-icon "more_horiz" at bounding box center [215, 267] width 12 height 12
click at [239, 295] on span "Archive Session" at bounding box center [239, 294] width 45 height 12
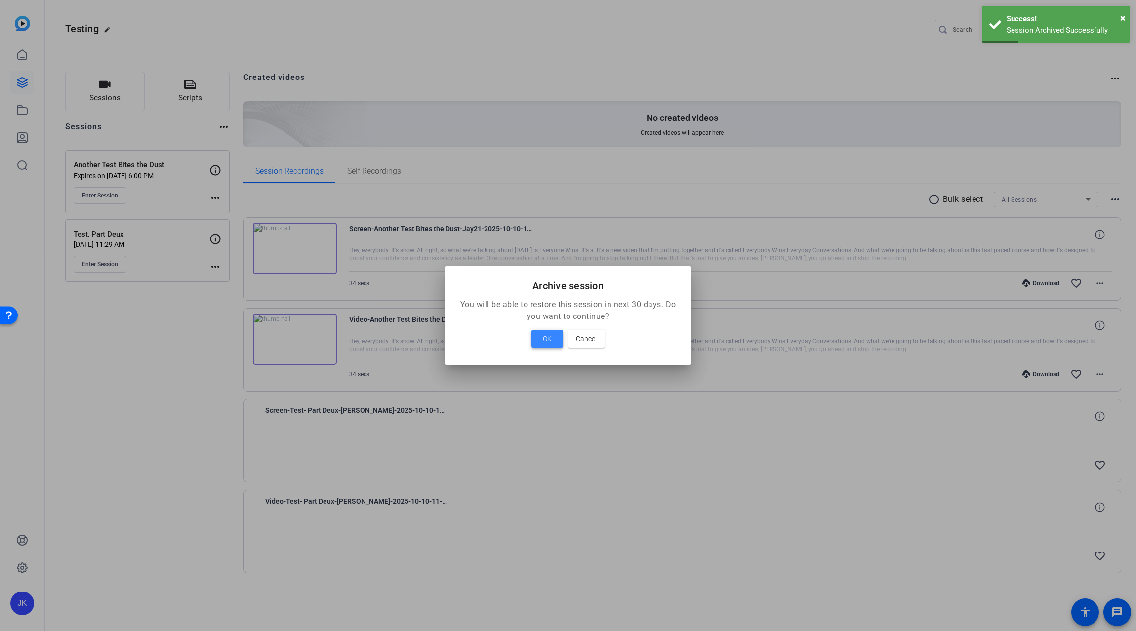
click at [554, 338] on span at bounding box center [548, 339] width 32 height 24
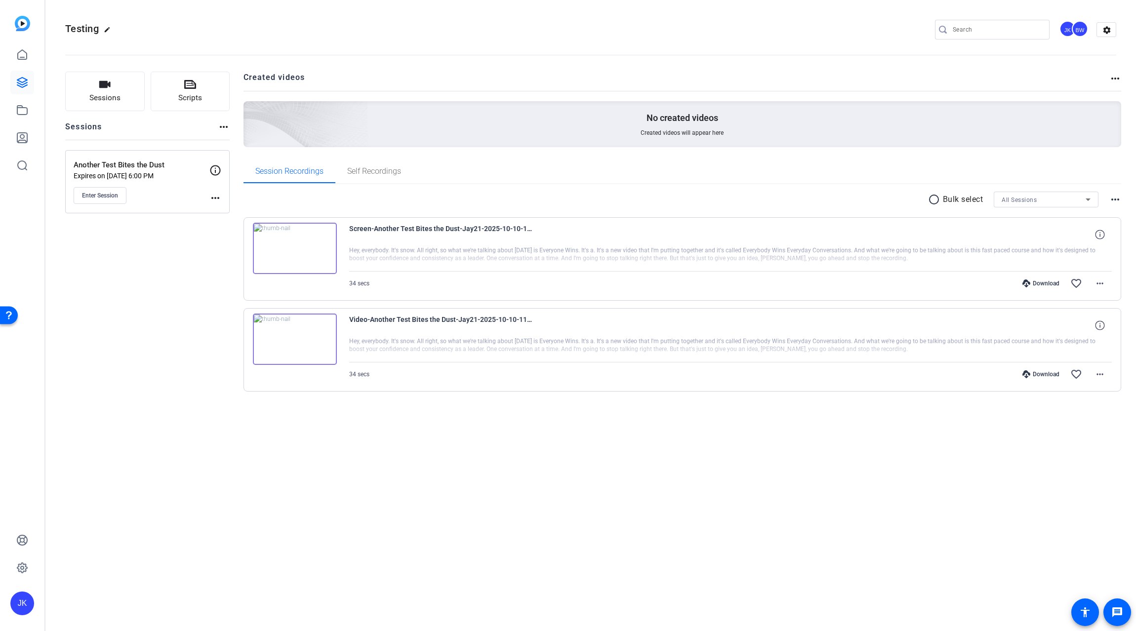
click at [292, 334] on img at bounding box center [295, 339] width 84 height 51
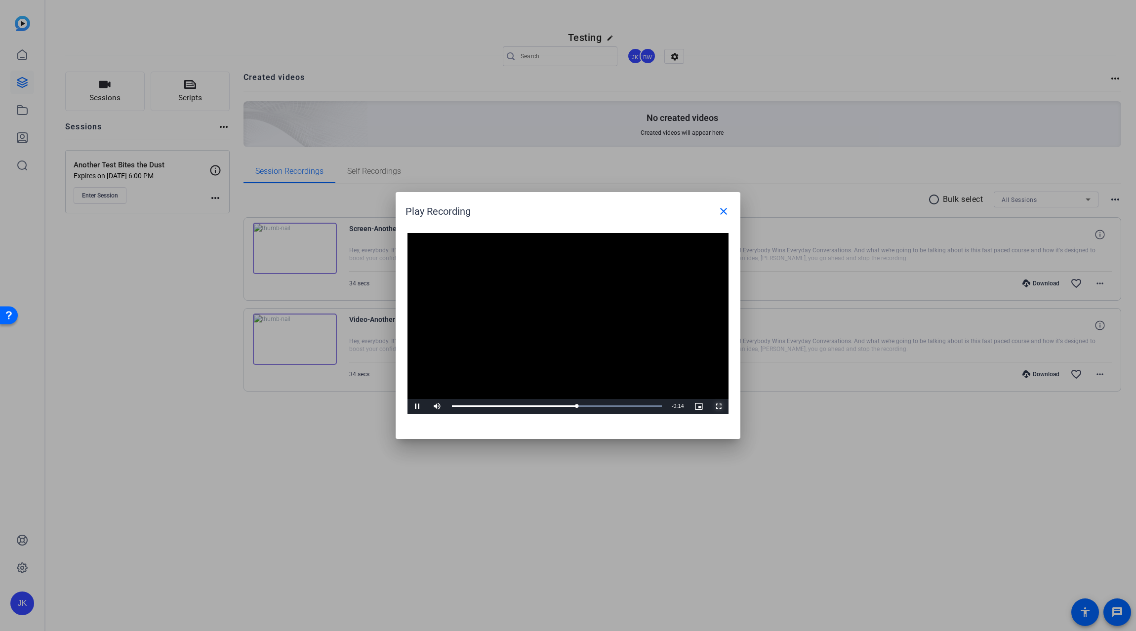
click at [716, 407] on span "Video Player" at bounding box center [719, 407] width 20 height 0
click at [416, 407] on span "Video Player" at bounding box center [418, 407] width 20 height 0
click at [721, 407] on span "Video Player" at bounding box center [719, 407] width 20 height 0
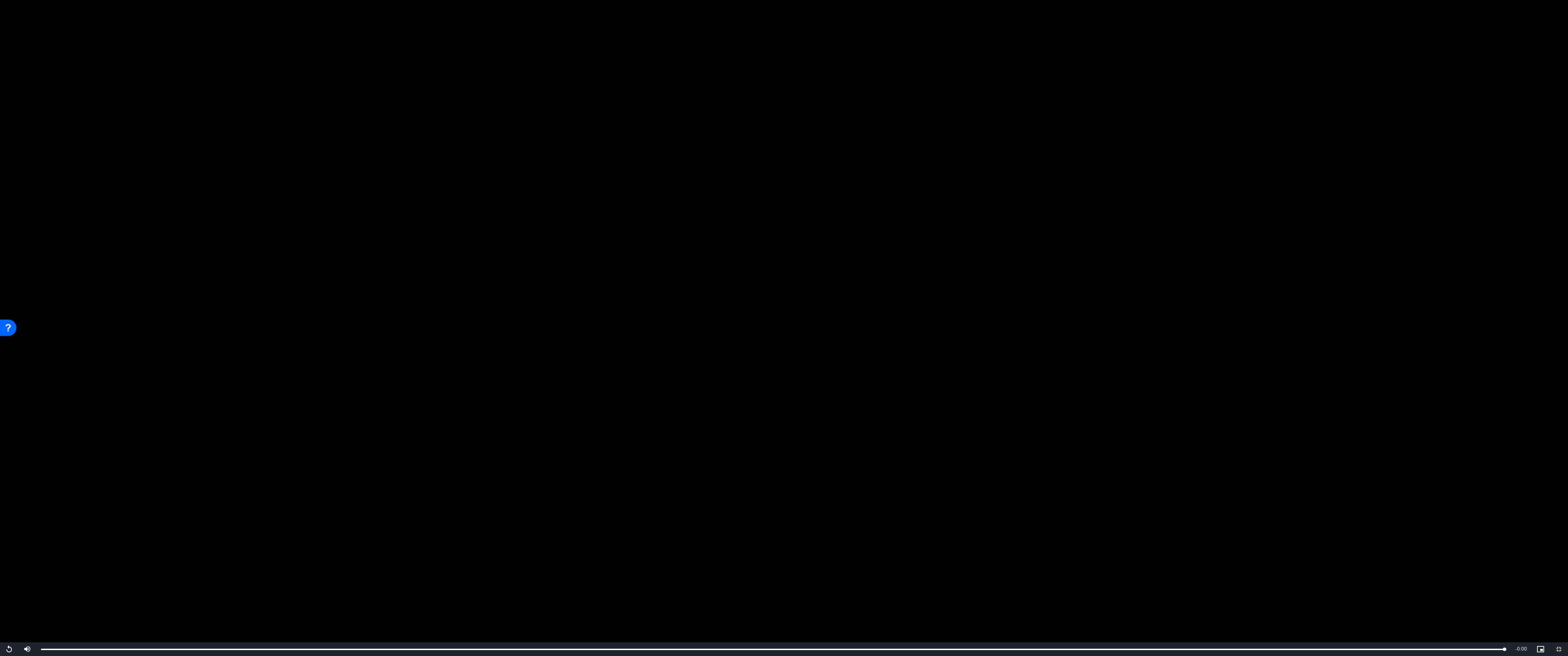
click at [149, 209] on video "Video Player" at bounding box center [784, 328] width 1568 height 656
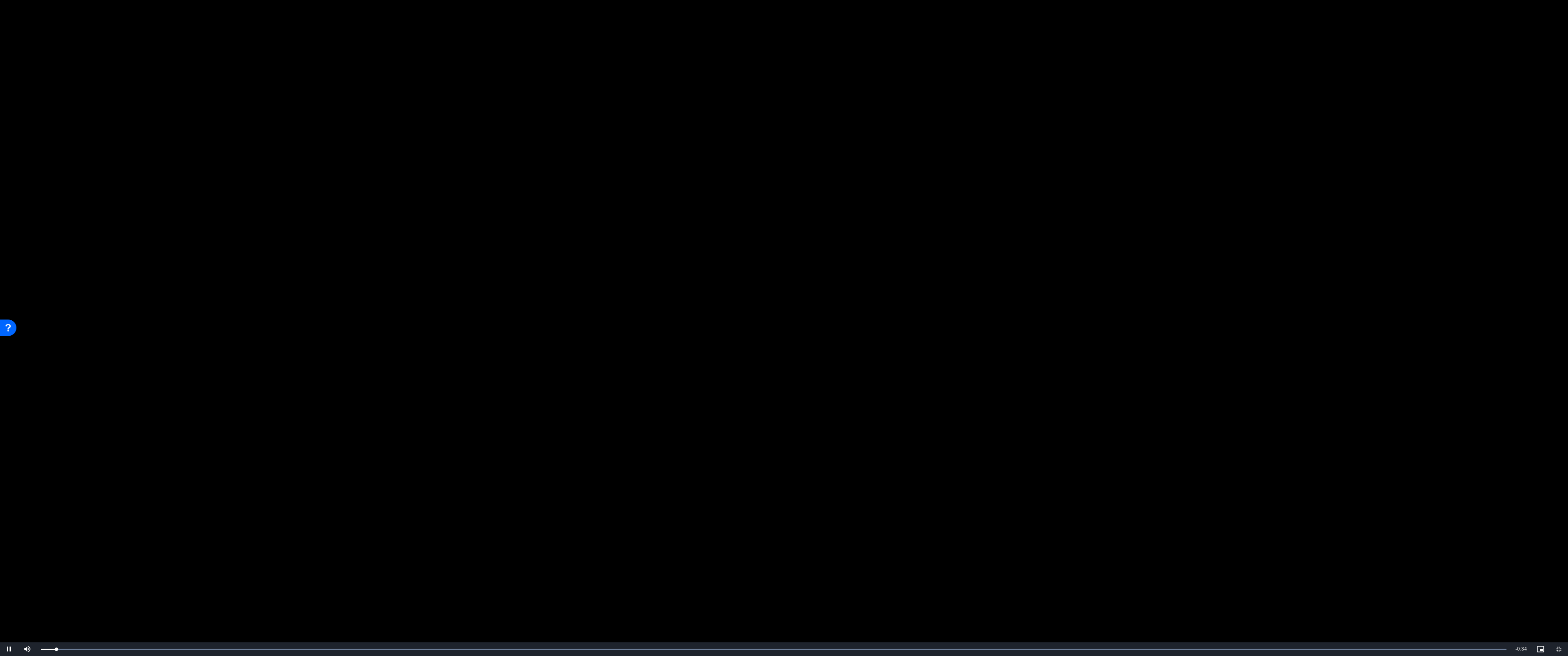
click at [149, 209] on video "Video Player" at bounding box center [784, 328] width 1568 height 656
click at [692, 538] on video "Video Player" at bounding box center [784, 328] width 1568 height 656
click at [1048, 73] on video "Video Player" at bounding box center [784, 328] width 1568 height 656
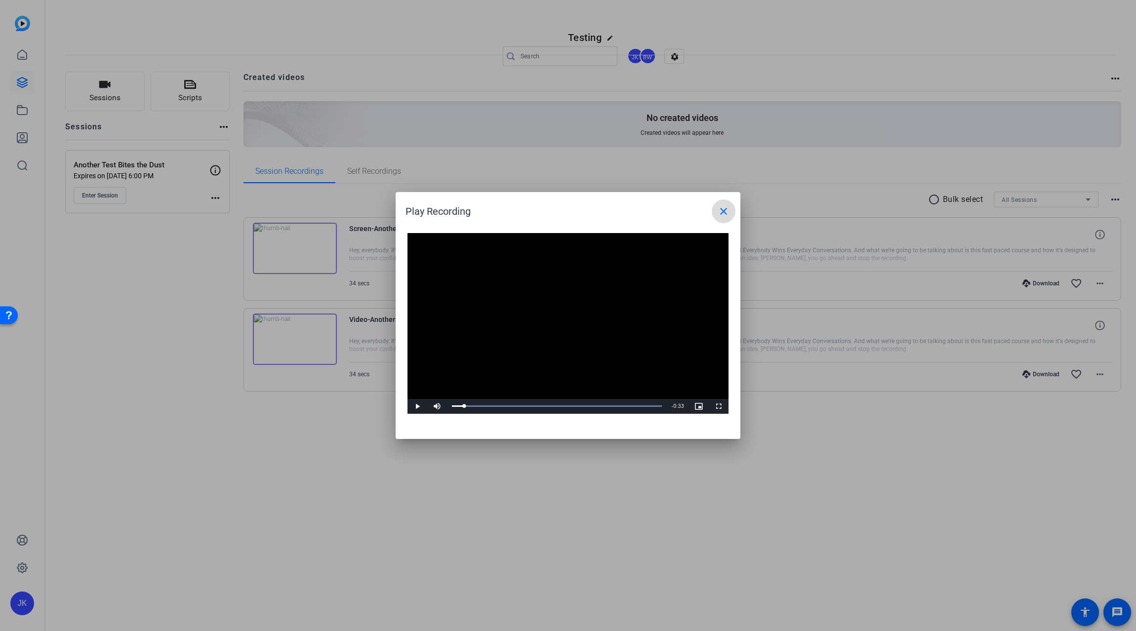
click at [717, 208] on span at bounding box center [724, 212] width 24 height 24
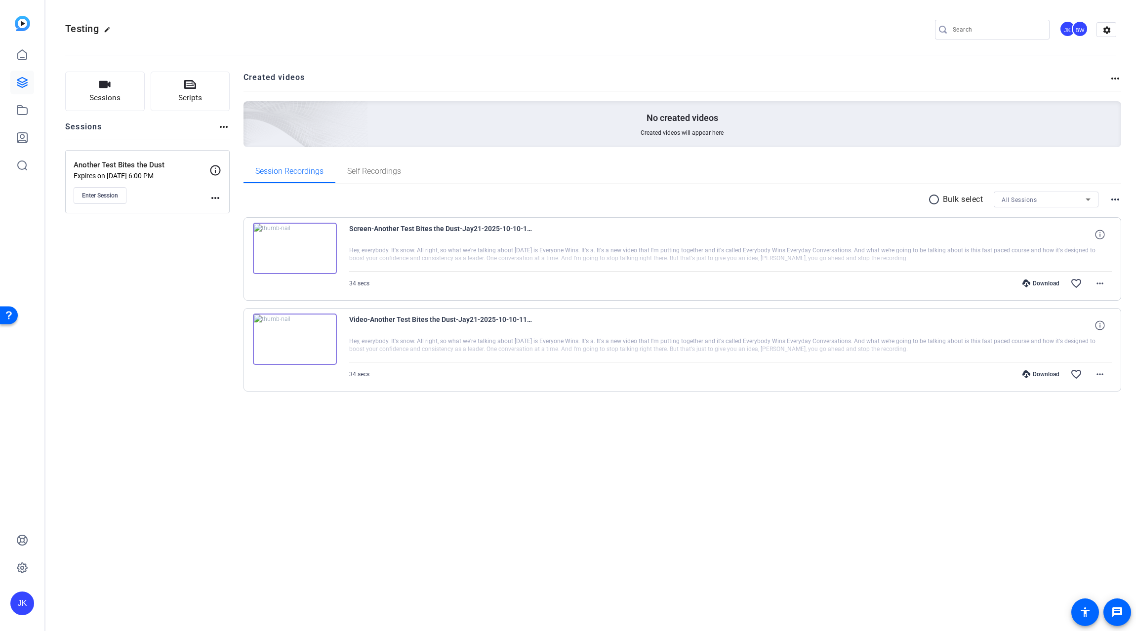
click at [308, 484] on div "Testing edit JK BW settings Sessions Scripts Sessions more_horiz Another Test B…" at bounding box center [590, 315] width 1091 height 631
click at [152, 455] on div "Testing edit JK BW settings Sessions Scripts Sessions more_horiz Another Test B…" at bounding box center [590, 315] width 1091 height 631
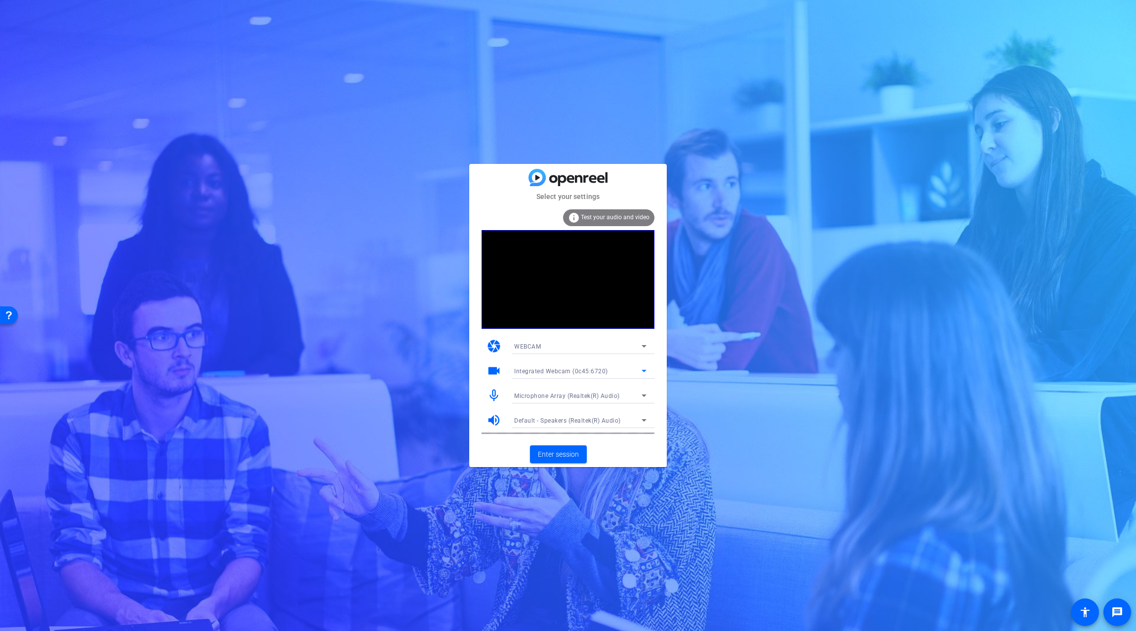
click at [642, 370] on icon at bounding box center [644, 371] width 12 height 12
click at [612, 405] on span "Microsoft® LifeCam Studio(TM) (045e:0772)" at bounding box center [577, 407] width 126 height 12
click at [642, 371] on icon at bounding box center [644, 371] width 12 height 12
click at [658, 357] on div at bounding box center [568, 315] width 1136 height 631
click at [649, 396] on icon at bounding box center [644, 396] width 12 height 12
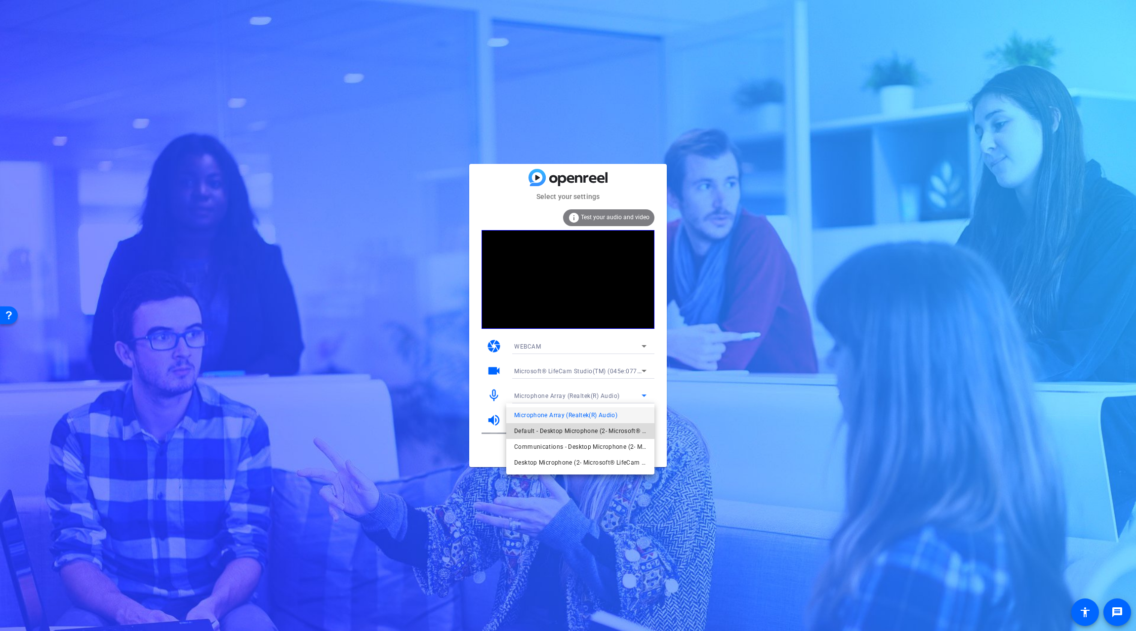
click at [622, 428] on span "Default - Desktop Microphone (2- Microsoft® LifeCam Studio(TM)) (045e:0772)" at bounding box center [580, 431] width 132 height 12
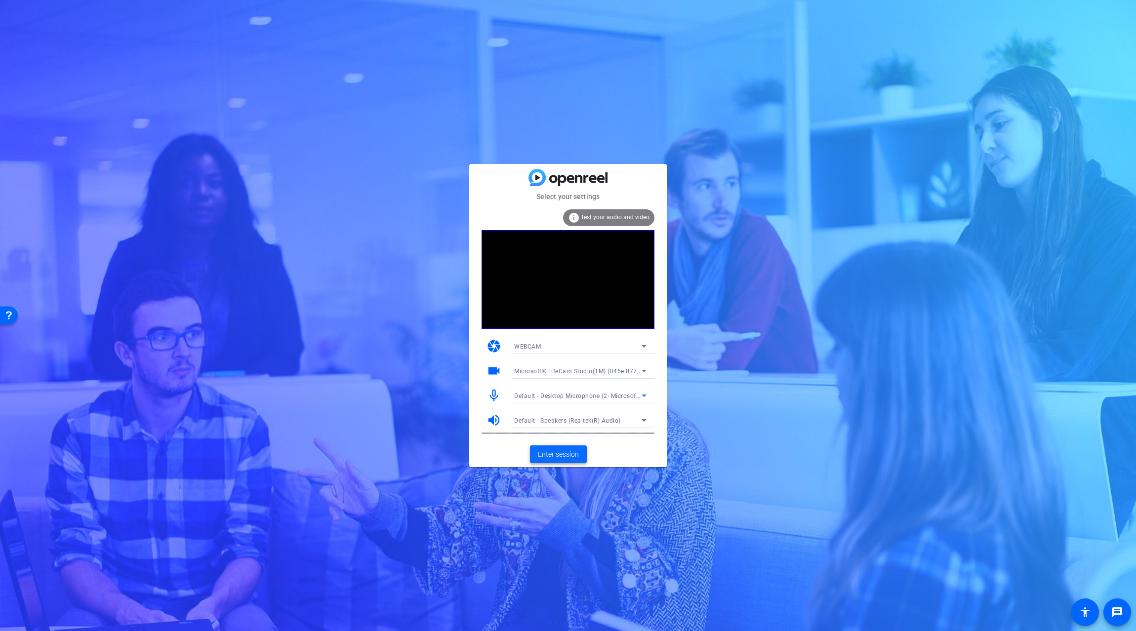
click at [569, 454] on span "Enter session" at bounding box center [558, 455] width 41 height 10
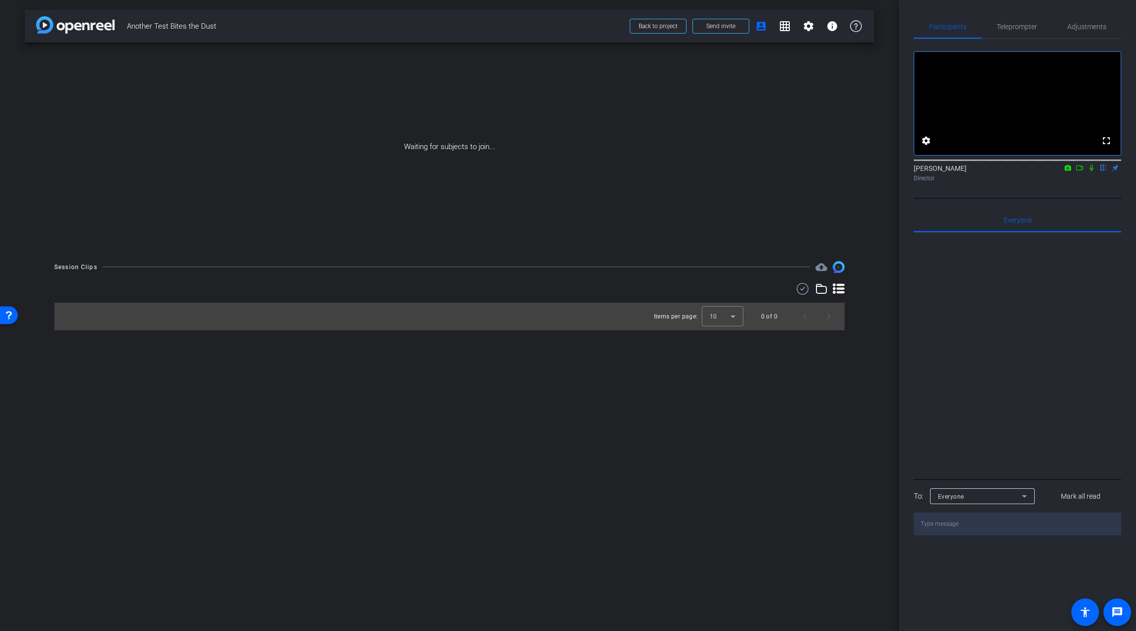
click at [1079, 171] on icon at bounding box center [1080, 168] width 8 height 7
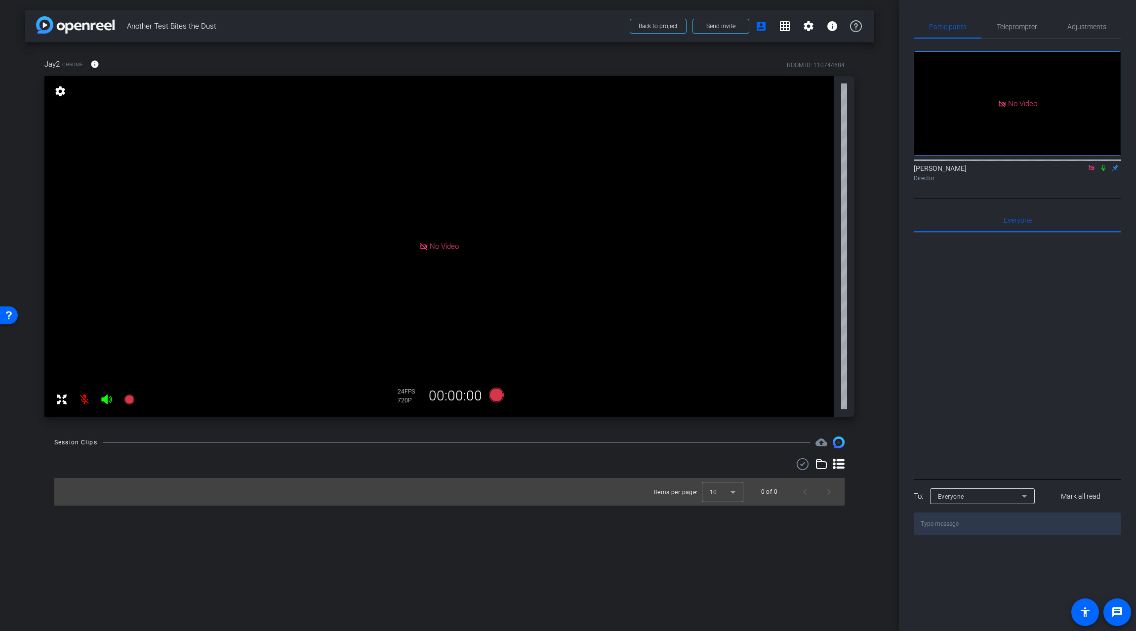
click at [1102, 171] on icon at bounding box center [1104, 168] width 8 height 7
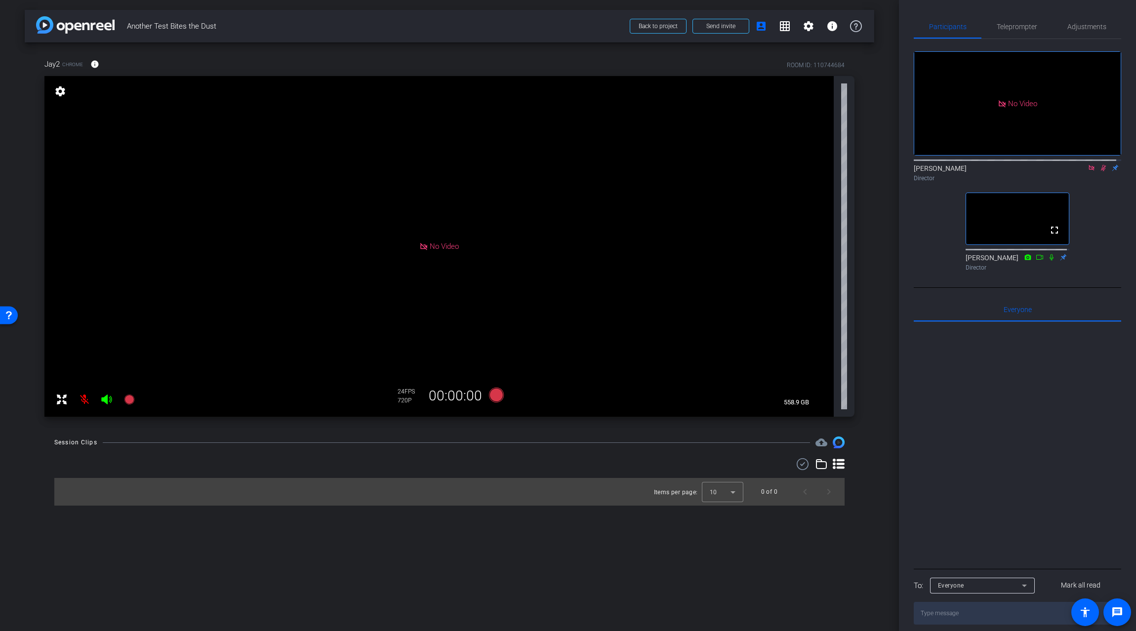
click at [1100, 171] on icon at bounding box center [1104, 168] width 8 height 7
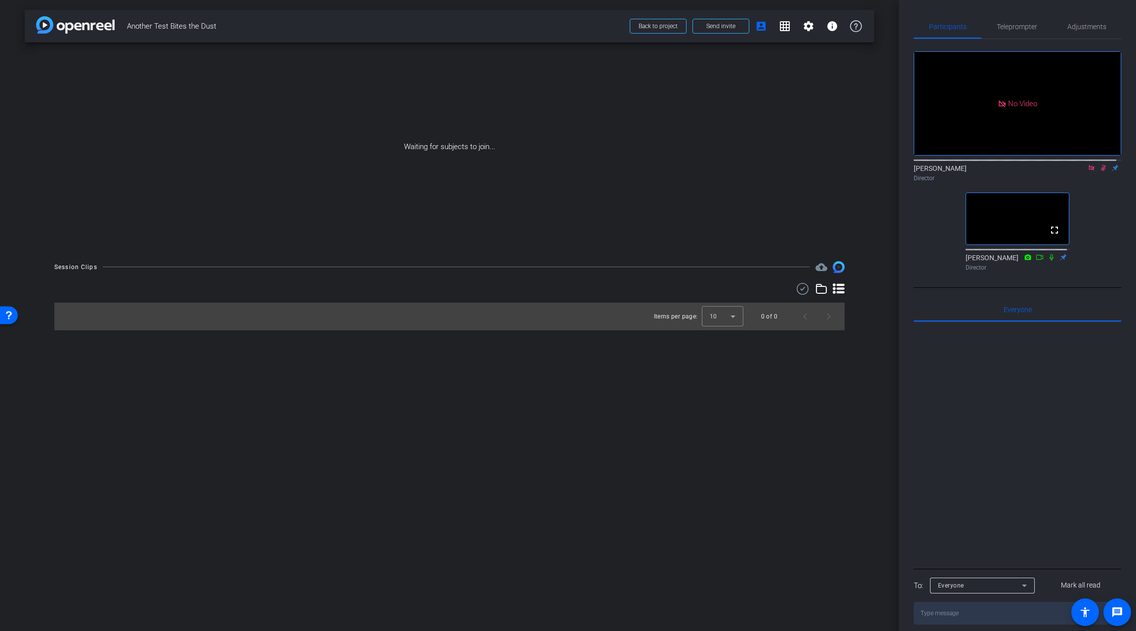
click at [1100, 171] on icon at bounding box center [1104, 168] width 8 height 7
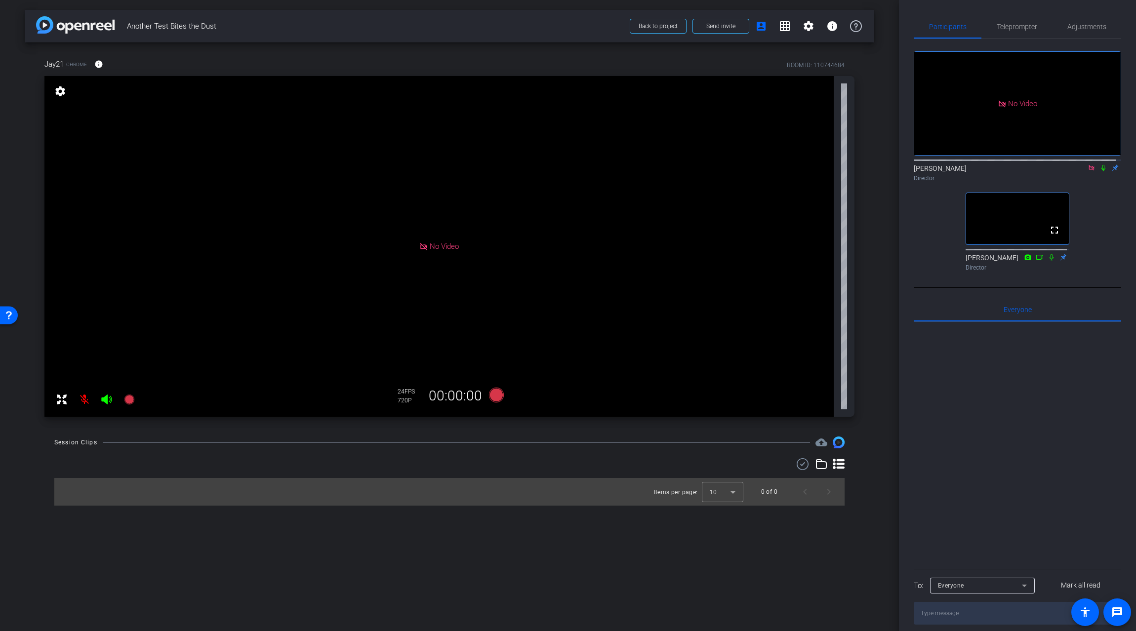
click at [1100, 171] on icon at bounding box center [1104, 168] width 8 height 7
click at [1098, 172] on mat-icon at bounding box center [1104, 168] width 12 height 9
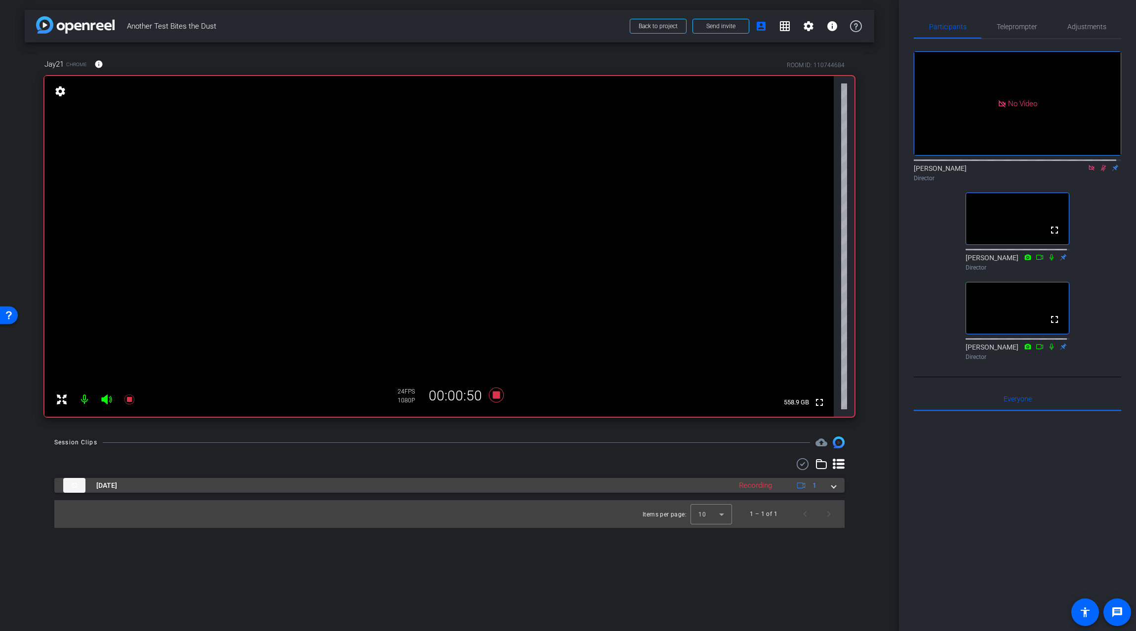
click at [832, 489] on span at bounding box center [834, 486] width 4 height 10
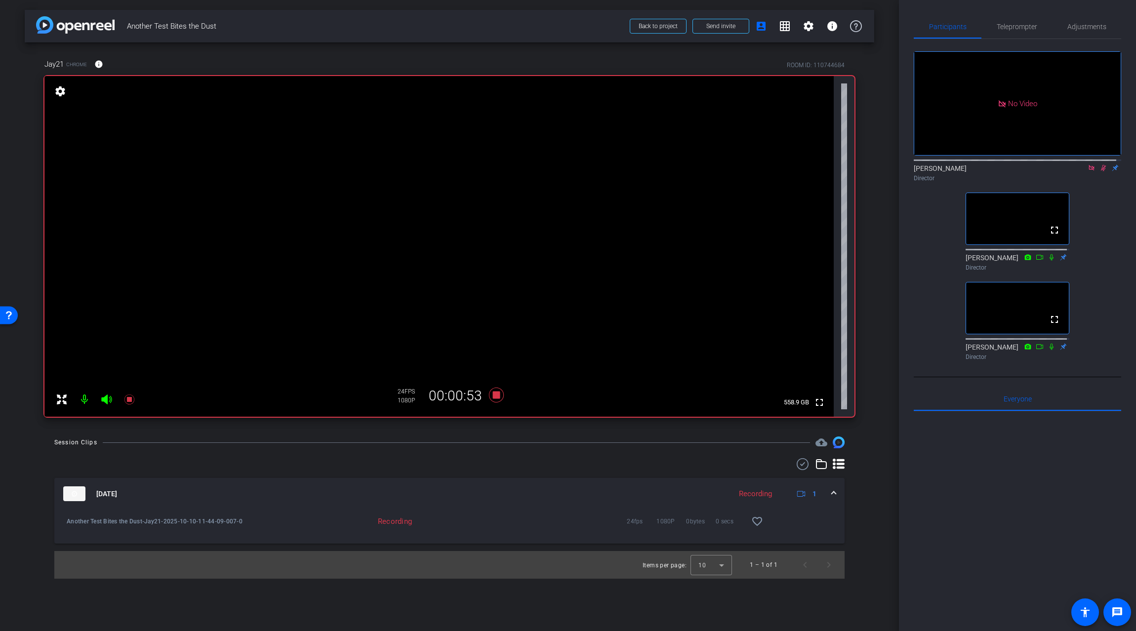
click at [485, 525] on div "24fps 1080P 0bytes 0 secs favorite_border" at bounding box center [596, 522] width 358 height 24
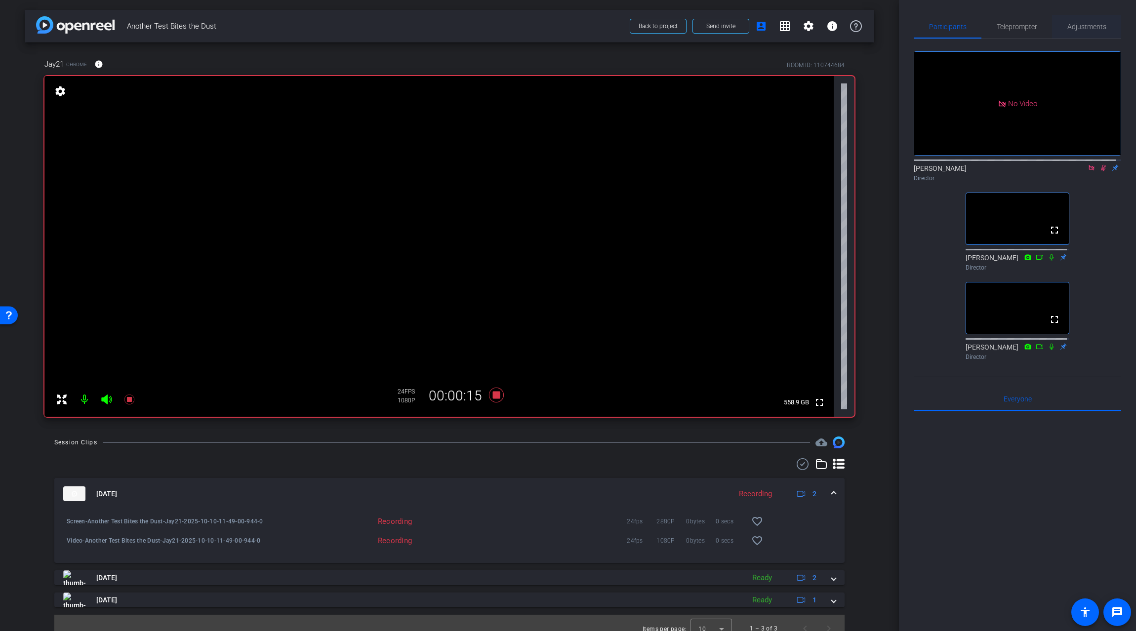
click at [1071, 27] on span "Adjustments" at bounding box center [1087, 26] width 39 height 7
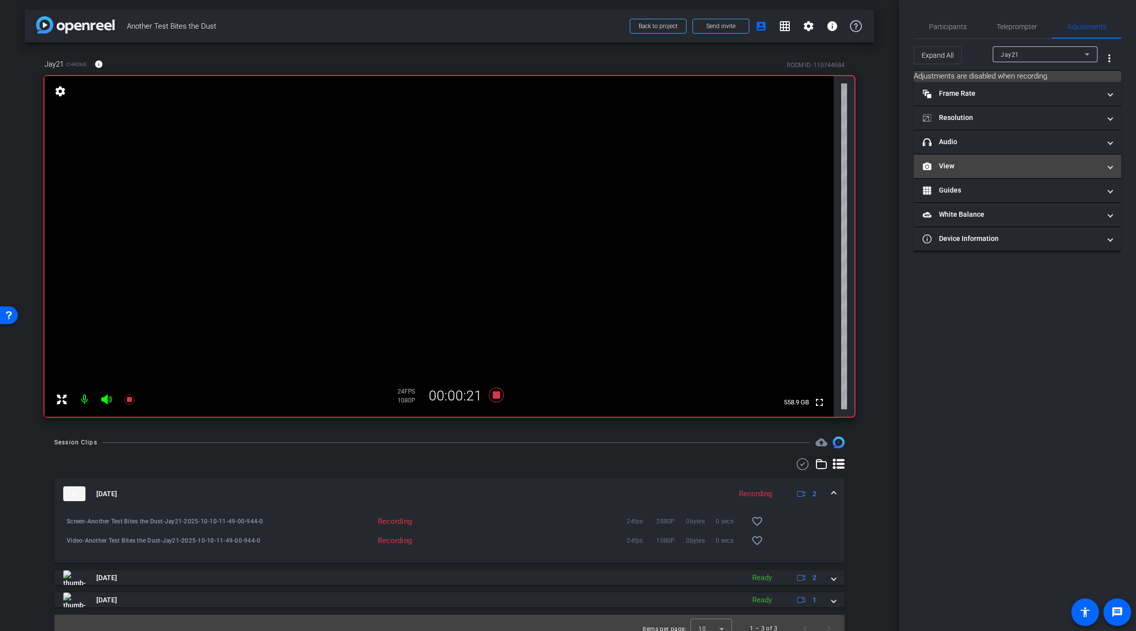
click at [1043, 167] on mat-panel-title "View" at bounding box center [1012, 166] width 178 height 10
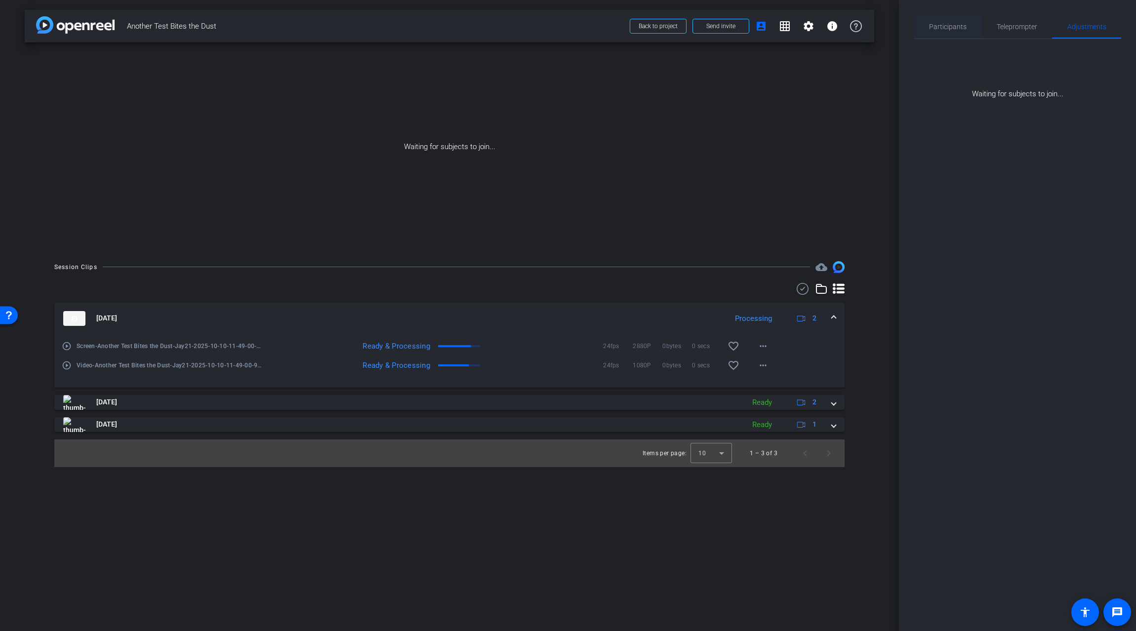
click at [959, 25] on span "Participants" at bounding box center [948, 26] width 38 height 7
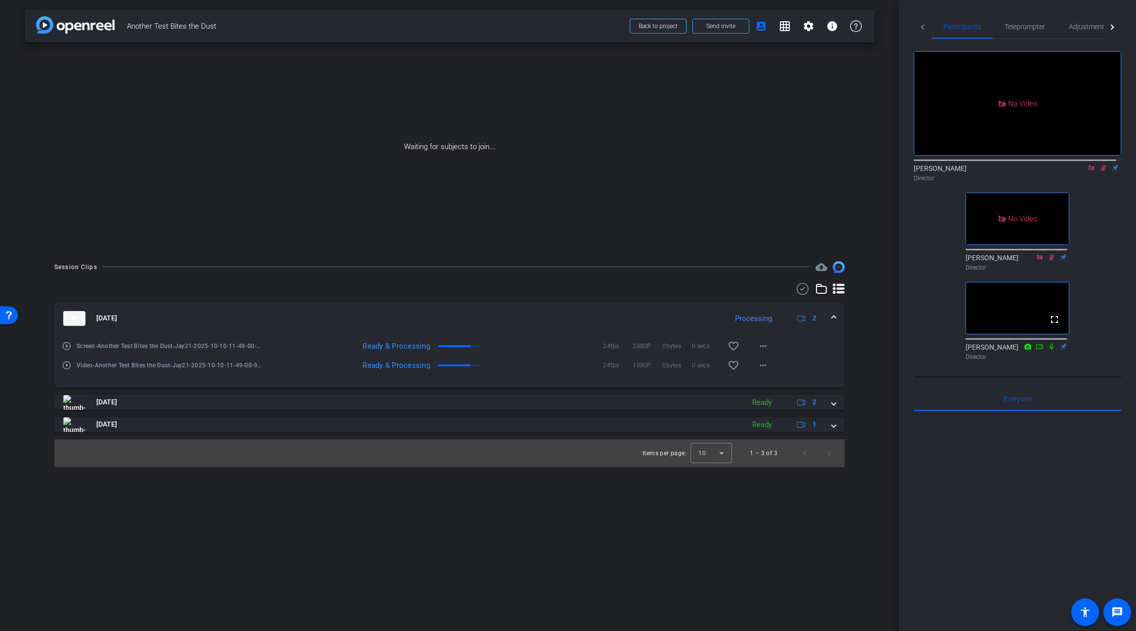
click at [1088, 165] on icon at bounding box center [1092, 168] width 8 height 7
click at [1088, 171] on icon at bounding box center [1092, 168] width 8 height 7
click at [790, 123] on div "Waiting for subjects to join..." at bounding box center [450, 146] width 850 height 209
click at [830, 316] on div "[DATE] Ready 2" at bounding box center [447, 318] width 769 height 15
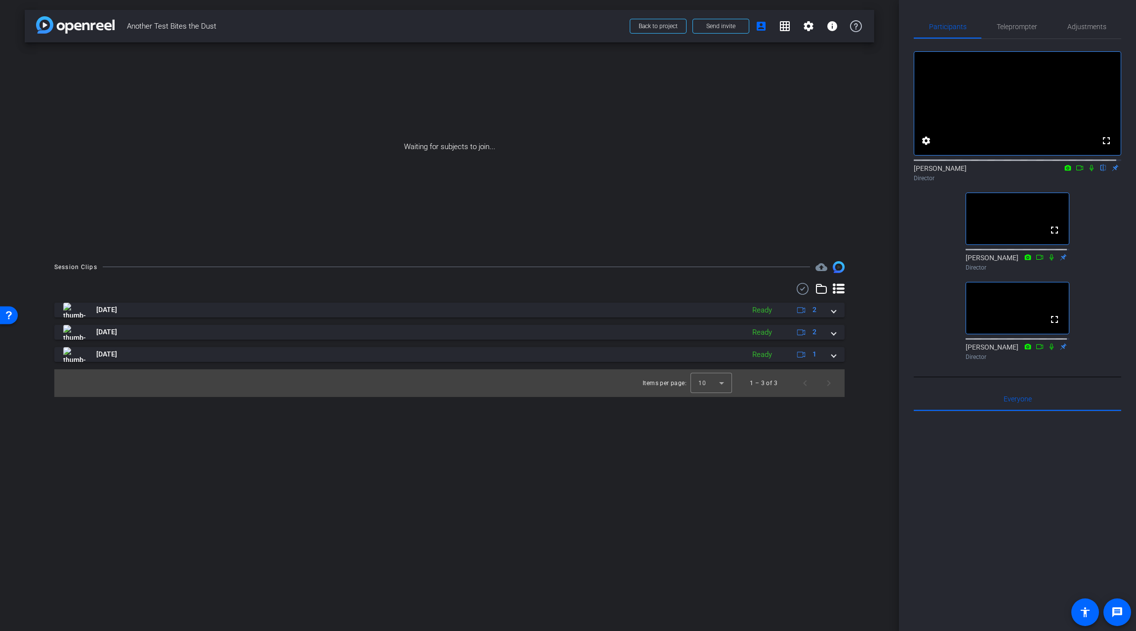
click at [784, 32] on button "grid_on" at bounding box center [785, 26] width 24 height 24
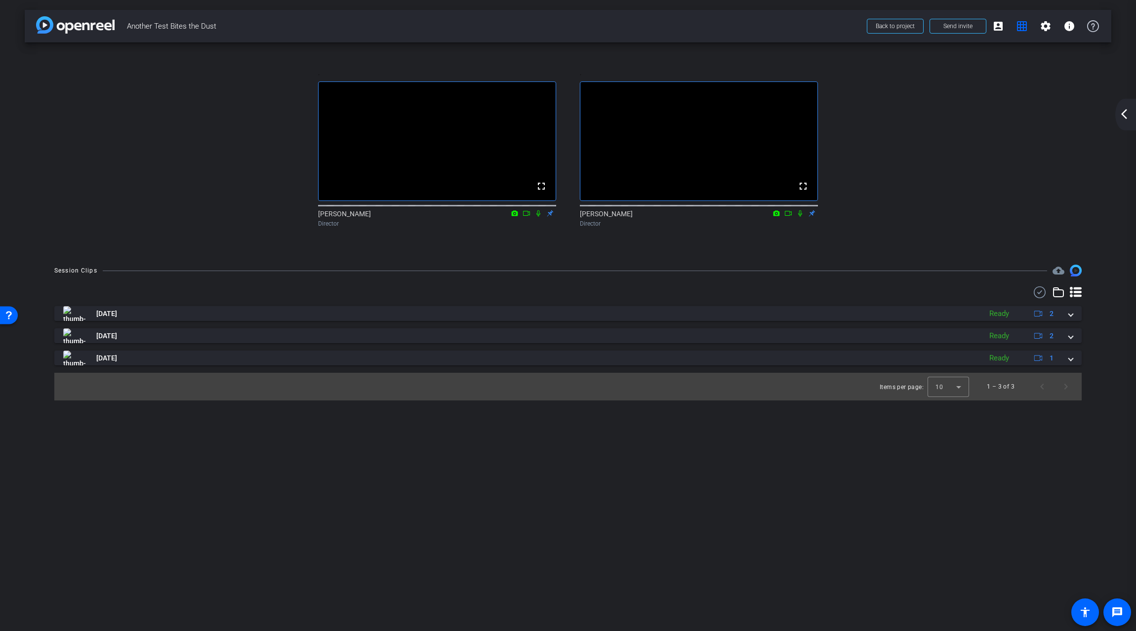
click at [163, 75] on div ". fullscreen [PERSON_NAME] Director . fullscreen [PERSON_NAME] Director" at bounding box center [567, 148] width 1047 height 193
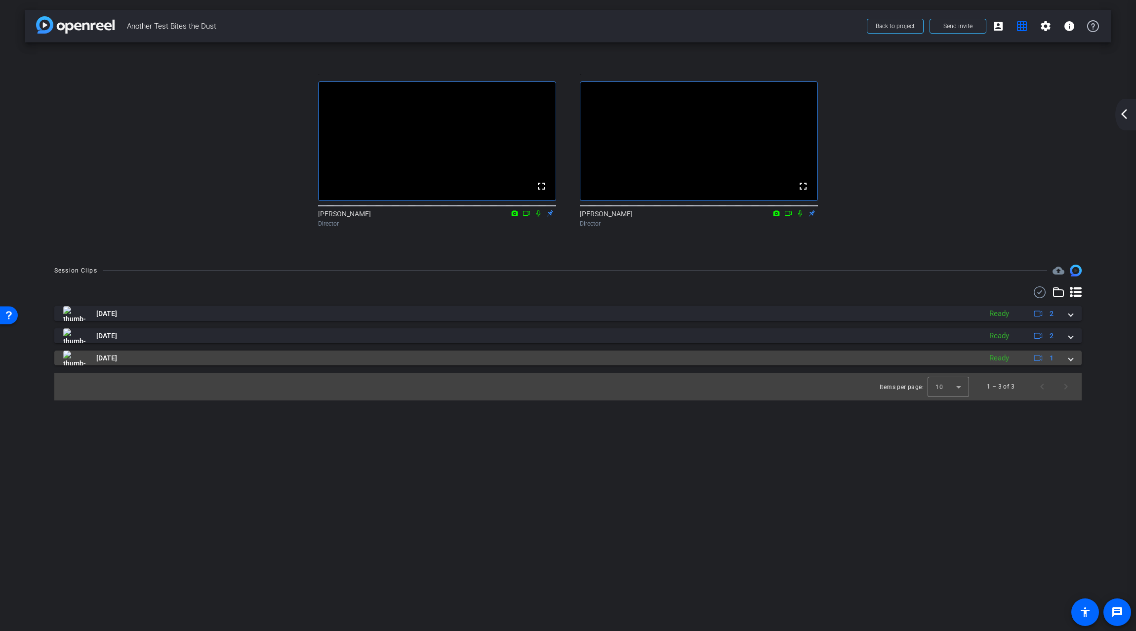
click at [1071, 364] on span at bounding box center [1071, 358] width 4 height 10
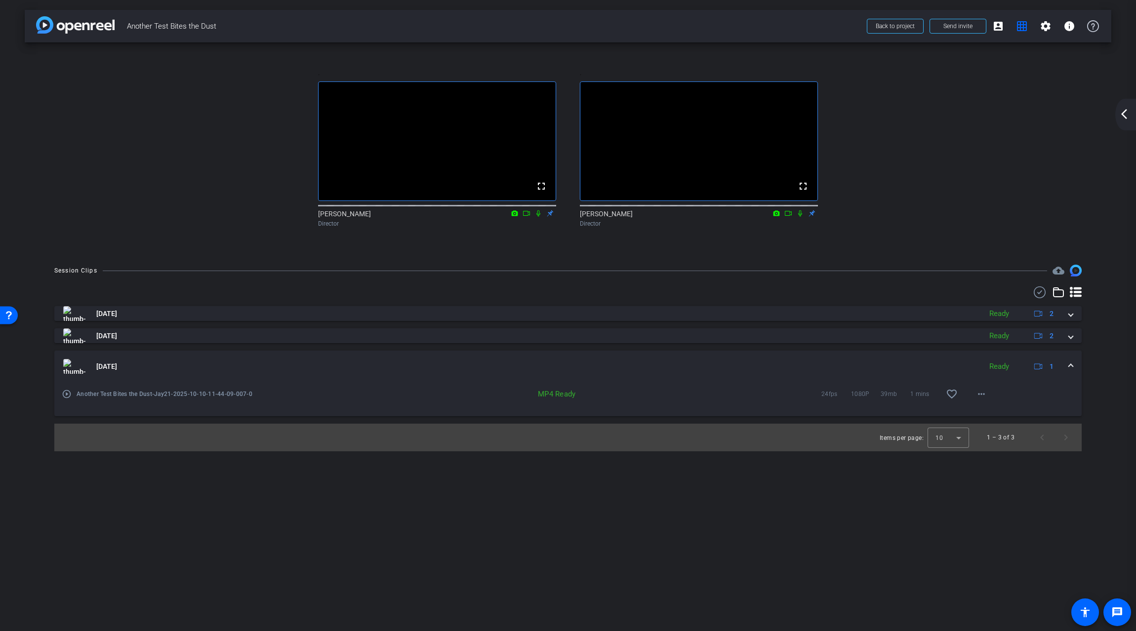
click at [1073, 375] on mat-expansion-panel-header "[DATE] Ready 1" at bounding box center [568, 367] width 1028 height 32
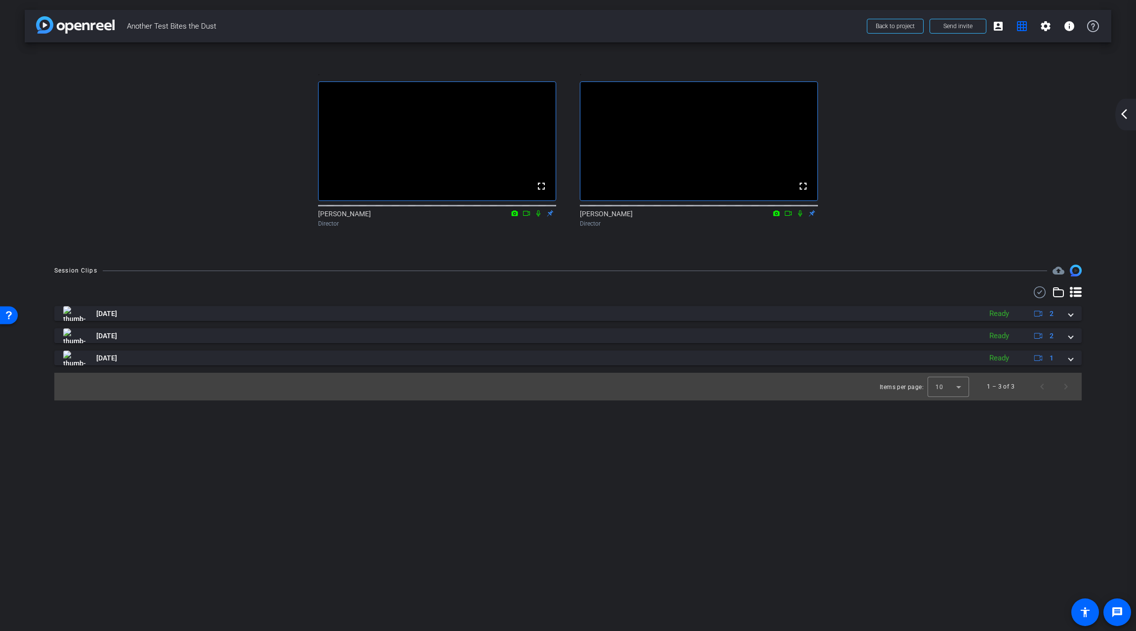
click at [203, 137] on div ". fullscreen [PERSON_NAME] Director . fullscreen [PERSON_NAME] Director" at bounding box center [567, 148] width 1047 height 193
click at [221, 570] on div "arrow_back Another Test Bites the Dust Back to project Send invite account_box …" at bounding box center [568, 315] width 1136 height 631
click at [269, 153] on div ". fullscreen [PERSON_NAME] Director . fullscreen [PERSON_NAME] Director" at bounding box center [567, 148] width 1047 height 193
